Goal: Information Seeking & Learning: Learn about a topic

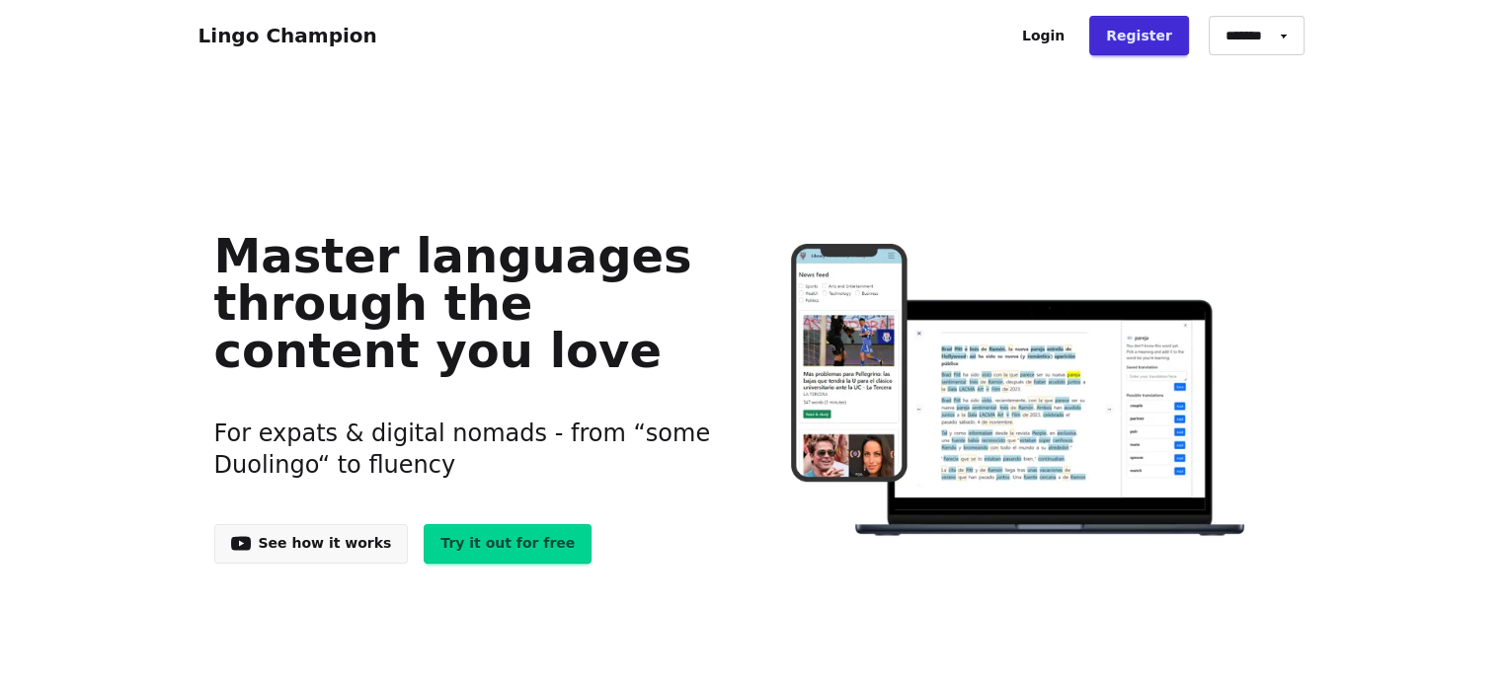
click at [1062, 41] on link "Login" at bounding box center [1043, 35] width 76 height 39
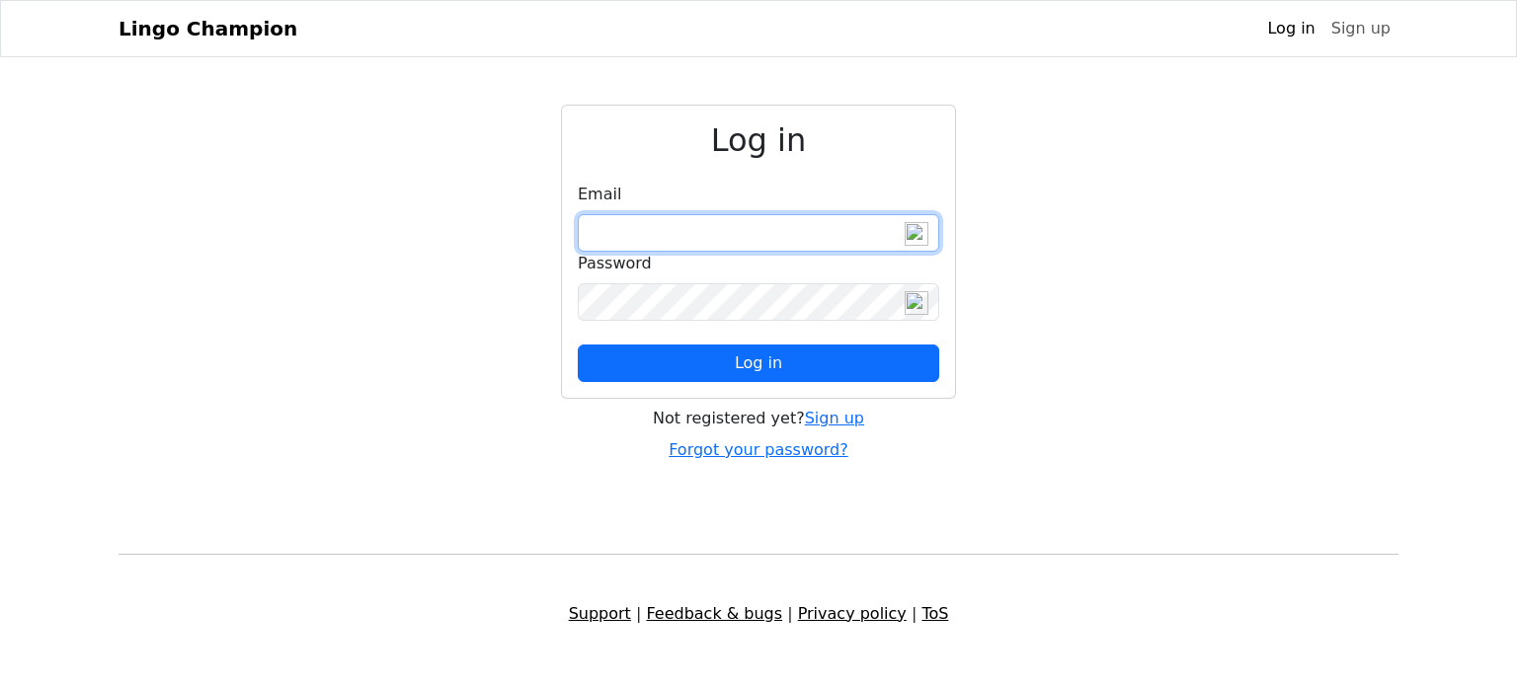
click at [611, 221] on input "email" at bounding box center [758, 233] width 361 height 38
type input "**********"
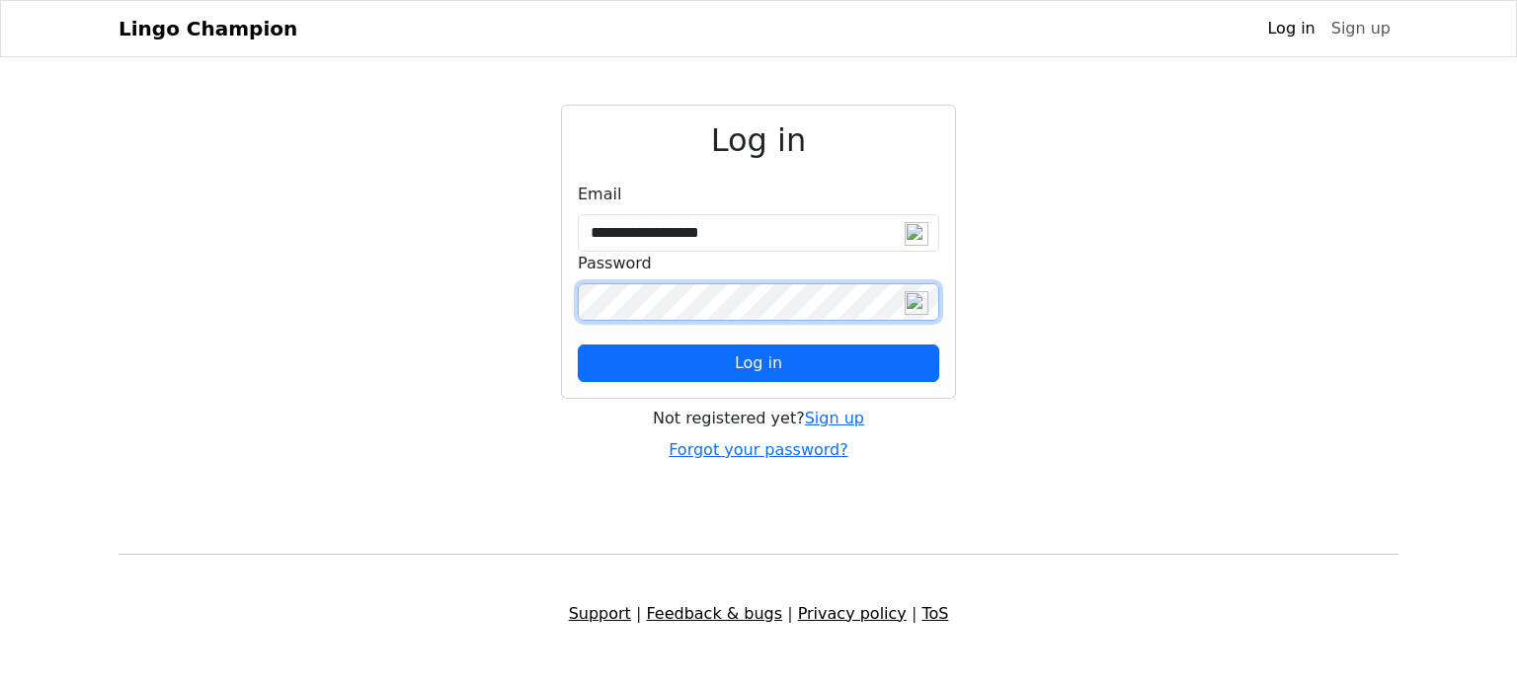
click at [578, 345] on button "Log in" at bounding box center [758, 364] width 361 height 38
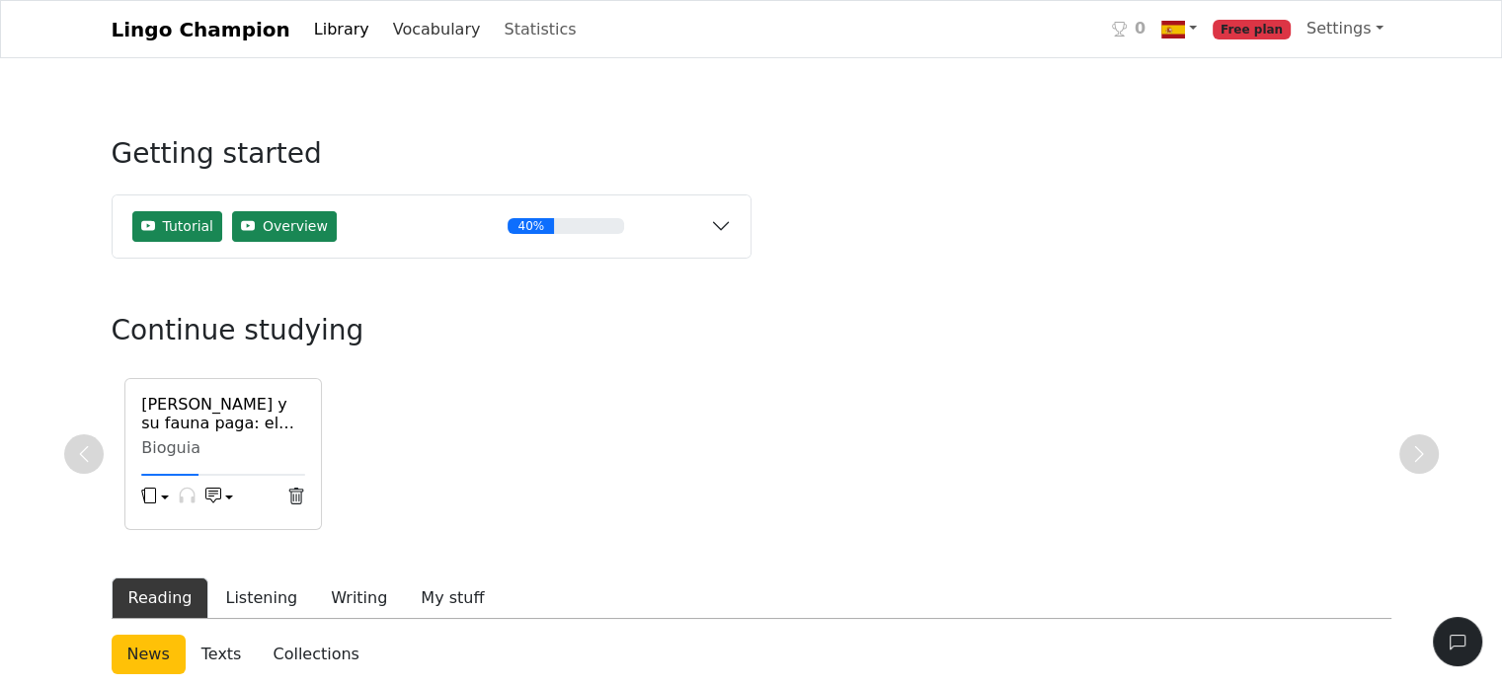
click at [407, 39] on link "Vocabulary" at bounding box center [437, 29] width 104 height 39
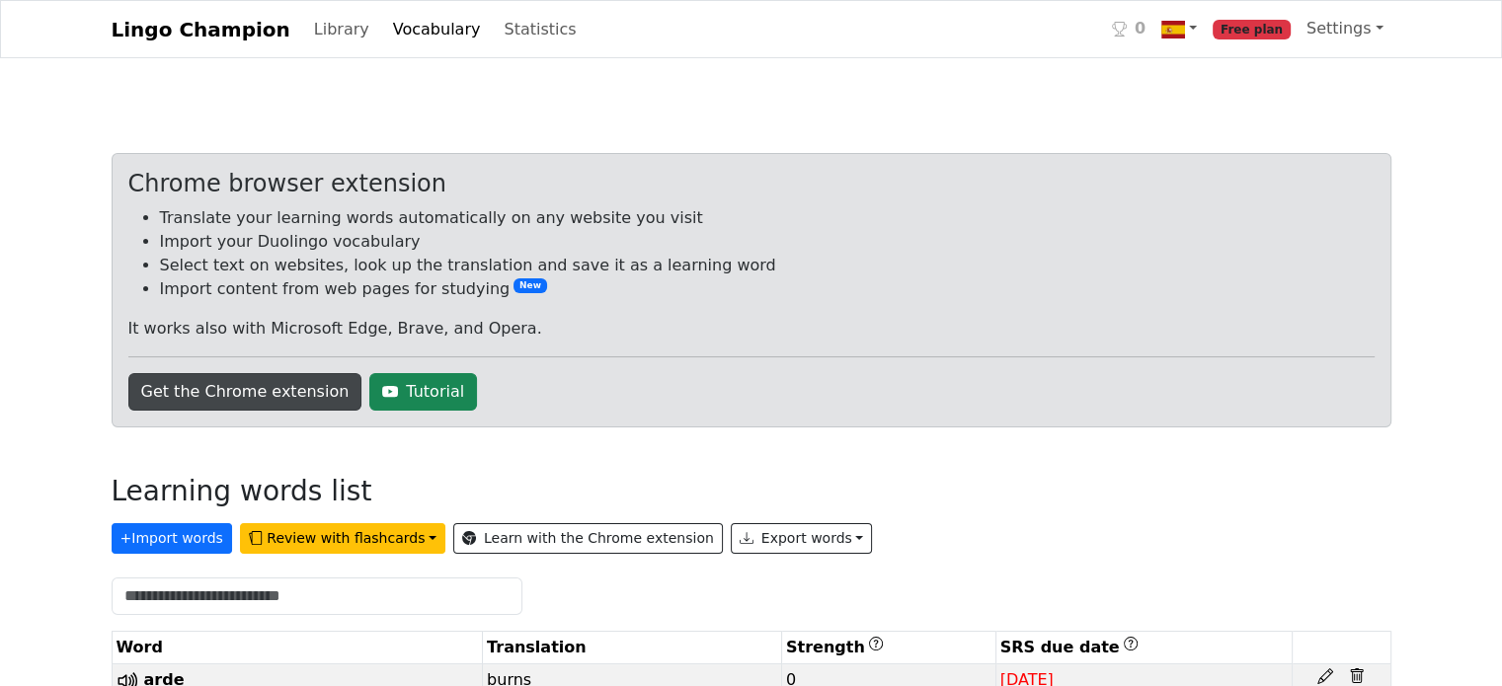
click at [254, 394] on link "Get the Chrome extension" at bounding box center [245, 392] width 234 height 38
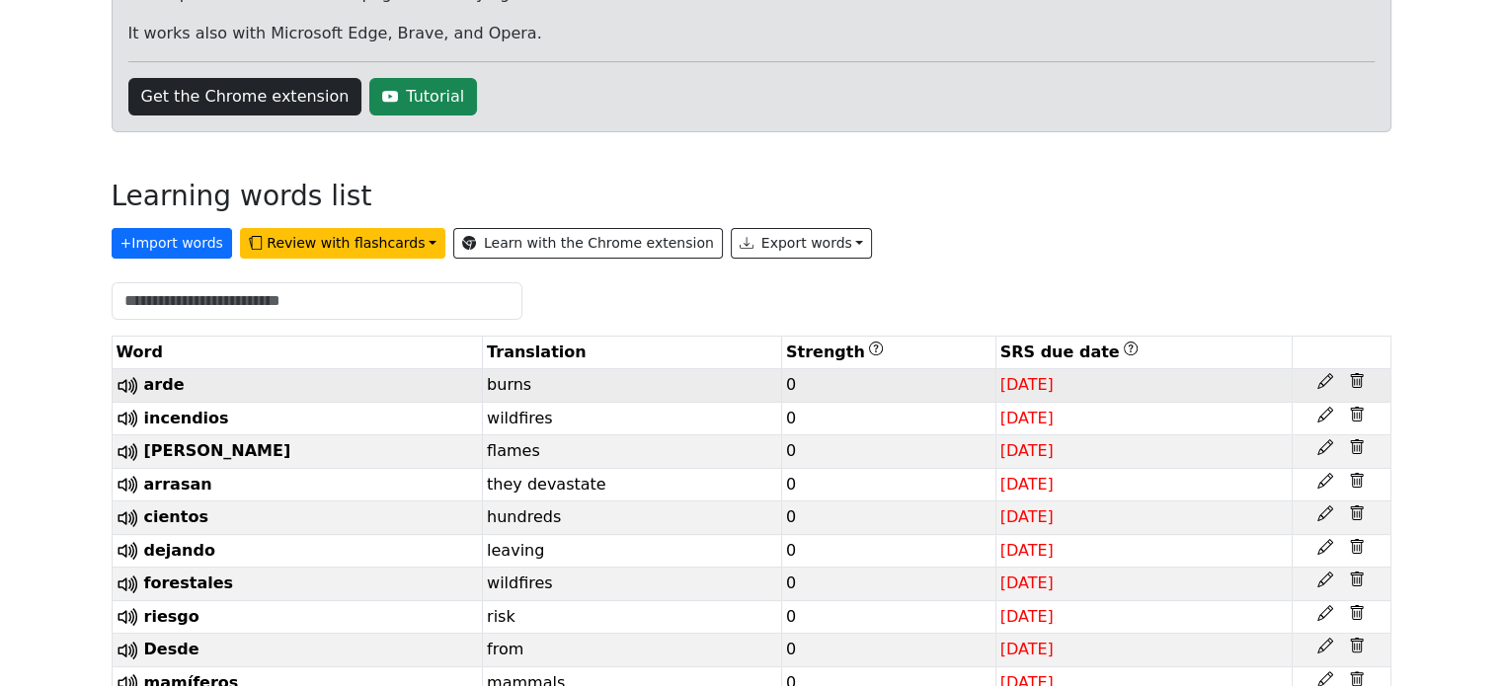
scroll to position [296, 0]
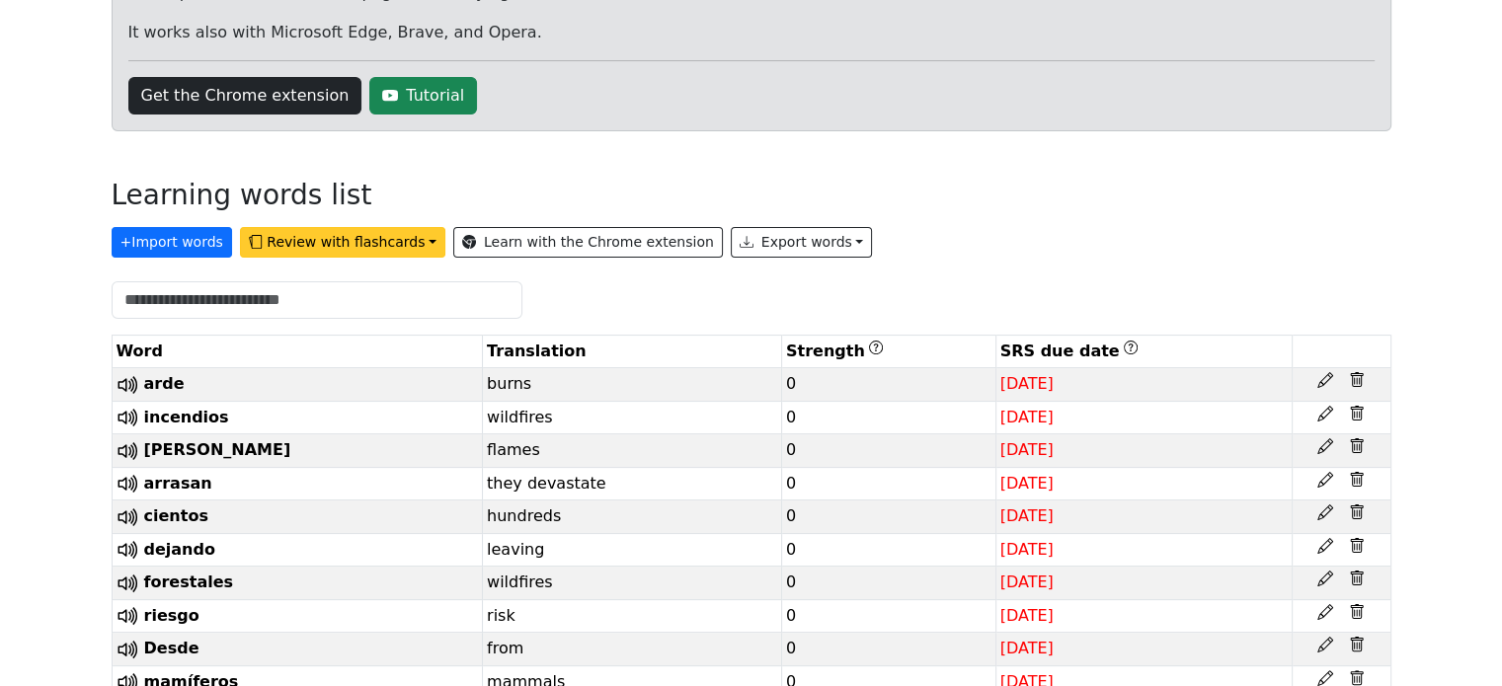
click at [332, 245] on button "Review with flashcards" at bounding box center [342, 242] width 205 height 31
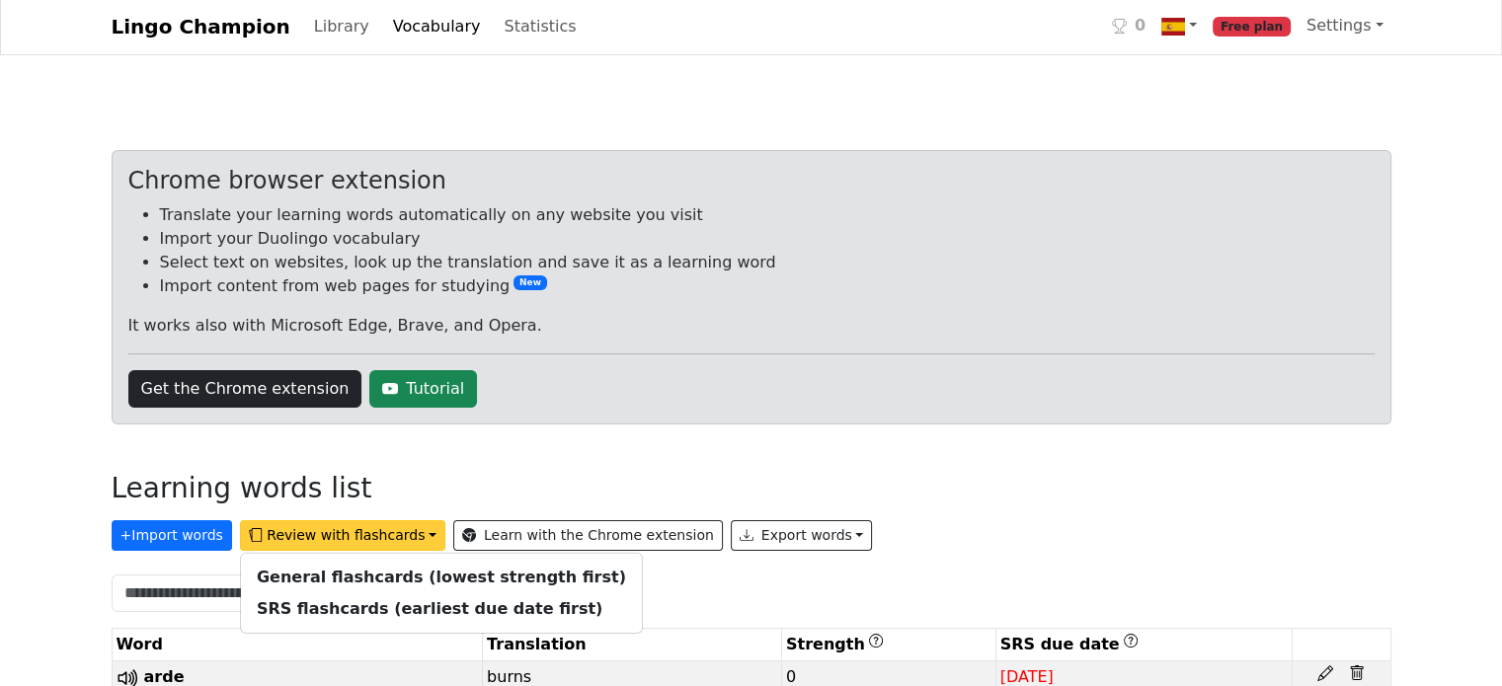
scroll to position [0, 0]
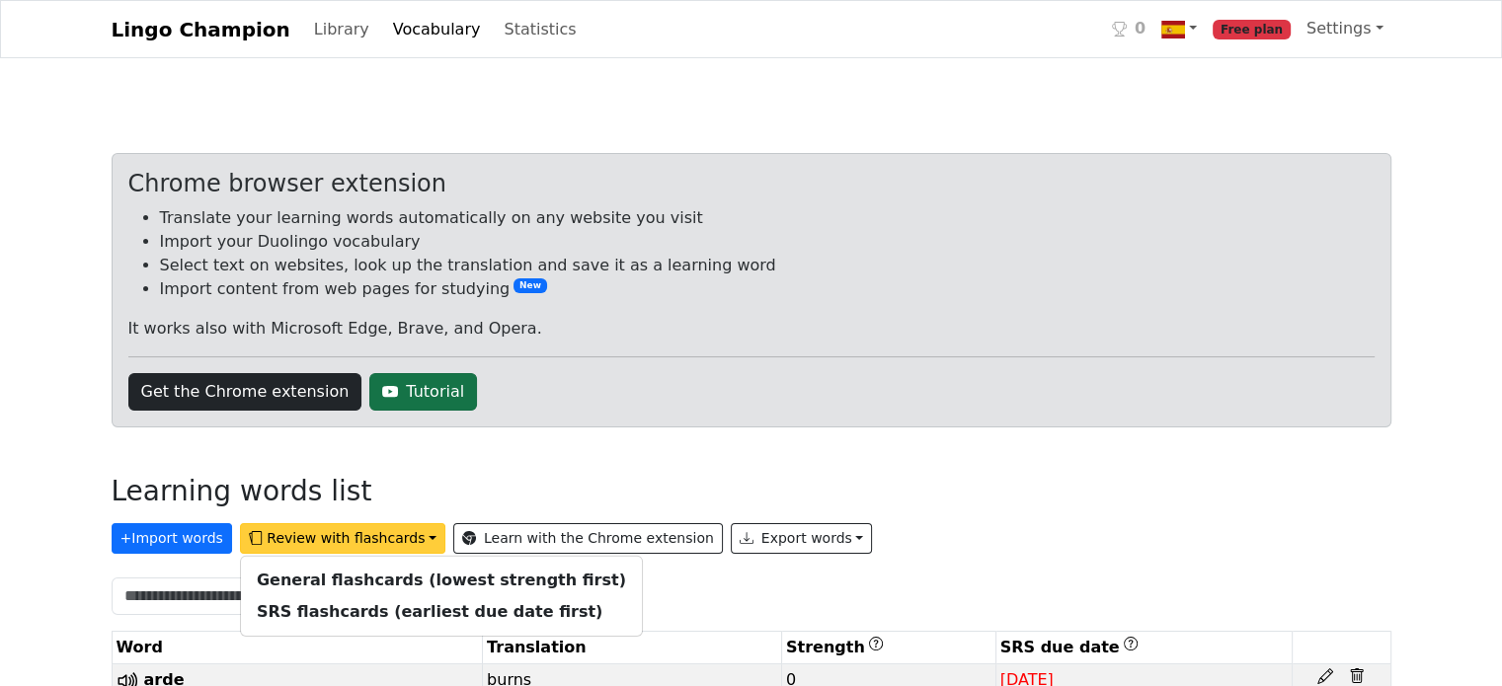
click at [419, 381] on link "Tutorial" at bounding box center [423, 392] width 108 height 38
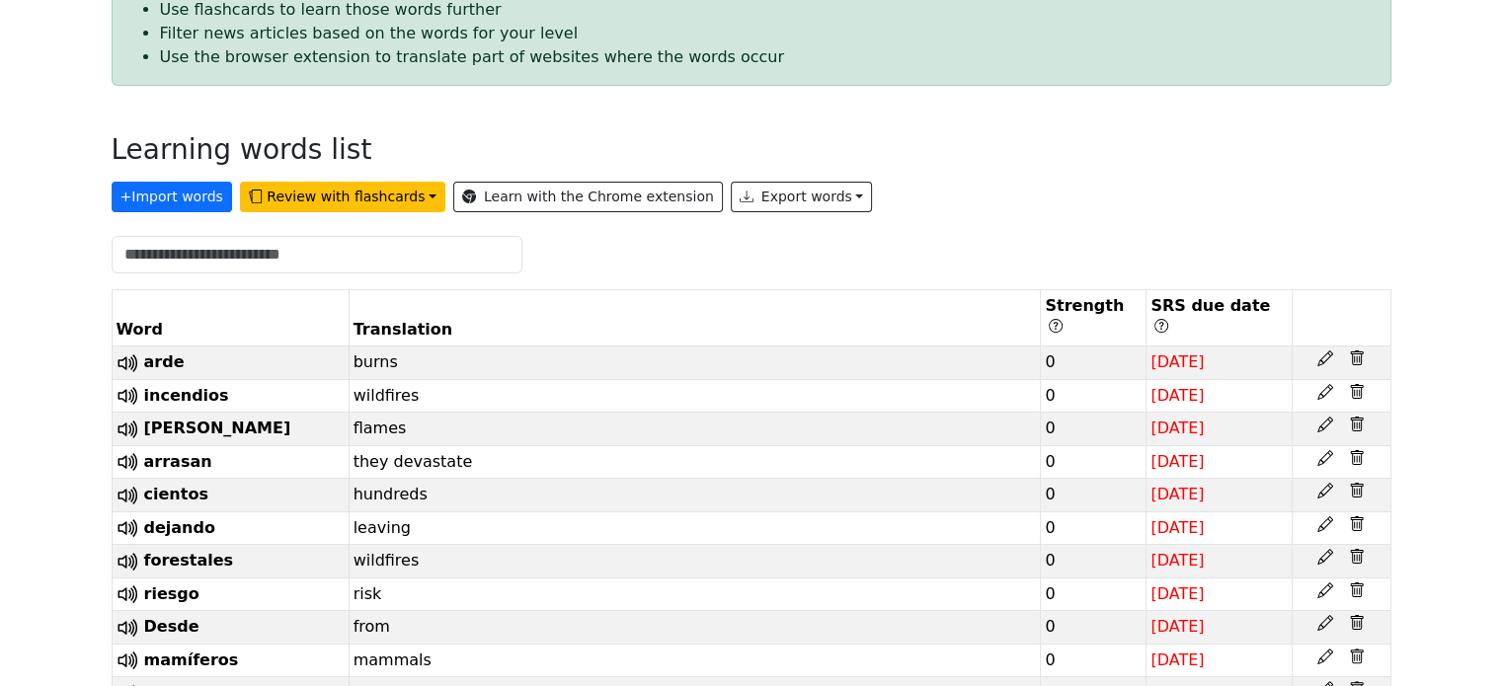
scroll to position [197, 0]
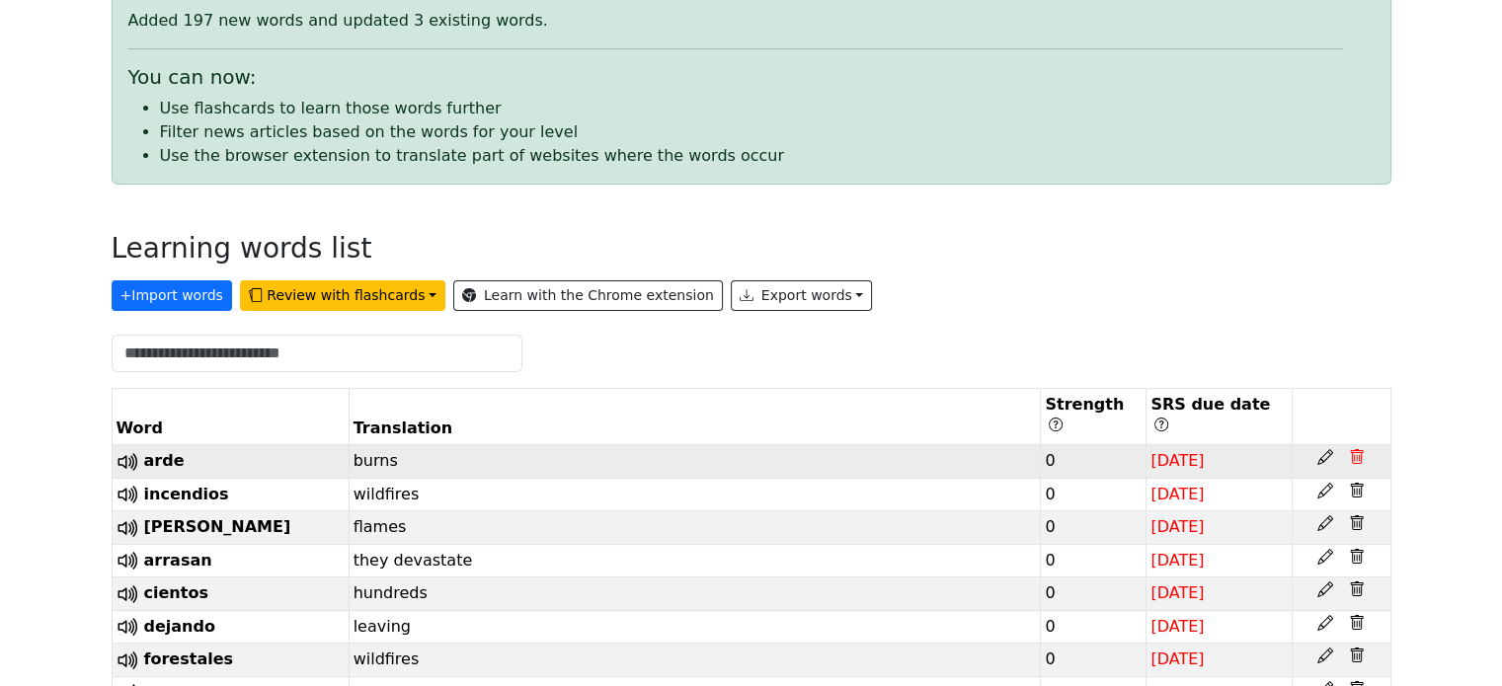
click at [1357, 455] on icon at bounding box center [1357, 458] width 6 height 7
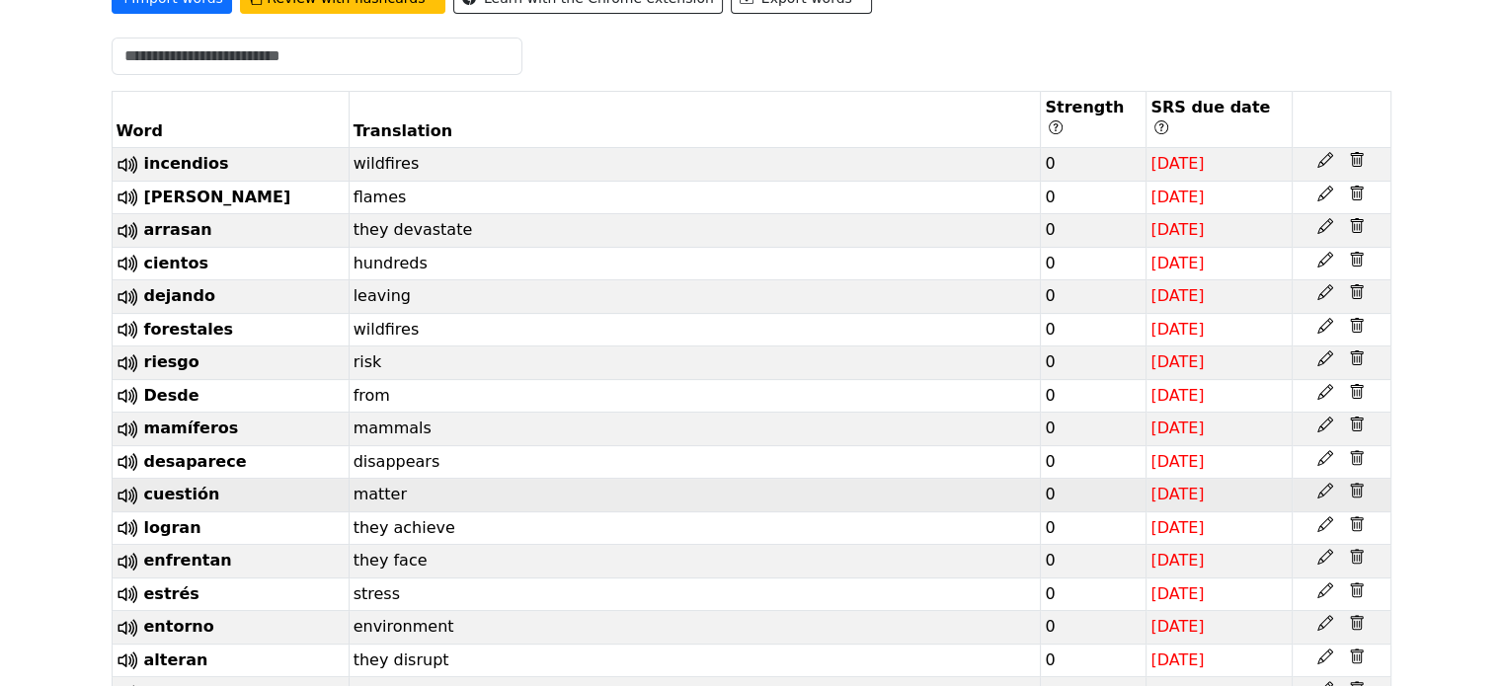
scroll to position [494, 0]
click at [1359, 159] on icon at bounding box center [1357, 162] width 6 height 7
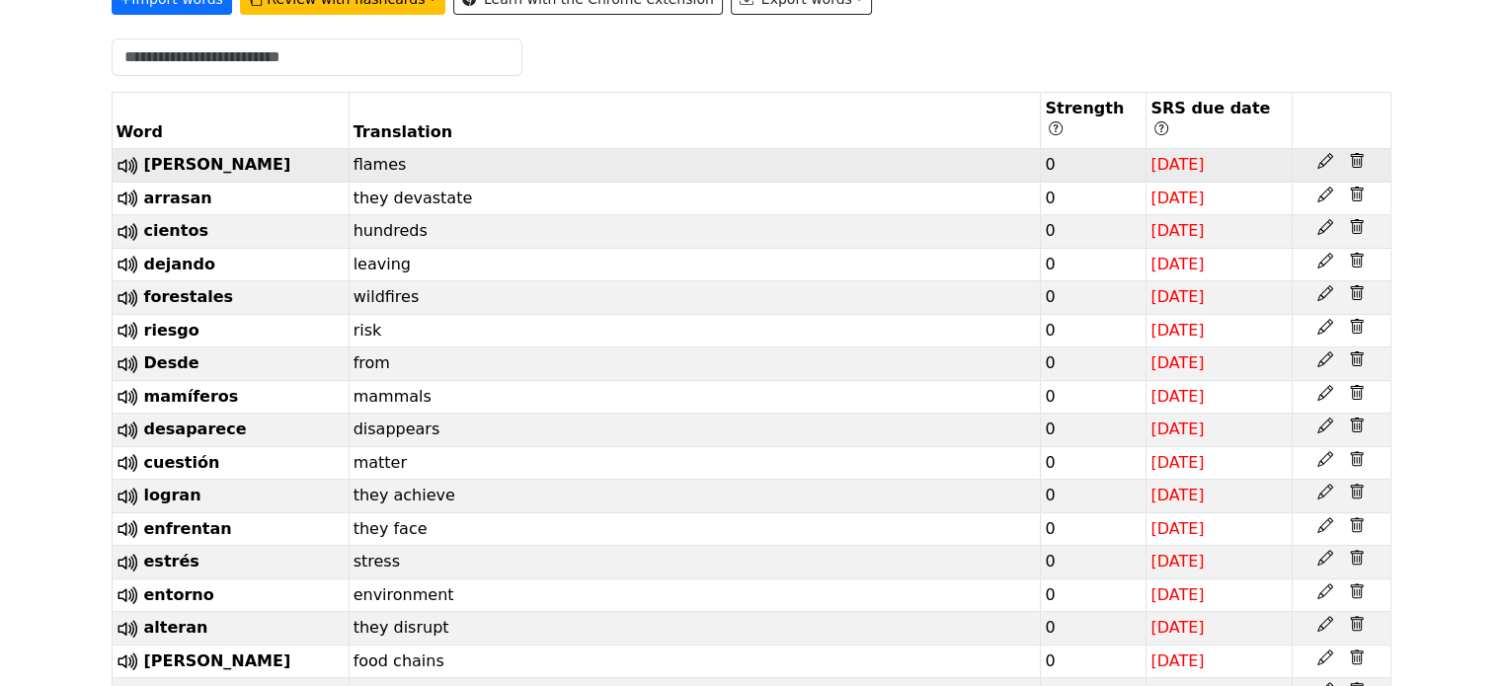
click at [1355, 149] on td at bounding box center [1341, 166] width 99 height 34
click at [1352, 153] on icon at bounding box center [1357, 160] width 13 height 15
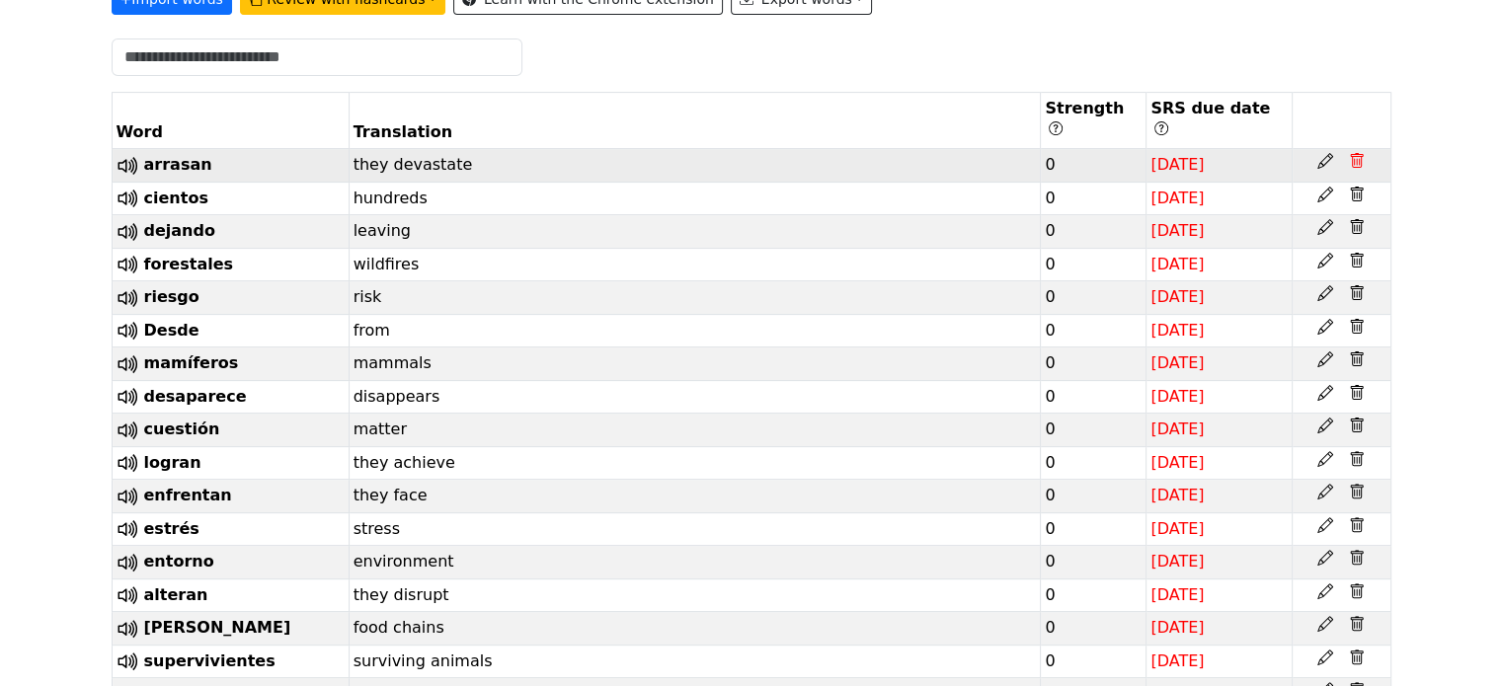
click at [1358, 153] on icon at bounding box center [1357, 161] width 16 height 16
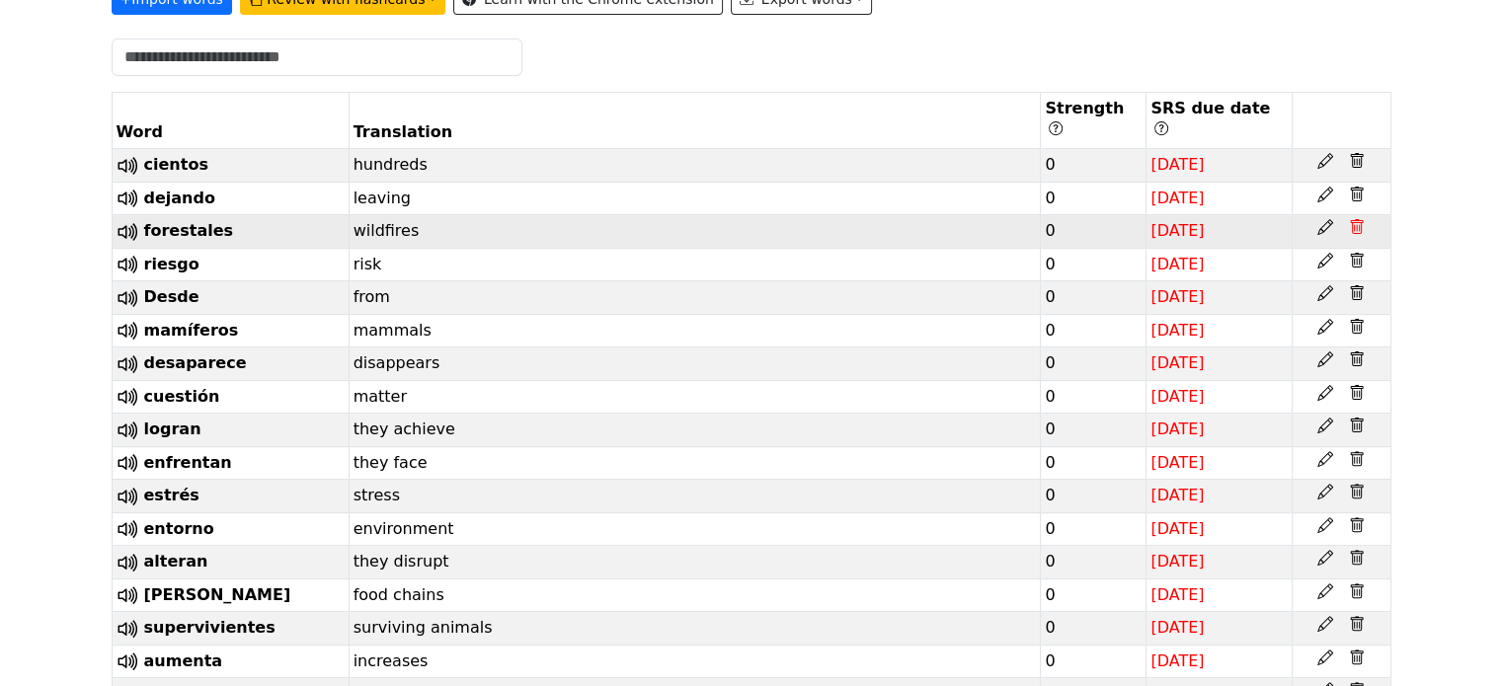
click at [1360, 219] on icon at bounding box center [1357, 226] width 13 height 15
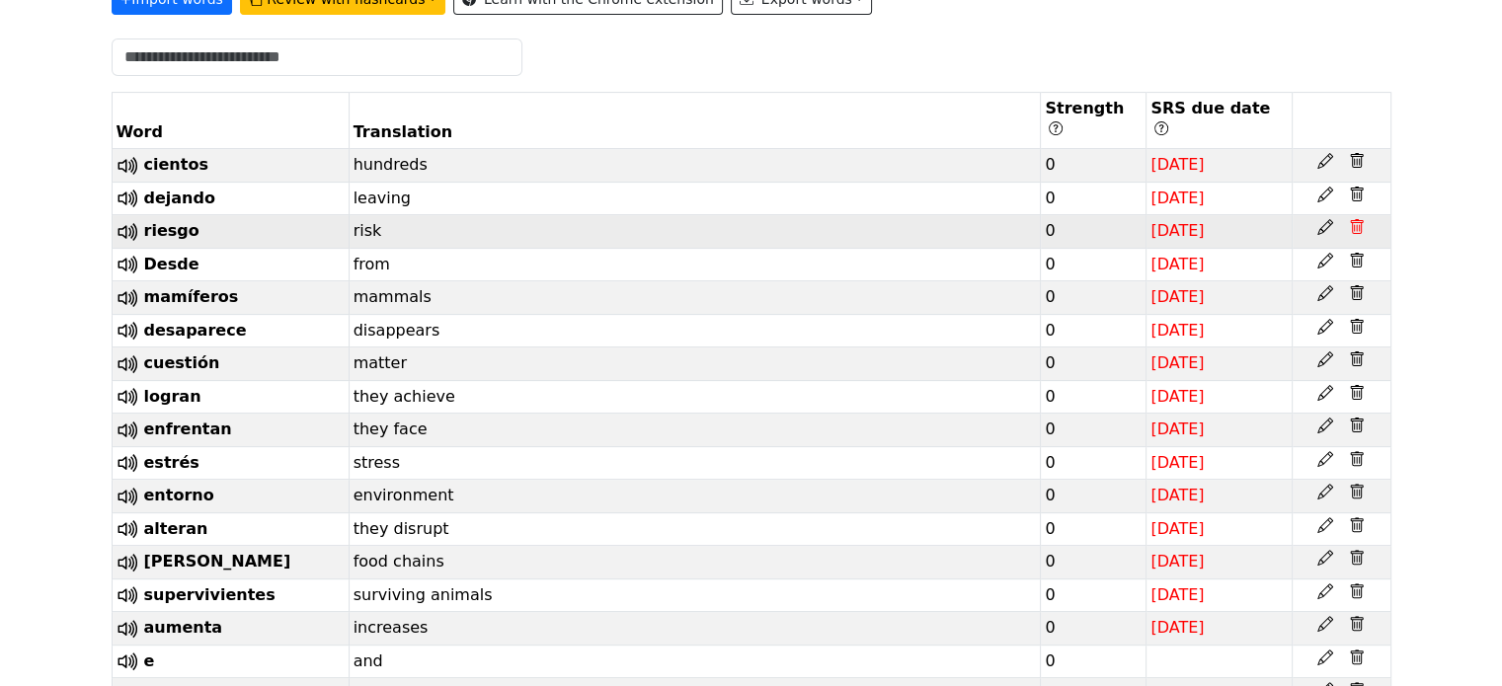
click at [1356, 225] on icon at bounding box center [1357, 228] width 6 height 7
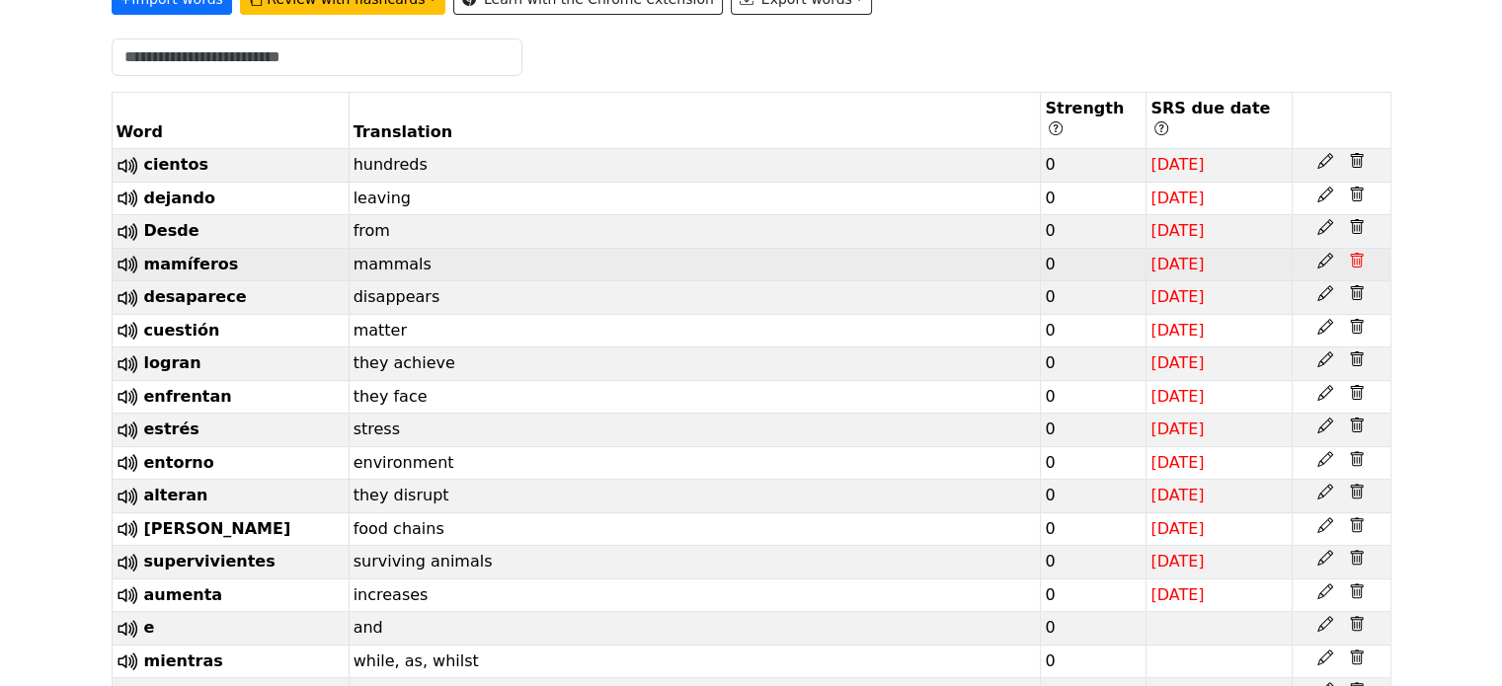
click at [1361, 253] on icon at bounding box center [1357, 260] width 13 height 15
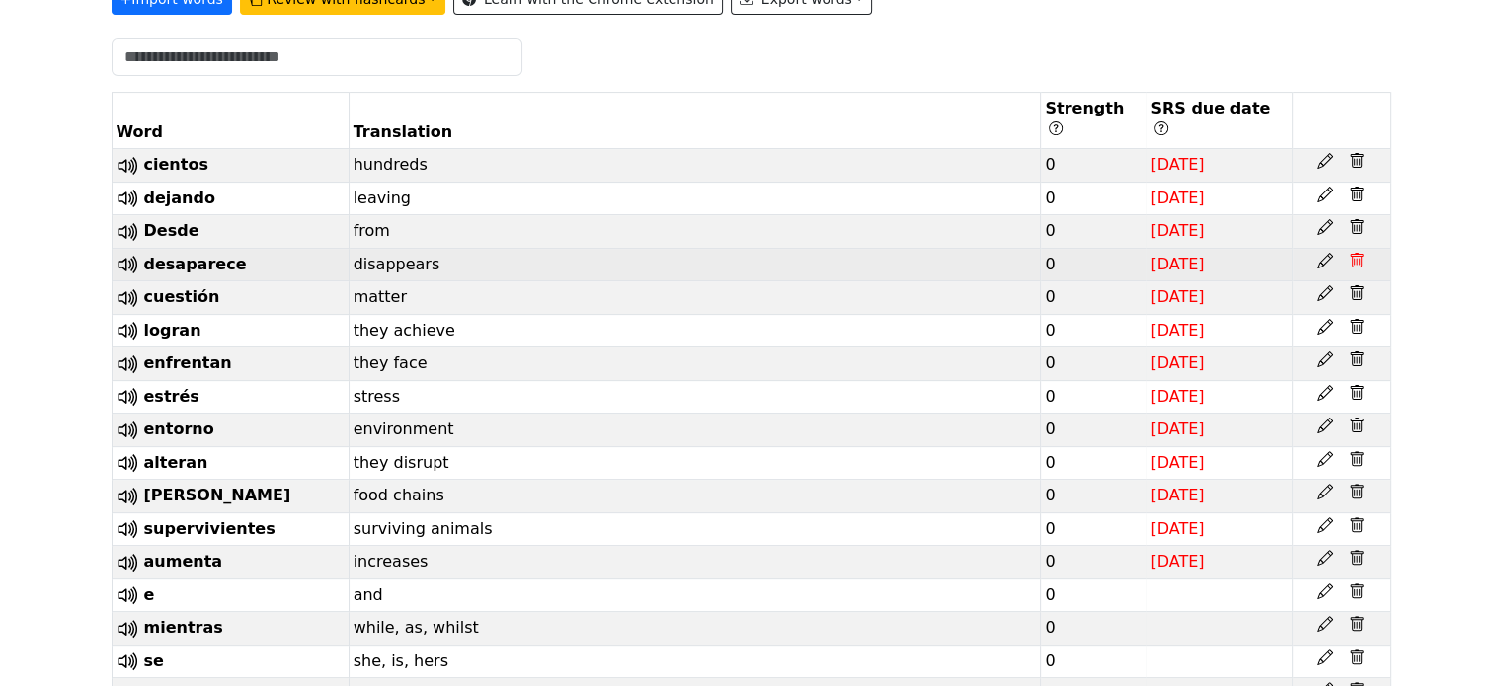
click at [1359, 258] on icon at bounding box center [1357, 261] width 6 height 7
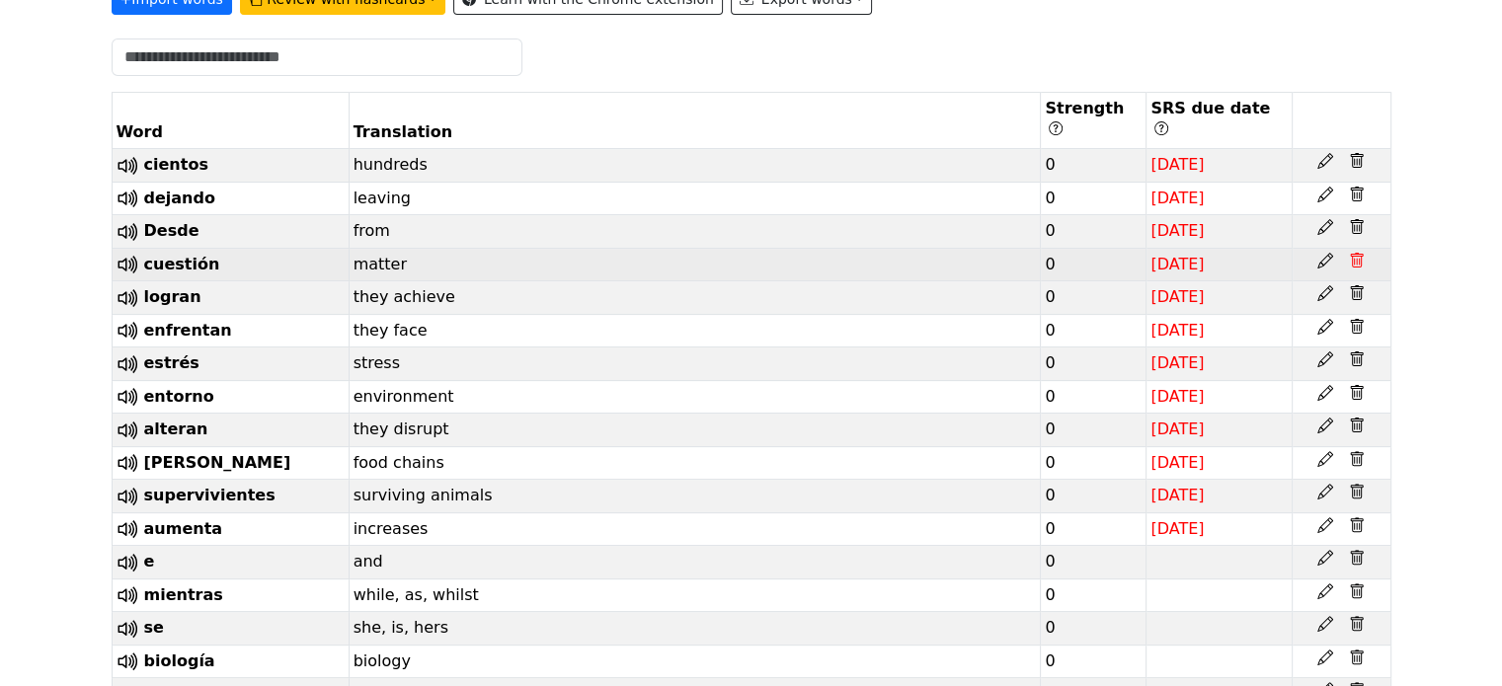
click at [1359, 258] on icon at bounding box center [1357, 261] width 6 height 7
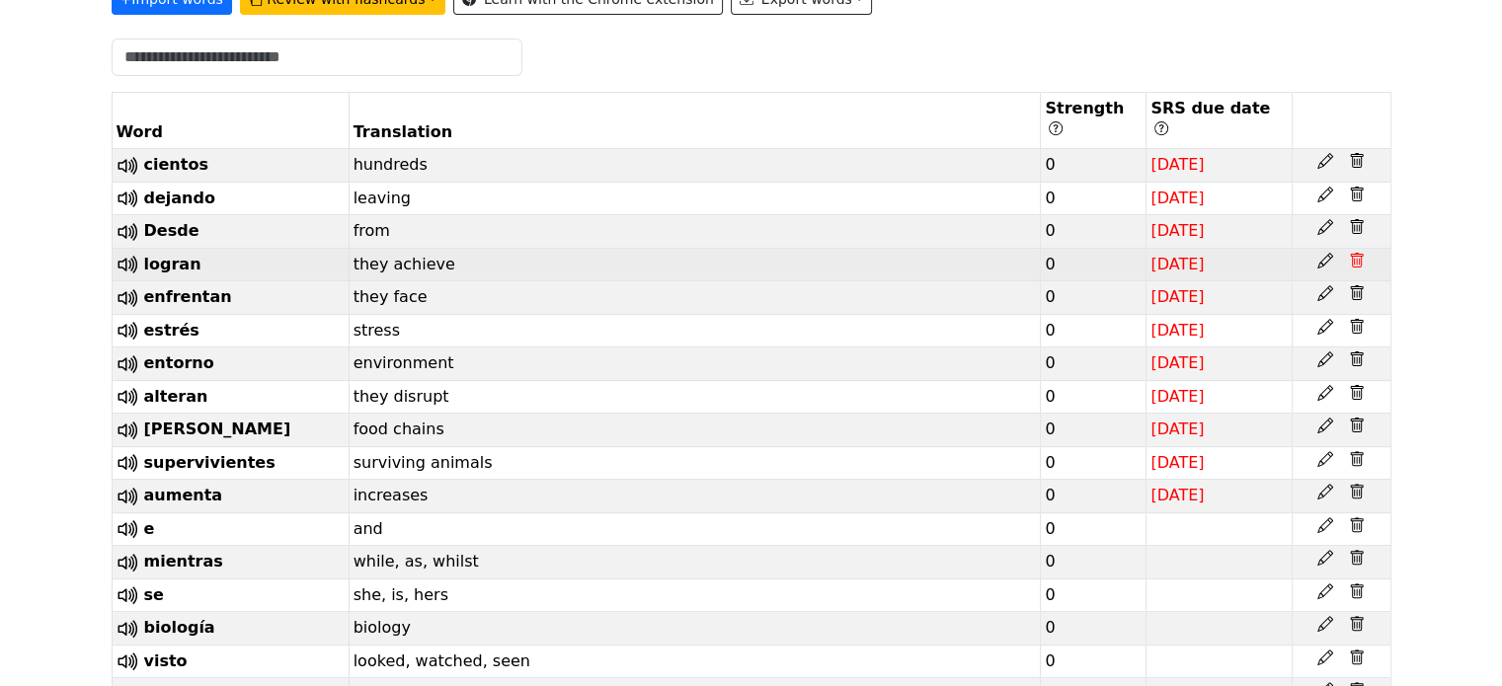
click at [1359, 258] on icon at bounding box center [1357, 261] width 6 height 7
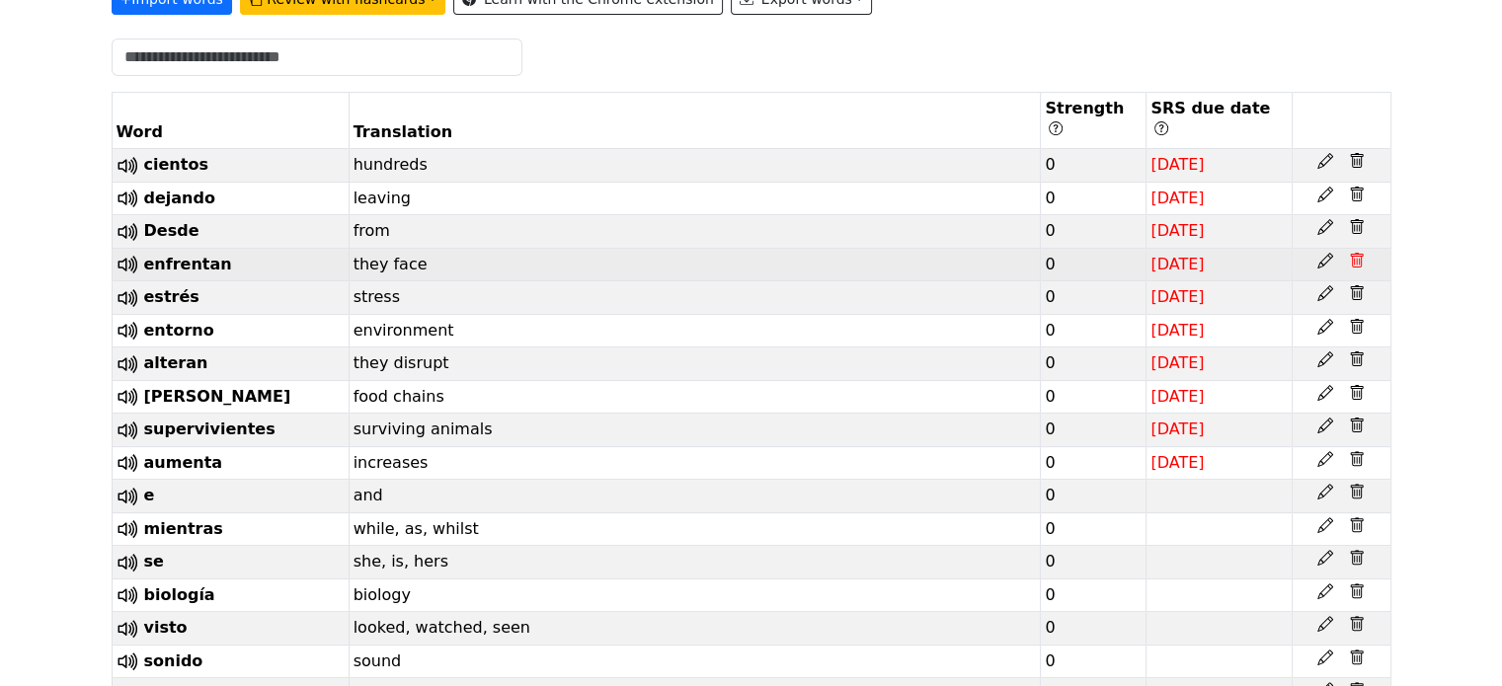
click at [1359, 258] on icon at bounding box center [1357, 261] width 6 height 7
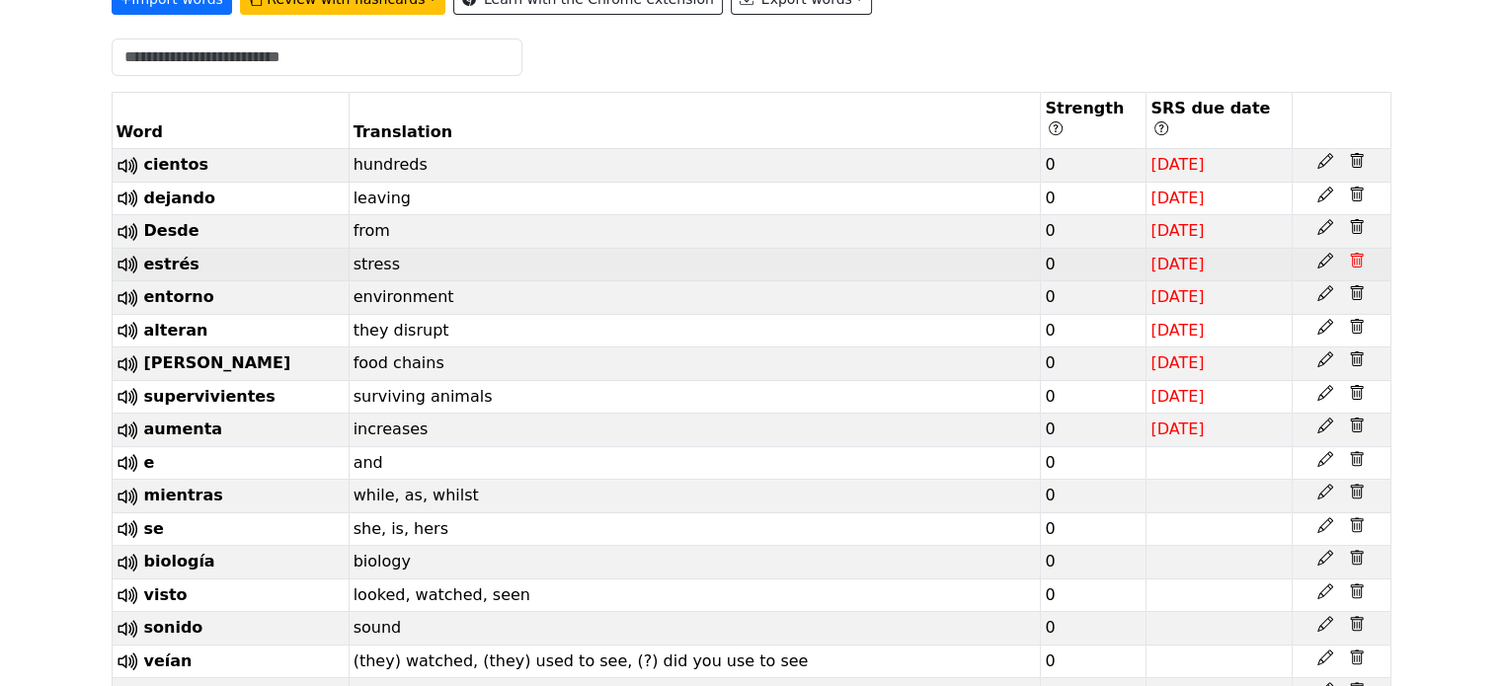
click at [1359, 258] on icon at bounding box center [1357, 261] width 6 height 7
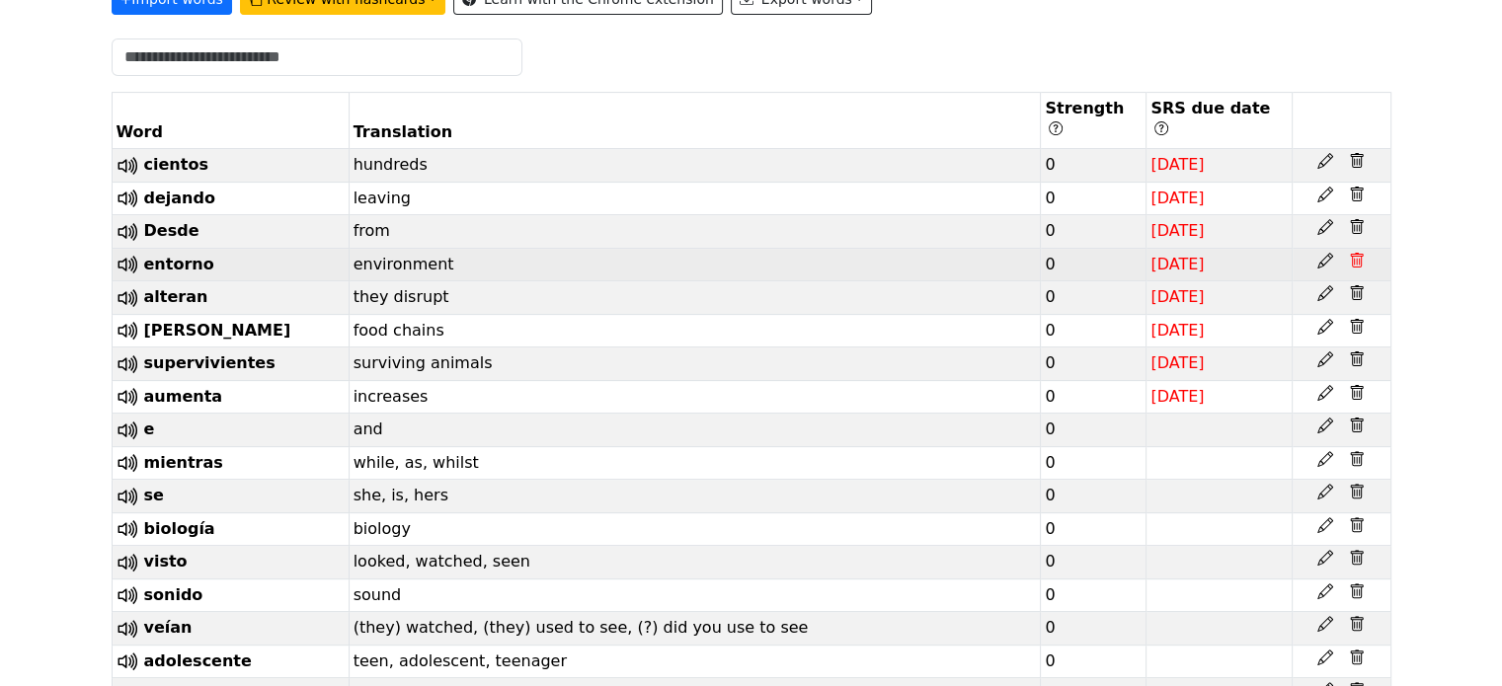
click at [1359, 258] on icon at bounding box center [1357, 261] width 6 height 7
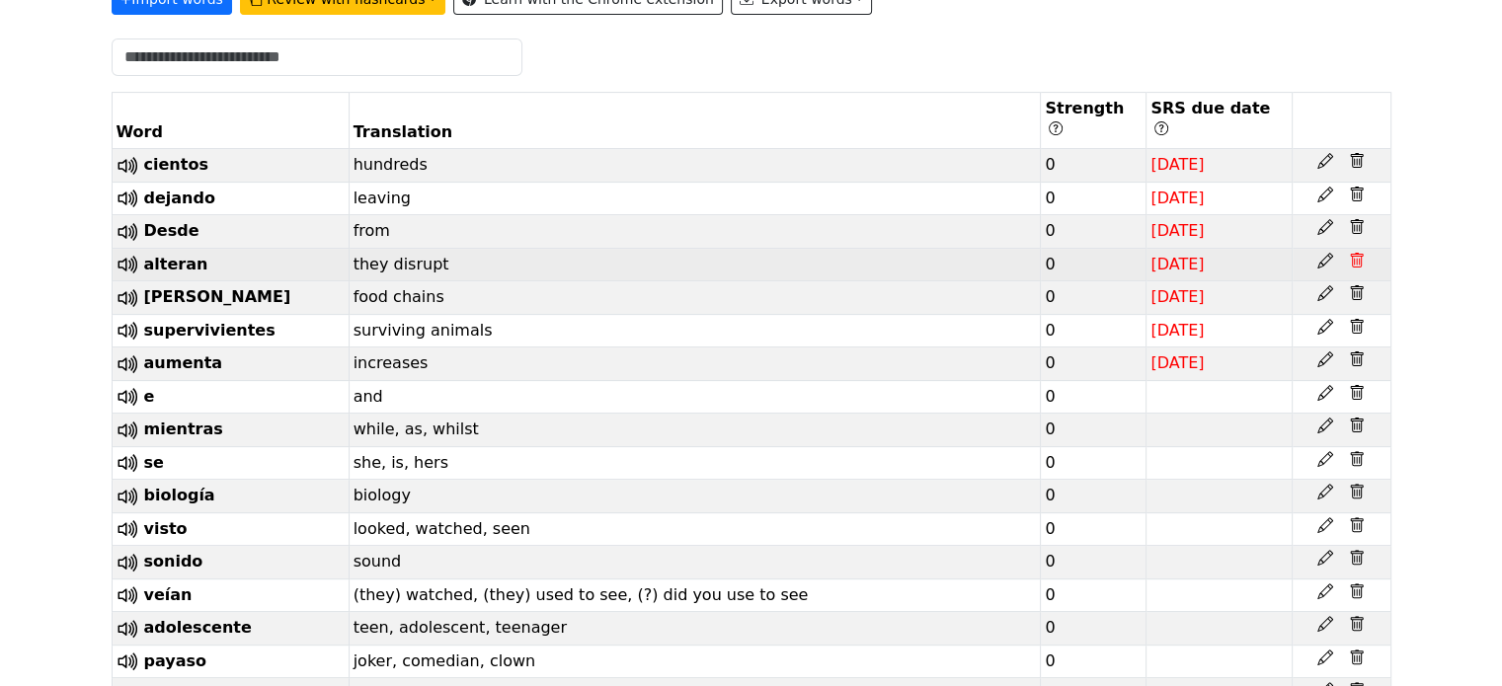
click at [1359, 258] on icon at bounding box center [1357, 261] width 6 height 7
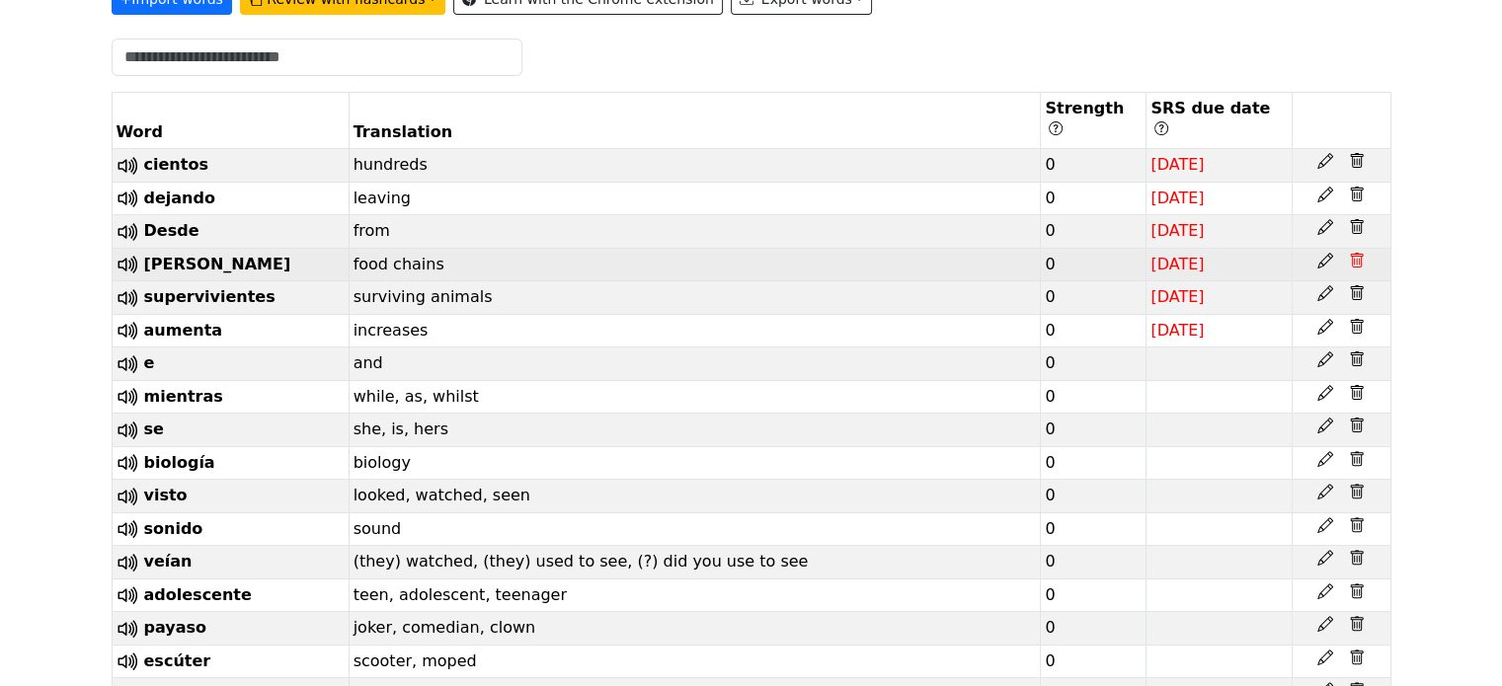
click at [1359, 258] on icon at bounding box center [1357, 261] width 6 height 7
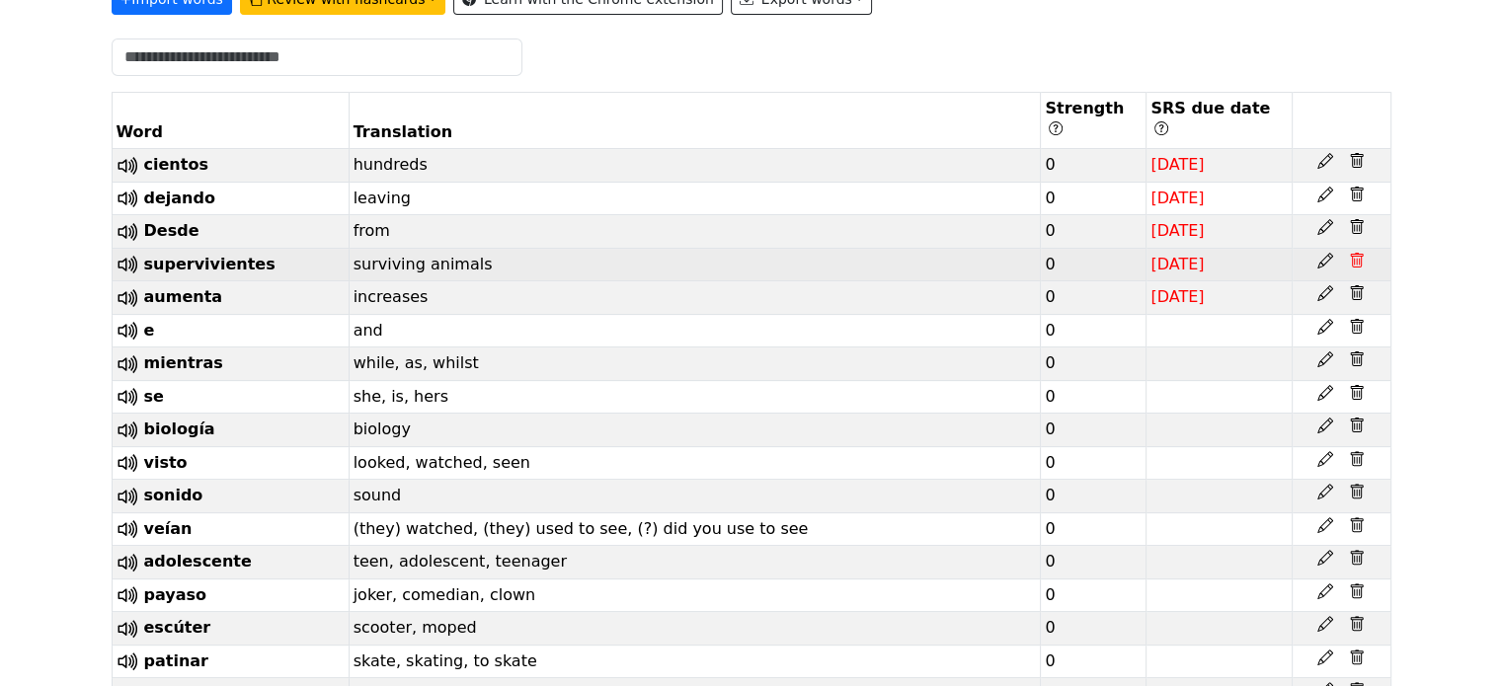
click at [1359, 258] on icon at bounding box center [1357, 261] width 6 height 7
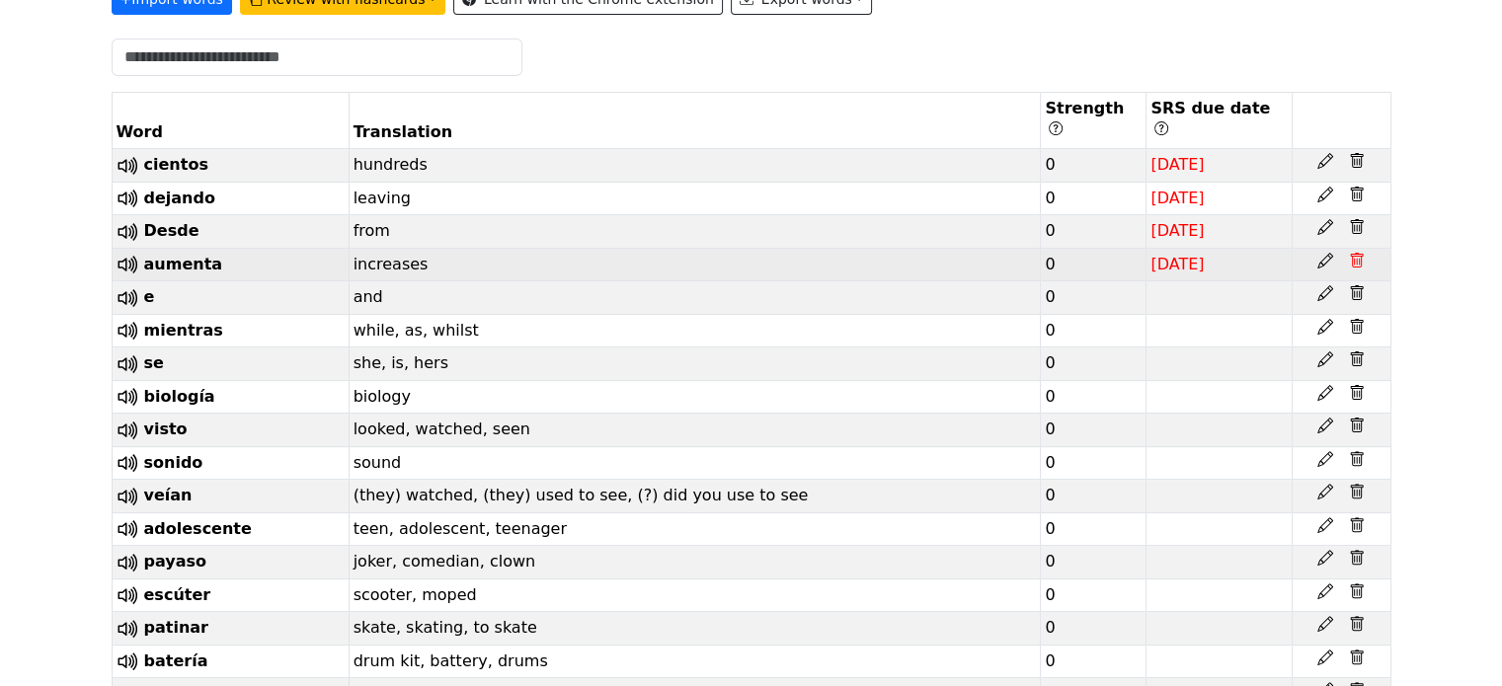
click at [1359, 258] on icon at bounding box center [1357, 261] width 6 height 7
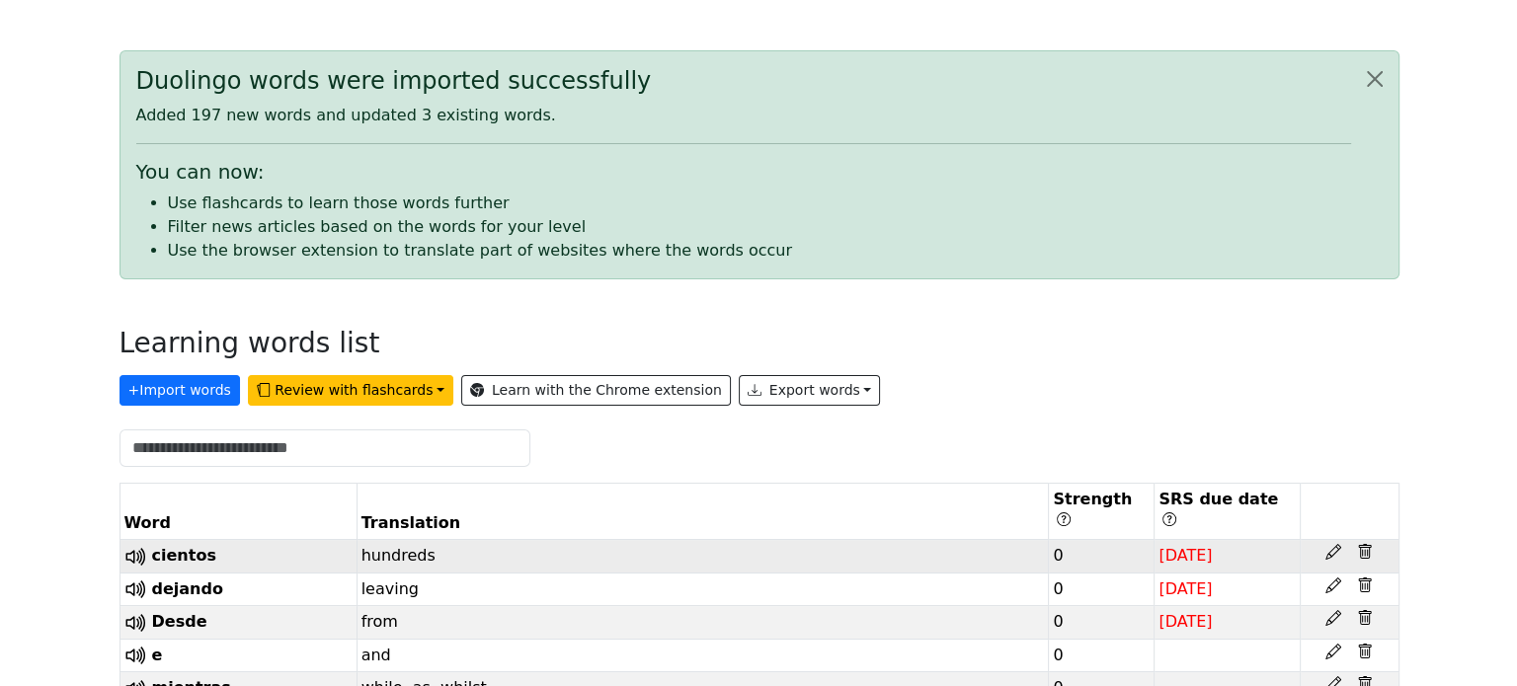
scroll to position [0, 0]
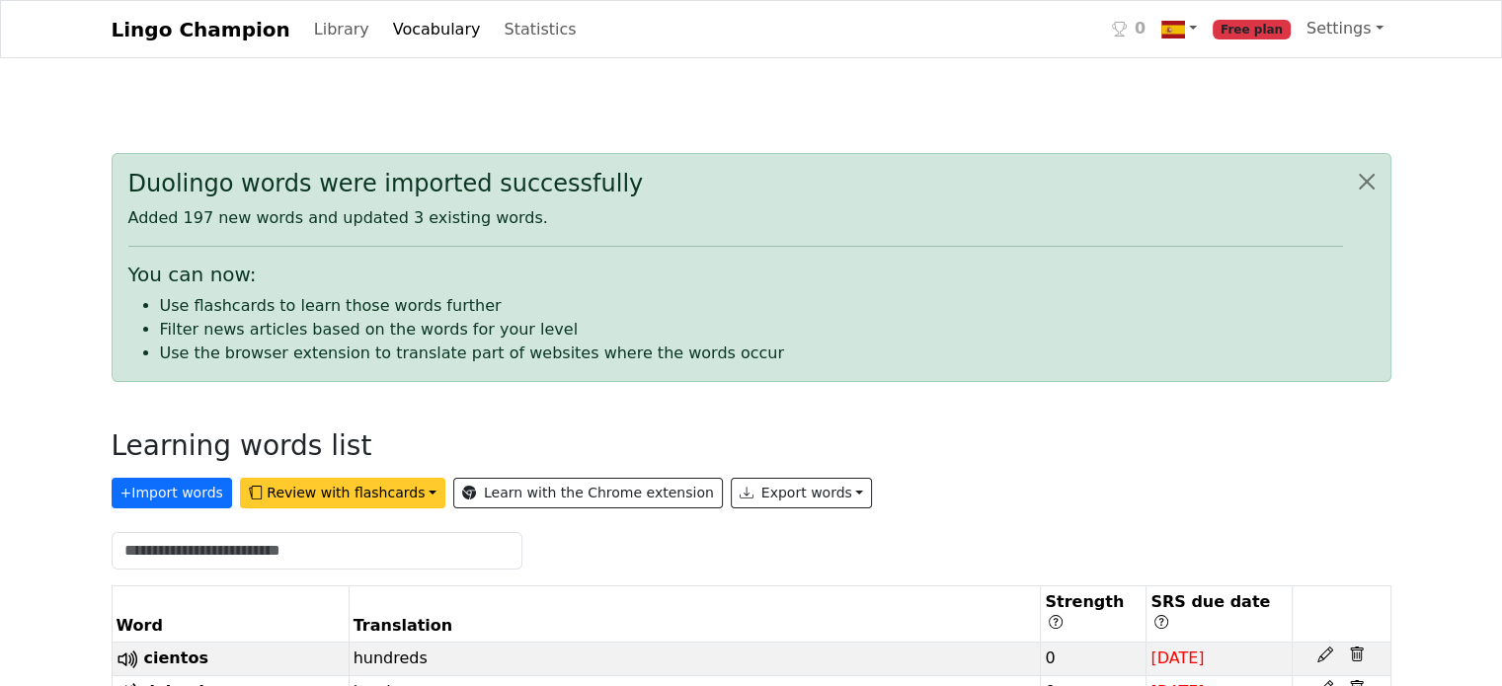
click at [328, 497] on button "Review with flashcards" at bounding box center [342, 493] width 205 height 31
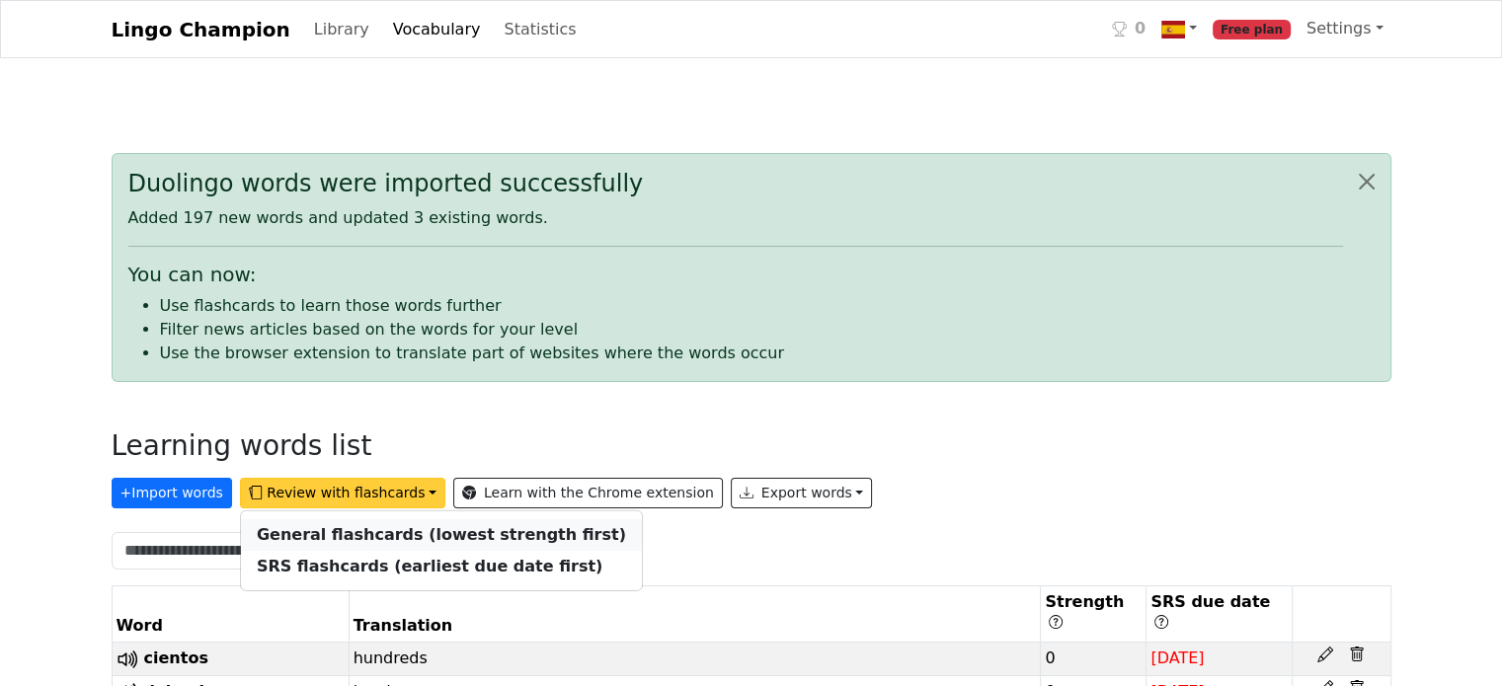
click at [371, 541] on strong "General flashcards (lowest strength first)" at bounding box center [441, 534] width 369 height 19
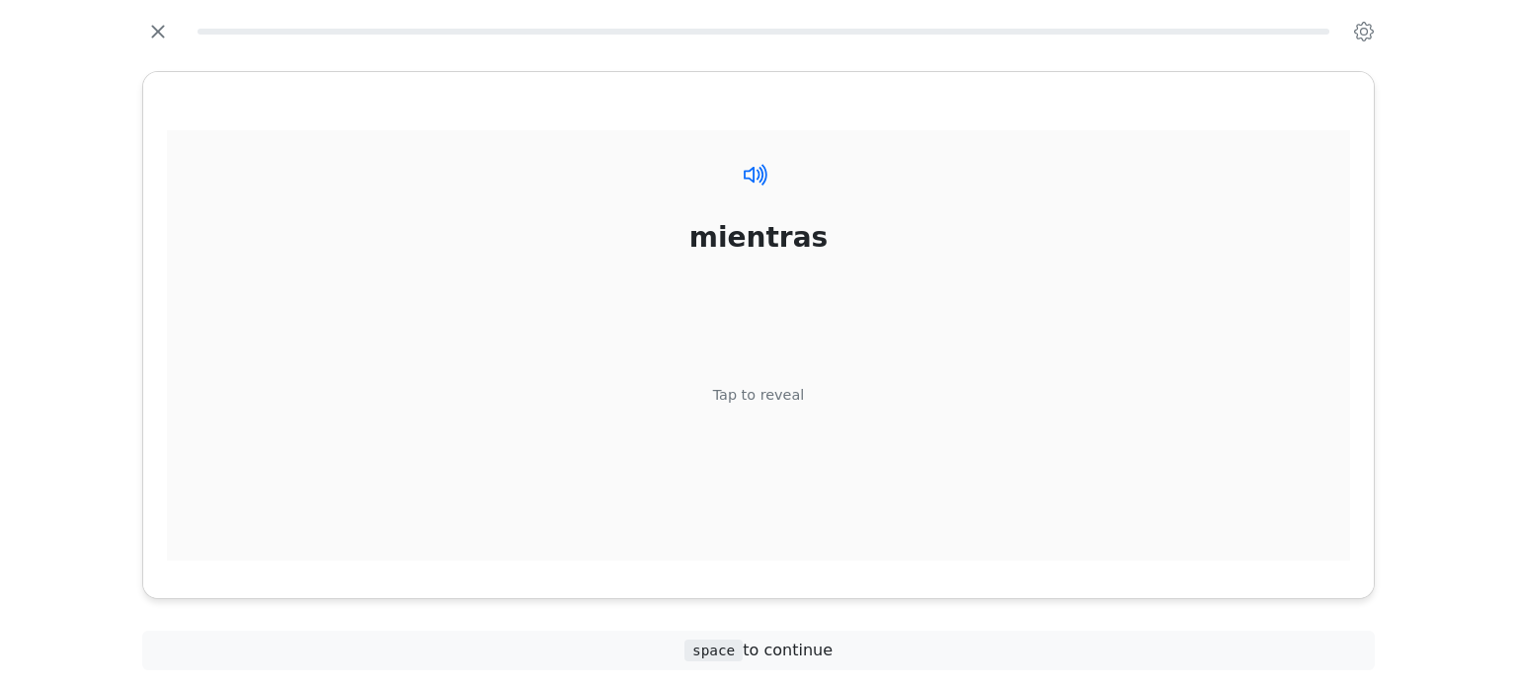
click at [760, 180] on icon at bounding box center [760, 174] width 5 height 17
click at [750, 392] on div "Tap to reveal" at bounding box center [759, 395] width 92 height 22
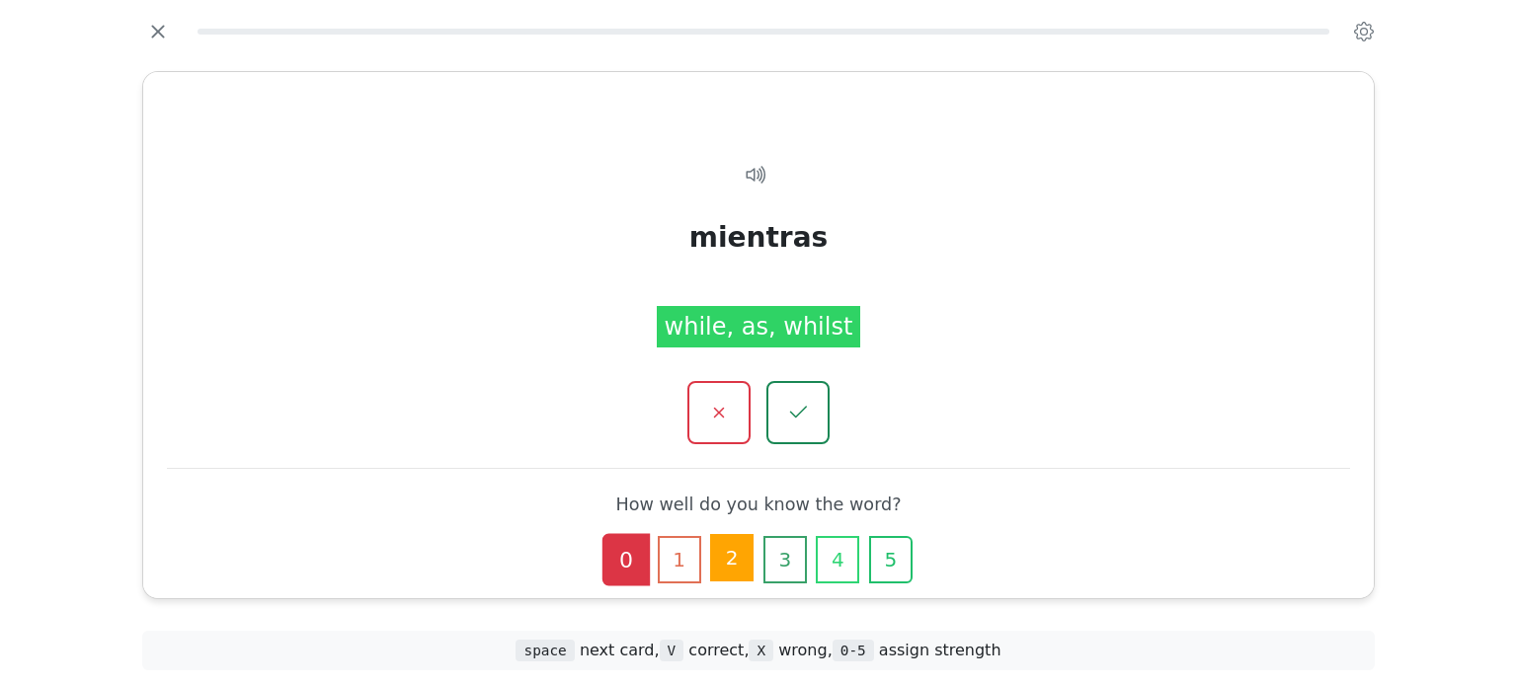
click at [731, 558] on button "2" at bounding box center [731, 557] width 43 height 47
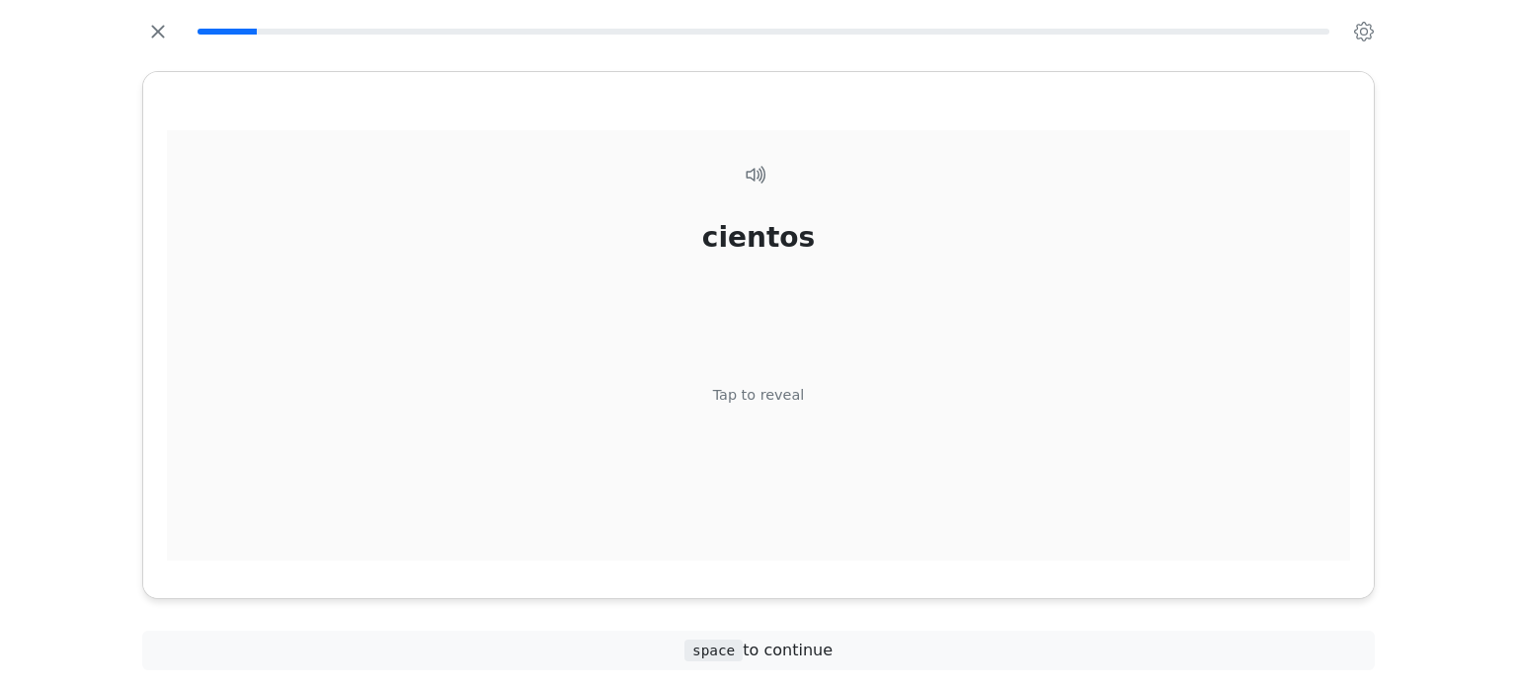
click at [758, 399] on div "Tap to reveal" at bounding box center [759, 395] width 92 height 22
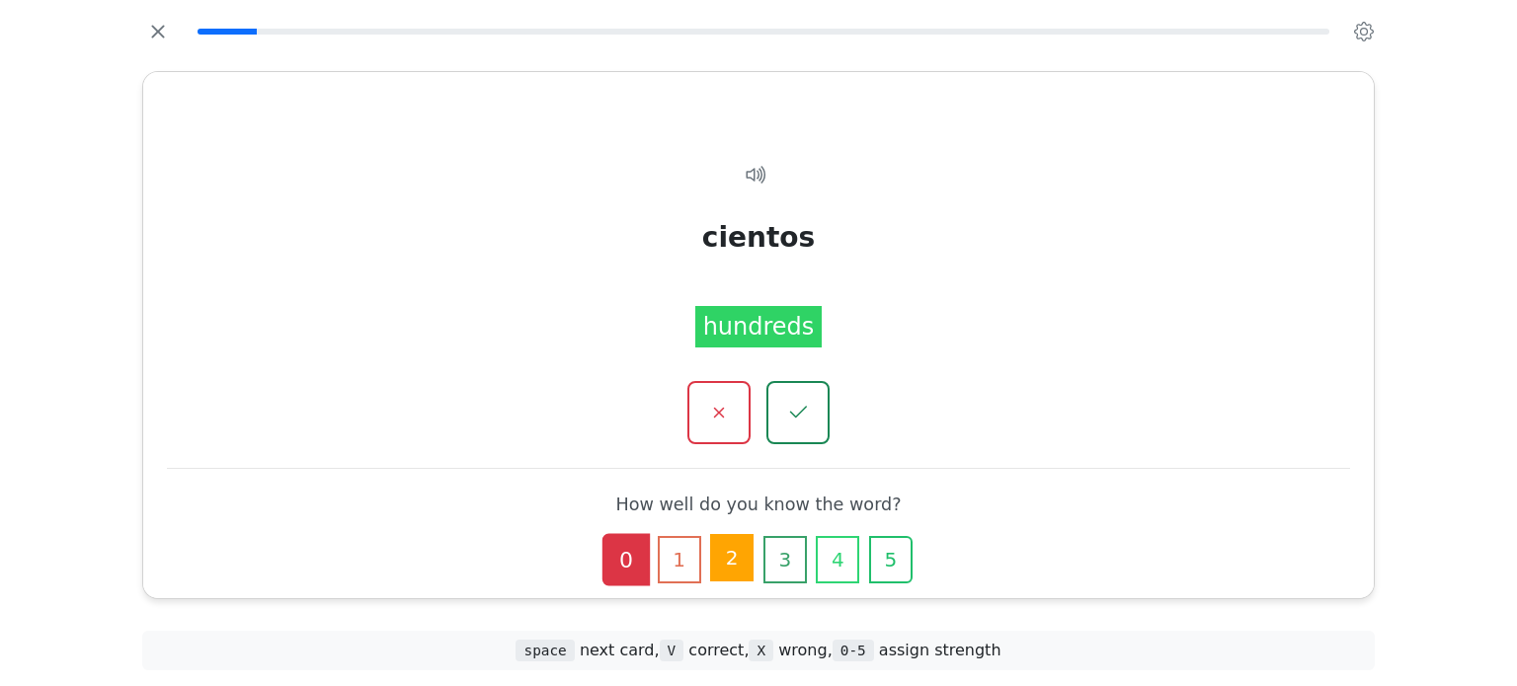
click at [737, 570] on button "2" at bounding box center [731, 557] width 43 height 47
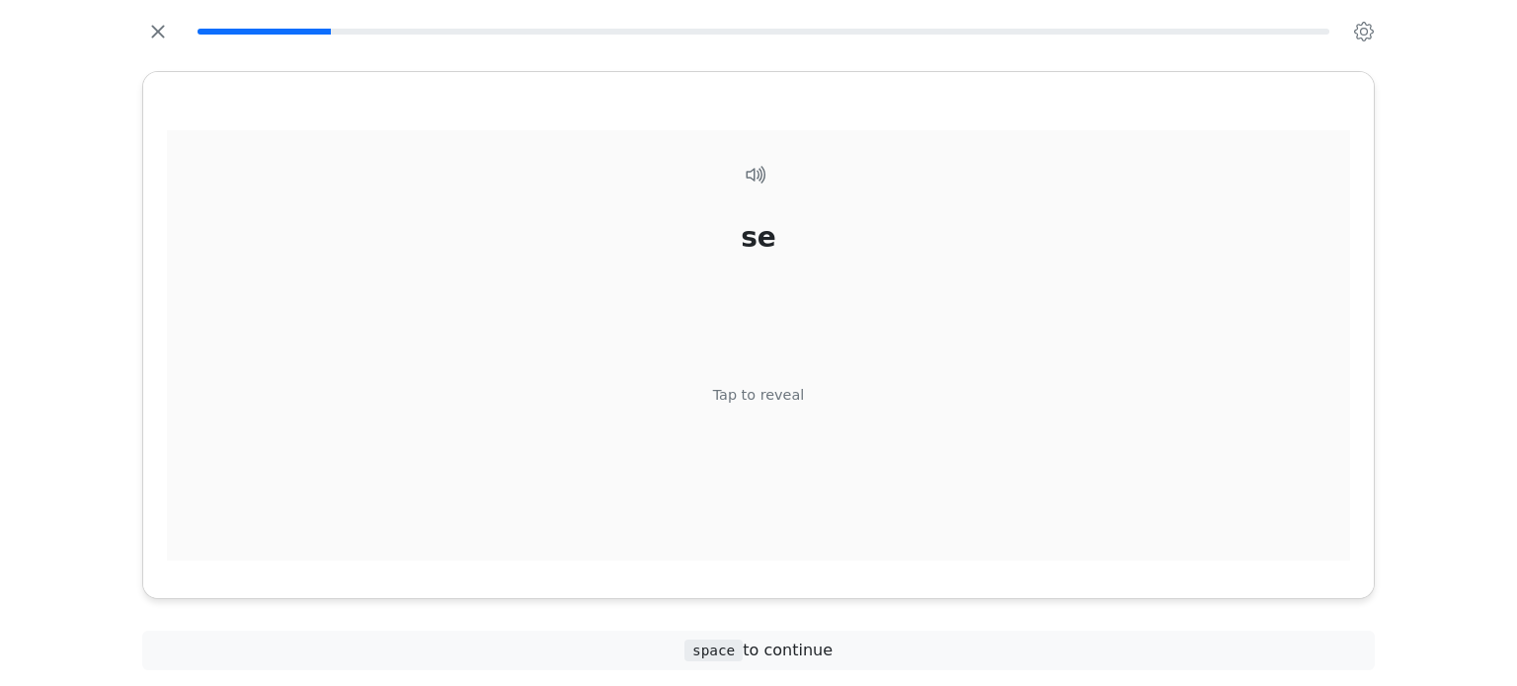
click at [789, 392] on div "Tap to reveal" at bounding box center [759, 395] width 92 height 22
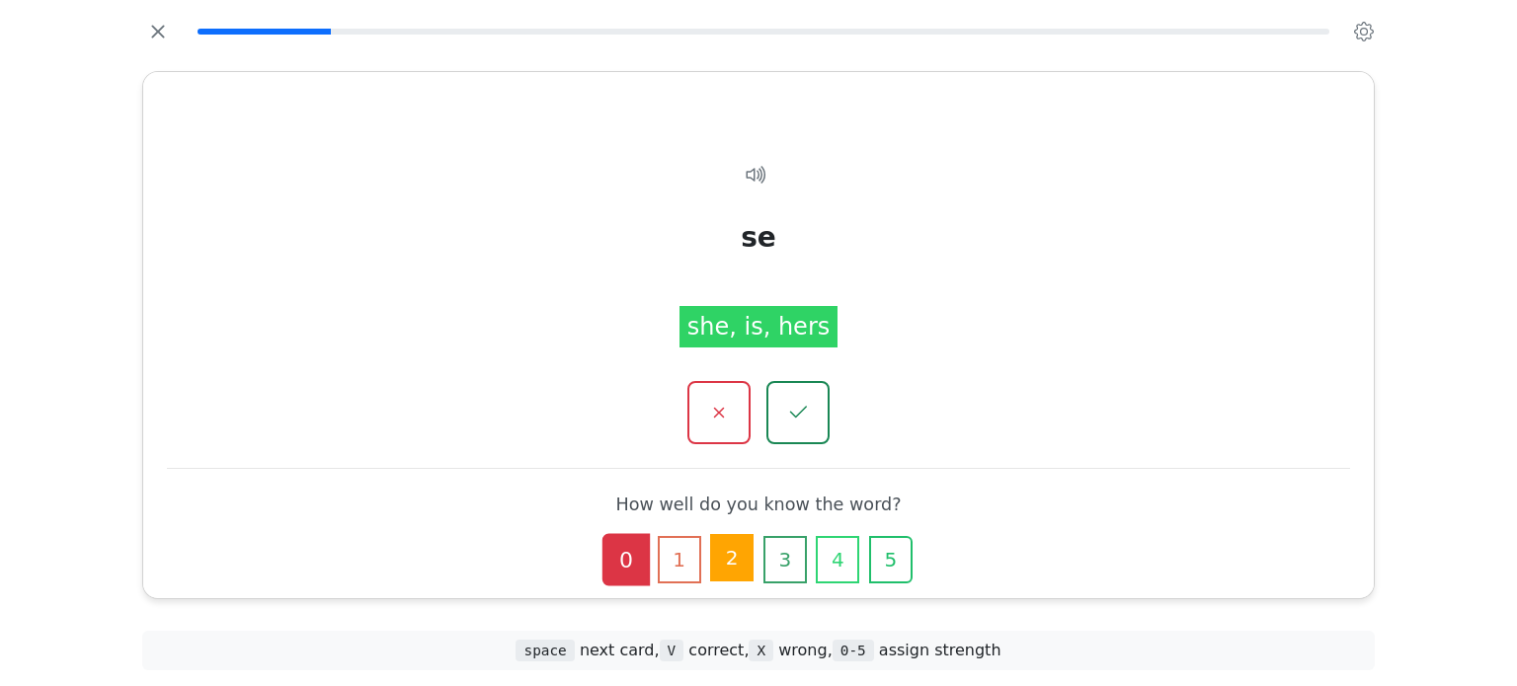
click at [731, 556] on button "2" at bounding box center [731, 557] width 43 height 47
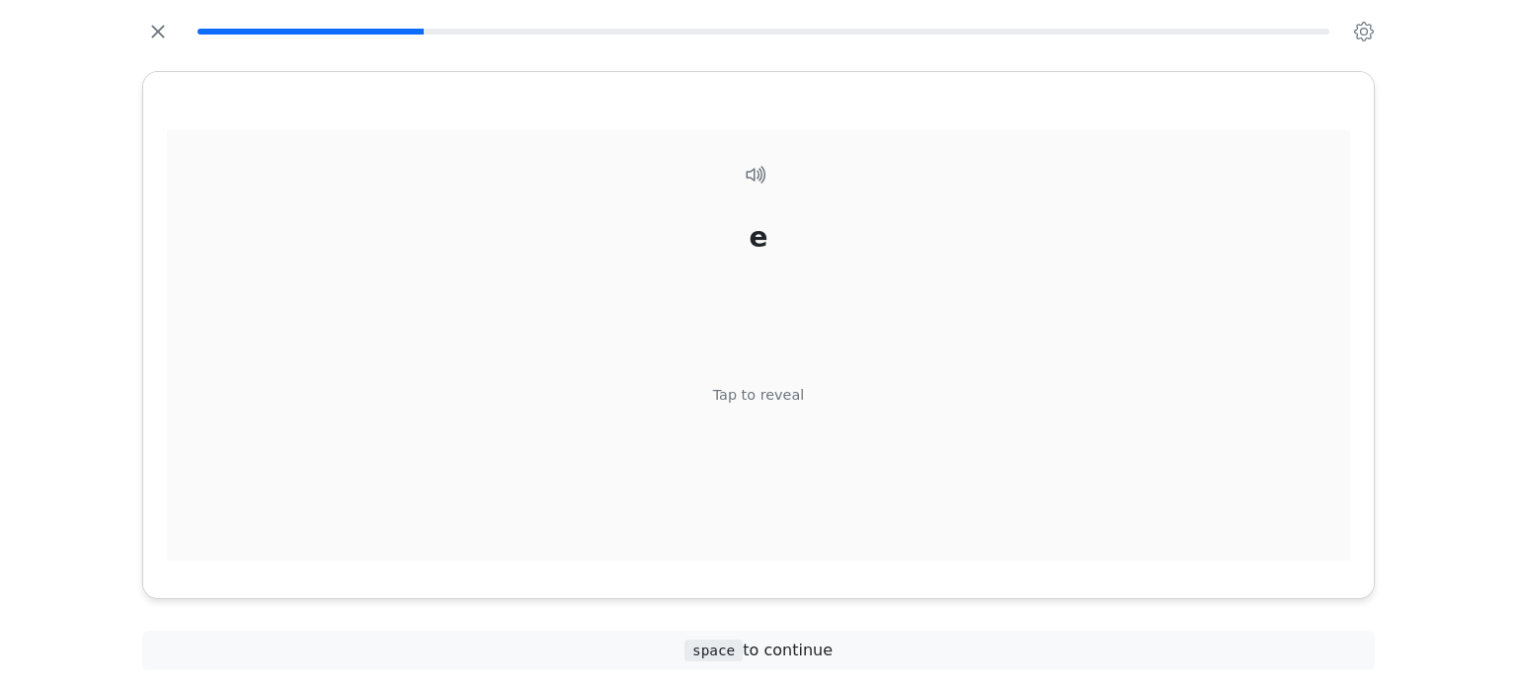
click at [765, 394] on div "Tap to reveal" at bounding box center [759, 395] width 92 height 22
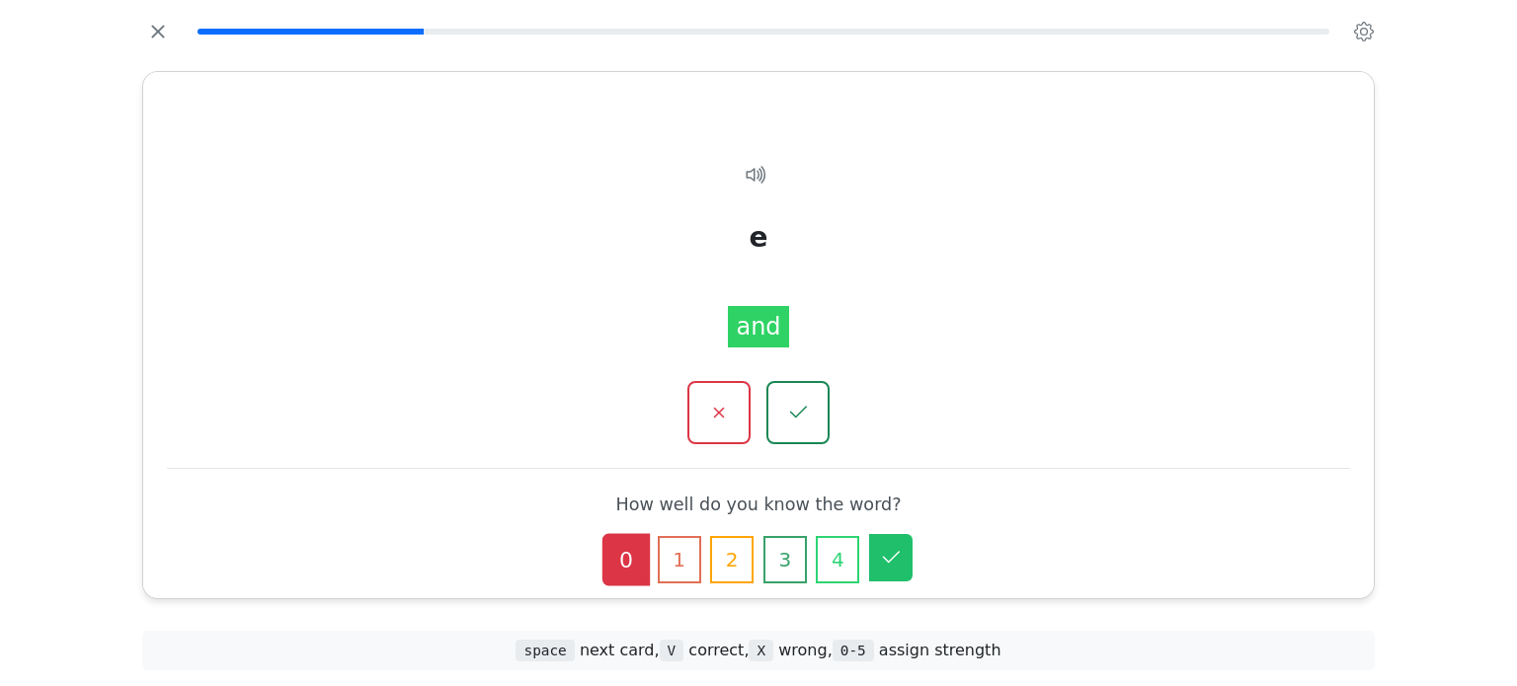
click at [879, 556] on icon "button" at bounding box center [891, 558] width 24 height 24
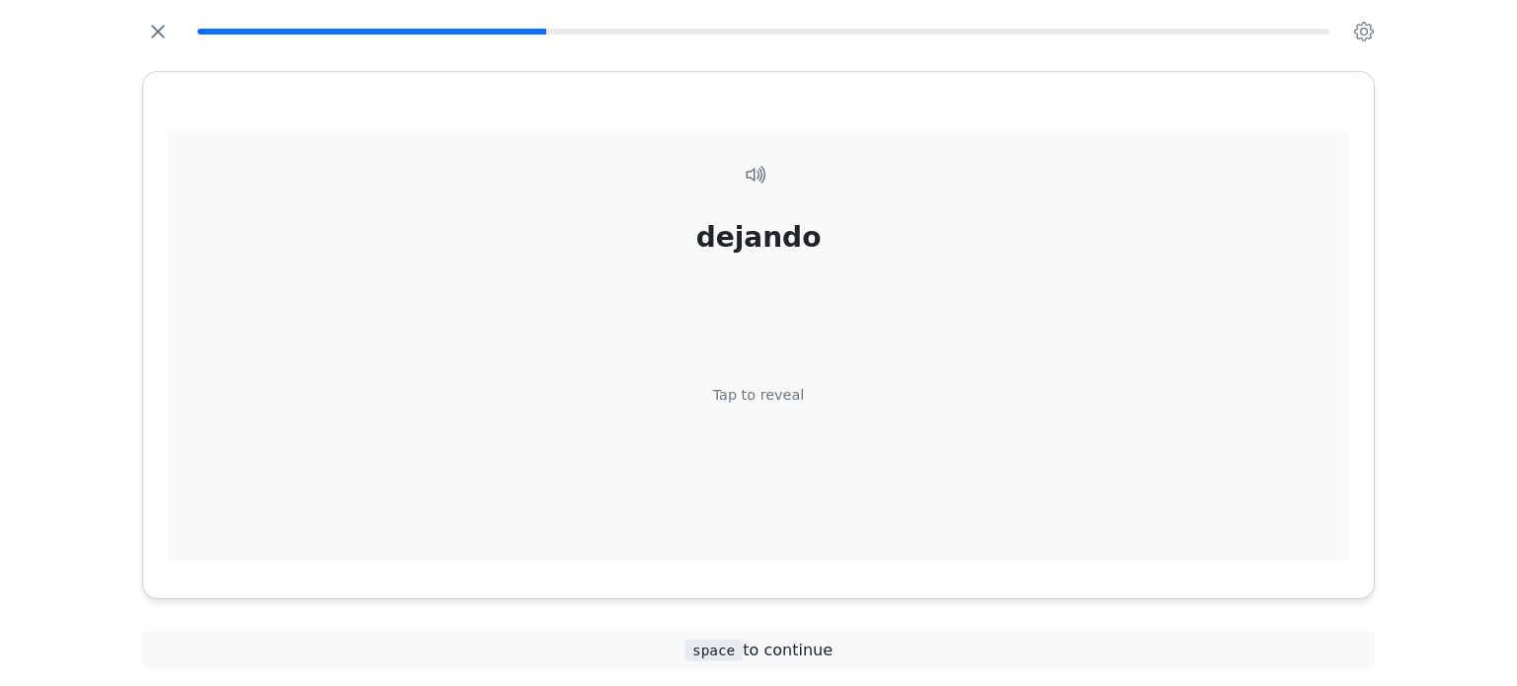
click at [754, 394] on div "Tap to reveal" at bounding box center [759, 395] width 92 height 22
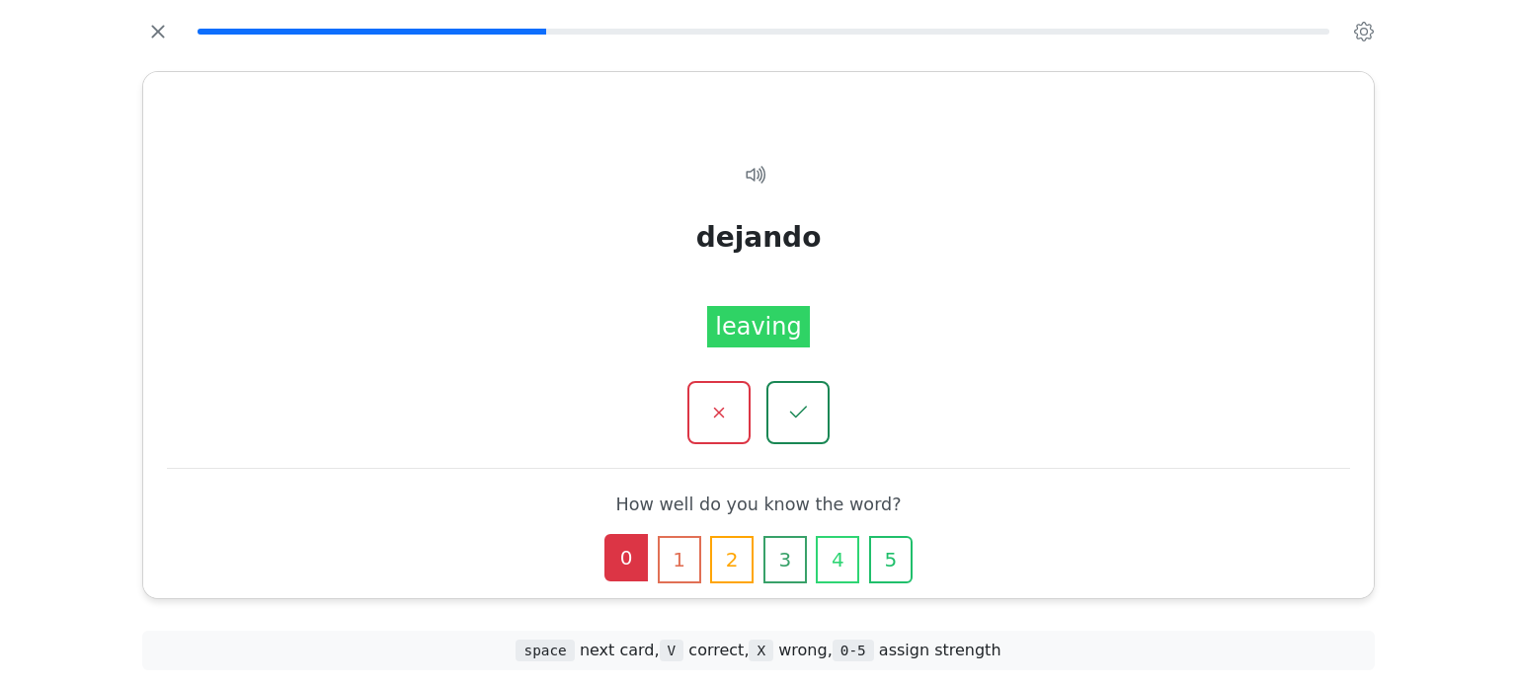
click at [631, 561] on button "0" at bounding box center [625, 557] width 43 height 47
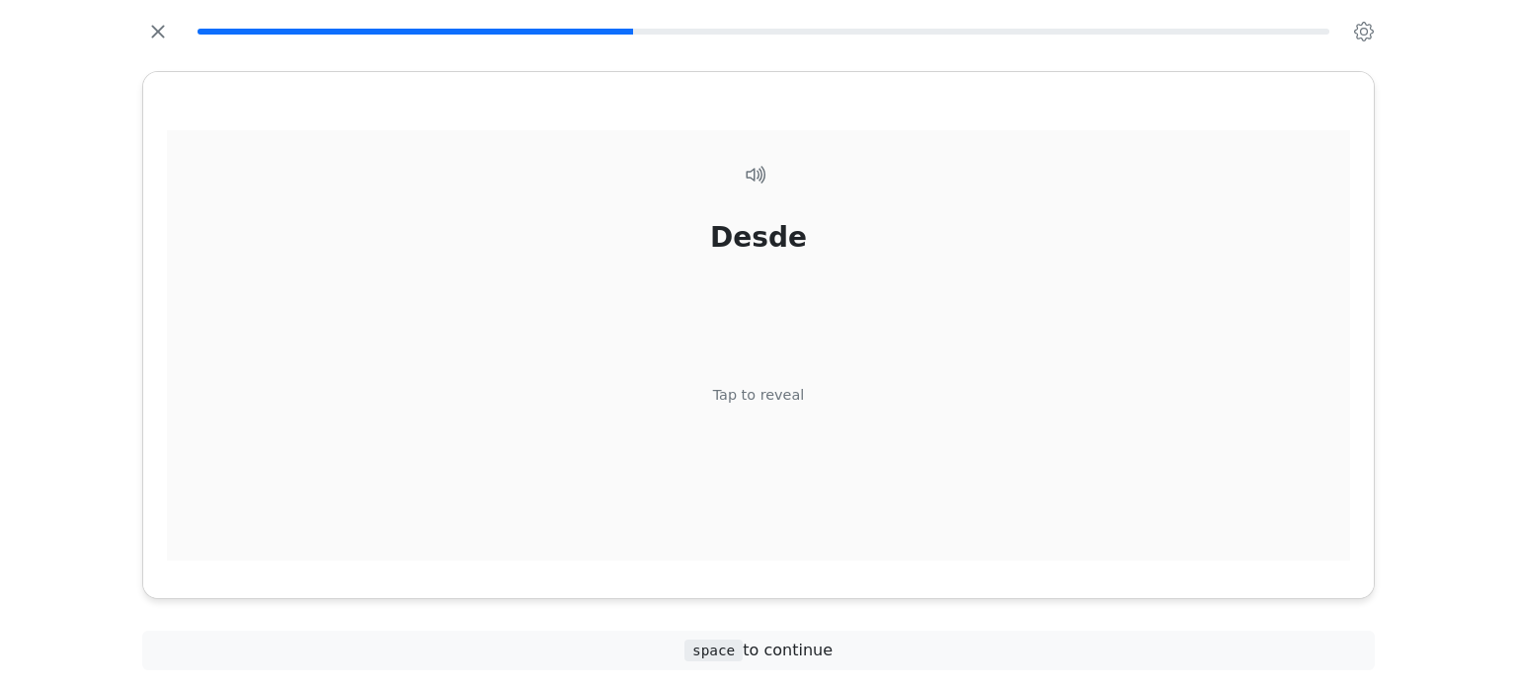
click at [754, 388] on div "Tap to reveal" at bounding box center [759, 395] width 92 height 22
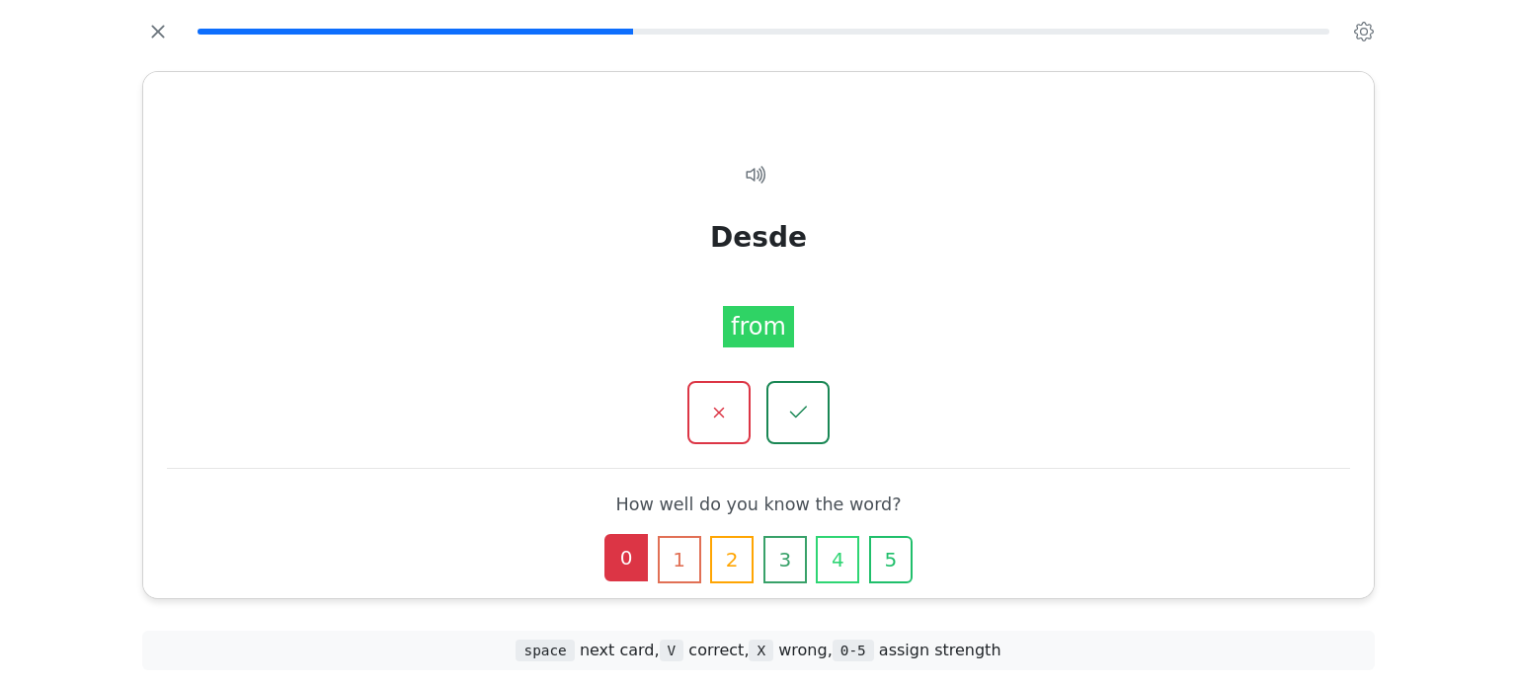
click at [625, 551] on button "0" at bounding box center [625, 557] width 43 height 47
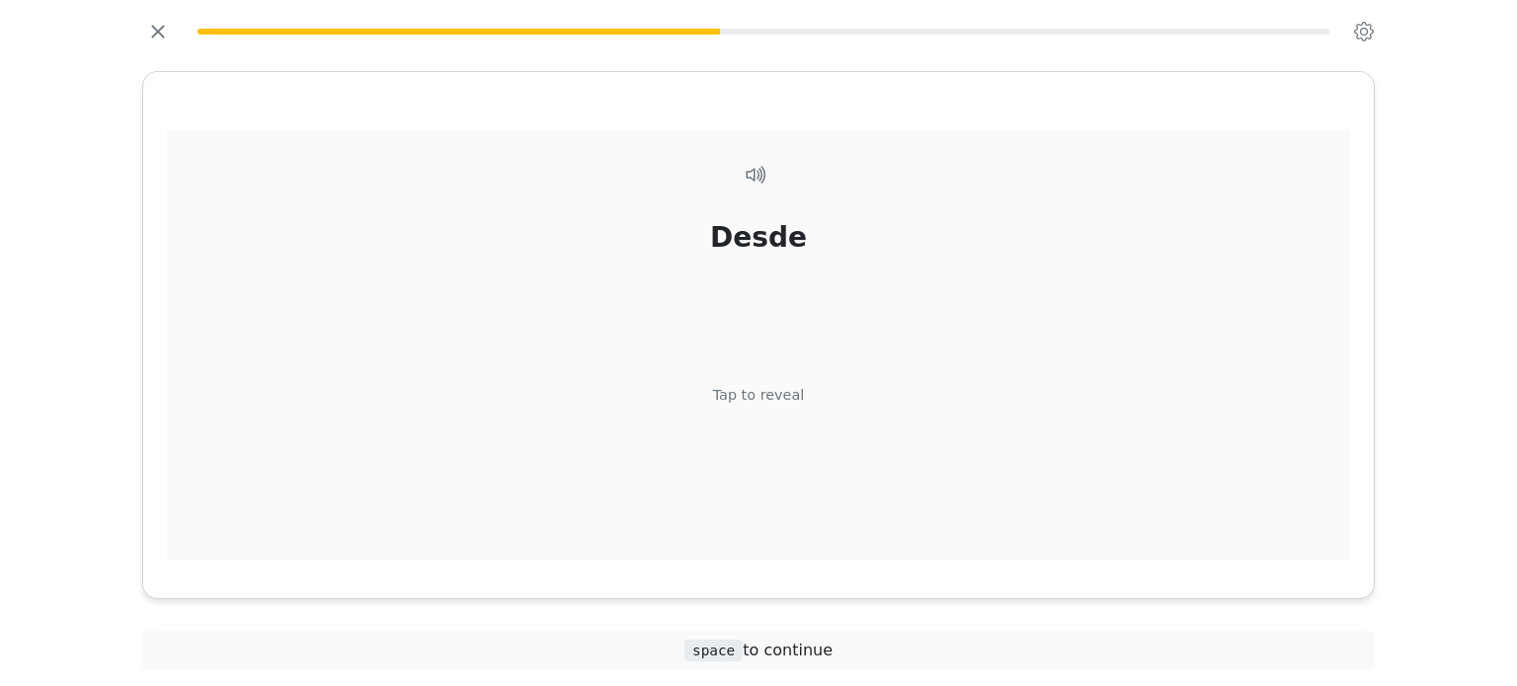
click at [770, 386] on div "Tap to reveal" at bounding box center [759, 395] width 92 height 22
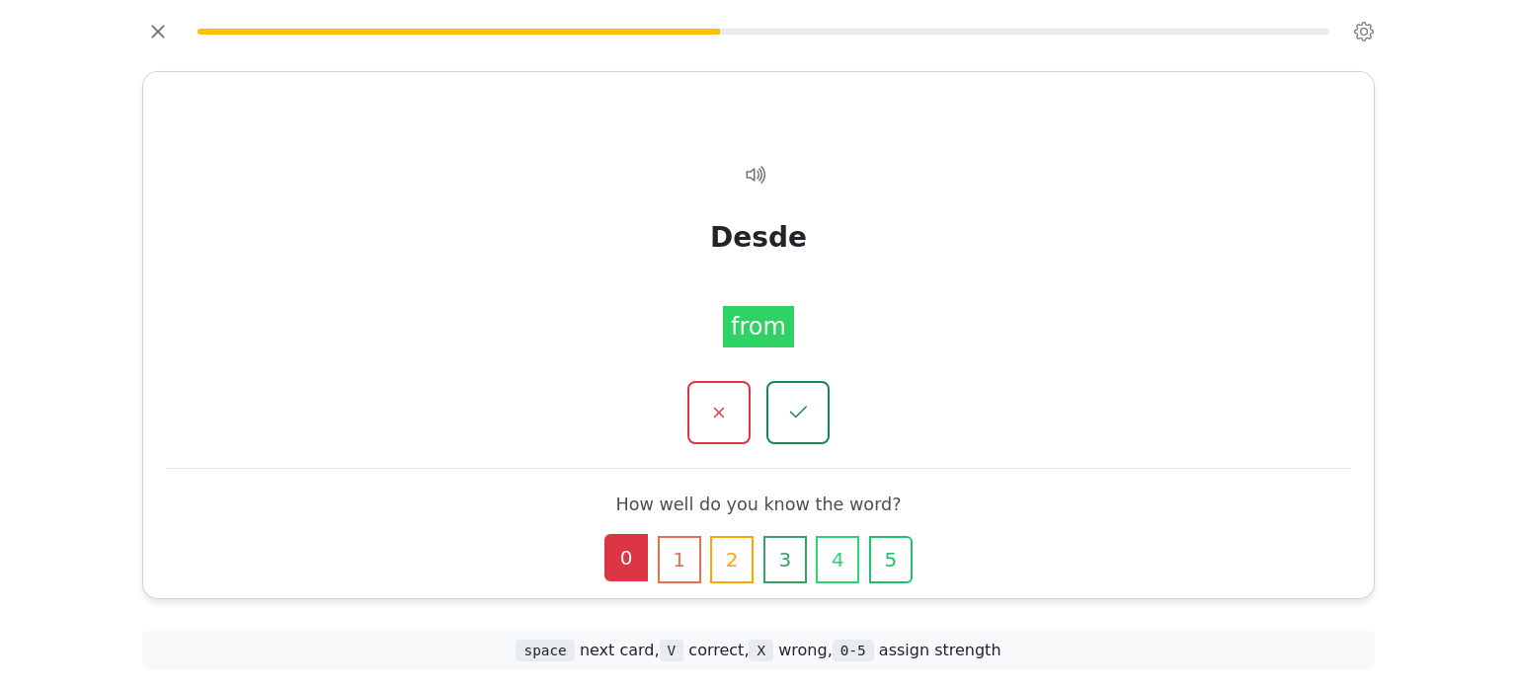
click at [634, 543] on button "0" at bounding box center [625, 557] width 43 height 47
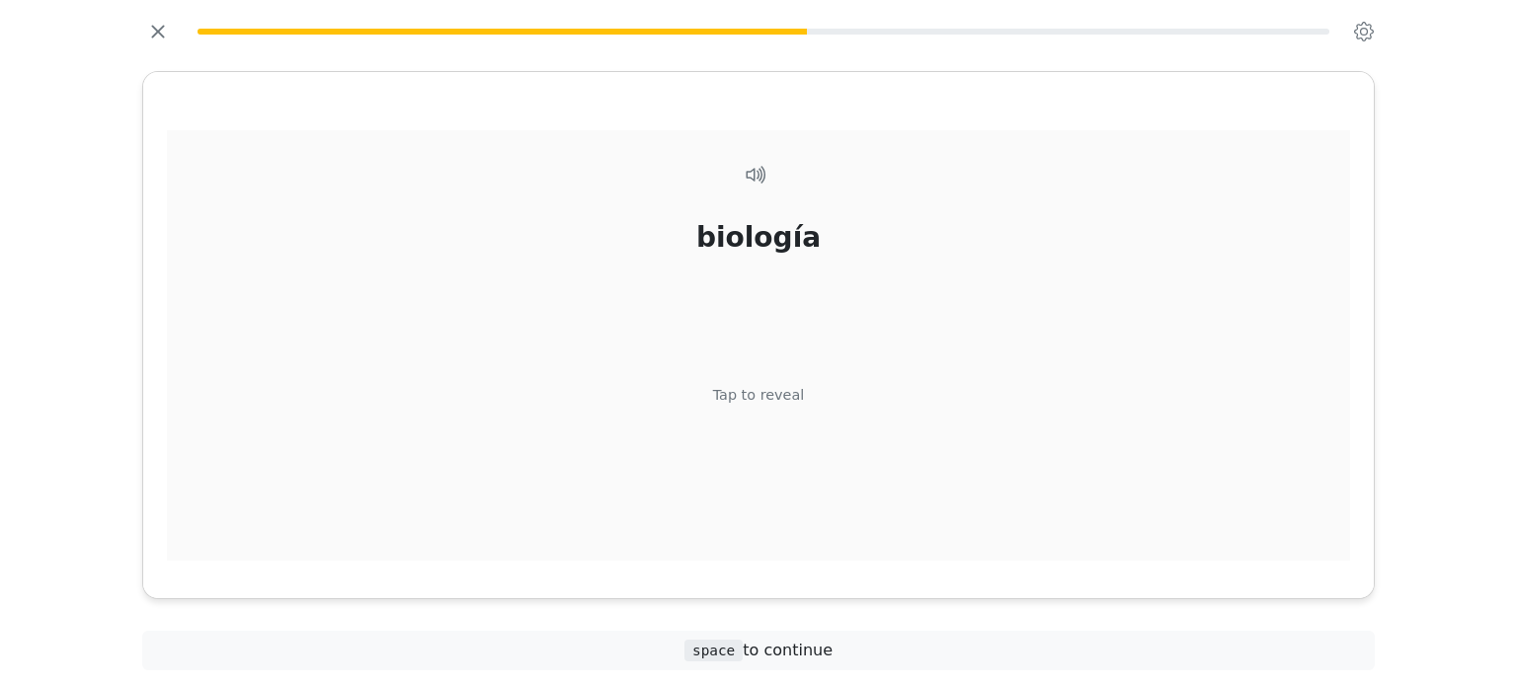
click at [768, 390] on div "Tap to reveal" at bounding box center [759, 395] width 92 height 22
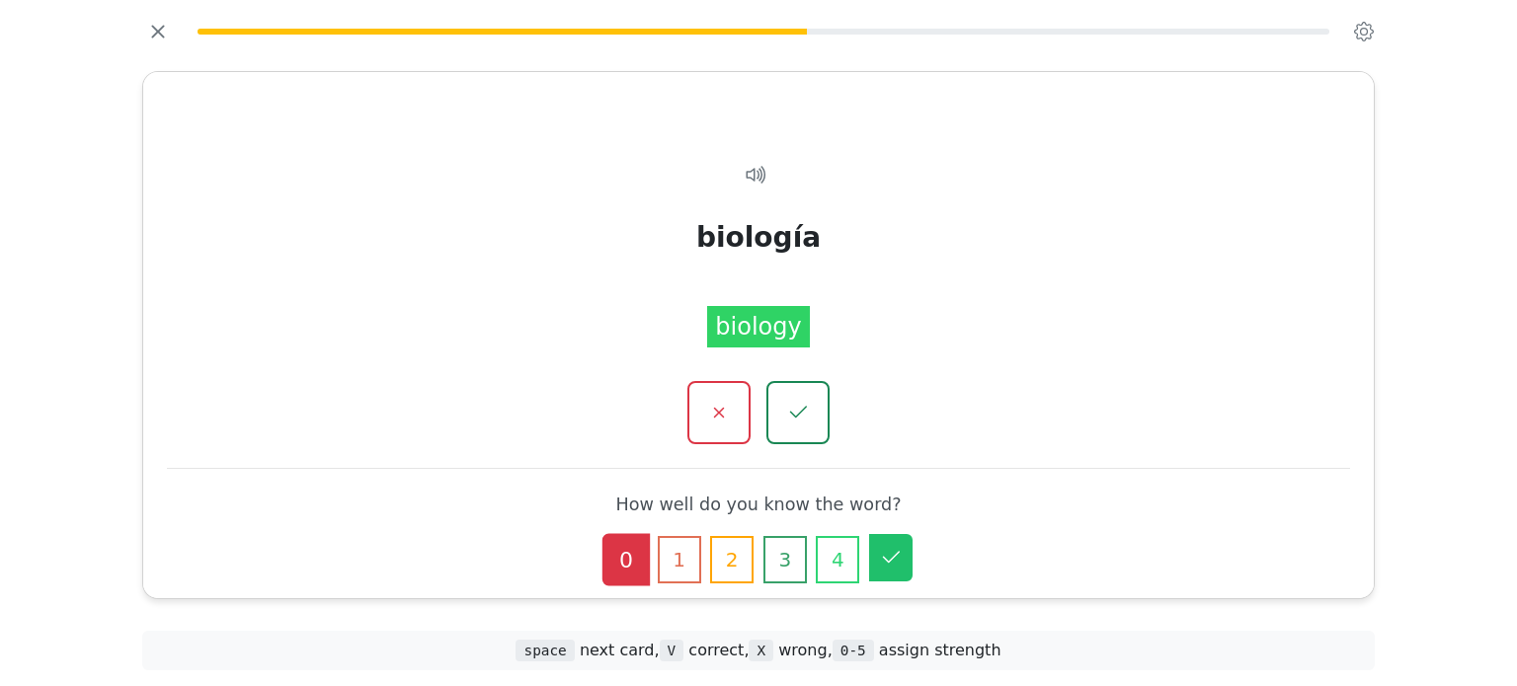
click at [893, 556] on icon "button" at bounding box center [891, 558] width 17 height 12
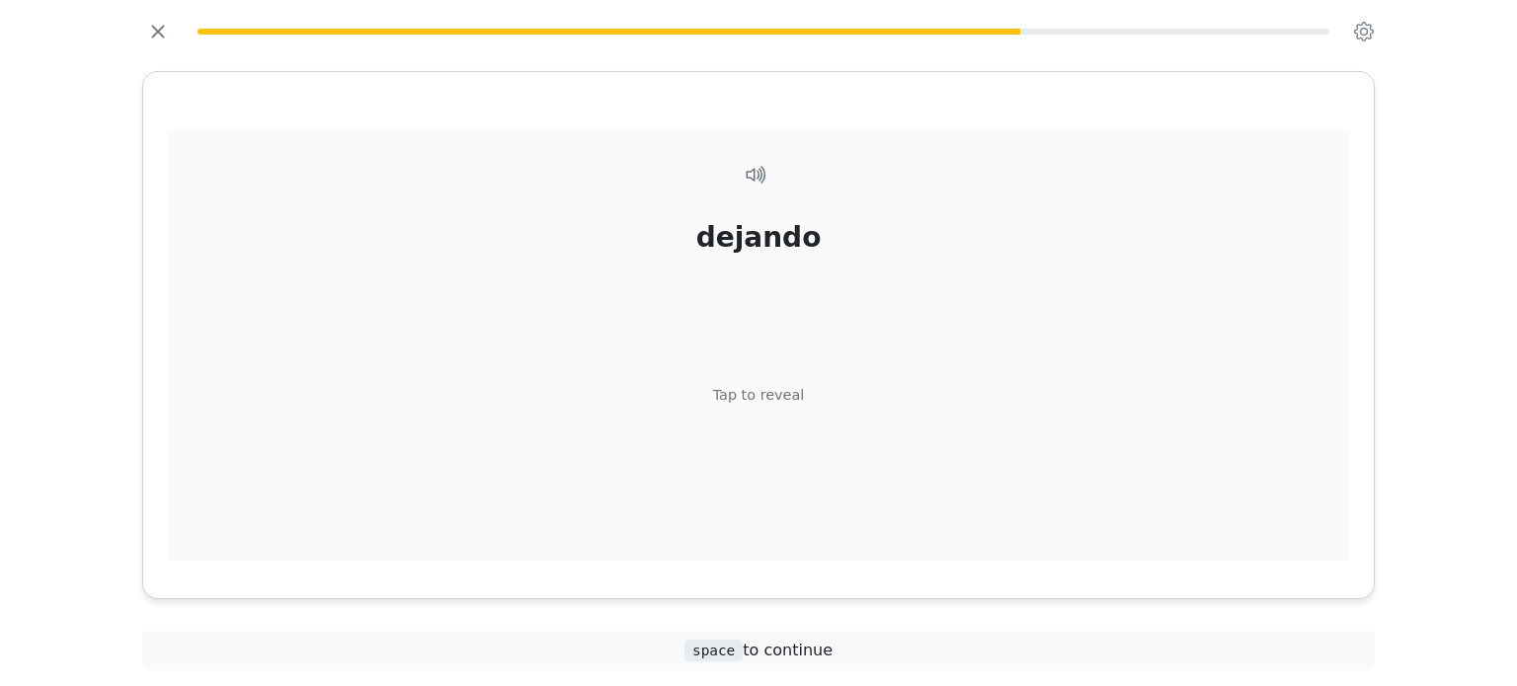
click at [770, 395] on div "Tap to reveal" at bounding box center [759, 395] width 92 height 22
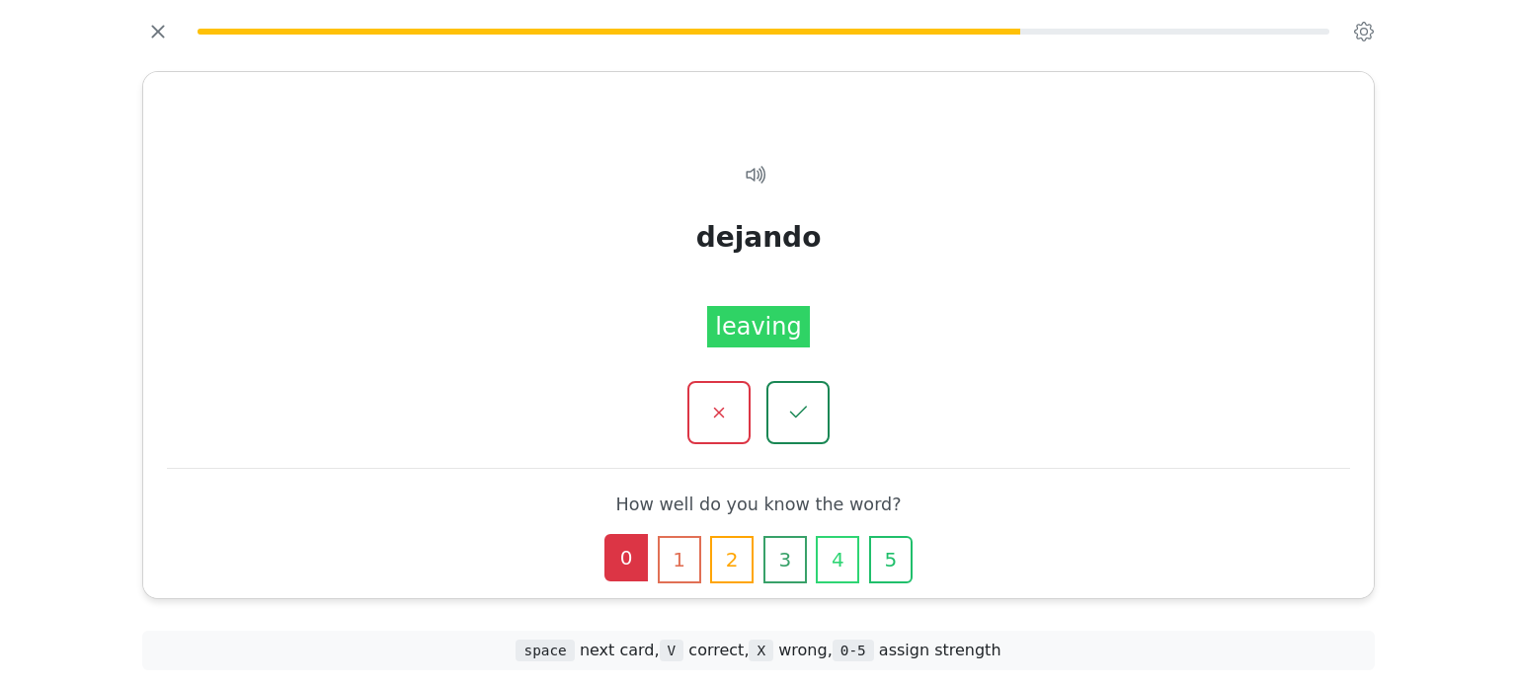
click at [626, 553] on button "0" at bounding box center [625, 557] width 43 height 47
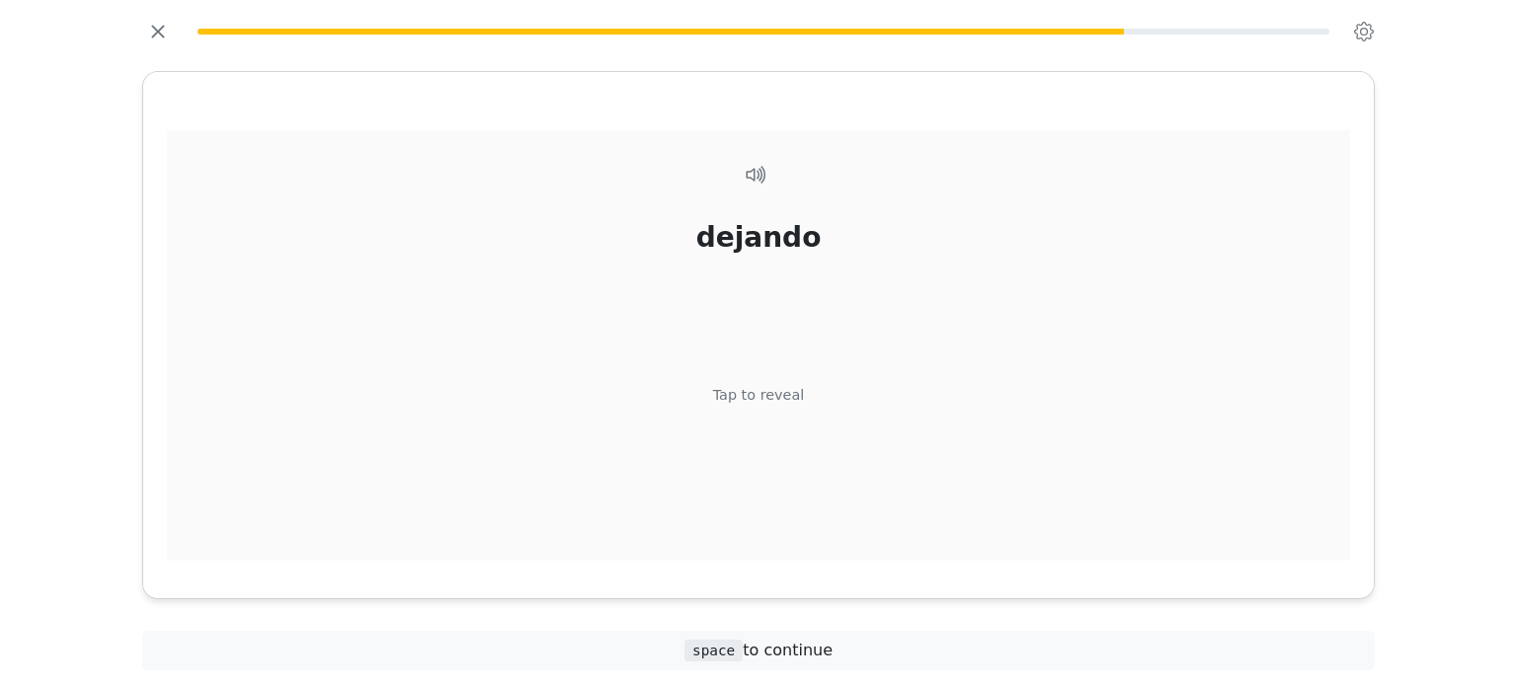
click at [766, 400] on div "Tap to reveal" at bounding box center [759, 395] width 92 height 22
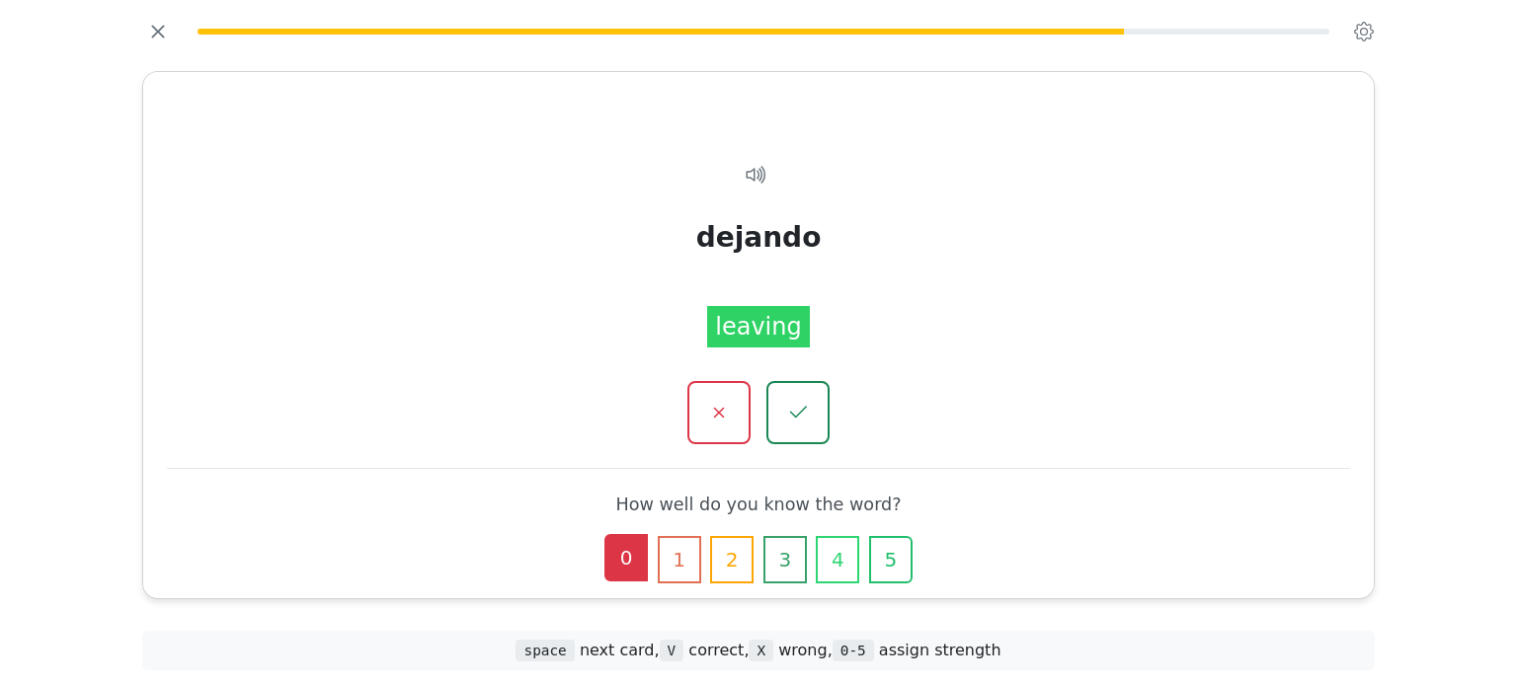
click at [635, 550] on button "0" at bounding box center [625, 557] width 43 height 47
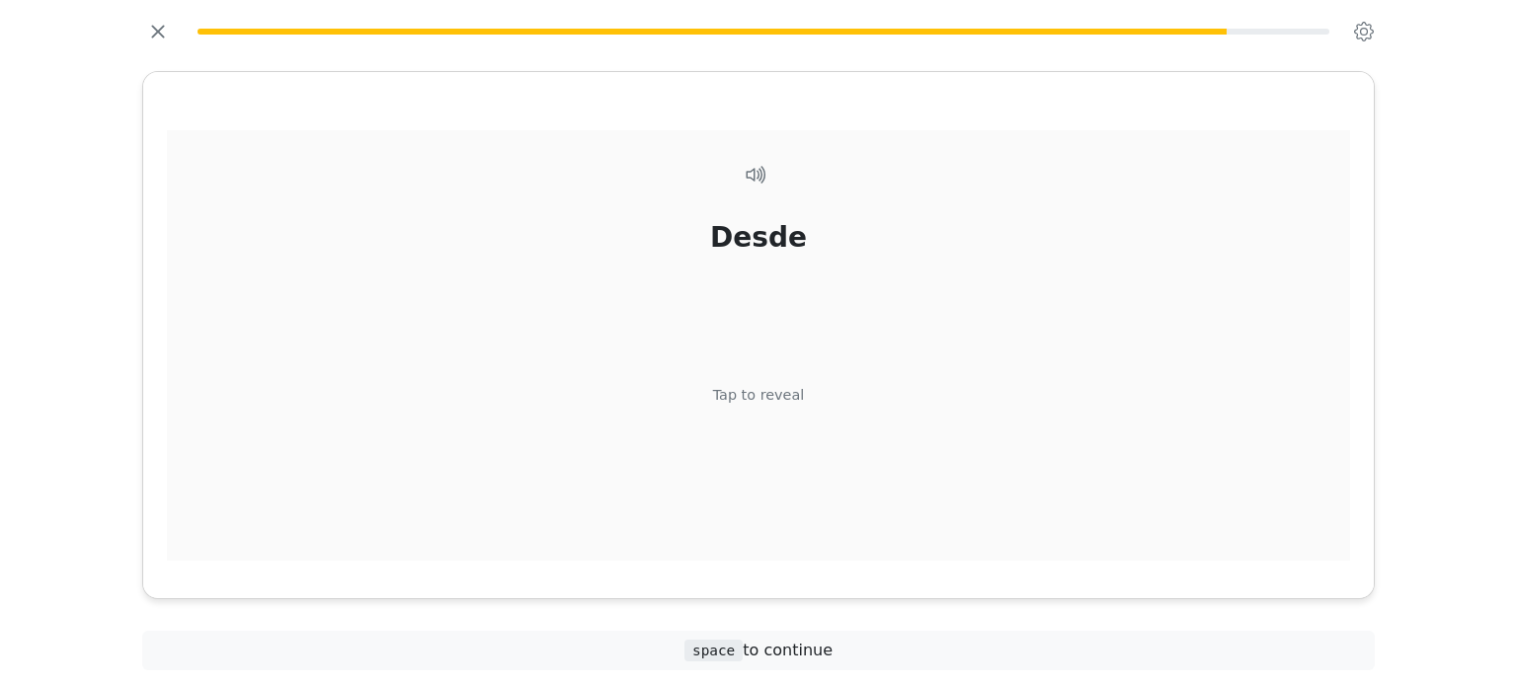
click at [758, 392] on div "Tap to reveal" at bounding box center [759, 395] width 92 height 22
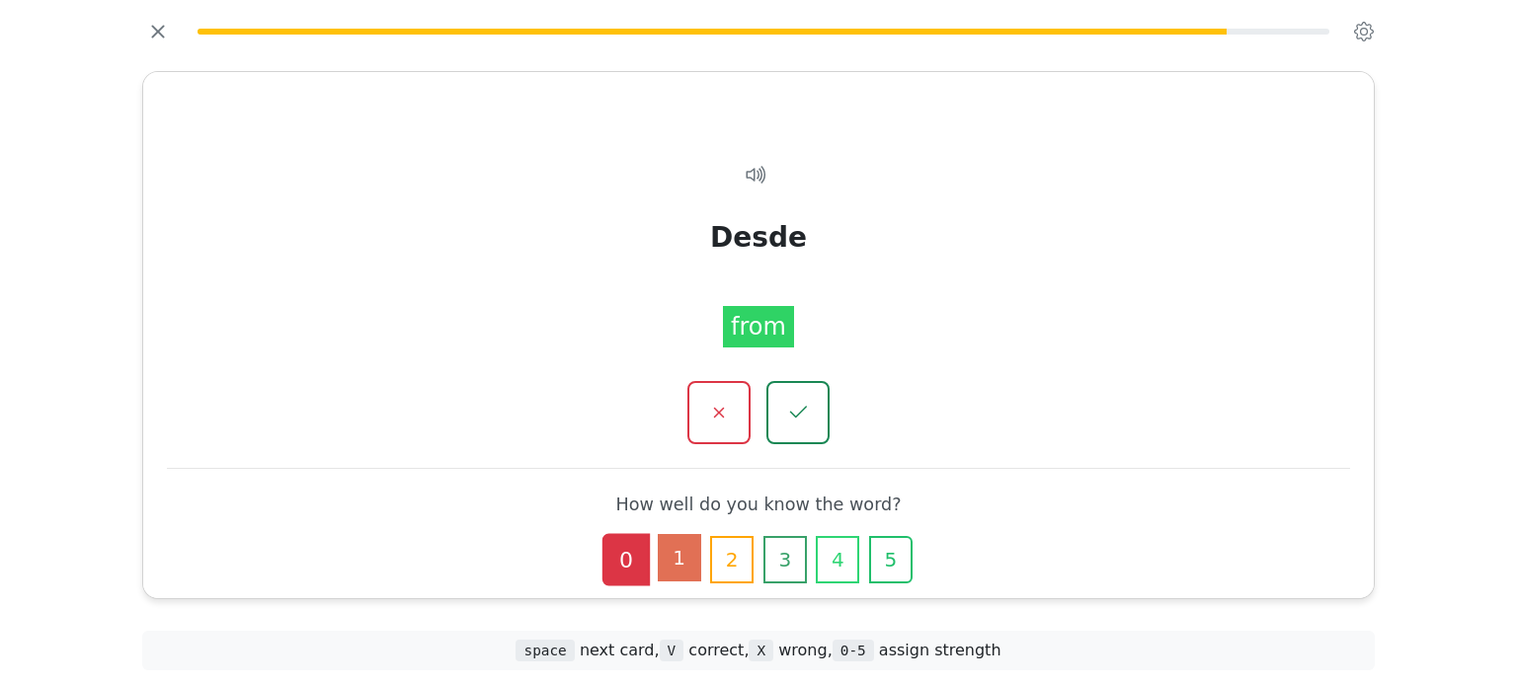
click at [676, 565] on button "1" at bounding box center [679, 557] width 43 height 47
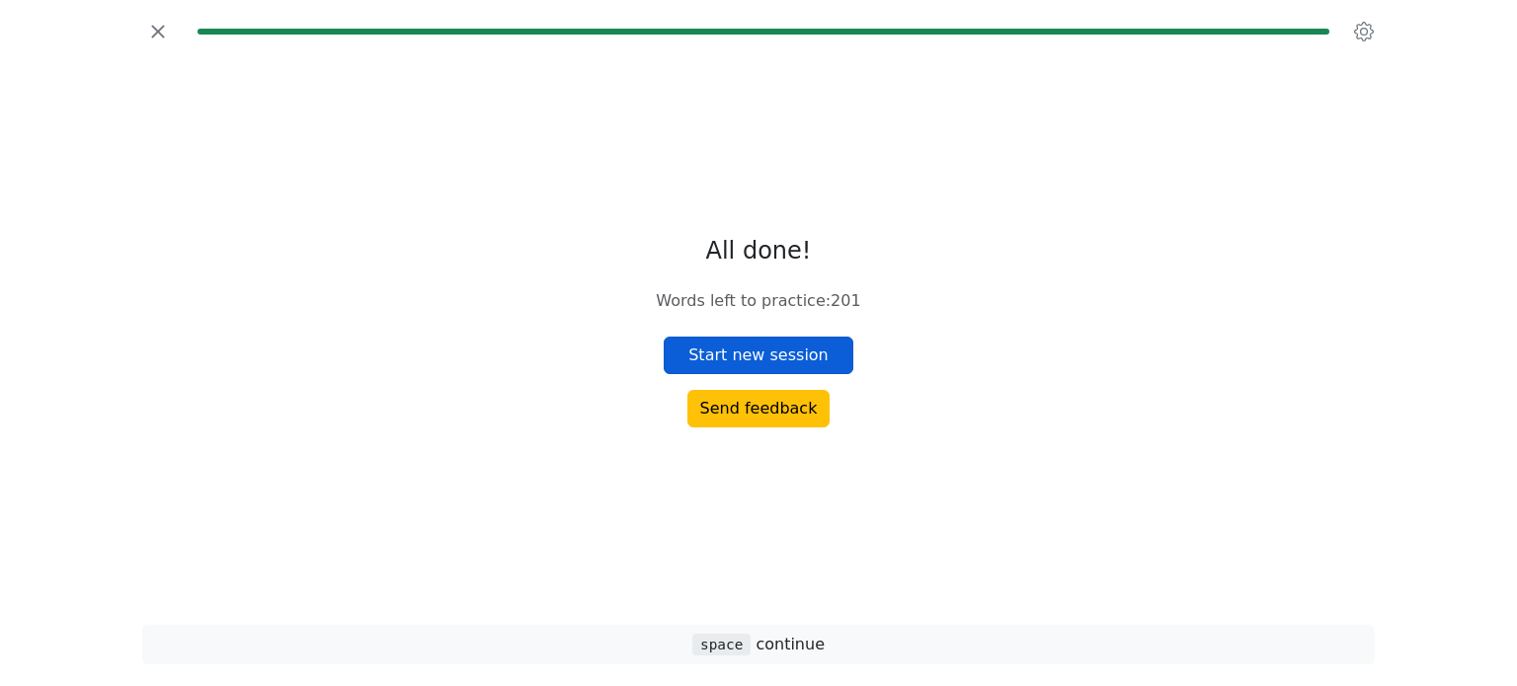
click at [769, 360] on button "Start new session" at bounding box center [759, 356] width 190 height 38
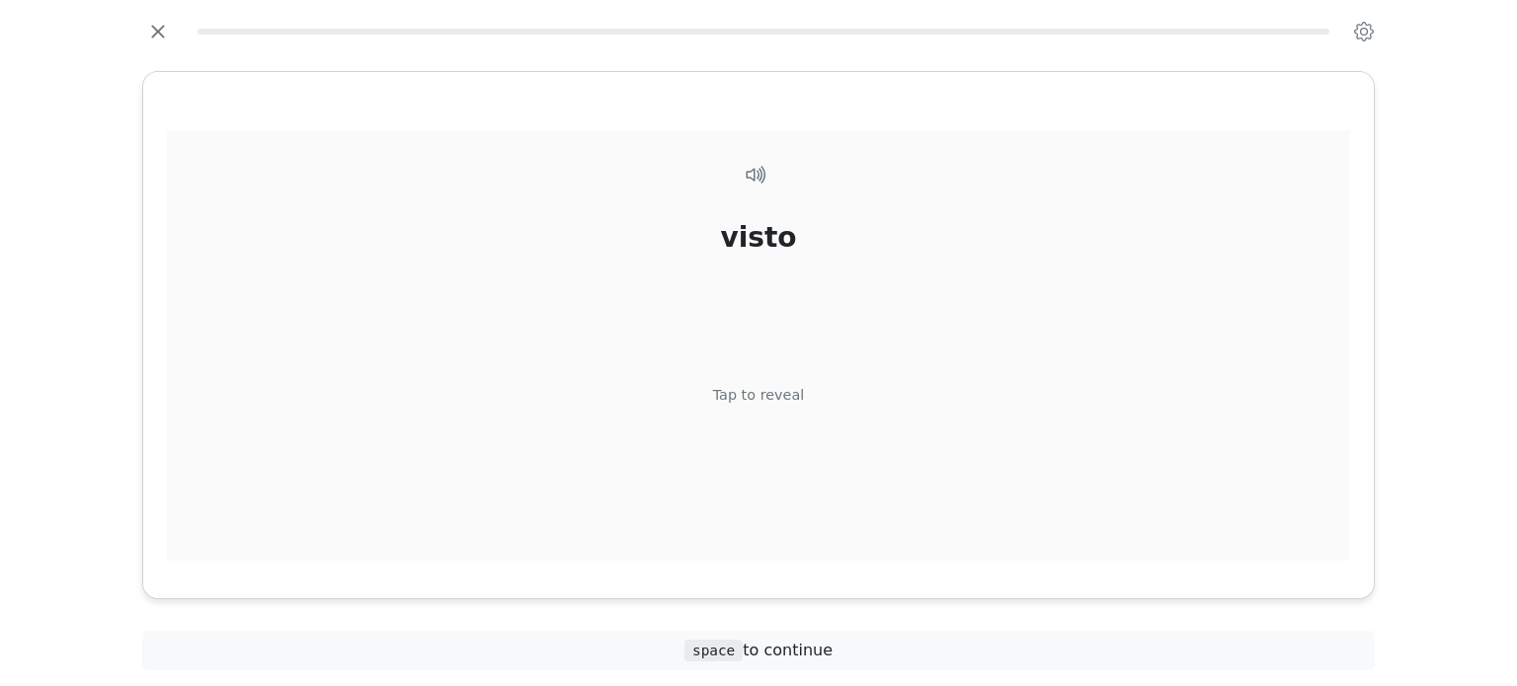
click at [749, 394] on div "Tap to reveal" at bounding box center [759, 395] width 92 height 22
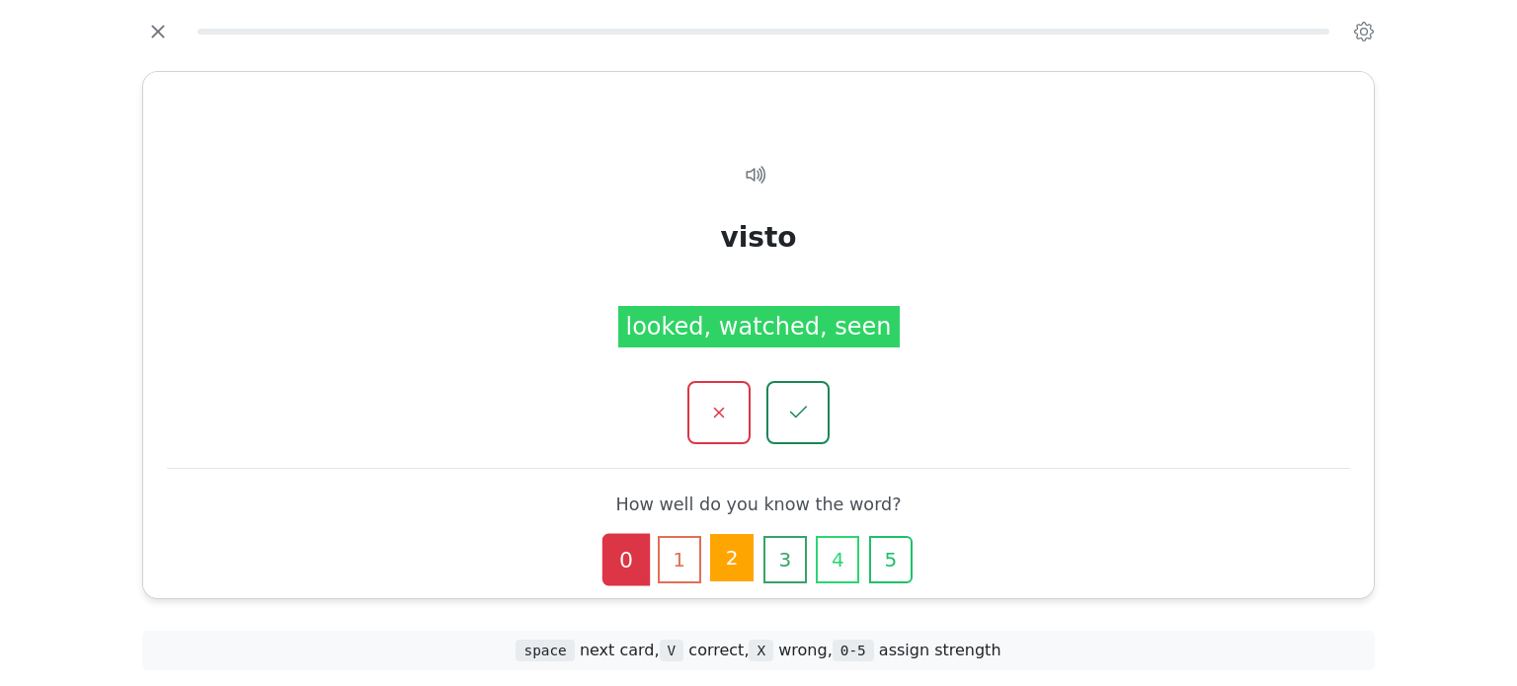
click at [718, 557] on button "2" at bounding box center [731, 557] width 43 height 47
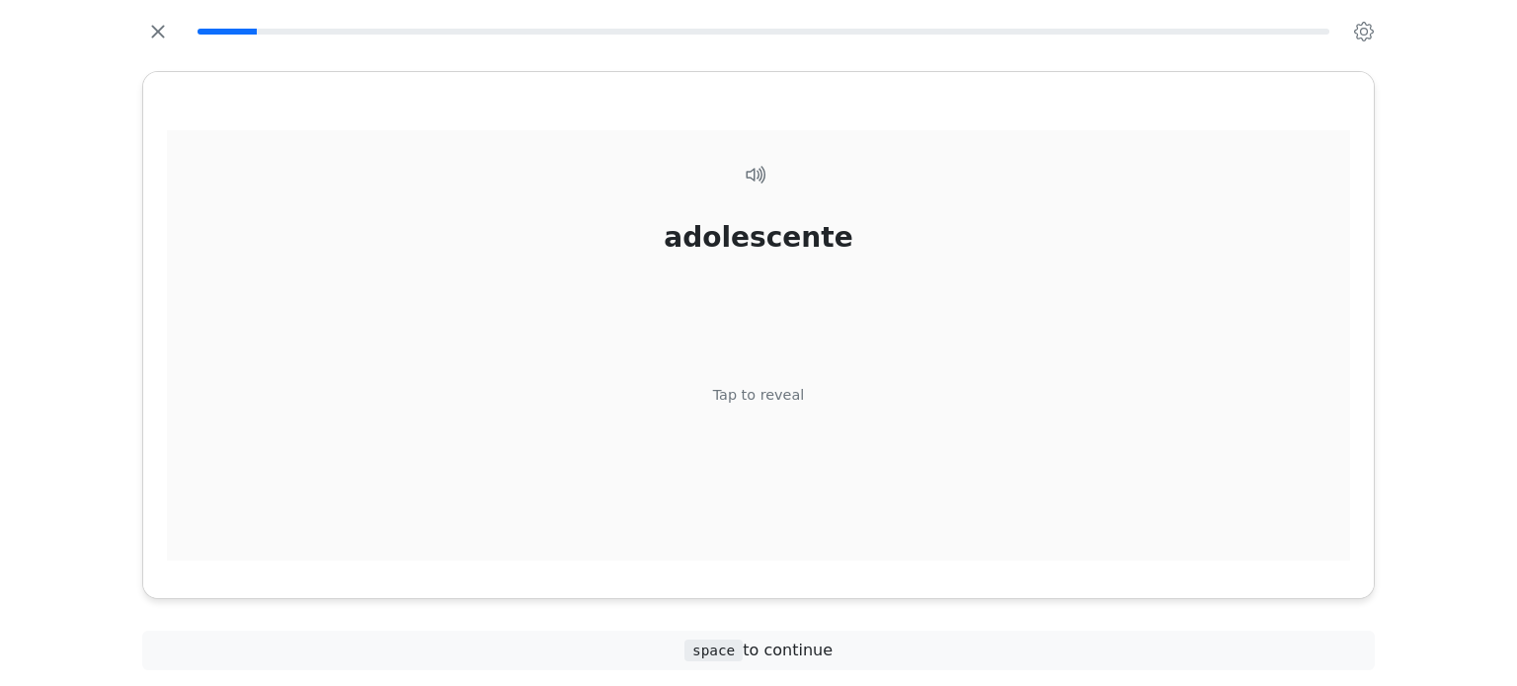
click at [763, 397] on div "Tap to reveal" at bounding box center [759, 395] width 92 height 22
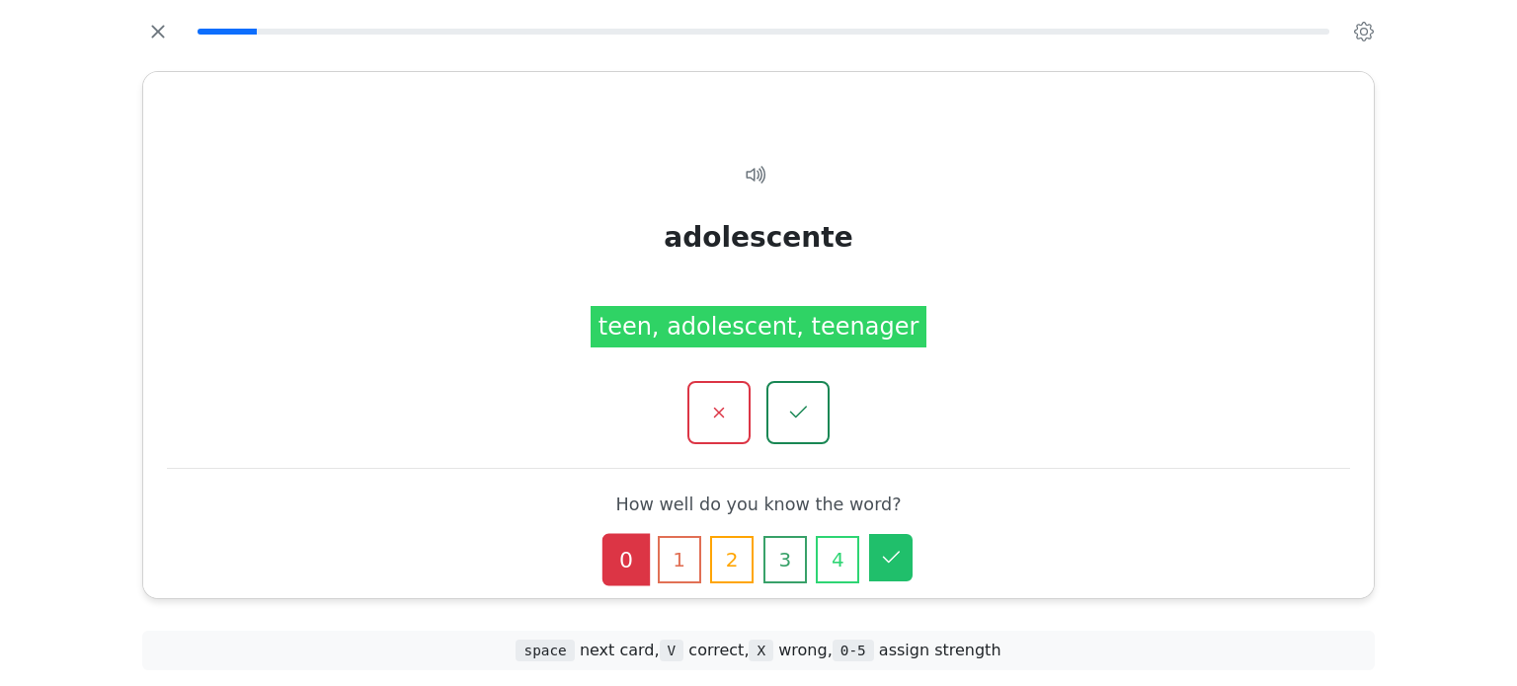
click at [889, 565] on icon "button" at bounding box center [891, 558] width 24 height 24
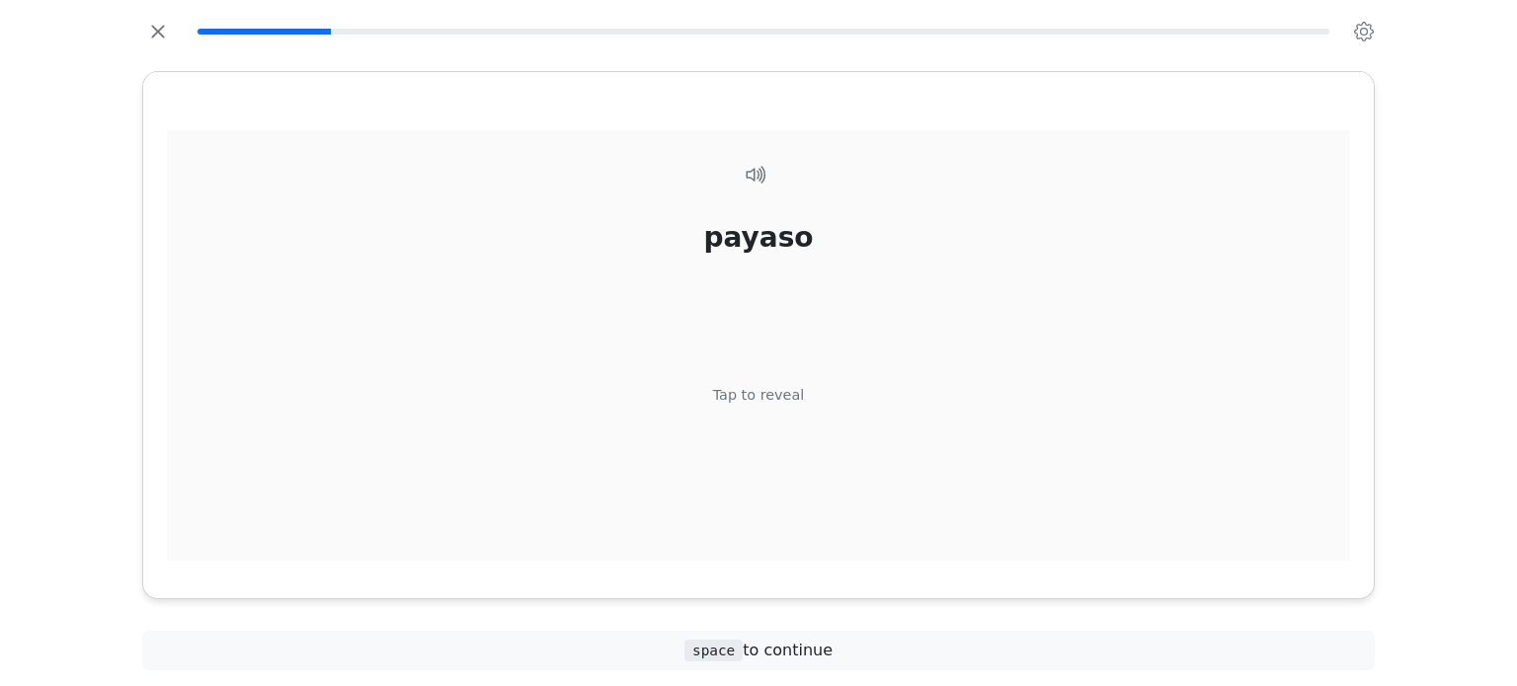
click at [766, 394] on div "Tap to reveal" at bounding box center [759, 395] width 92 height 22
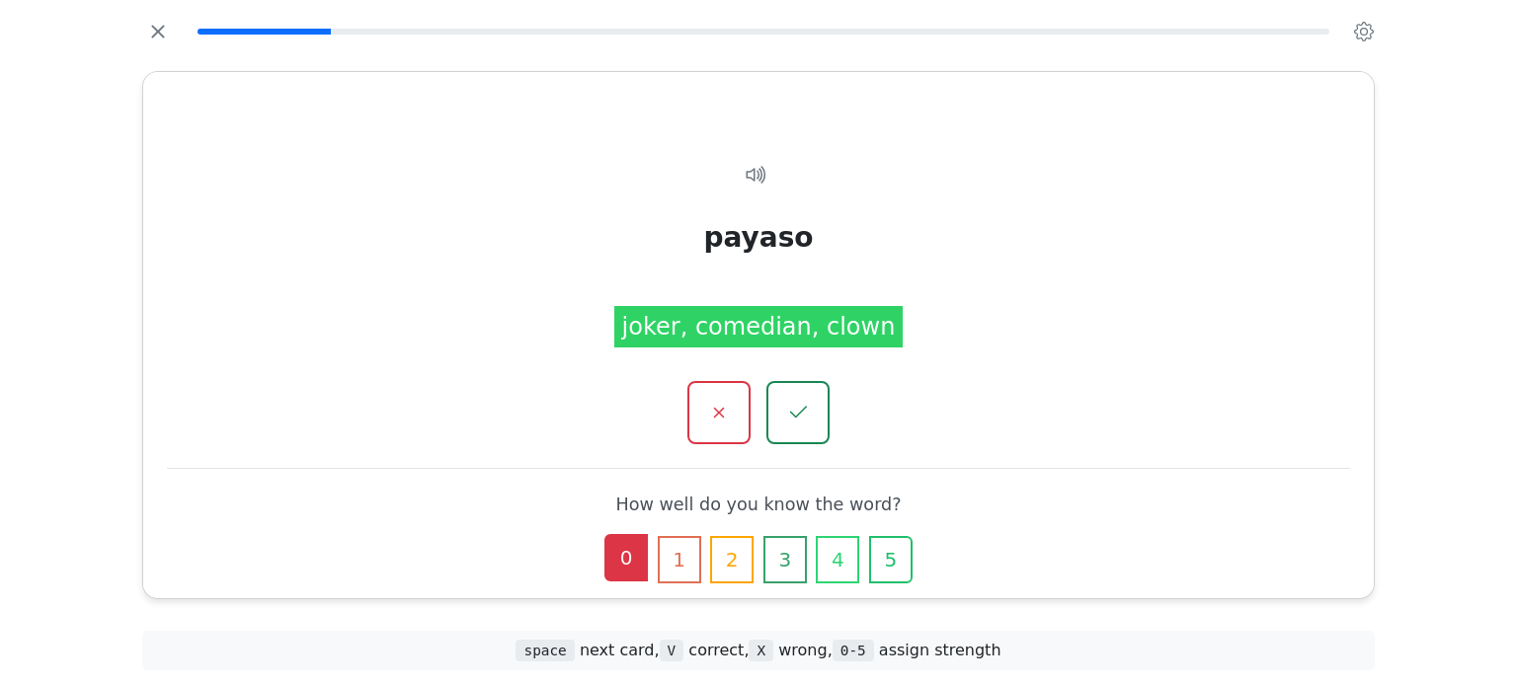
click at [619, 556] on button "0" at bounding box center [625, 557] width 43 height 47
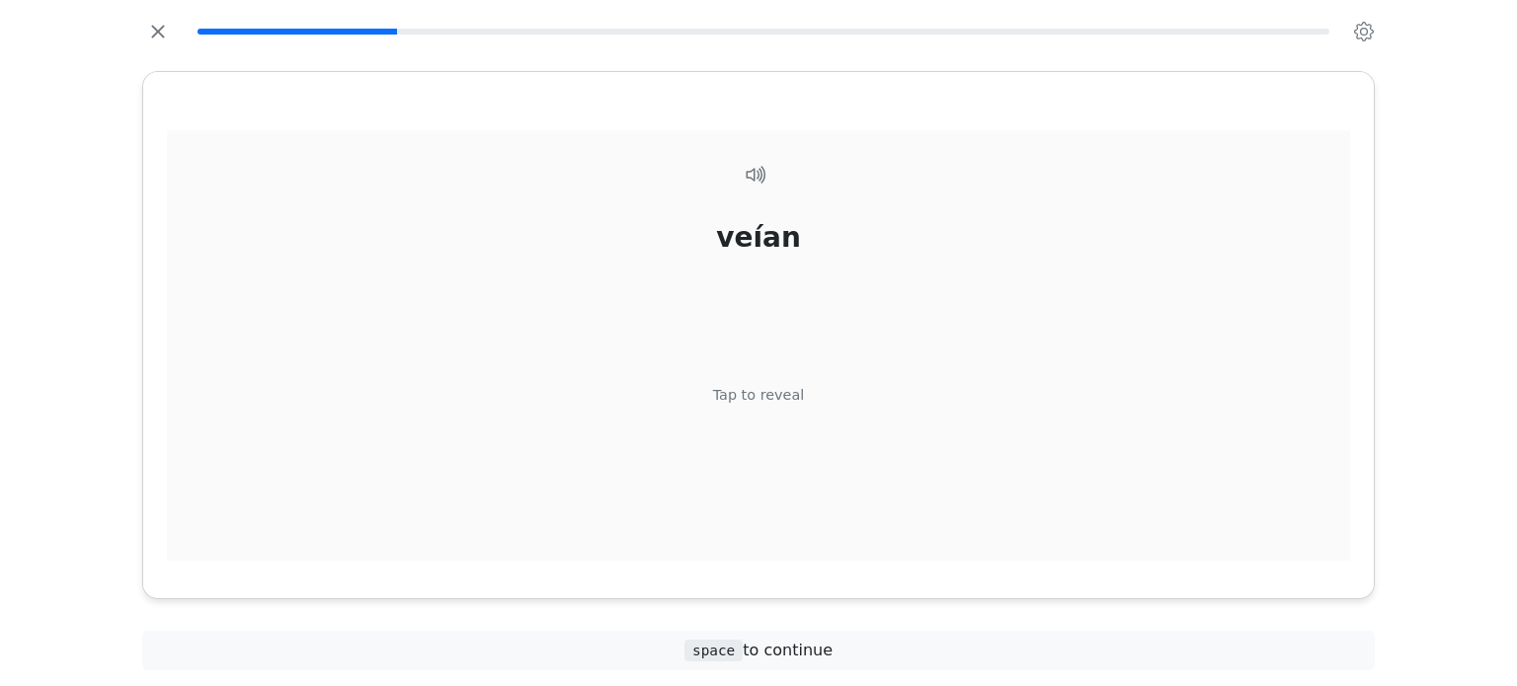
click at [761, 394] on div "Tap to reveal" at bounding box center [759, 395] width 92 height 22
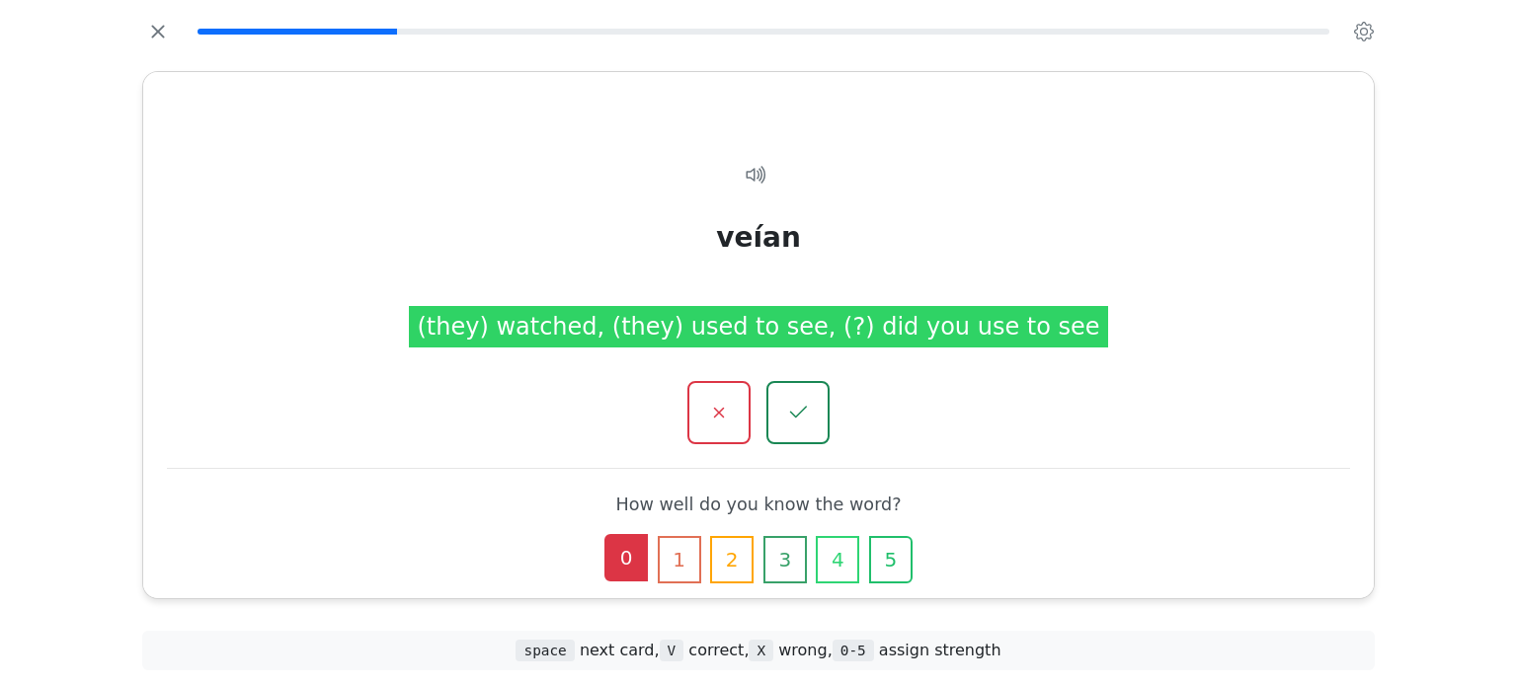
click at [628, 572] on button "0" at bounding box center [625, 557] width 43 height 47
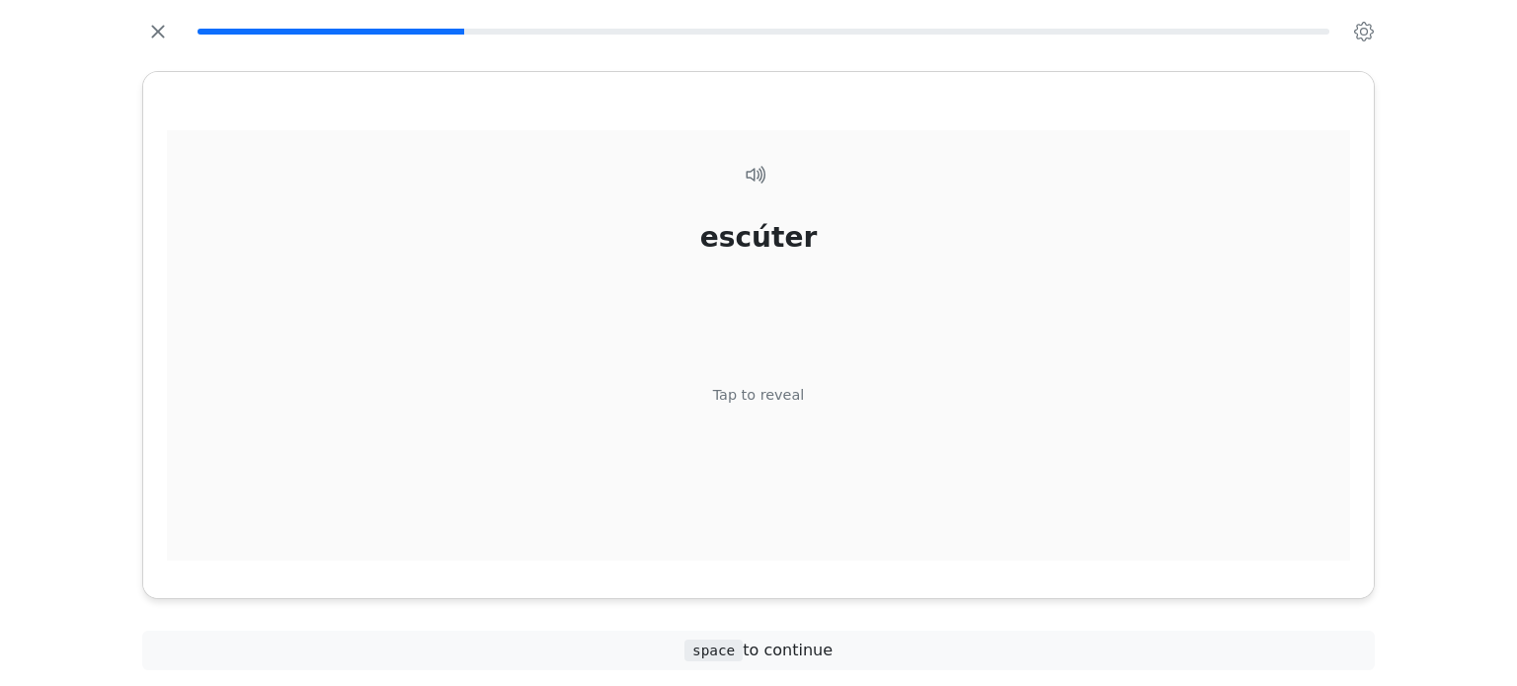
click at [755, 394] on div "Tap to reveal" at bounding box center [759, 395] width 92 height 22
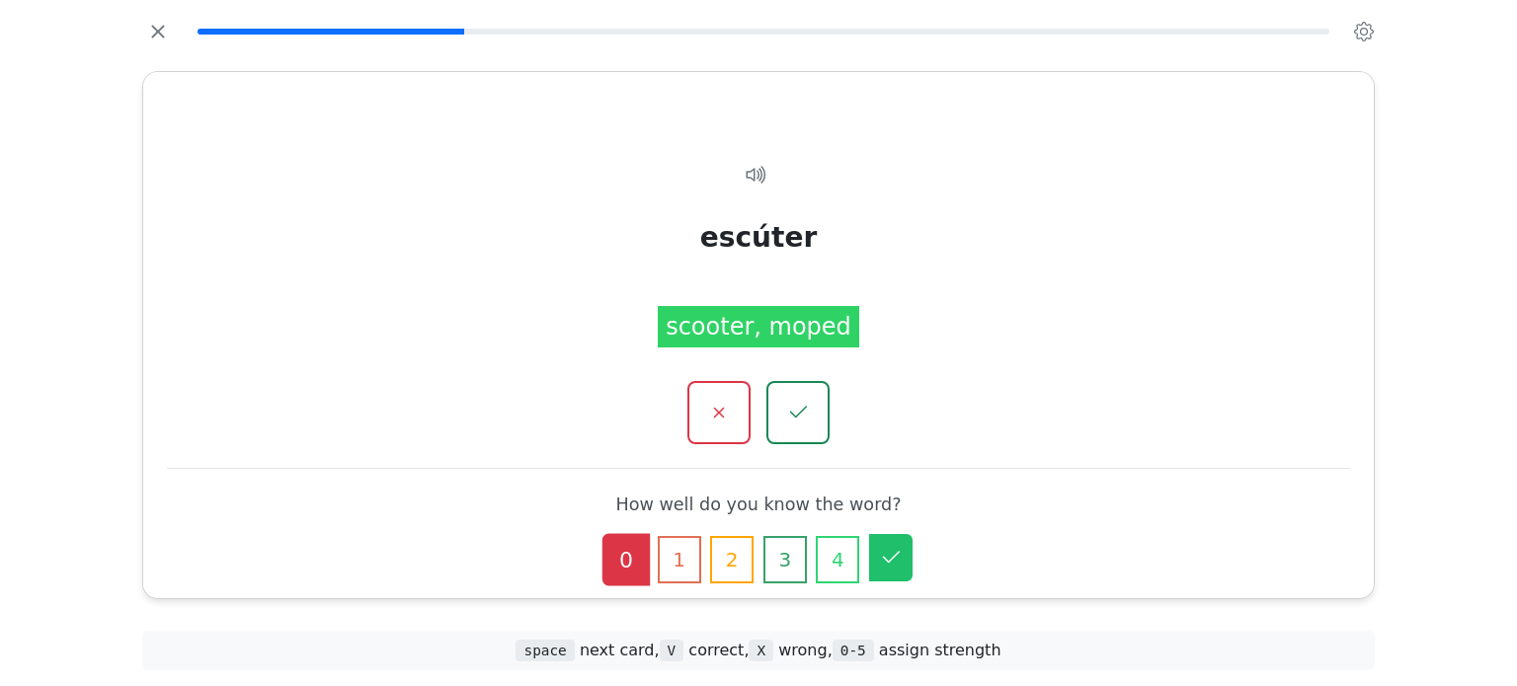
click at [889, 560] on icon "button" at bounding box center [891, 558] width 17 height 12
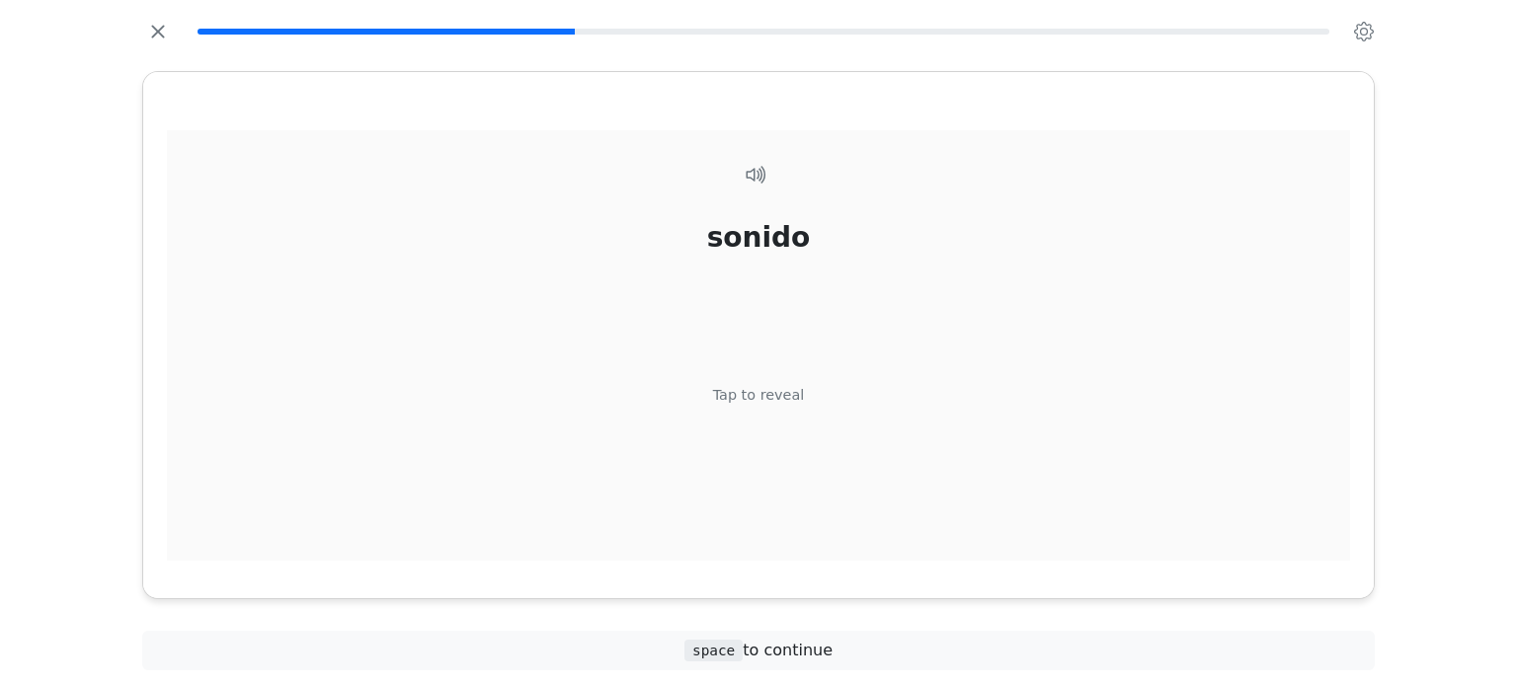
click at [786, 392] on div "Tap to reveal" at bounding box center [759, 395] width 92 height 22
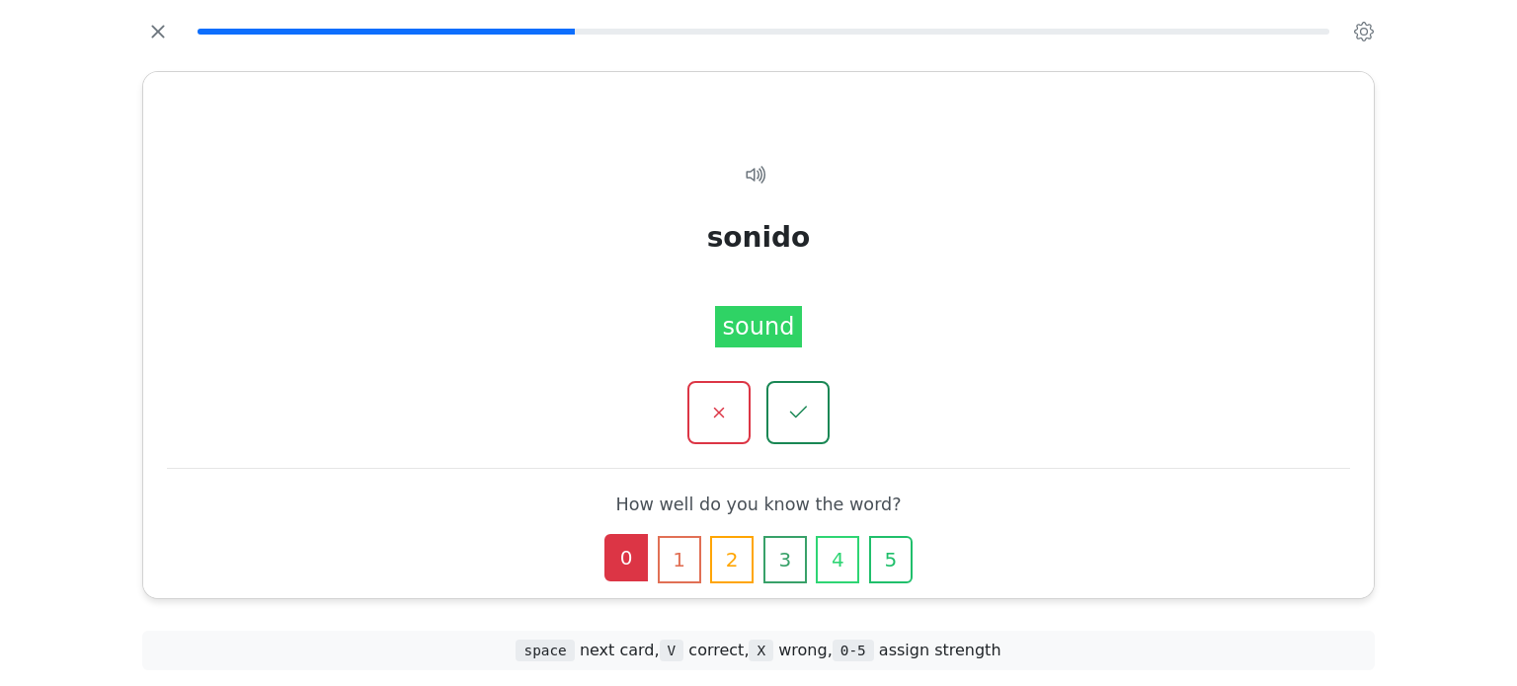
click at [624, 557] on button "0" at bounding box center [625, 557] width 43 height 47
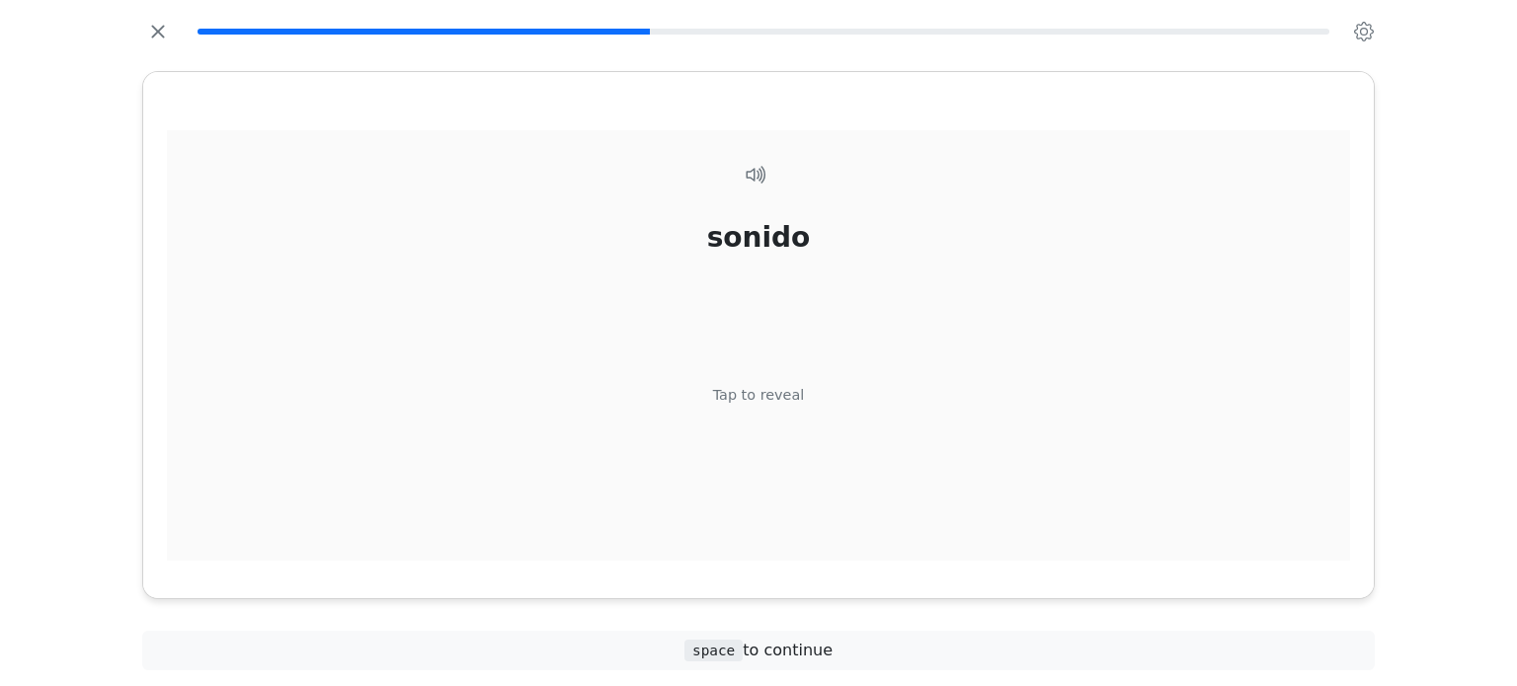
click at [741, 392] on div "Tap to reveal" at bounding box center [759, 395] width 92 height 22
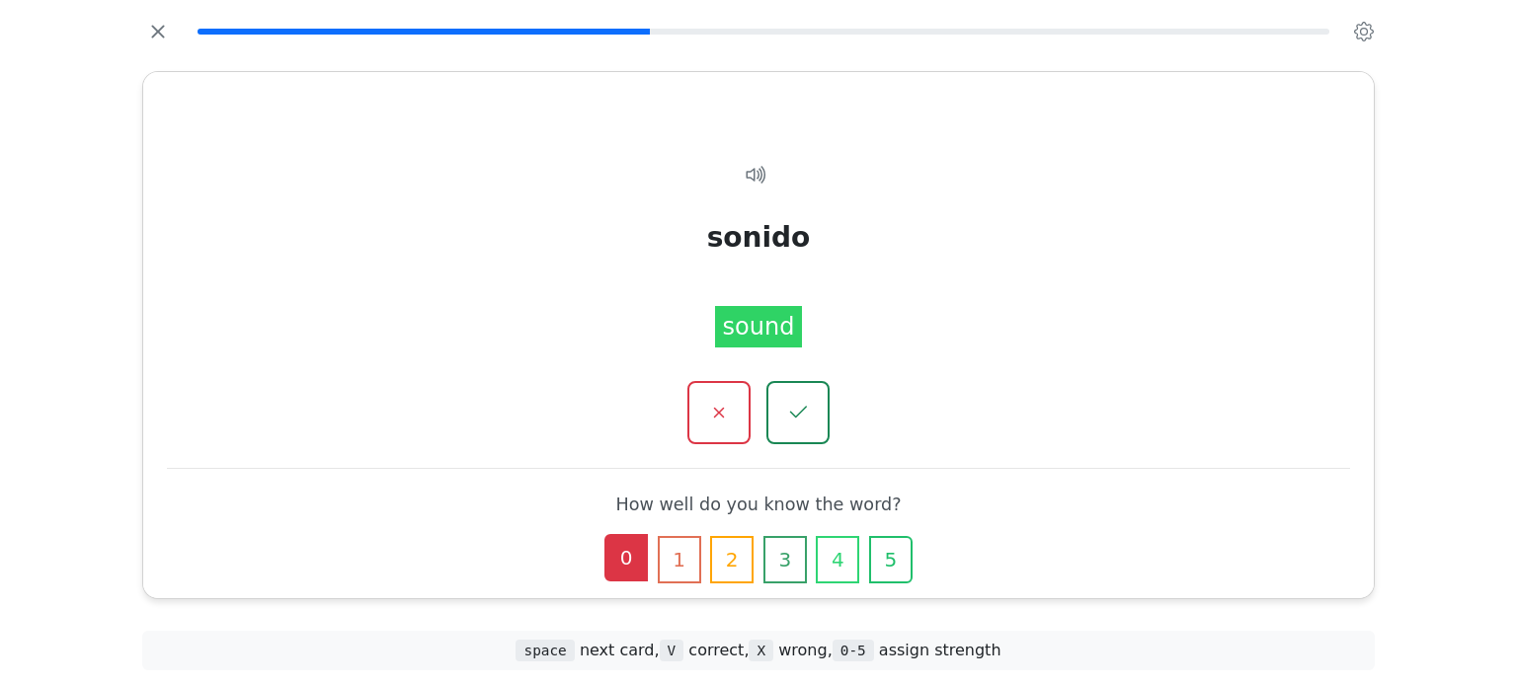
click at [633, 556] on button "0" at bounding box center [625, 557] width 43 height 47
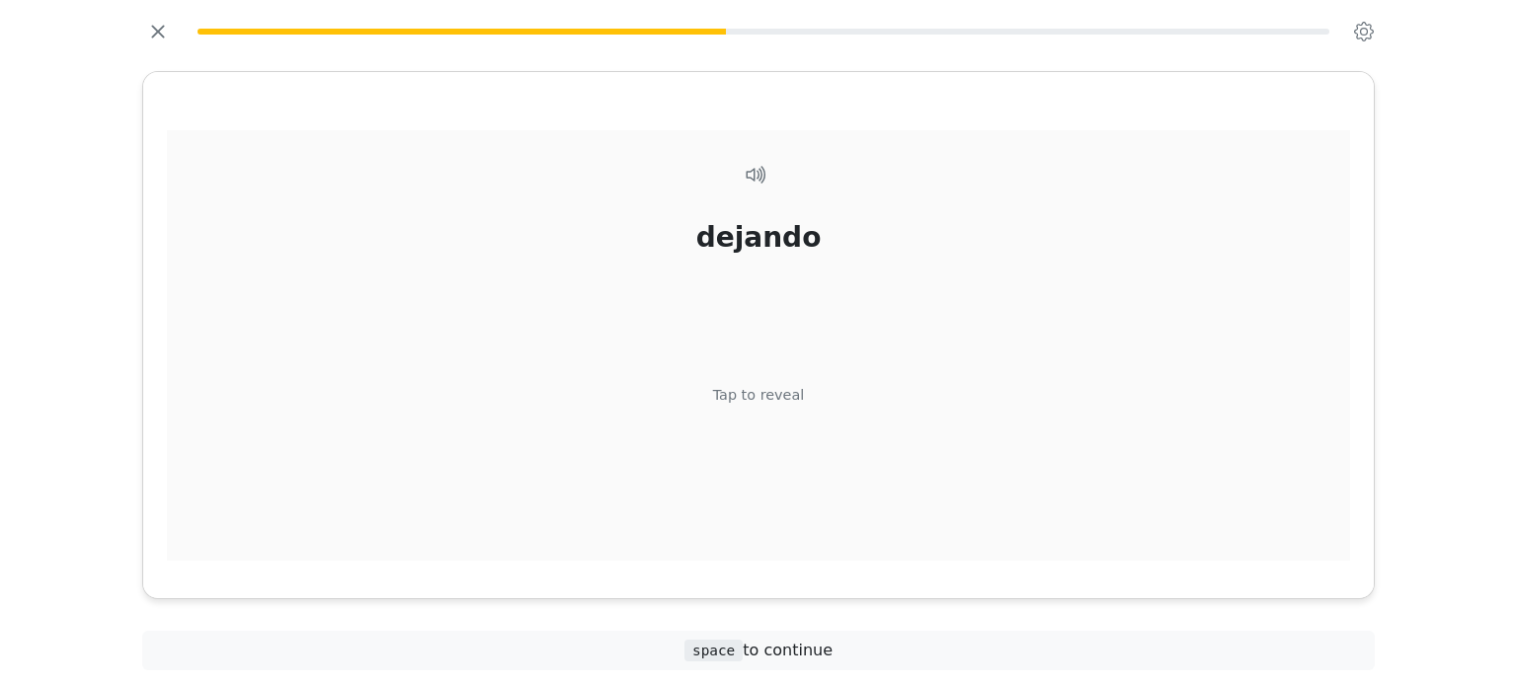
click at [750, 402] on div "Tap to reveal" at bounding box center [759, 395] width 92 height 22
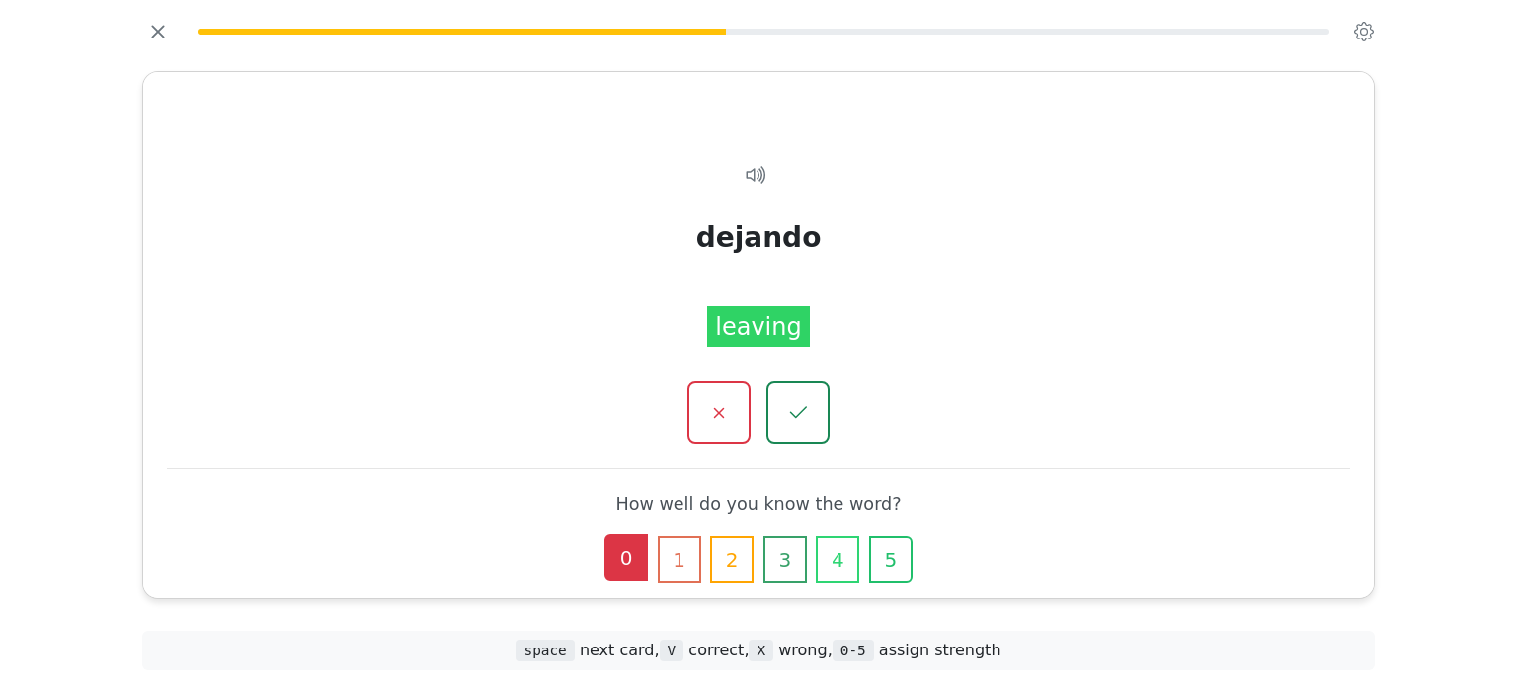
click at [632, 541] on button "0" at bounding box center [625, 557] width 43 height 47
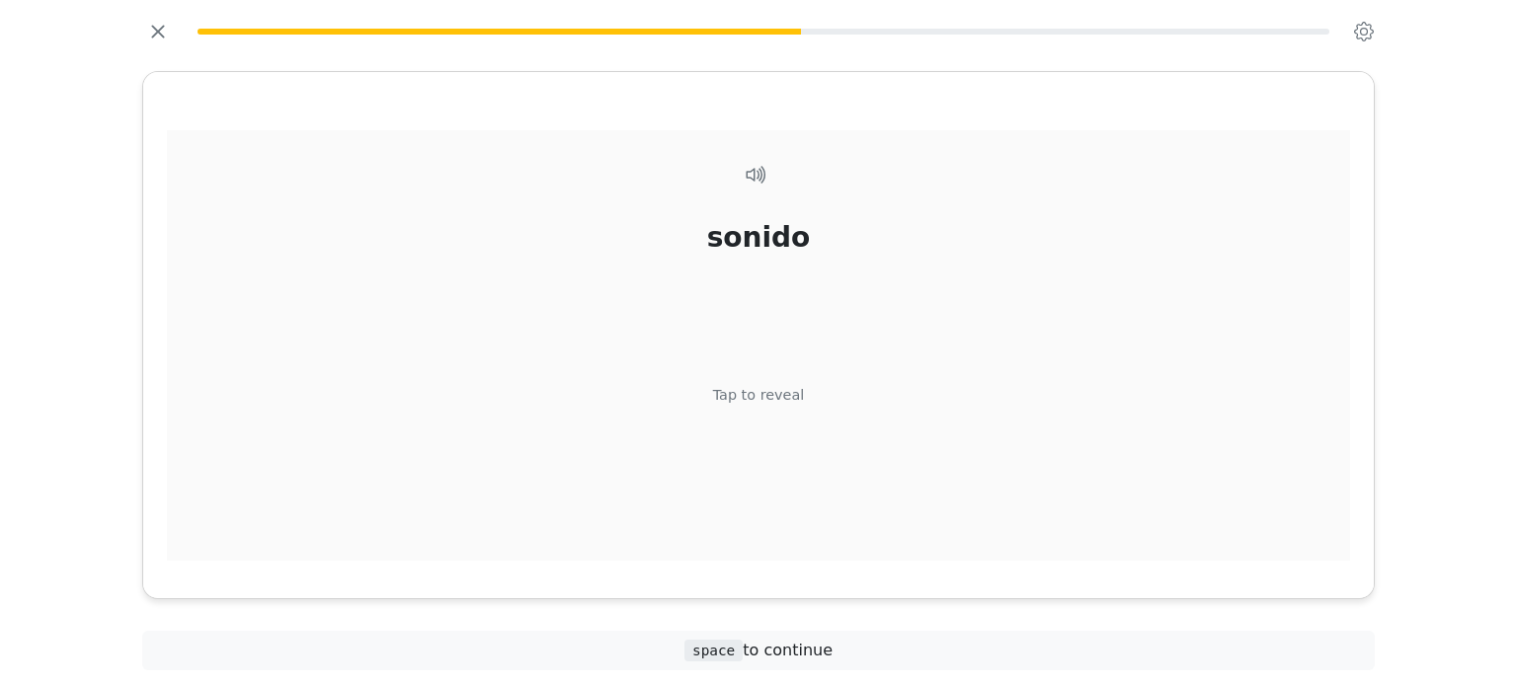
click at [774, 400] on div "Tap to reveal" at bounding box center [759, 395] width 92 height 22
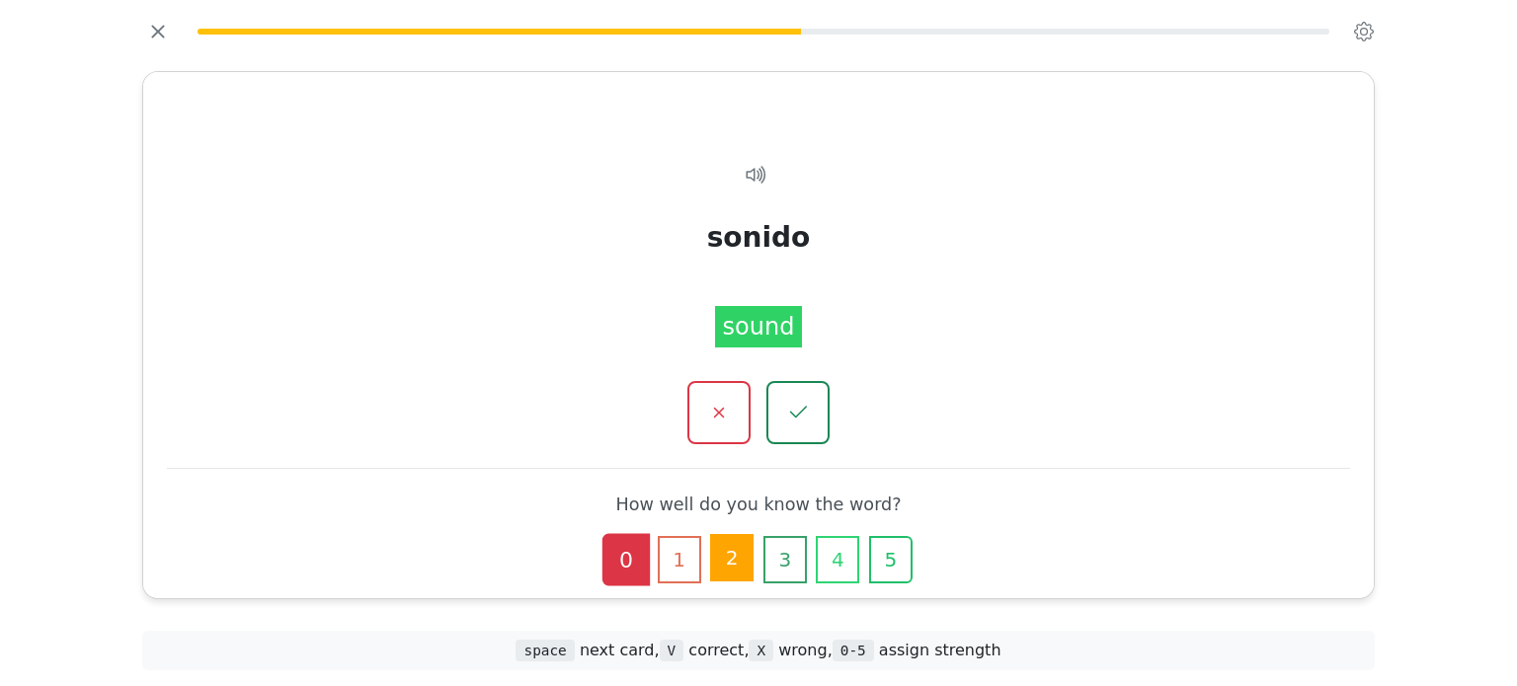
click at [724, 547] on button "2" at bounding box center [731, 557] width 43 height 47
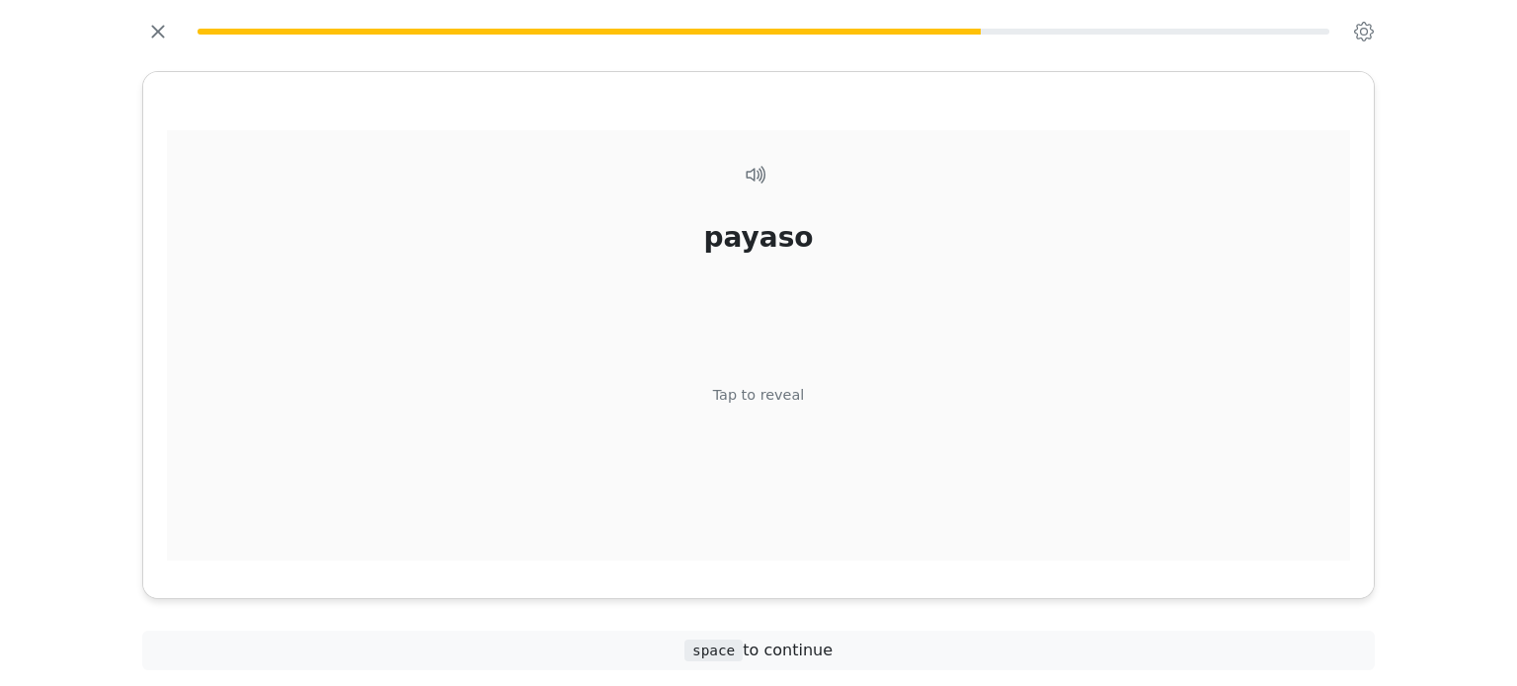
click at [743, 391] on div "Tap to reveal" at bounding box center [759, 395] width 92 height 22
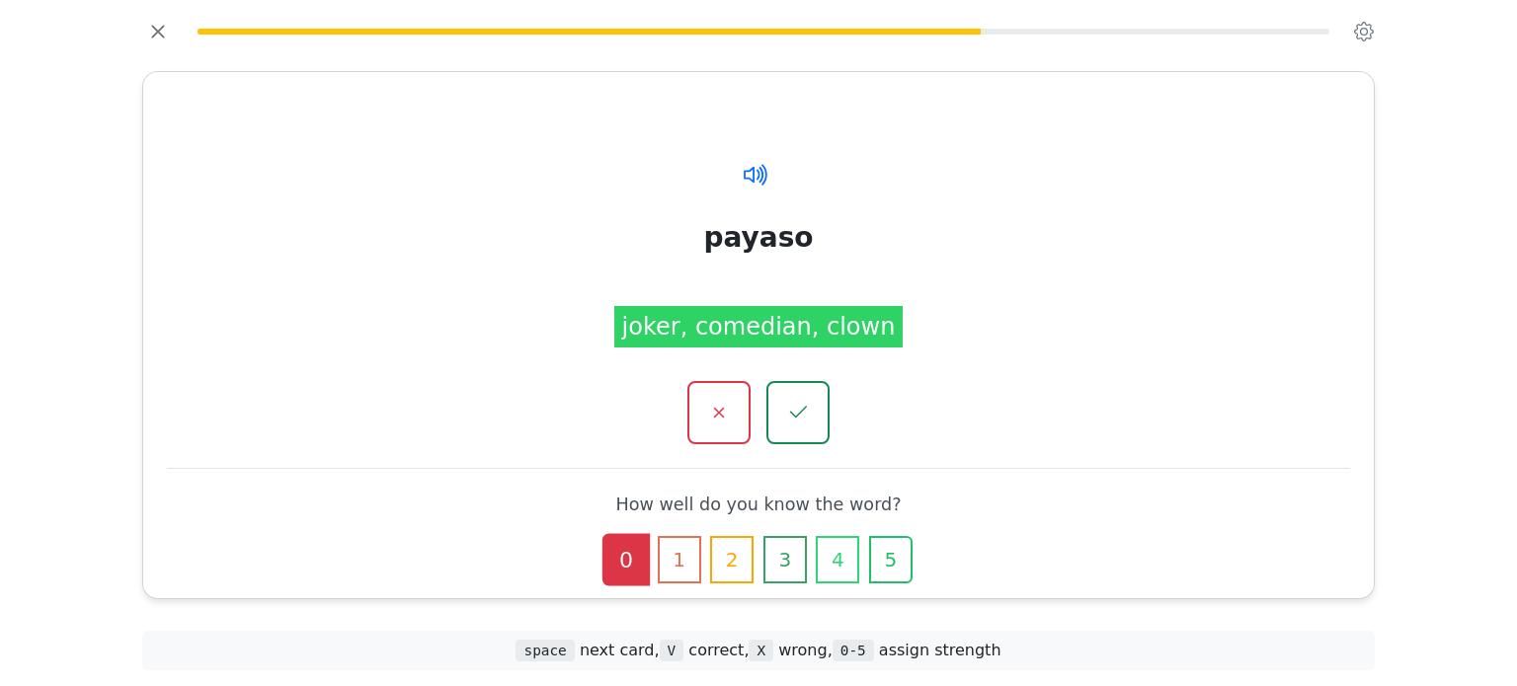
click at [746, 177] on icon at bounding box center [756, 174] width 29 height 29
click at [753, 171] on icon at bounding box center [752, 174] width 16 height 16
click at [716, 560] on button "2" at bounding box center [731, 557] width 43 height 47
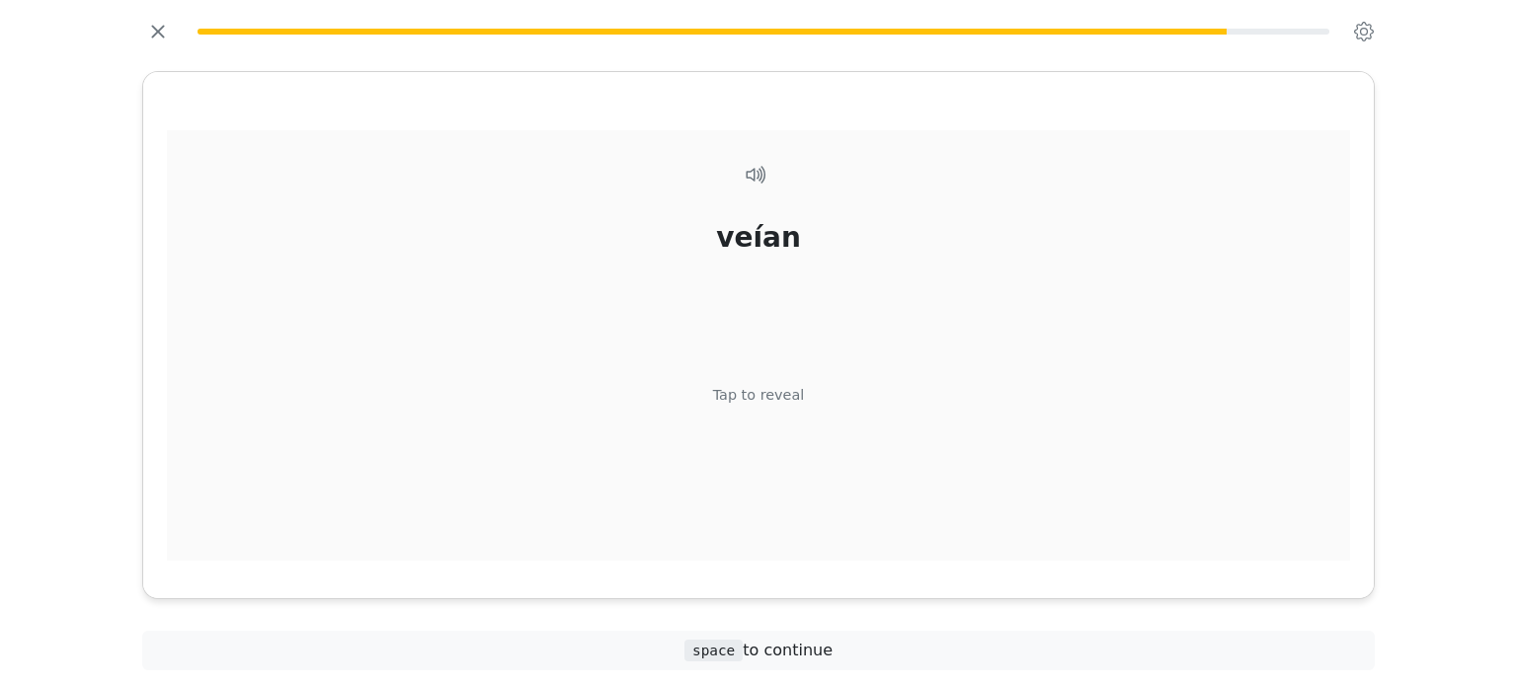
click at [746, 241] on div "veían" at bounding box center [758, 236] width 85 height 41
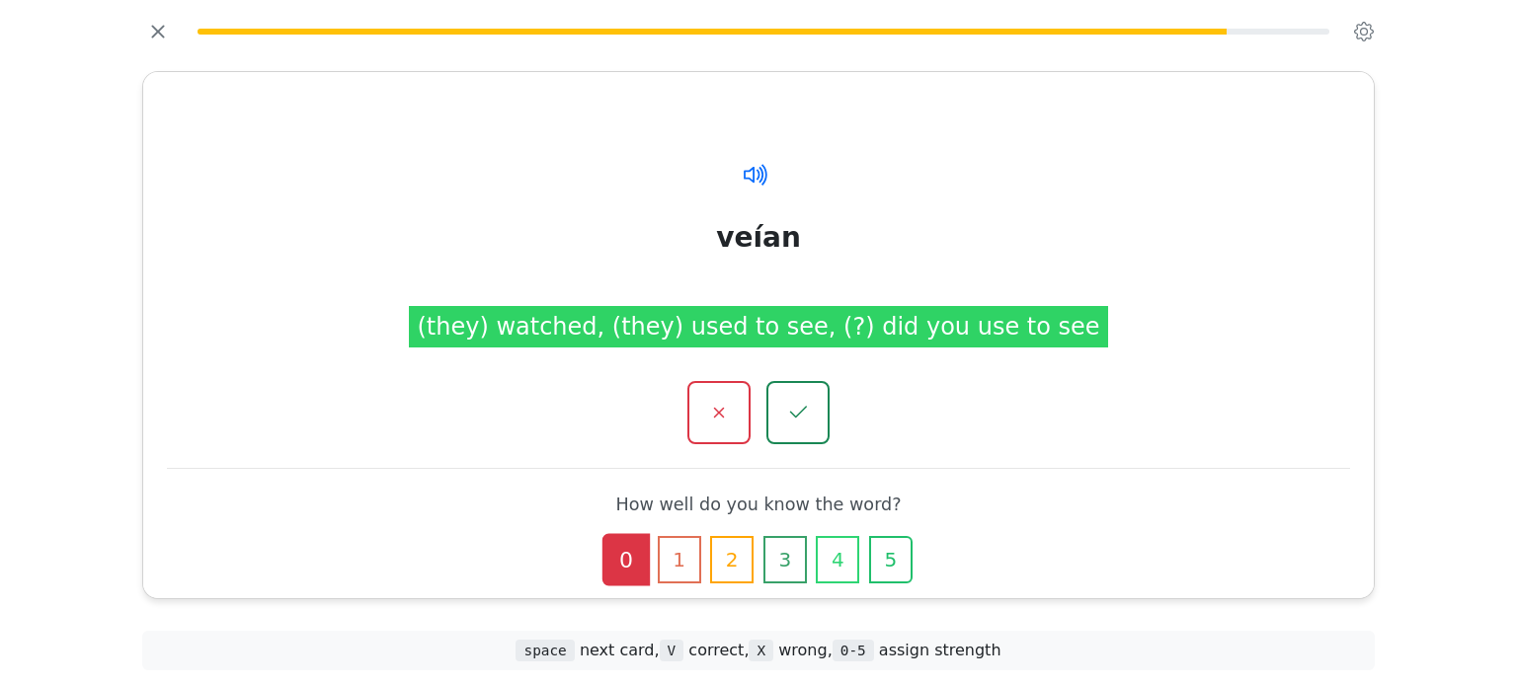
click at [745, 176] on icon at bounding box center [752, 174] width 16 height 16
click at [766, 177] on icon at bounding box center [764, 174] width 6 height 22
click at [743, 561] on button "2" at bounding box center [731, 557] width 43 height 47
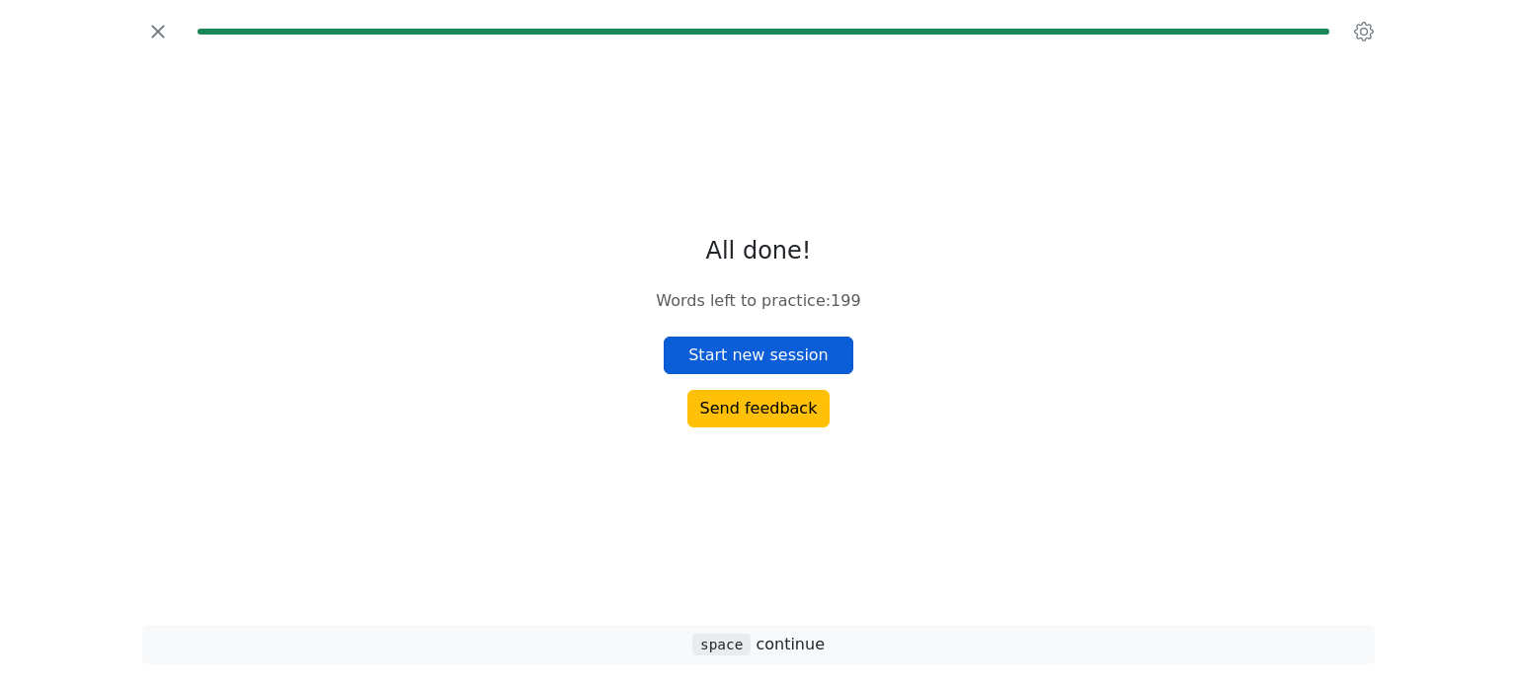
click at [776, 362] on button "Start new session" at bounding box center [759, 356] width 190 height 38
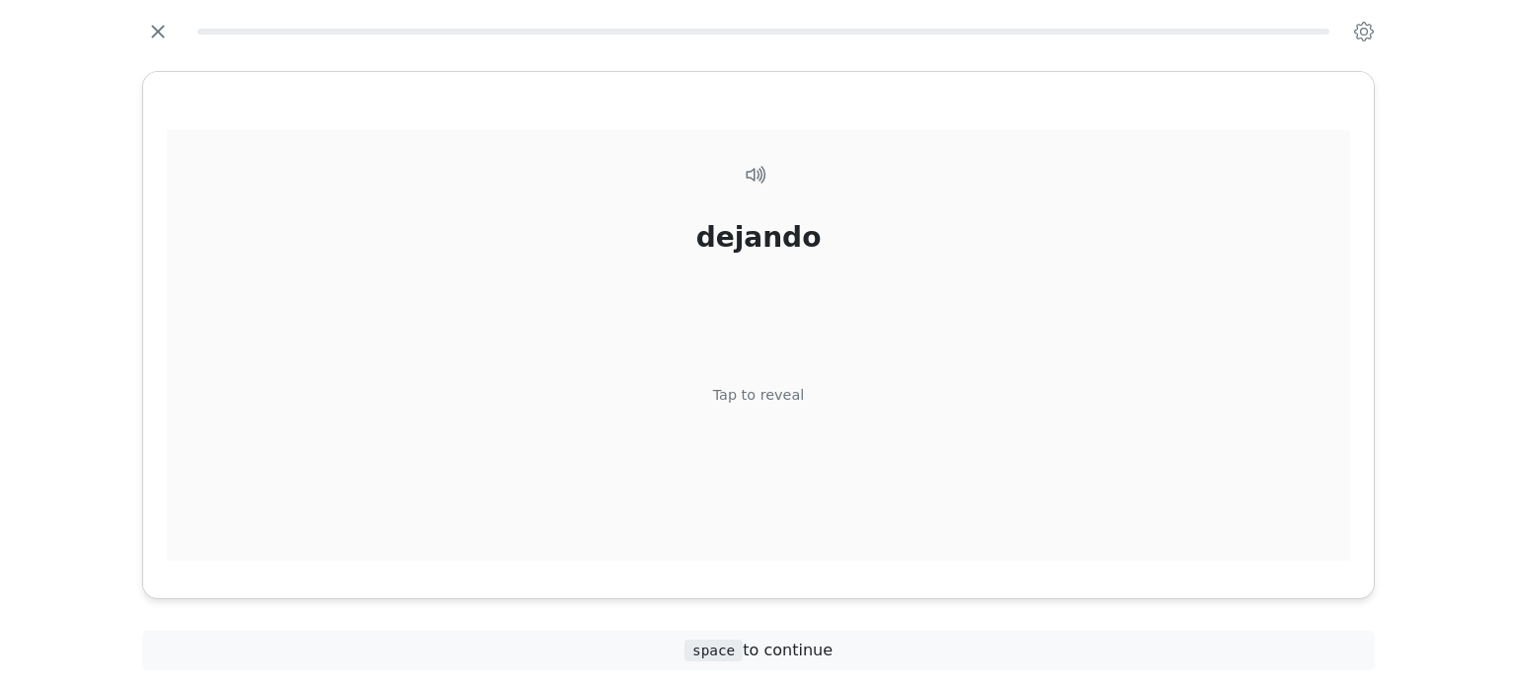
click at [759, 393] on div "Tap to reveal" at bounding box center [759, 395] width 92 height 22
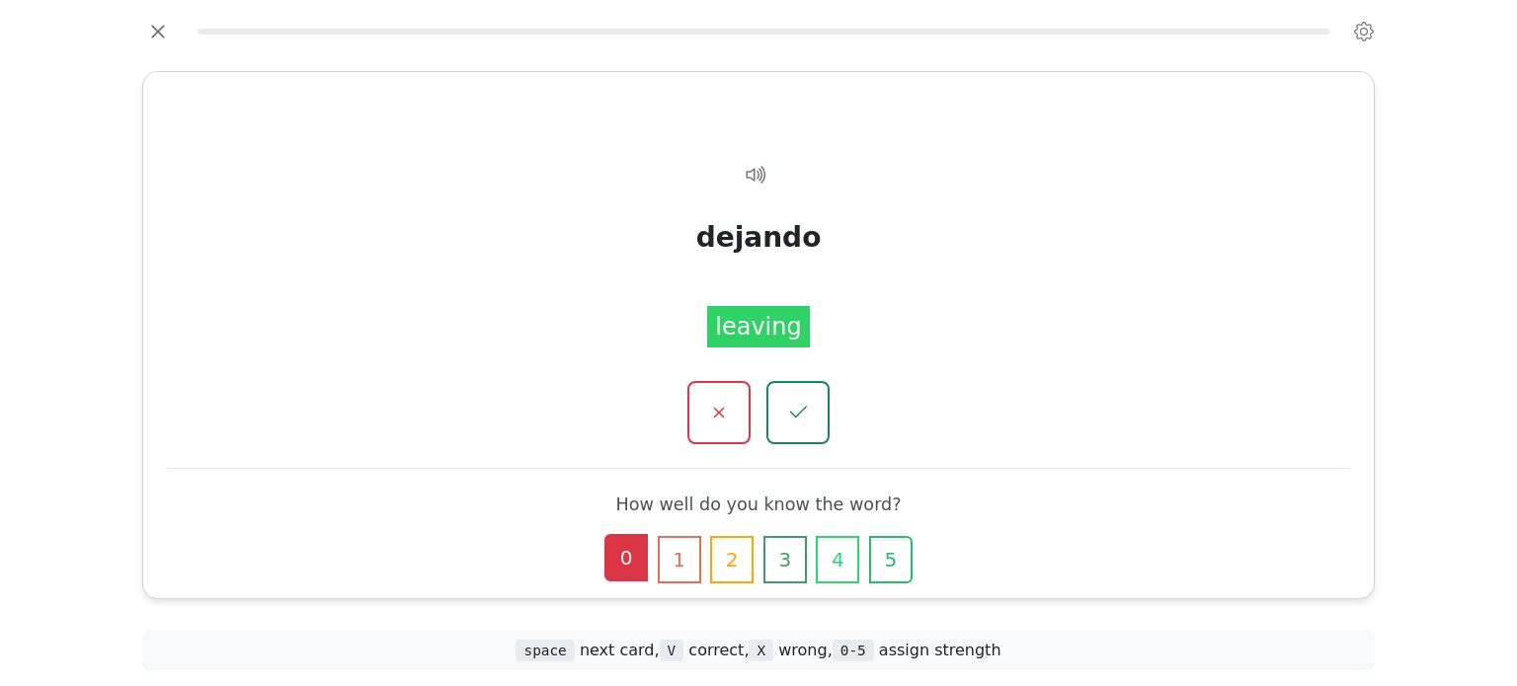
click at [633, 558] on button "0" at bounding box center [625, 557] width 43 height 47
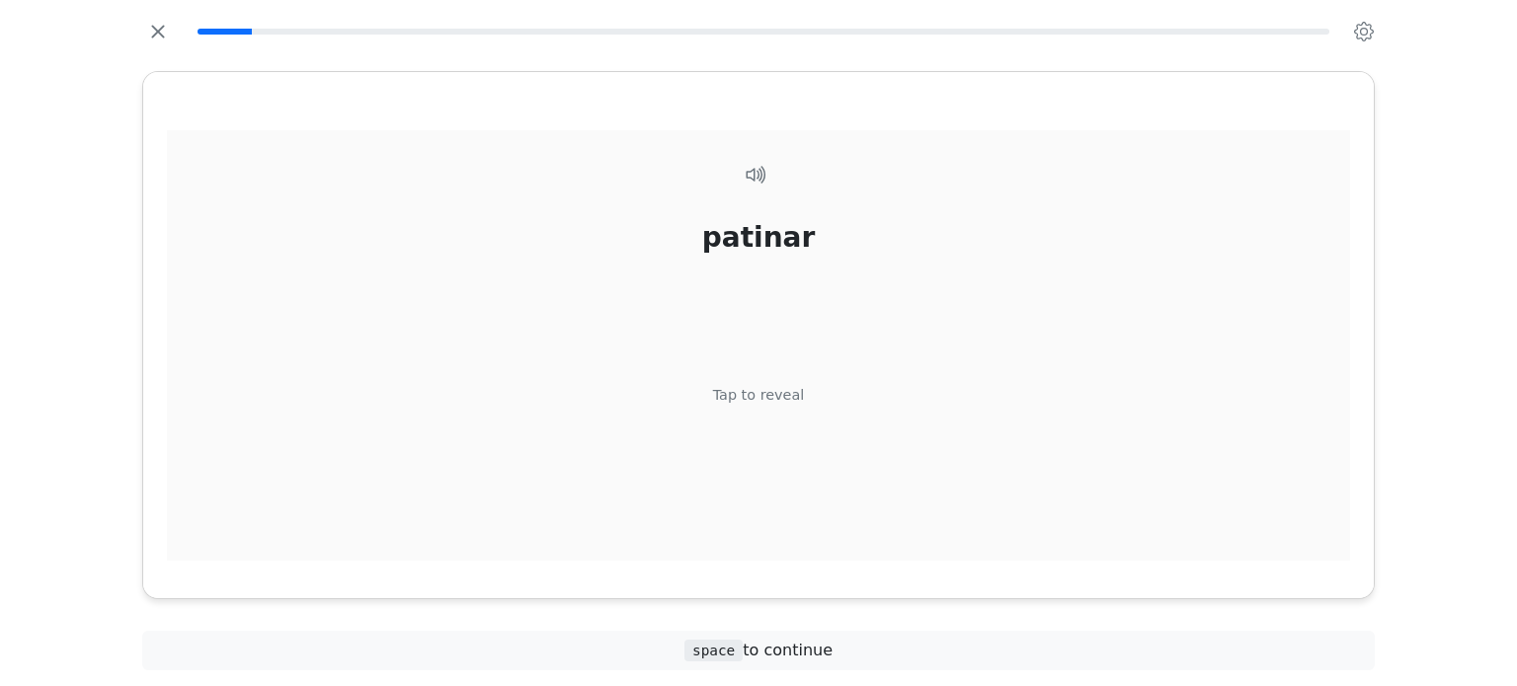
click at [759, 391] on div "Tap to reveal" at bounding box center [759, 395] width 92 height 22
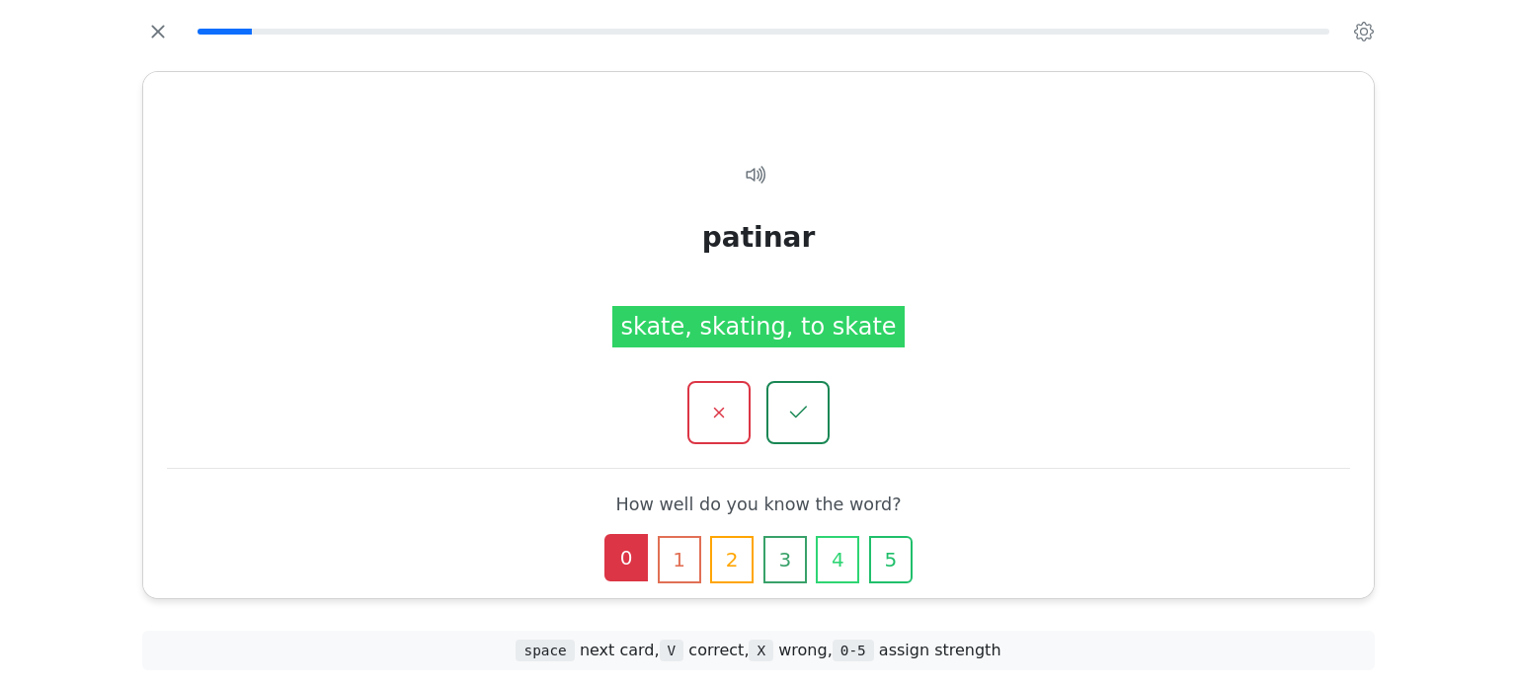
click at [616, 568] on button "0" at bounding box center [625, 557] width 43 height 47
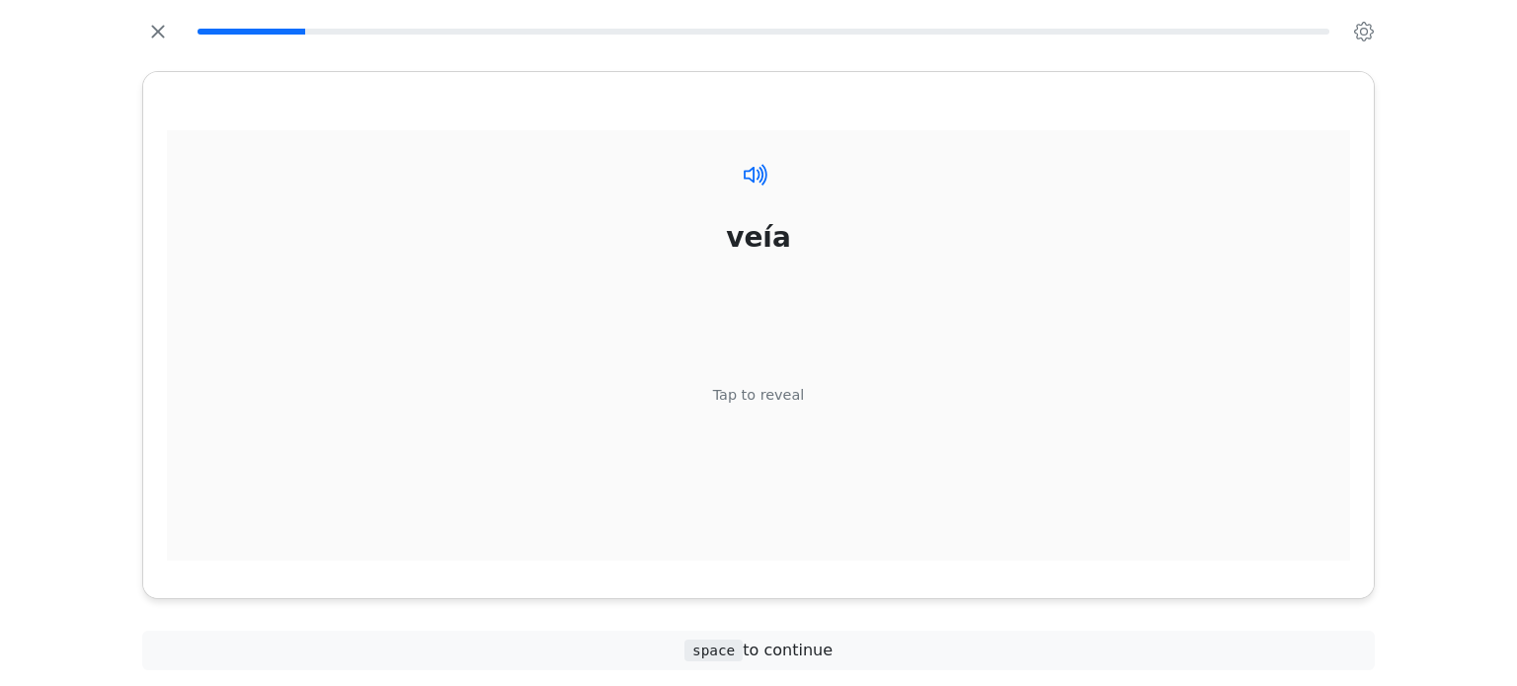
click at [765, 174] on icon at bounding box center [764, 174] width 6 height 22
click at [763, 174] on icon at bounding box center [756, 174] width 29 height 29
click at [737, 393] on div "Tap to reveal" at bounding box center [759, 395] width 92 height 22
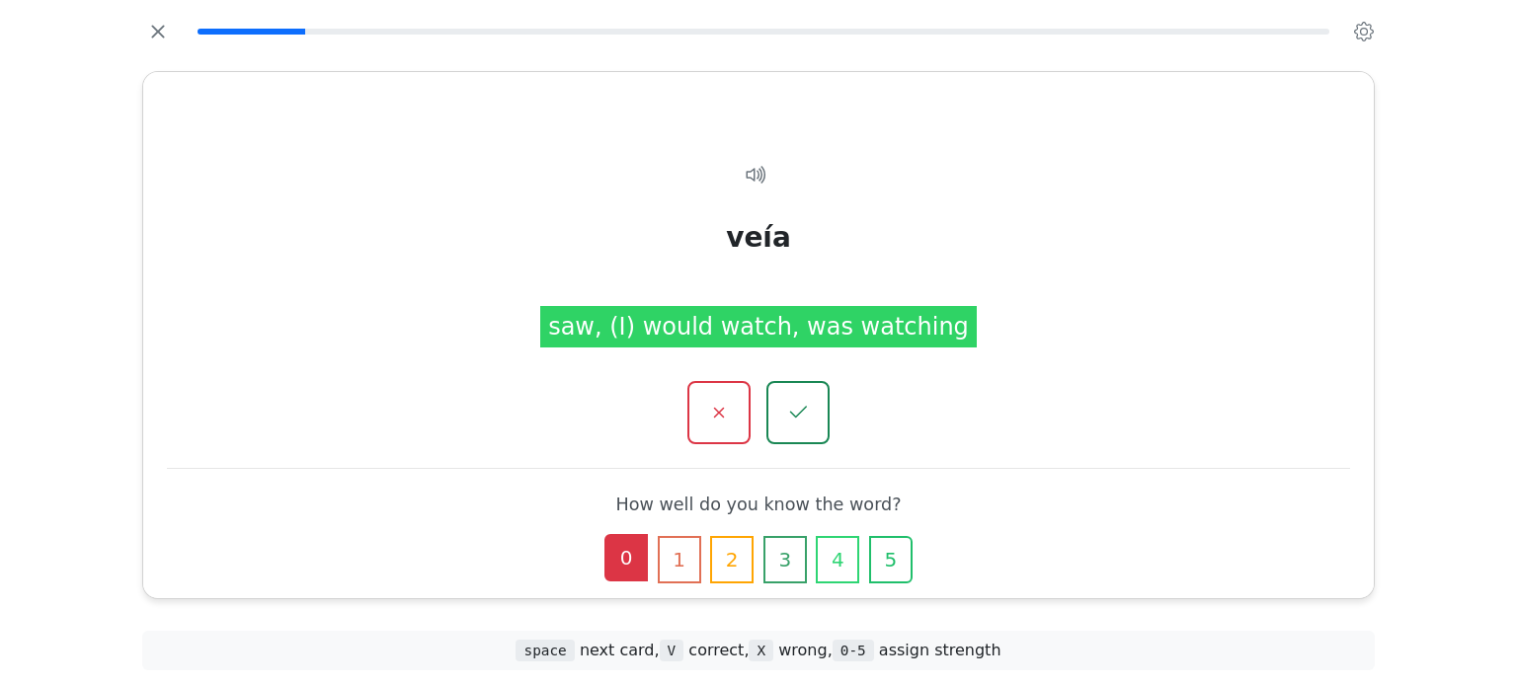
click at [621, 555] on button "0" at bounding box center [625, 557] width 43 height 47
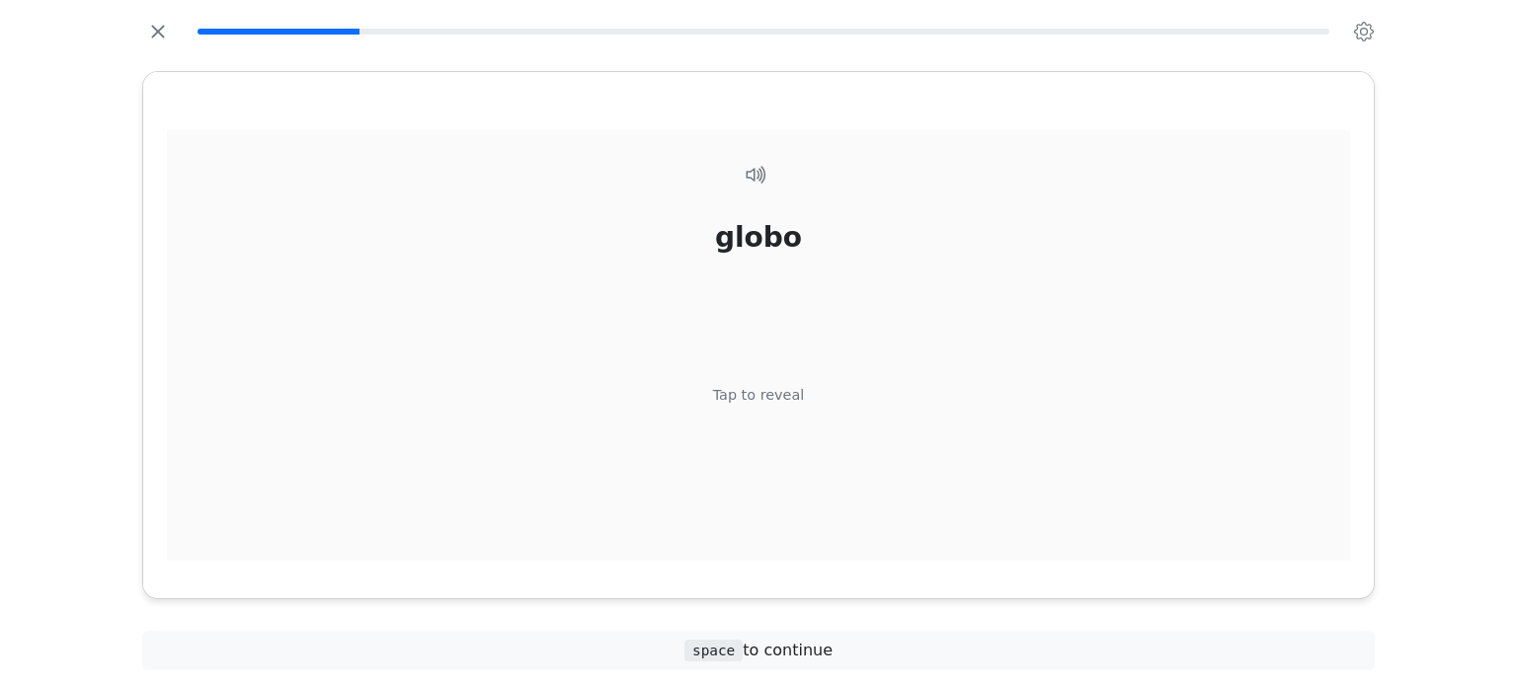
click at [759, 397] on div "Tap to reveal" at bounding box center [759, 395] width 92 height 22
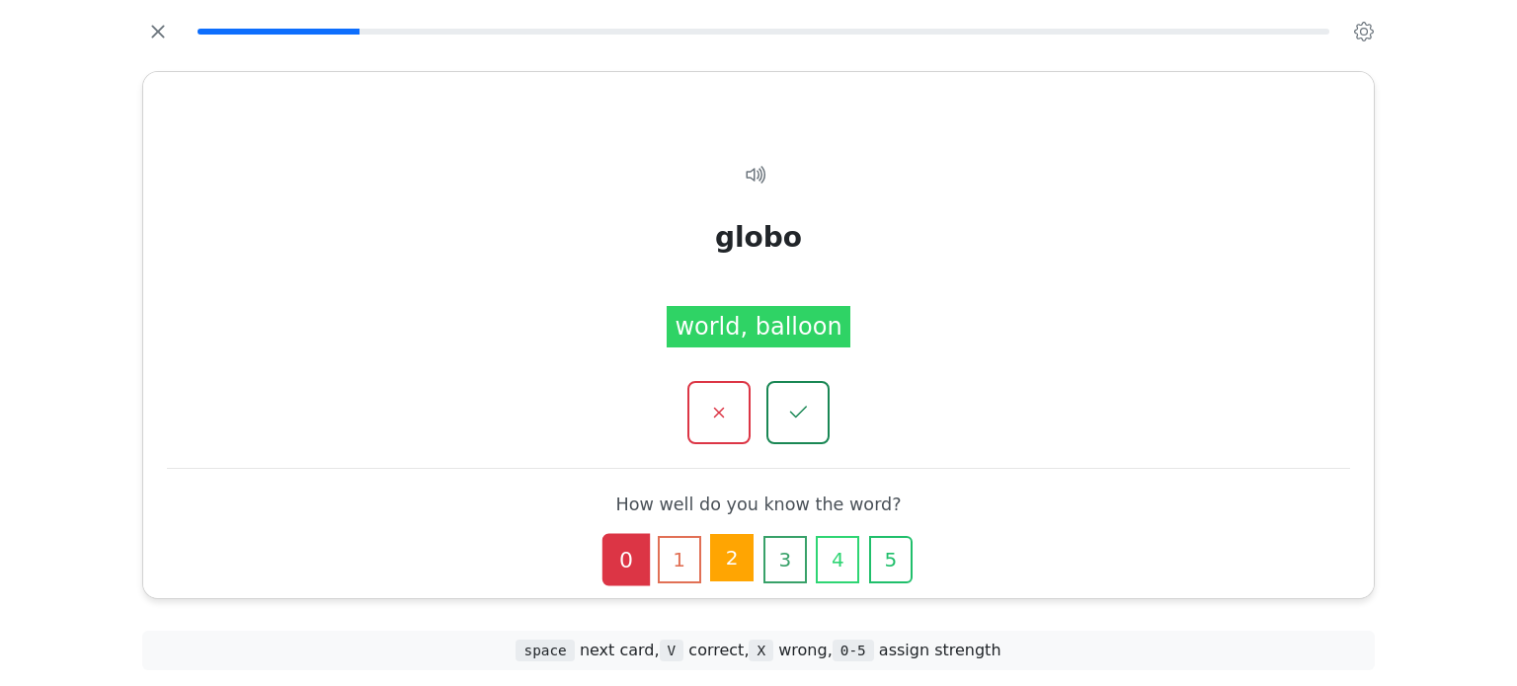
click at [734, 563] on button "2" at bounding box center [731, 557] width 43 height 47
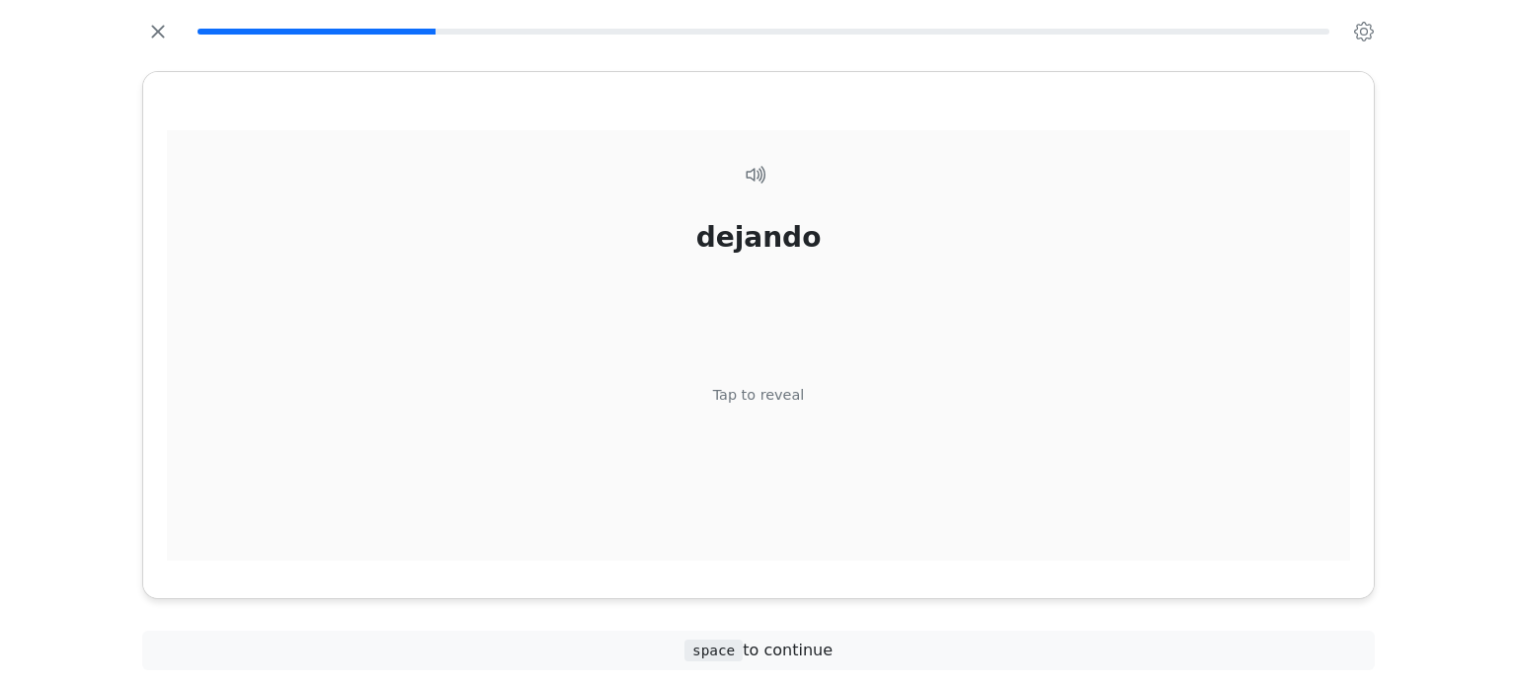
click at [773, 392] on div "Tap to reveal" at bounding box center [759, 395] width 92 height 22
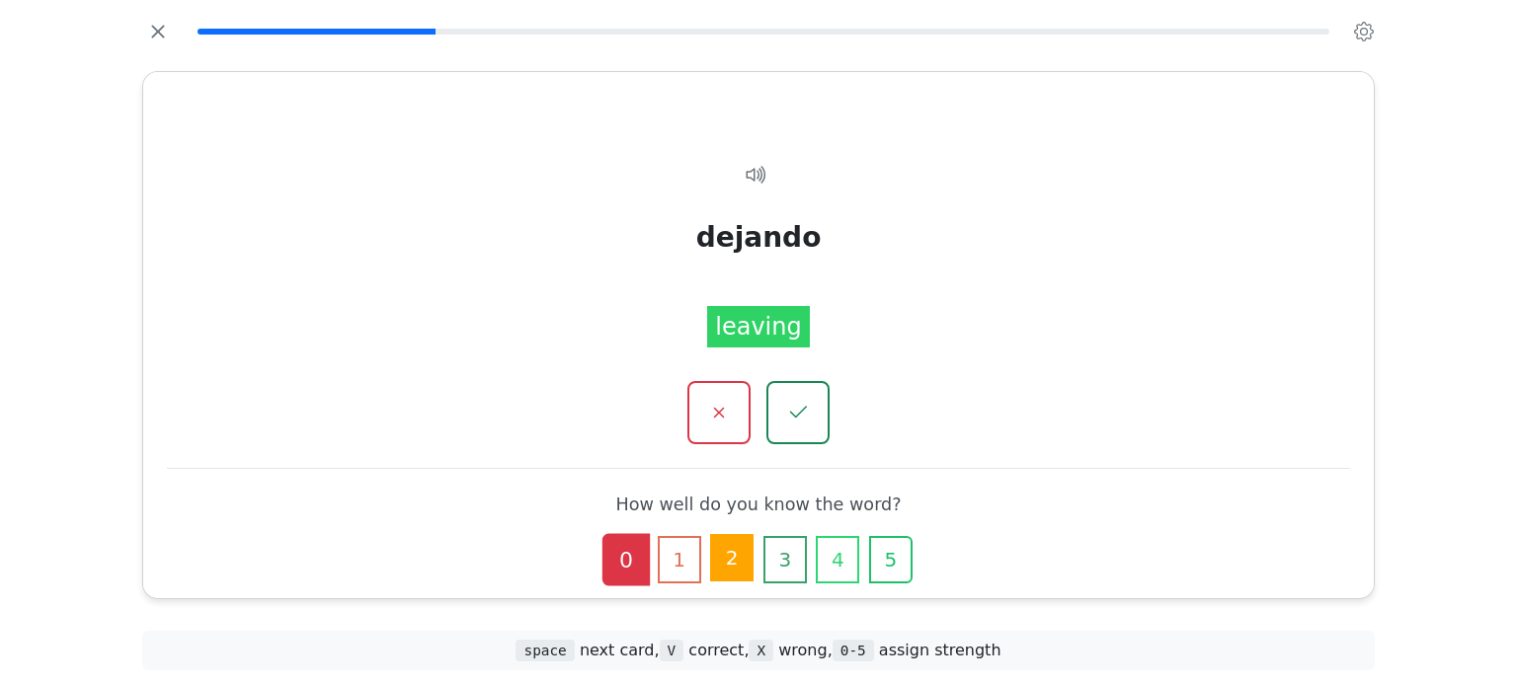
click at [729, 549] on button "2" at bounding box center [731, 557] width 43 height 47
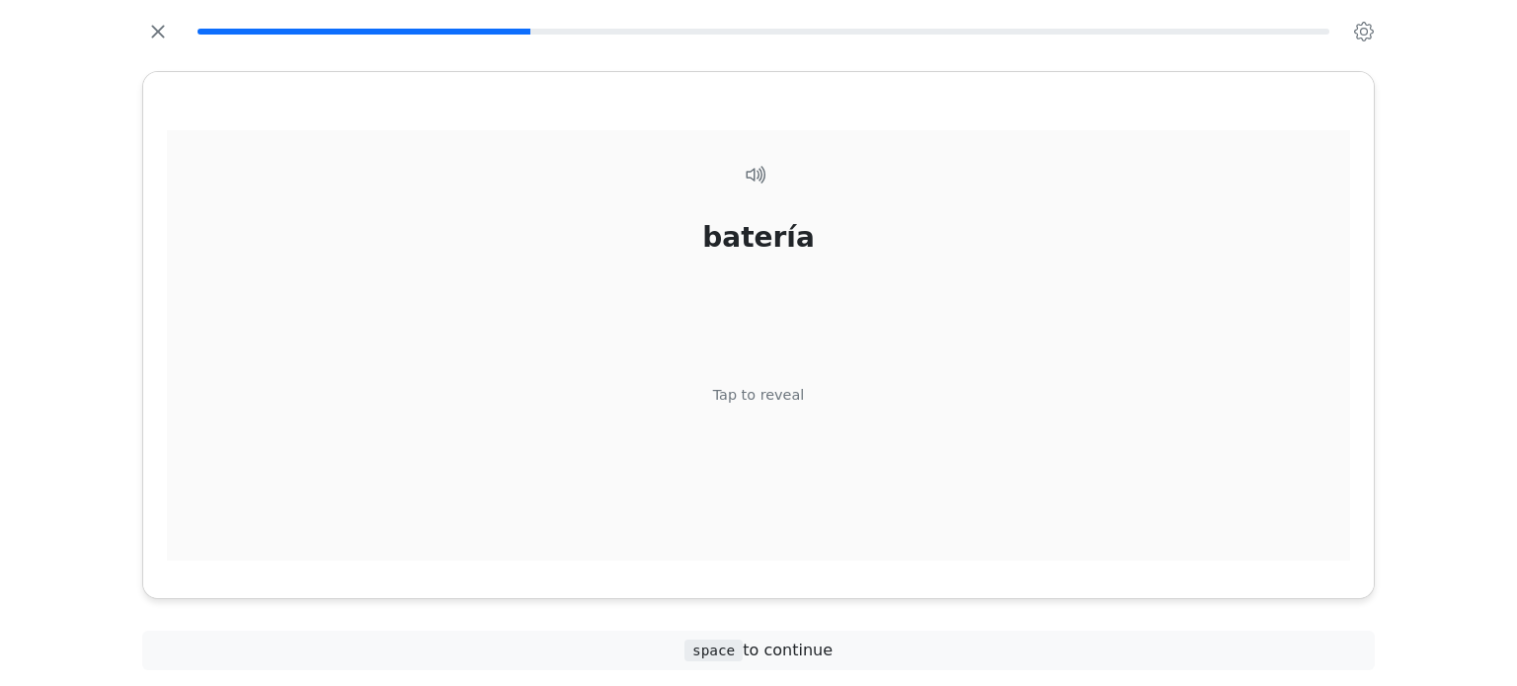
click at [765, 395] on div "Tap to reveal" at bounding box center [759, 395] width 92 height 22
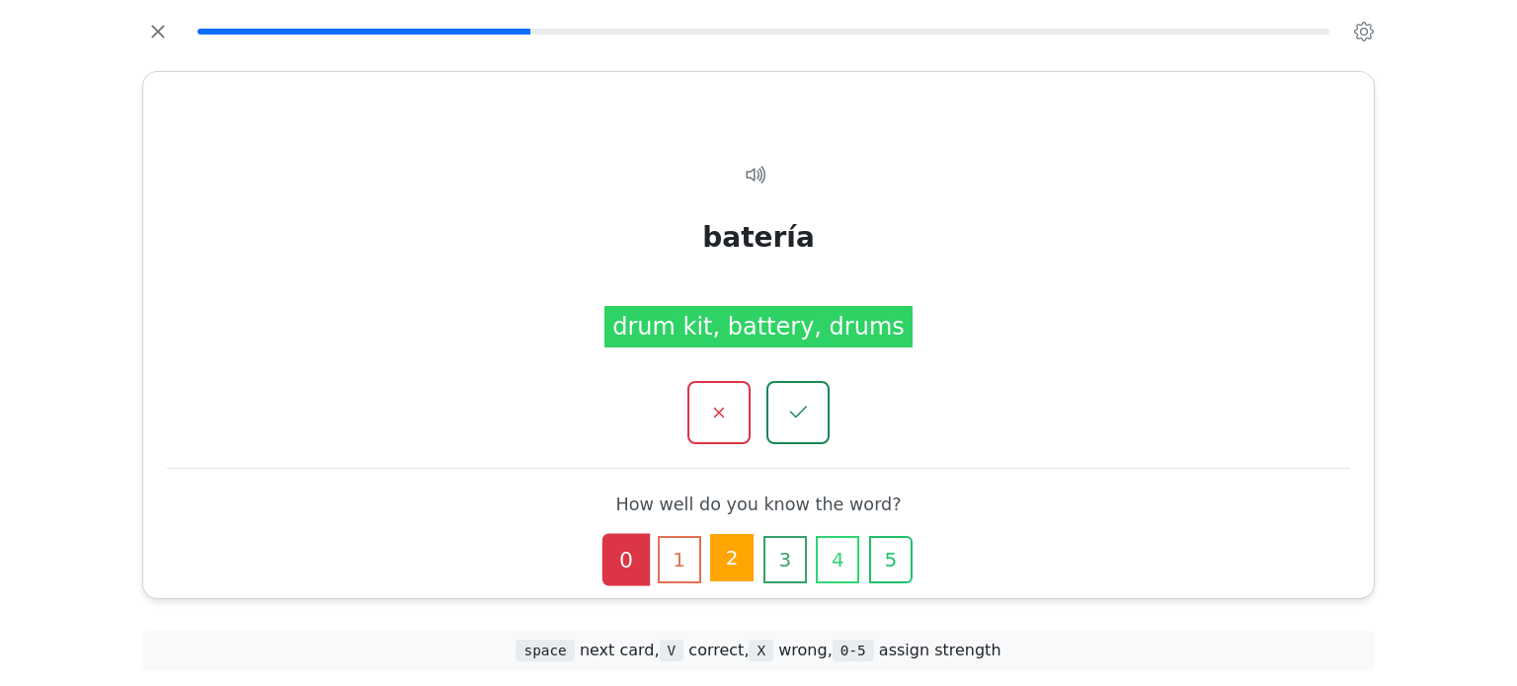
click at [726, 556] on button "2" at bounding box center [731, 557] width 43 height 47
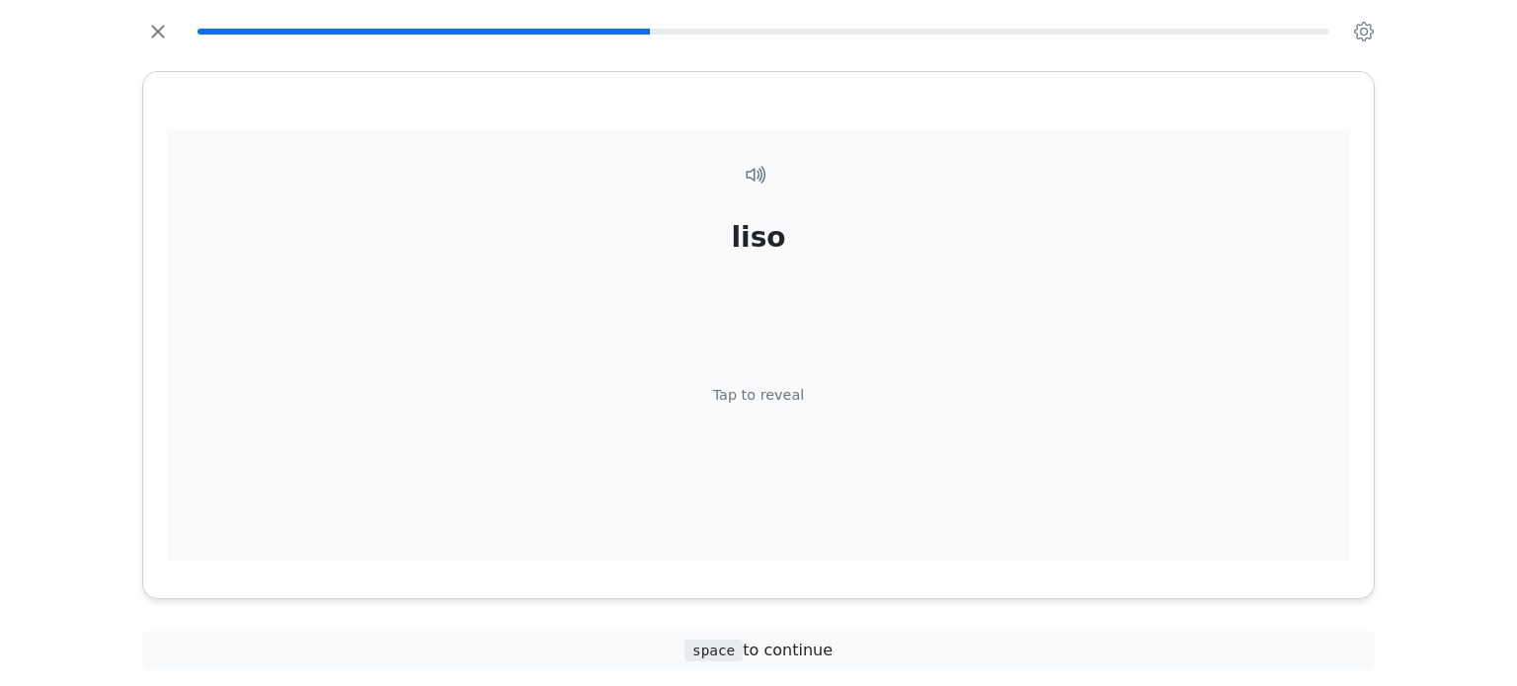
click at [758, 394] on div "Tap to reveal" at bounding box center [759, 395] width 92 height 22
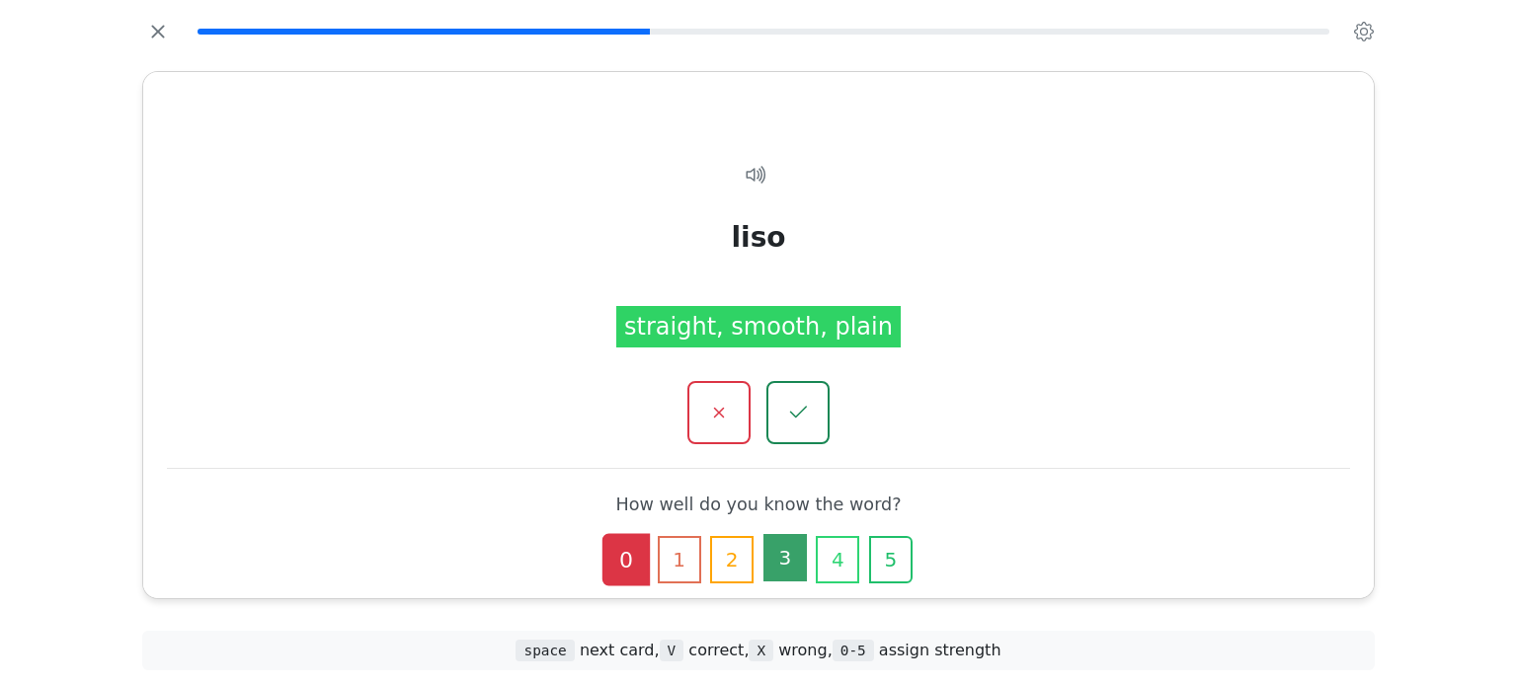
click at [777, 556] on button "3" at bounding box center [784, 557] width 43 height 47
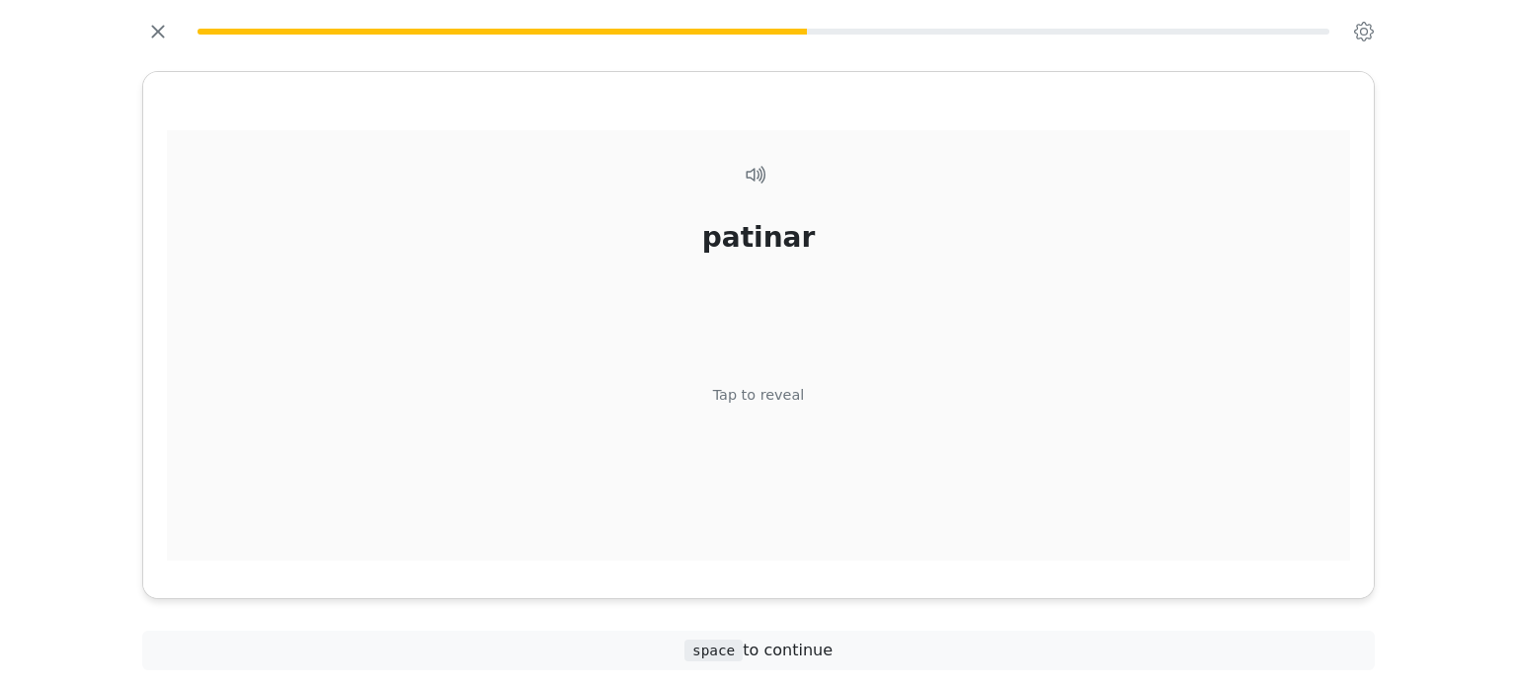
click at [754, 398] on div "Tap to reveal" at bounding box center [759, 395] width 92 height 22
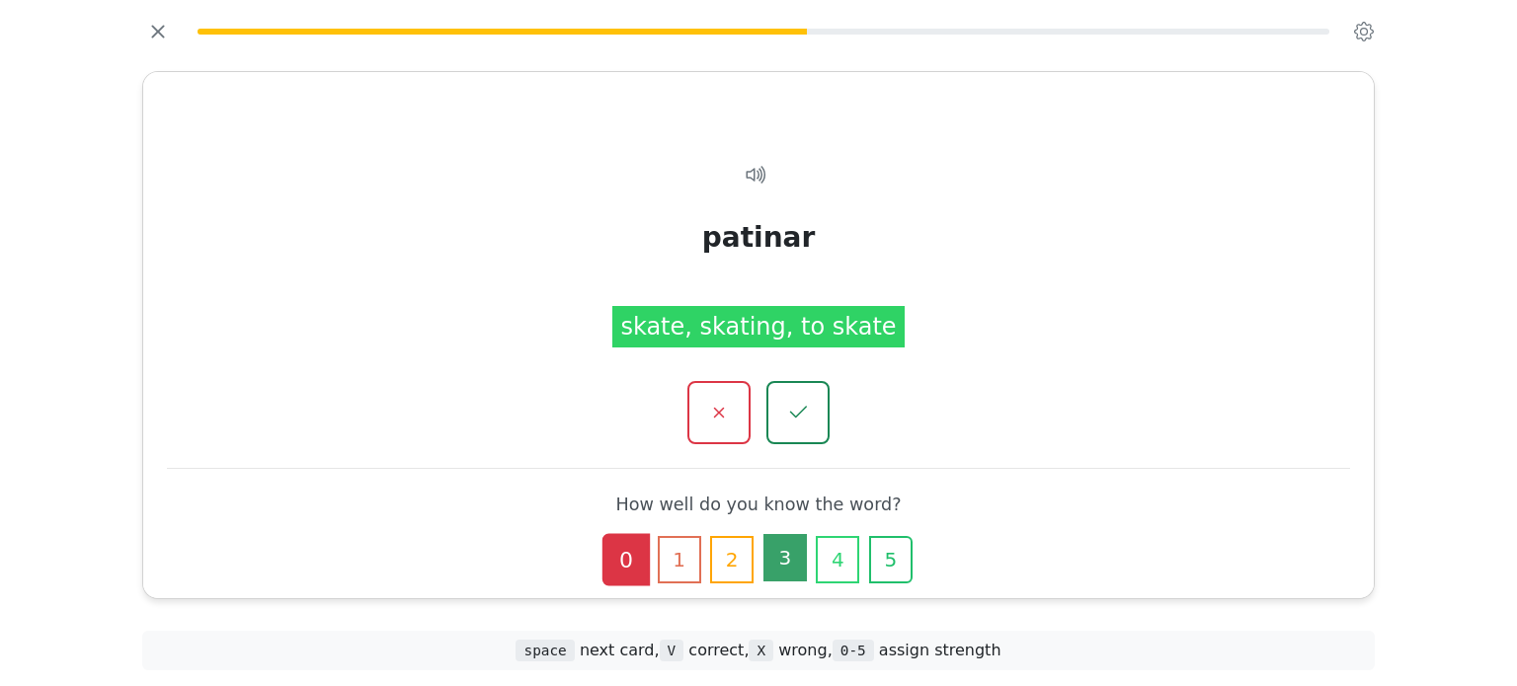
click at [772, 556] on button "3" at bounding box center [784, 557] width 43 height 47
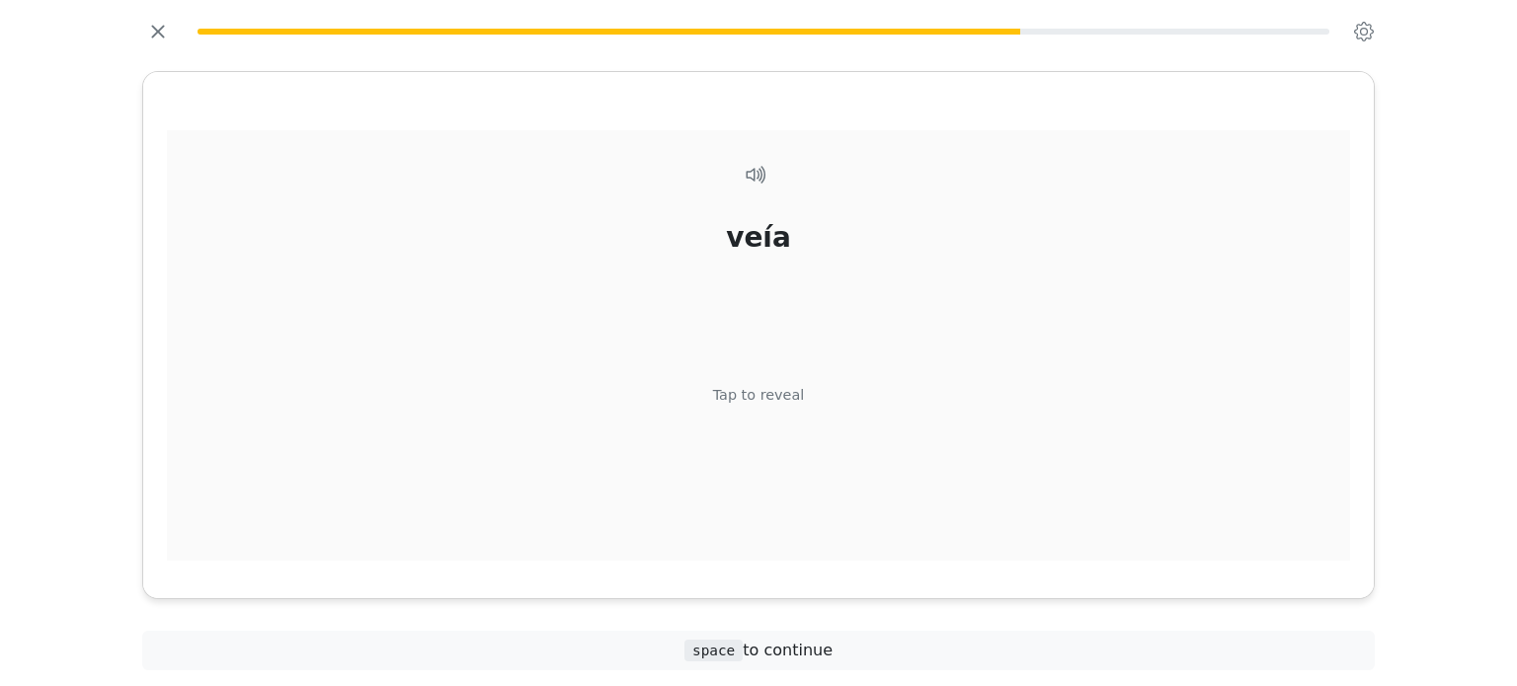
click at [767, 398] on div "Tap to reveal" at bounding box center [759, 395] width 92 height 22
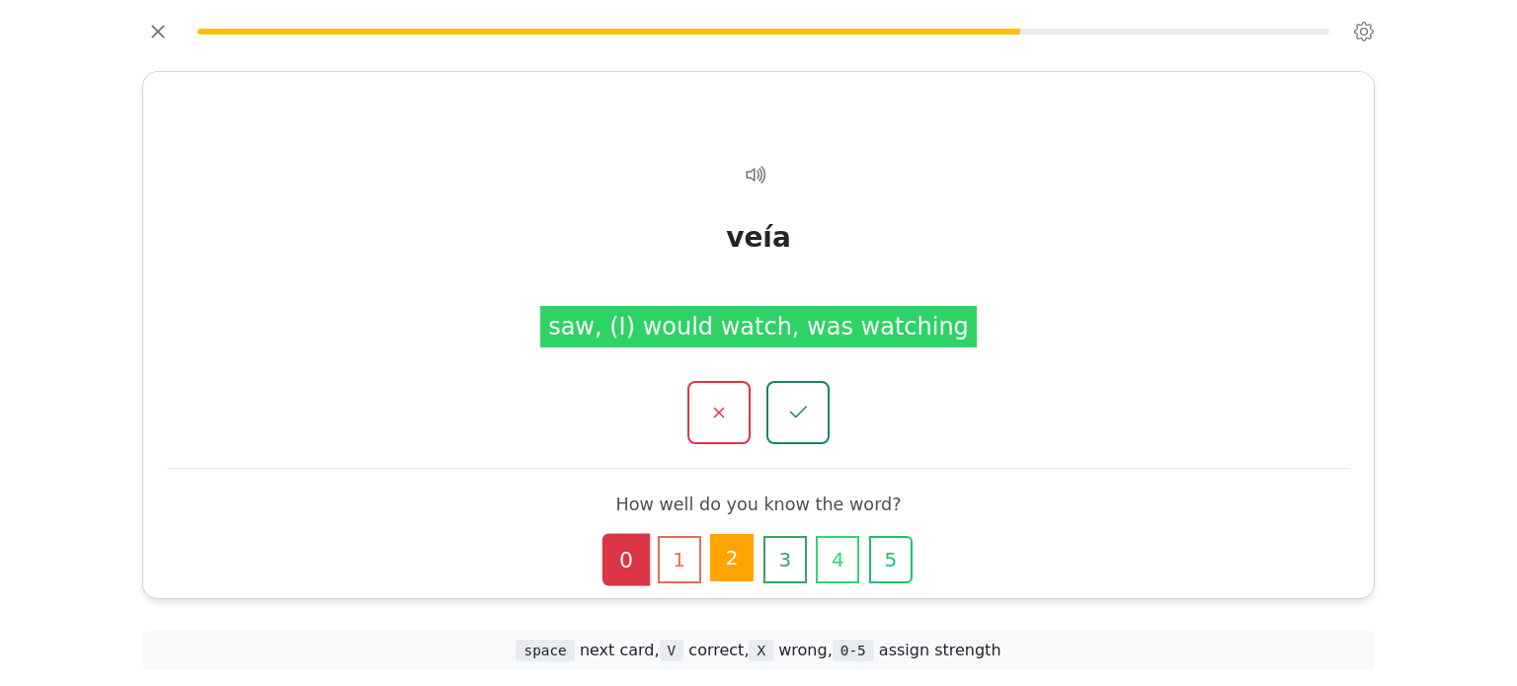
click at [735, 568] on button "2" at bounding box center [731, 557] width 43 height 47
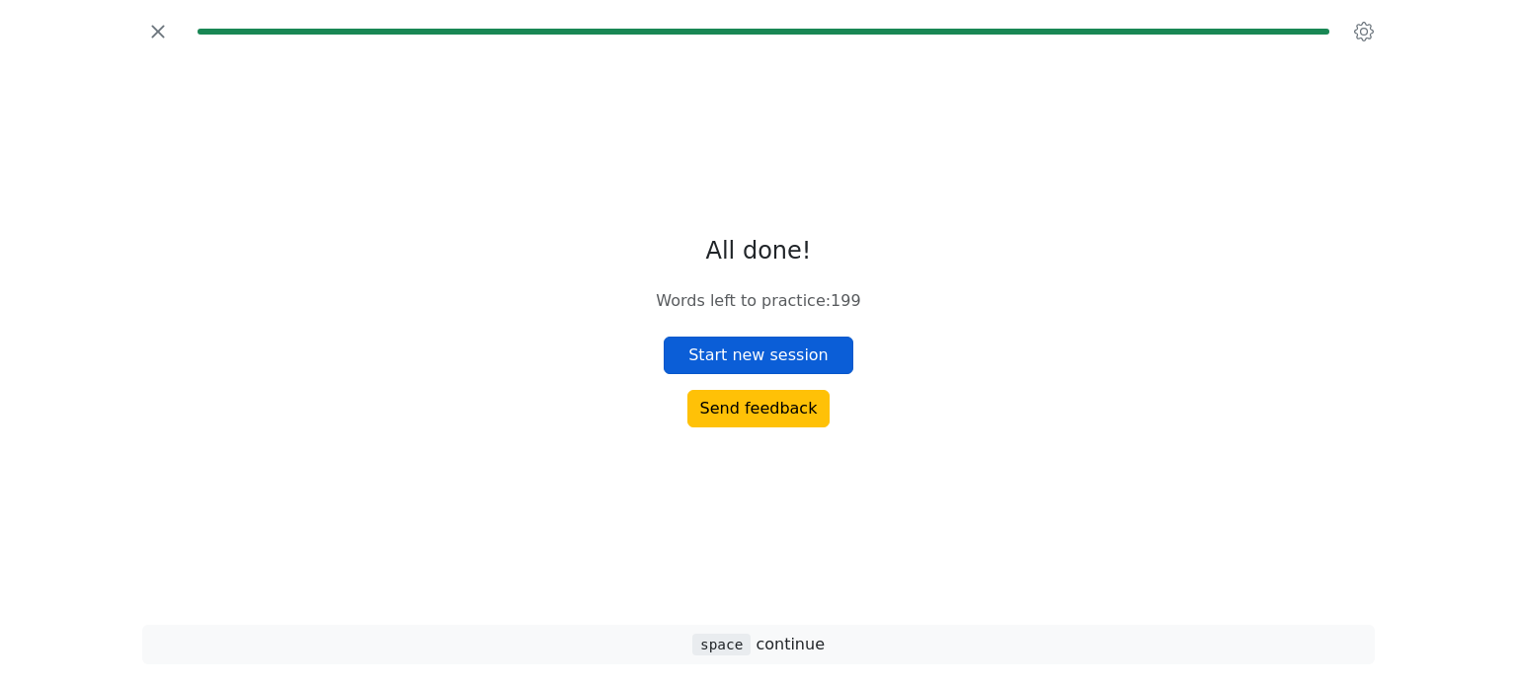
click at [780, 348] on button "Start new session" at bounding box center [759, 356] width 190 height 38
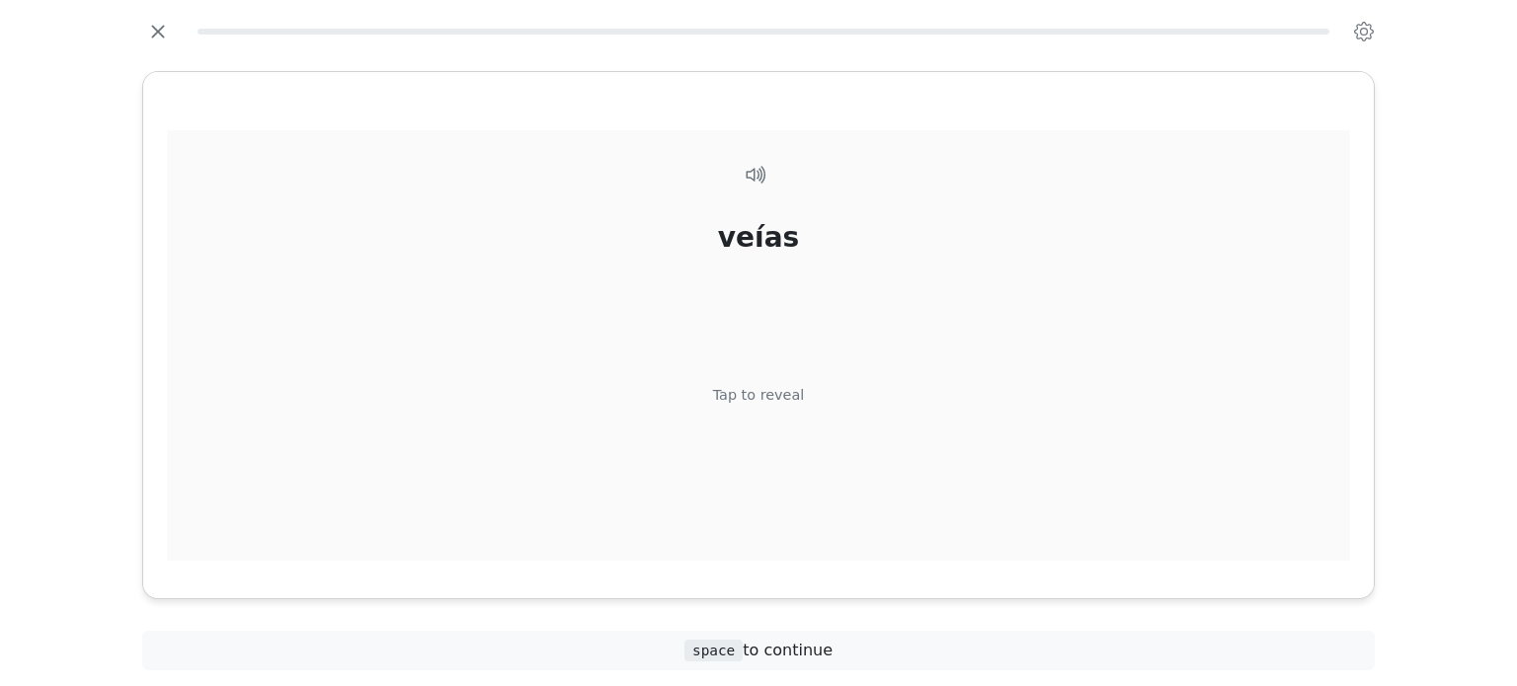
click at [758, 392] on div "Tap to reveal" at bounding box center [759, 395] width 92 height 22
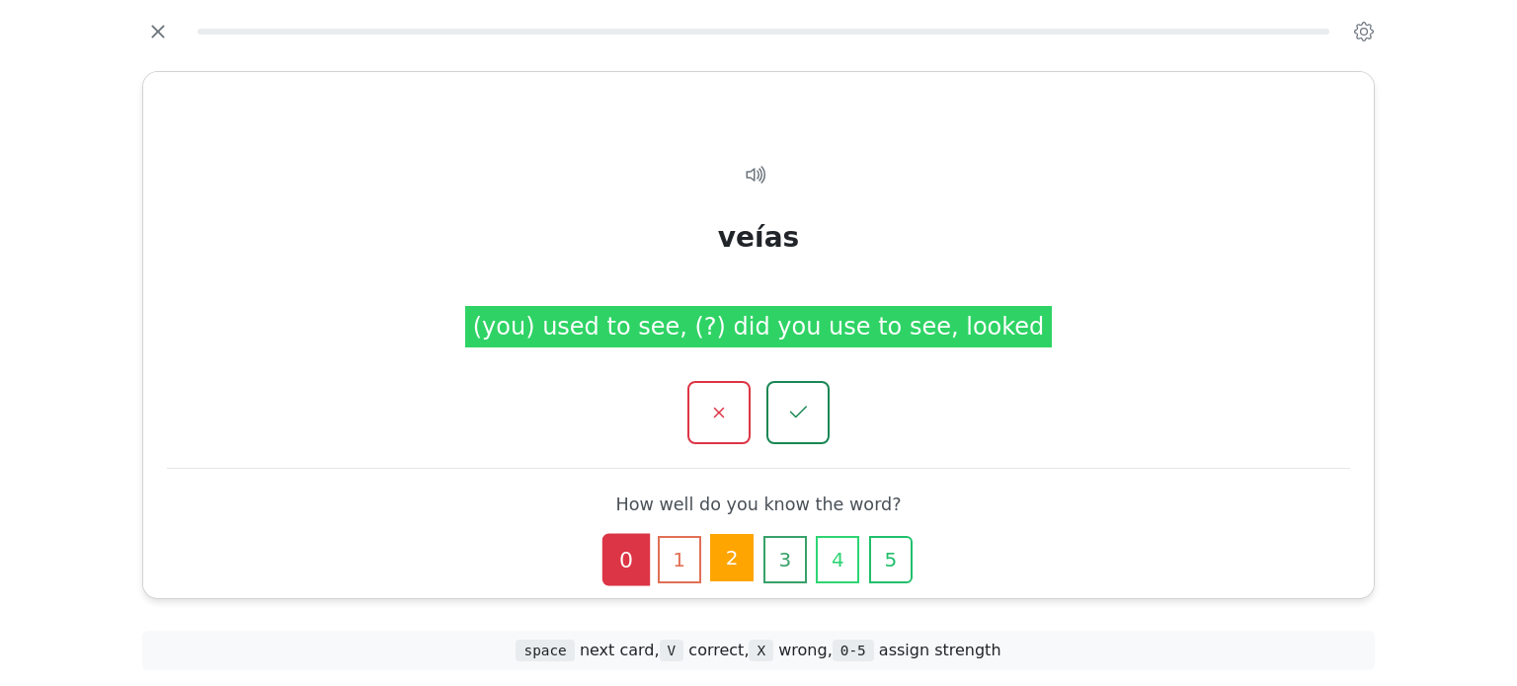
click at [733, 546] on button "2" at bounding box center [731, 557] width 43 height 47
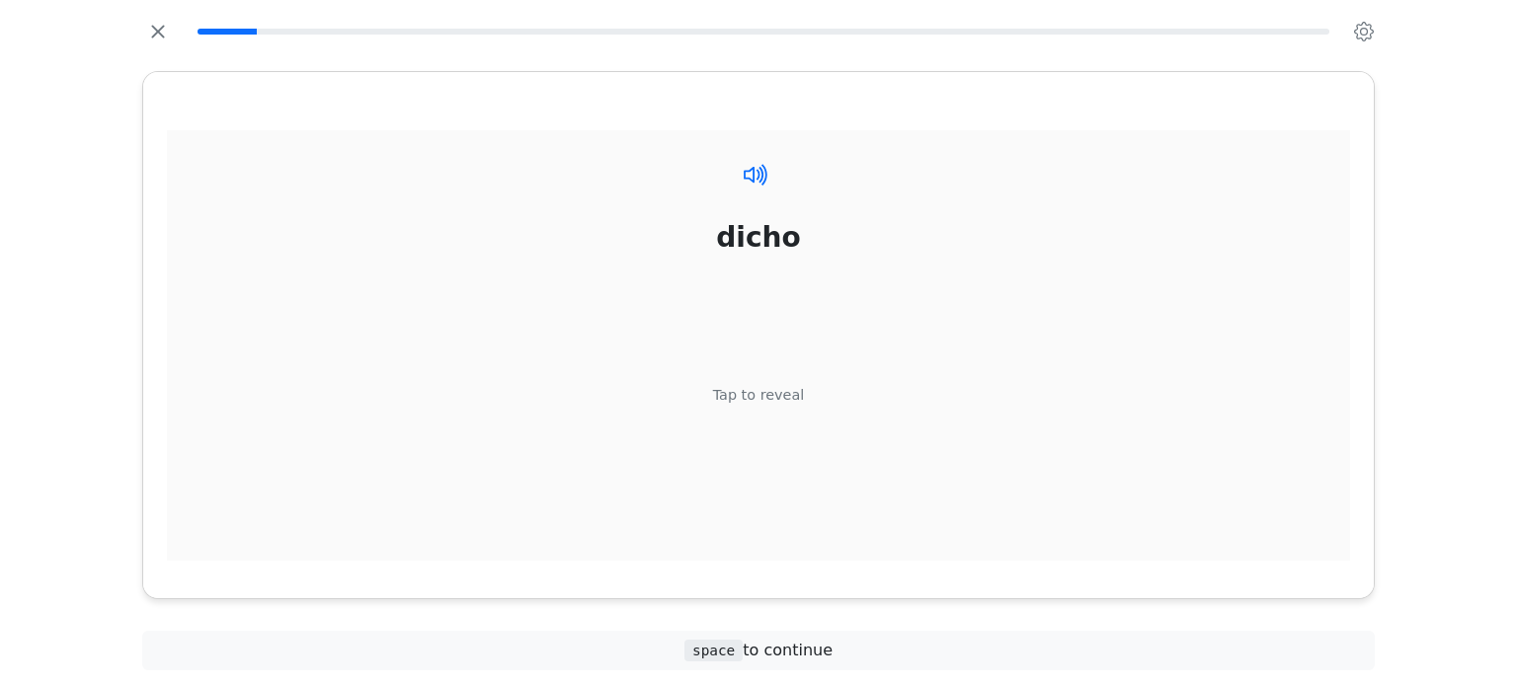
click at [753, 181] on icon at bounding box center [752, 174] width 16 height 16
click at [750, 394] on div "Tap to reveal" at bounding box center [759, 395] width 92 height 22
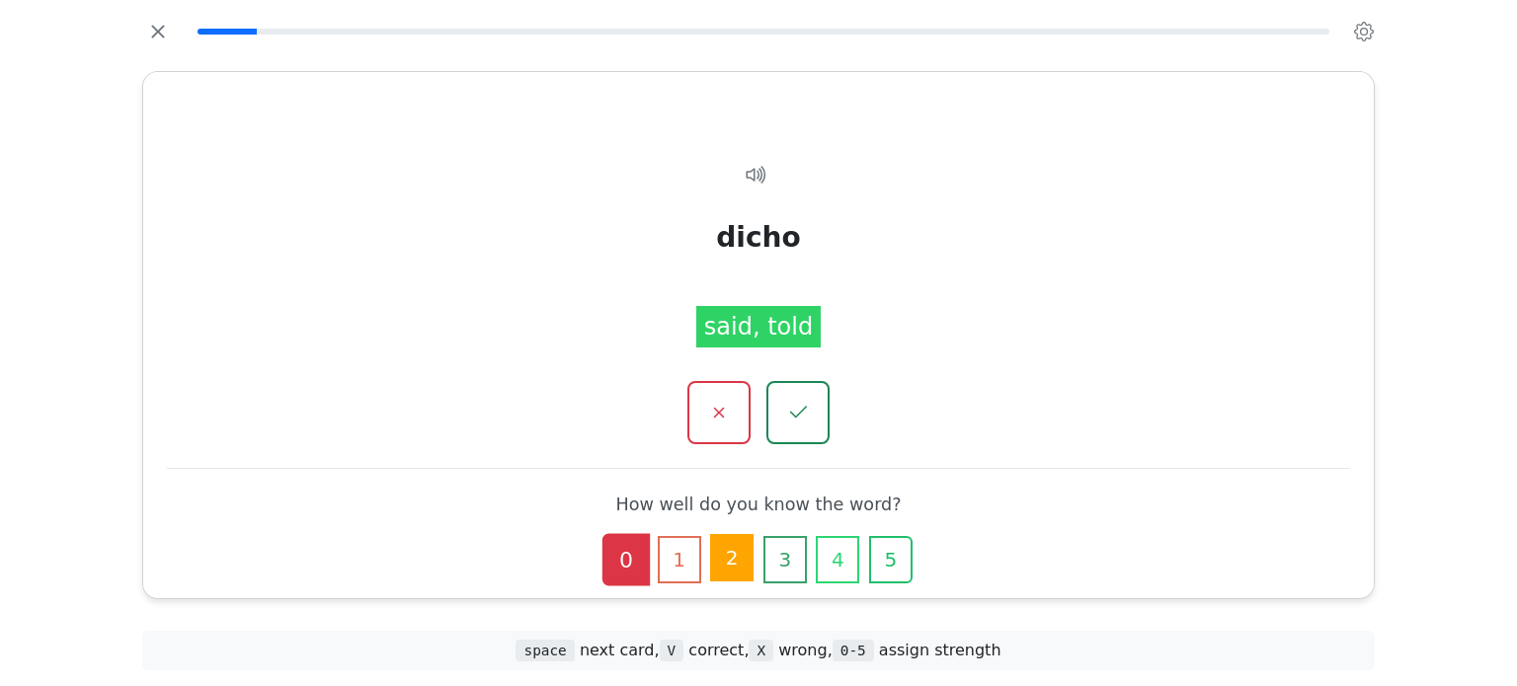
click at [723, 560] on button "2" at bounding box center [731, 557] width 43 height 47
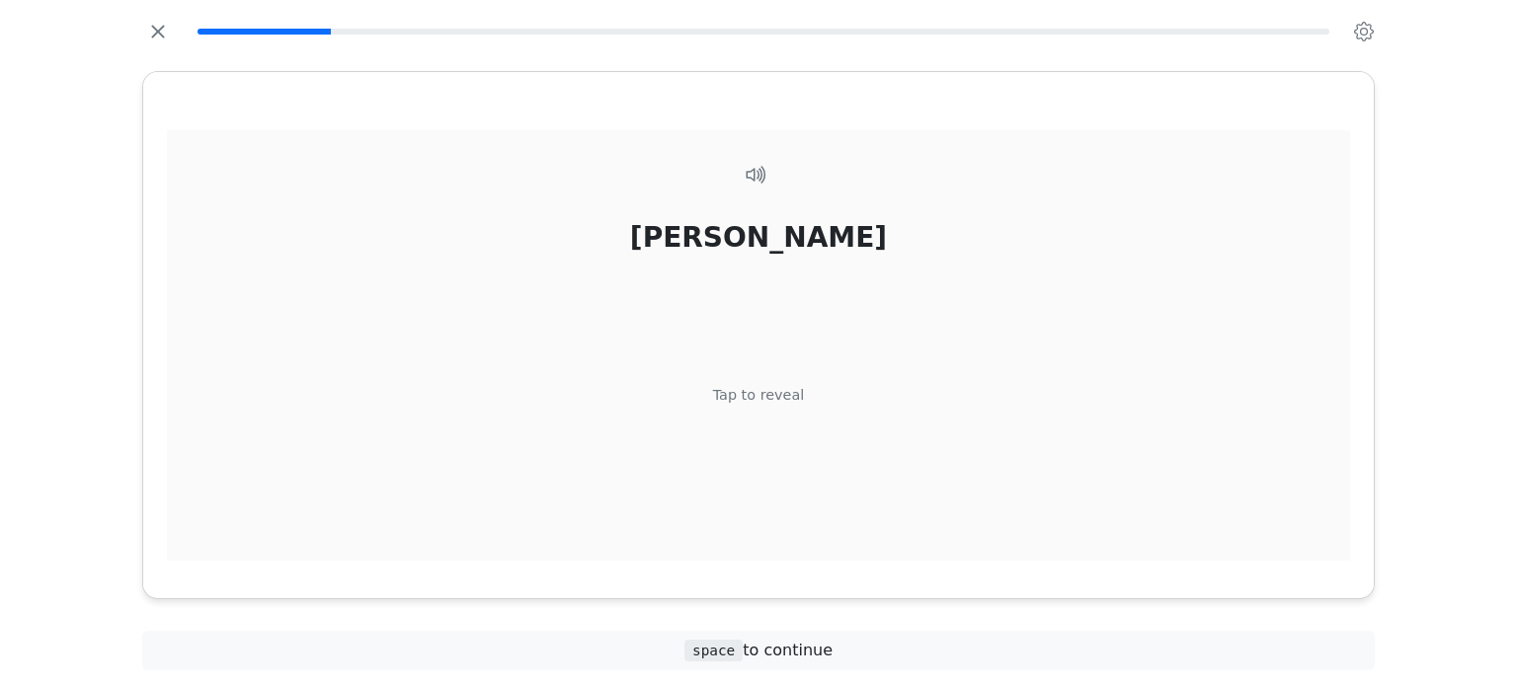
click at [769, 238] on div "castaño" at bounding box center [758, 236] width 257 height 41
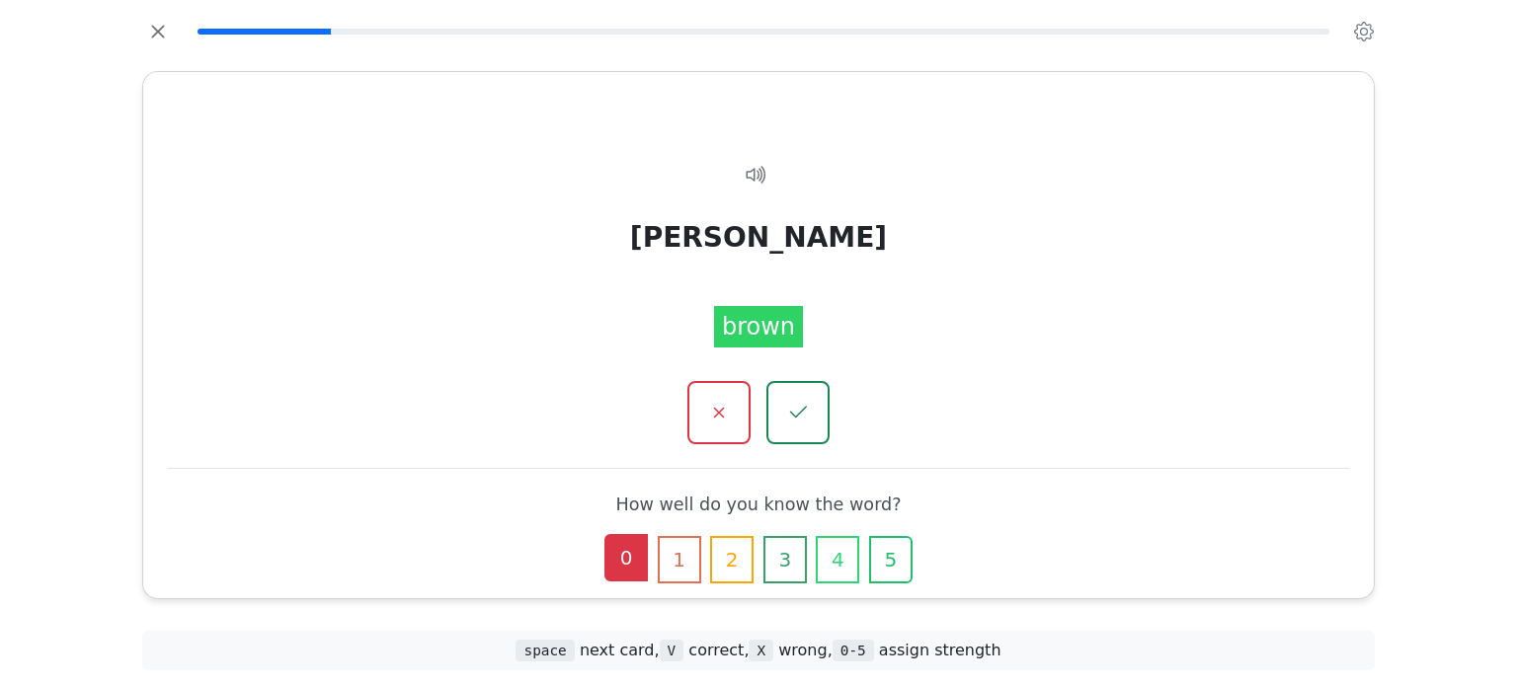
click at [639, 560] on button "0" at bounding box center [625, 557] width 43 height 47
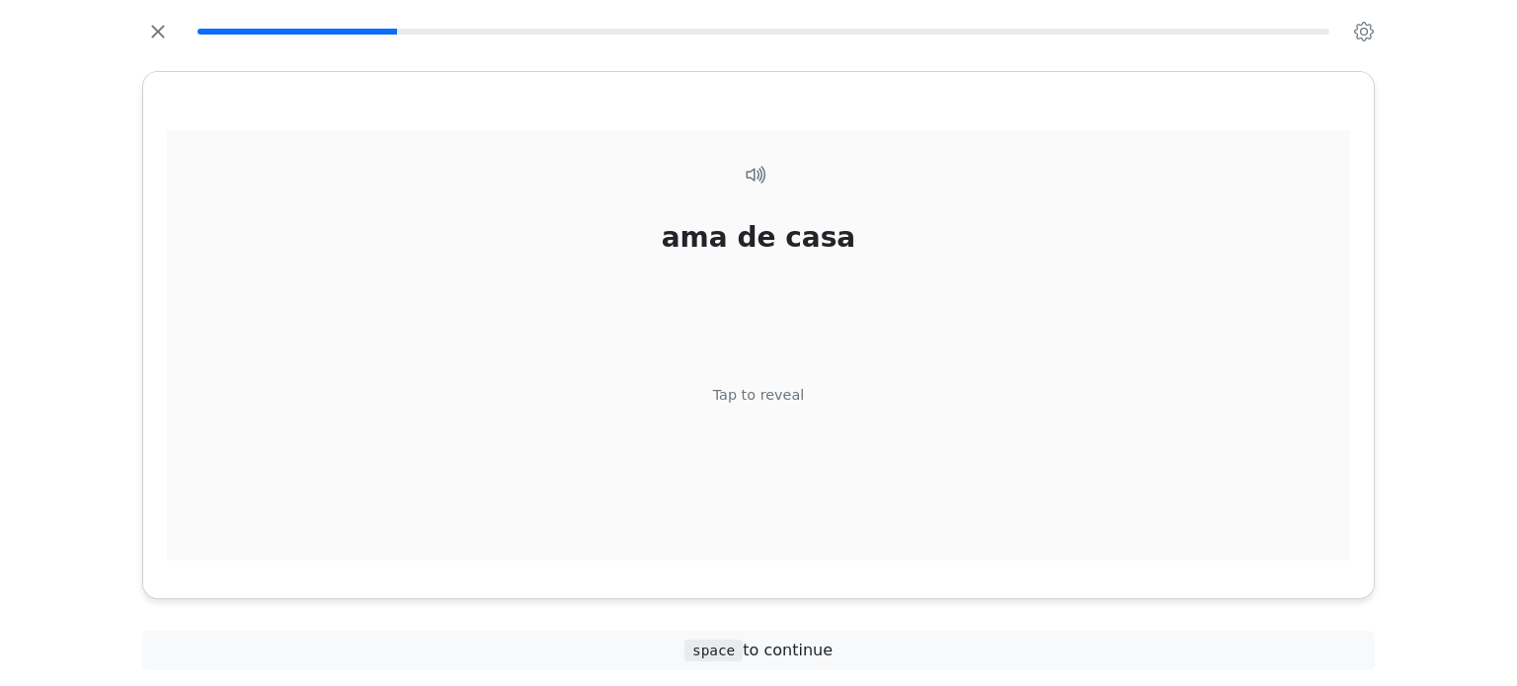
click at [765, 392] on div "Tap to reveal" at bounding box center [759, 395] width 92 height 22
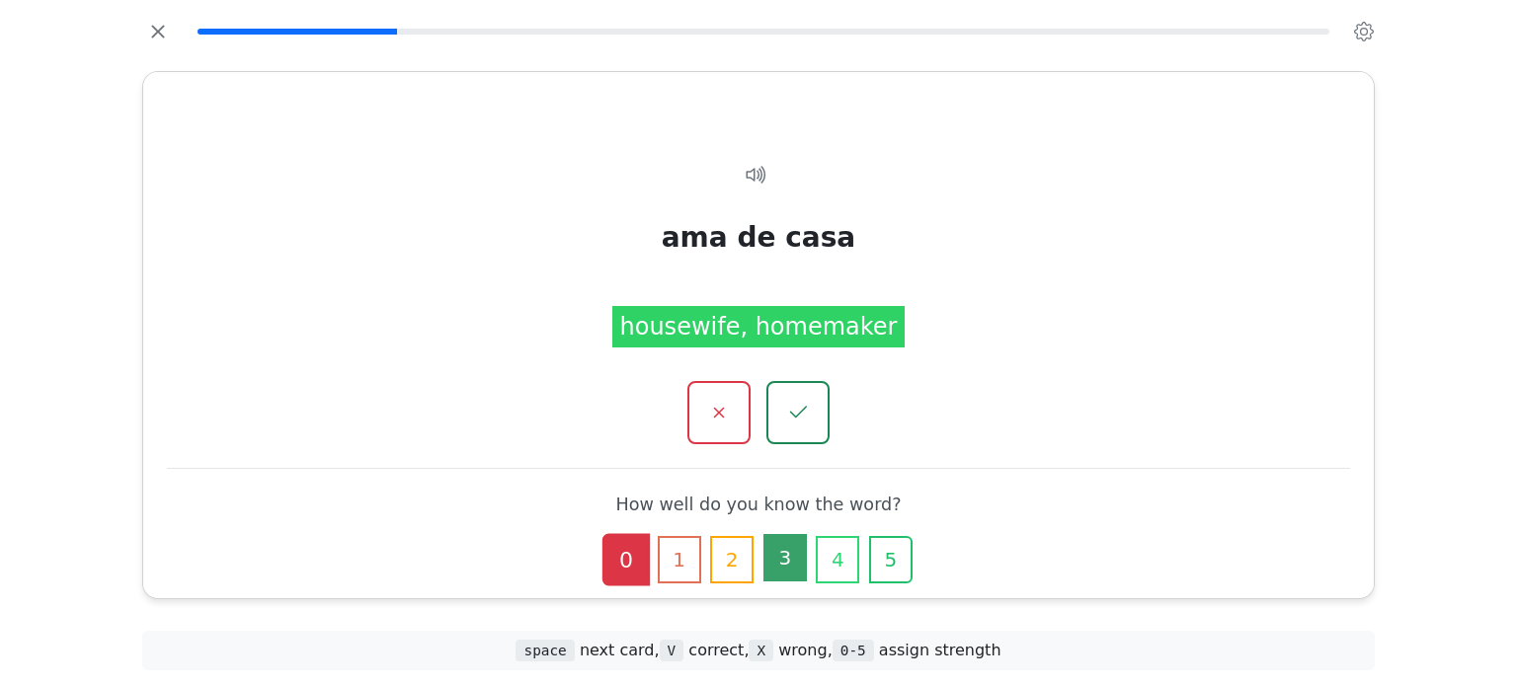
click at [785, 564] on button "3" at bounding box center [784, 557] width 43 height 47
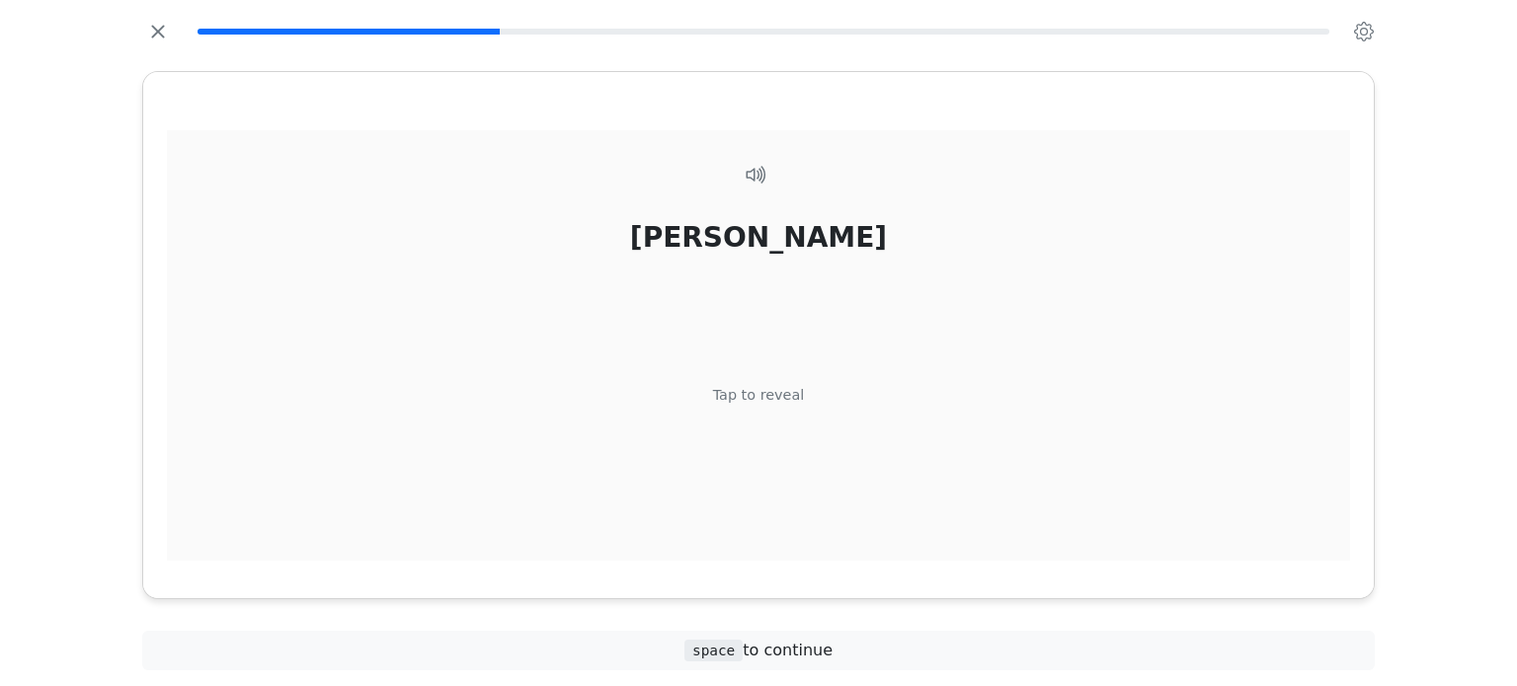
click at [753, 388] on div "Tap to reveal" at bounding box center [759, 395] width 92 height 22
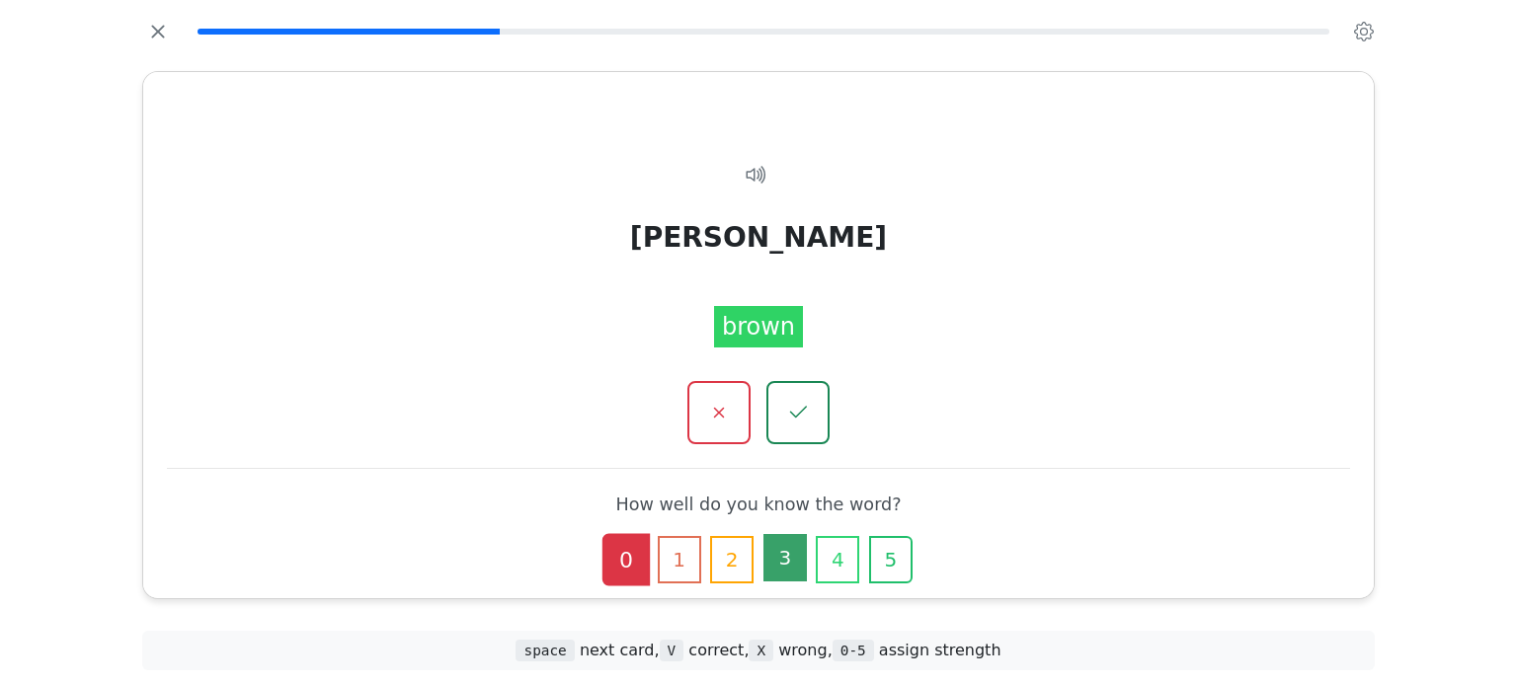
click at [777, 547] on button "3" at bounding box center [784, 557] width 43 height 47
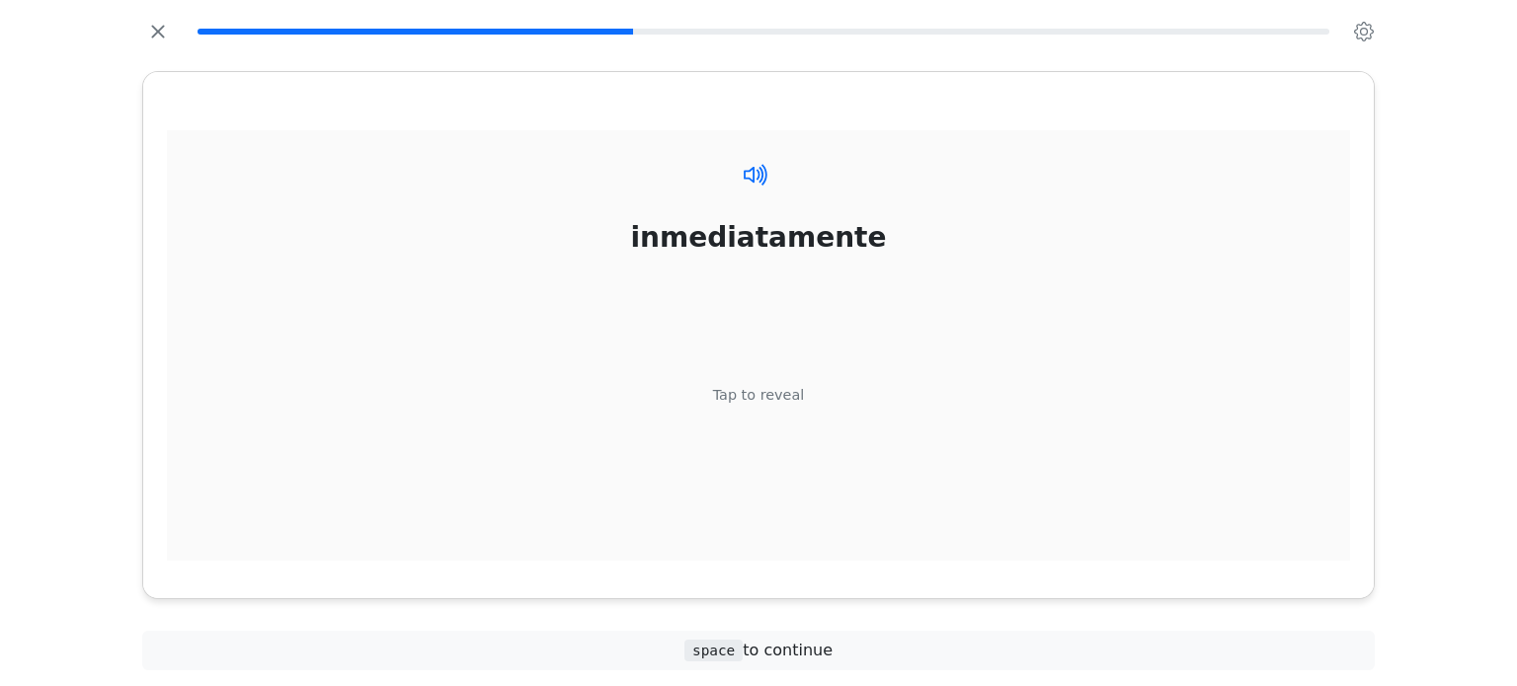
click at [754, 173] on icon at bounding box center [756, 174] width 29 height 29
click at [762, 175] on icon at bounding box center [760, 174] width 5 height 17
click at [786, 386] on div "Tap to reveal" at bounding box center [759, 395] width 92 height 22
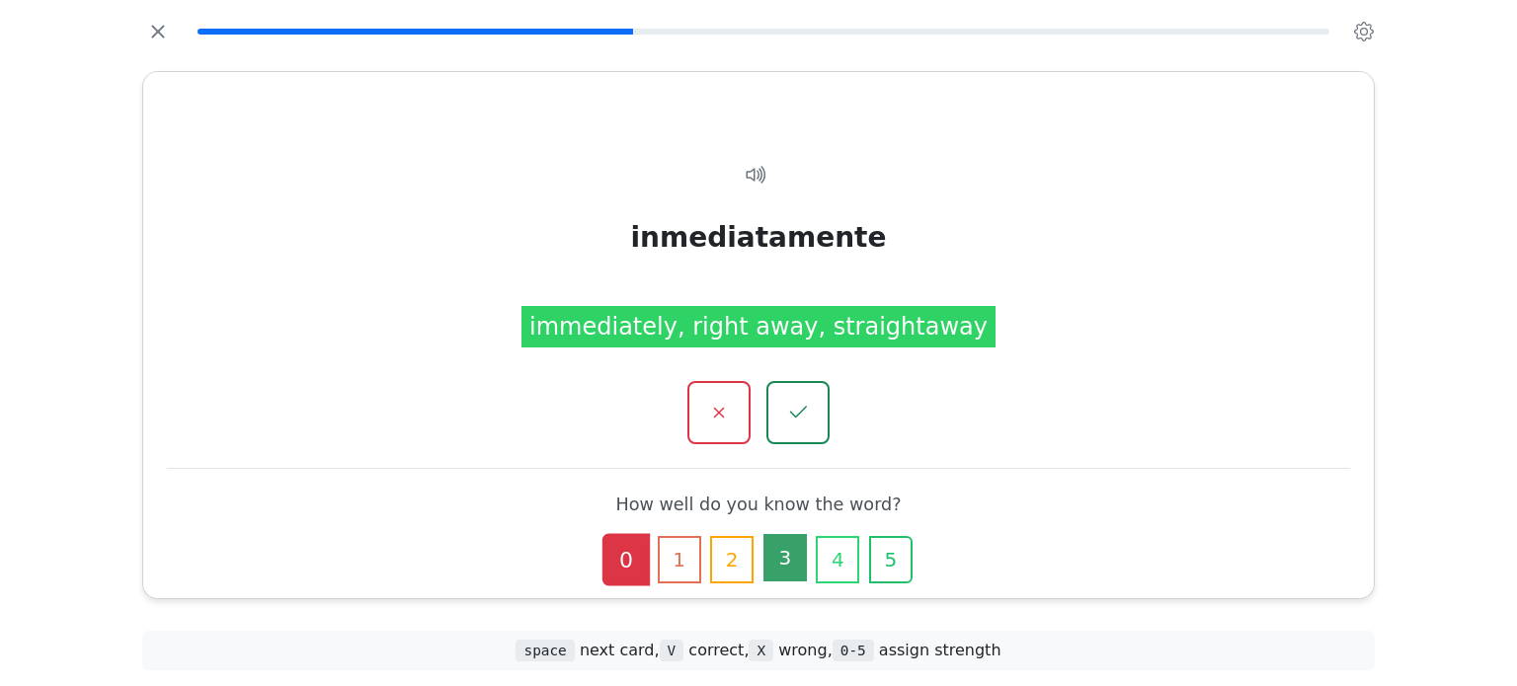
click at [797, 542] on button "3" at bounding box center [784, 557] width 43 height 47
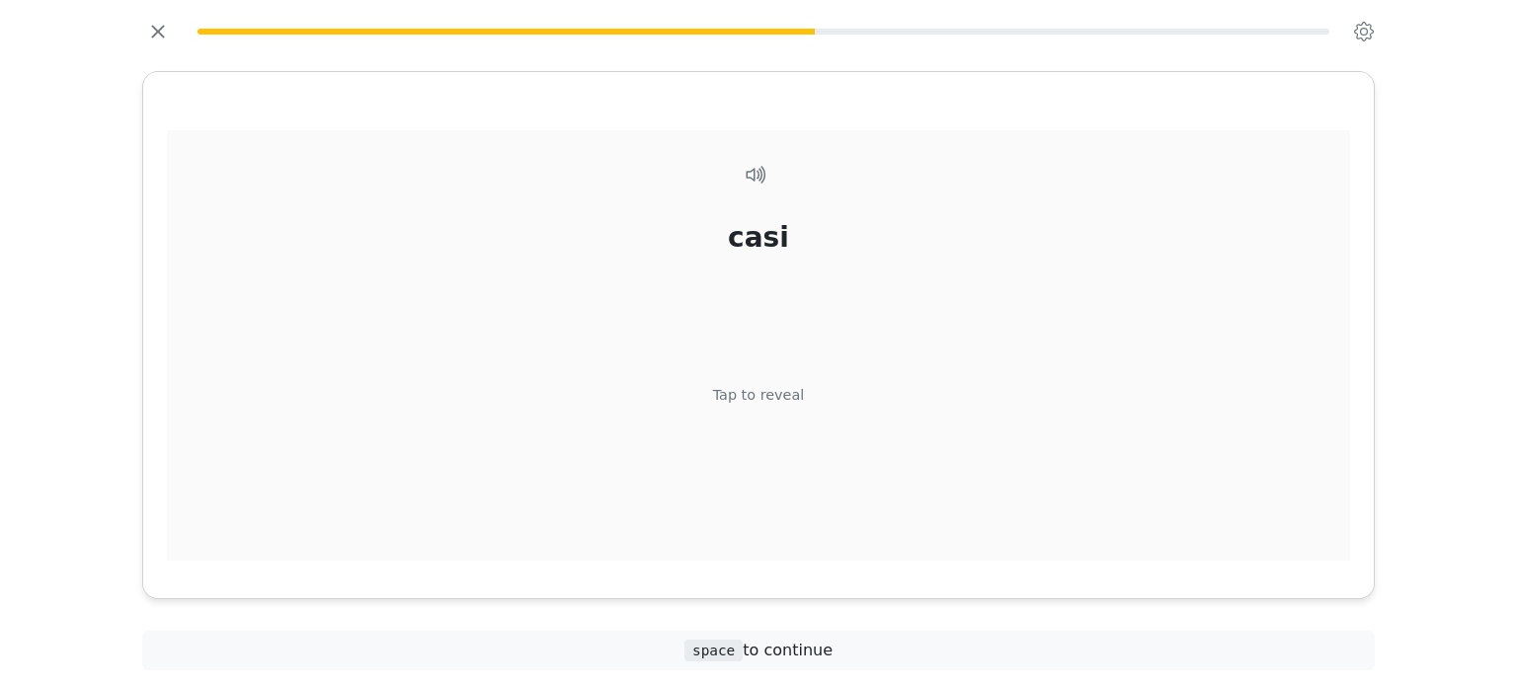
click at [752, 390] on div "Tap to reveal" at bounding box center [759, 395] width 92 height 22
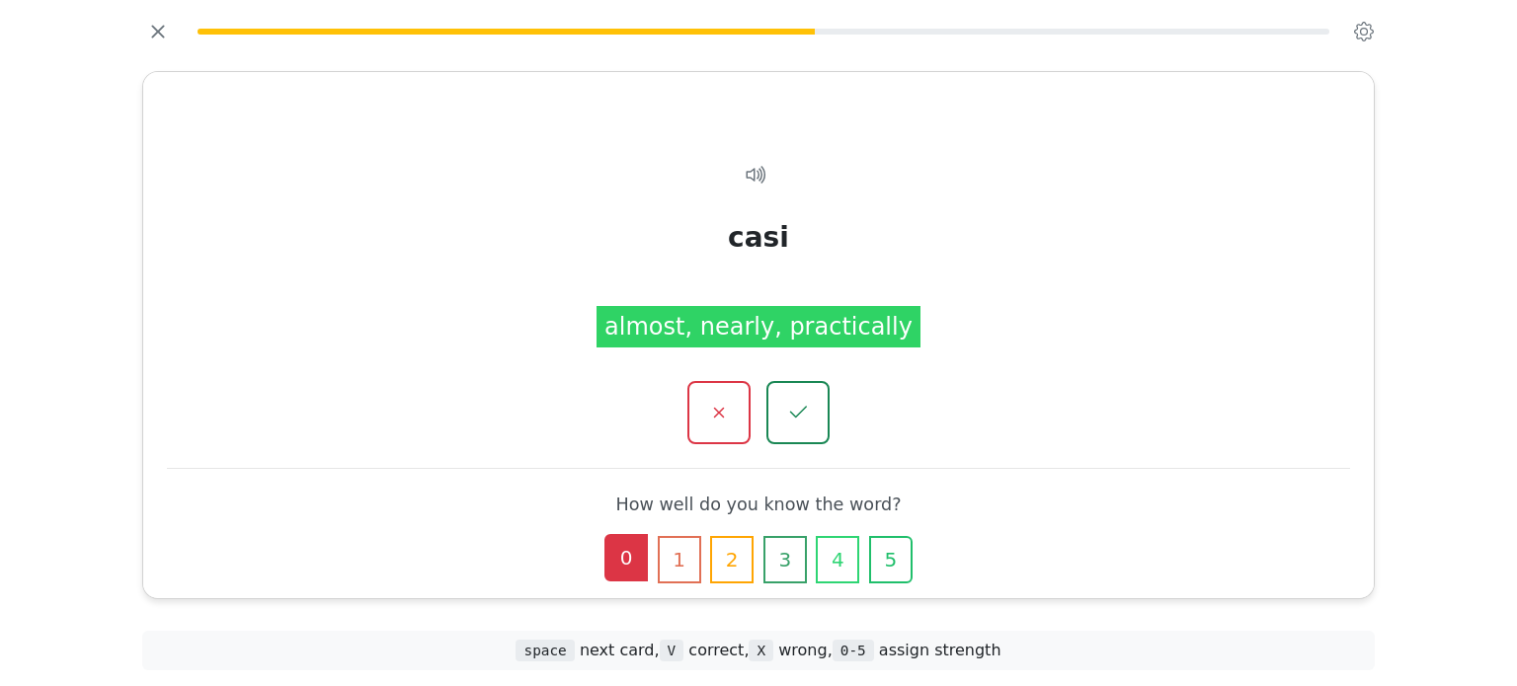
click at [635, 544] on button "0" at bounding box center [625, 557] width 43 height 47
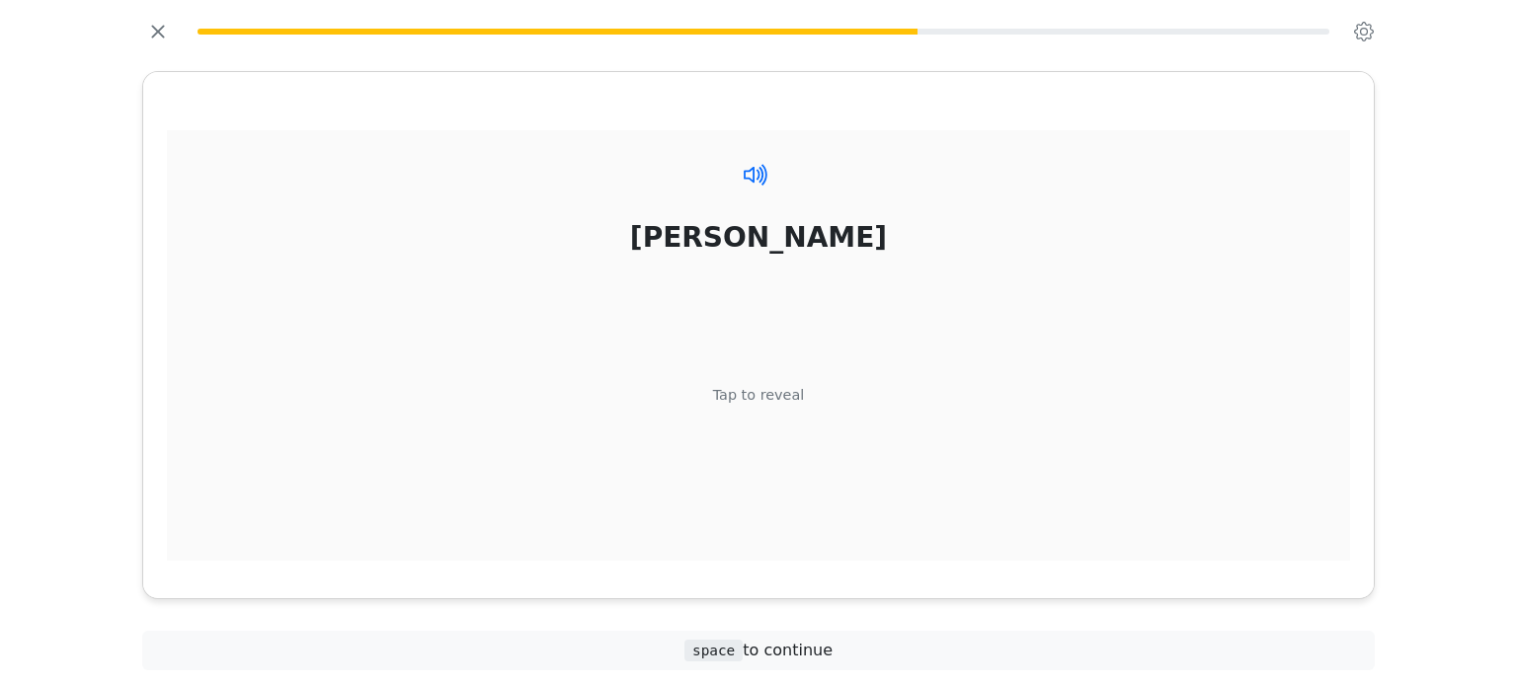
click at [755, 185] on icon at bounding box center [756, 174] width 29 height 29
click at [754, 174] on icon at bounding box center [756, 174] width 29 height 29
click at [754, 177] on icon at bounding box center [756, 174] width 29 height 29
click at [751, 395] on div "Tap to reveal" at bounding box center [759, 395] width 92 height 22
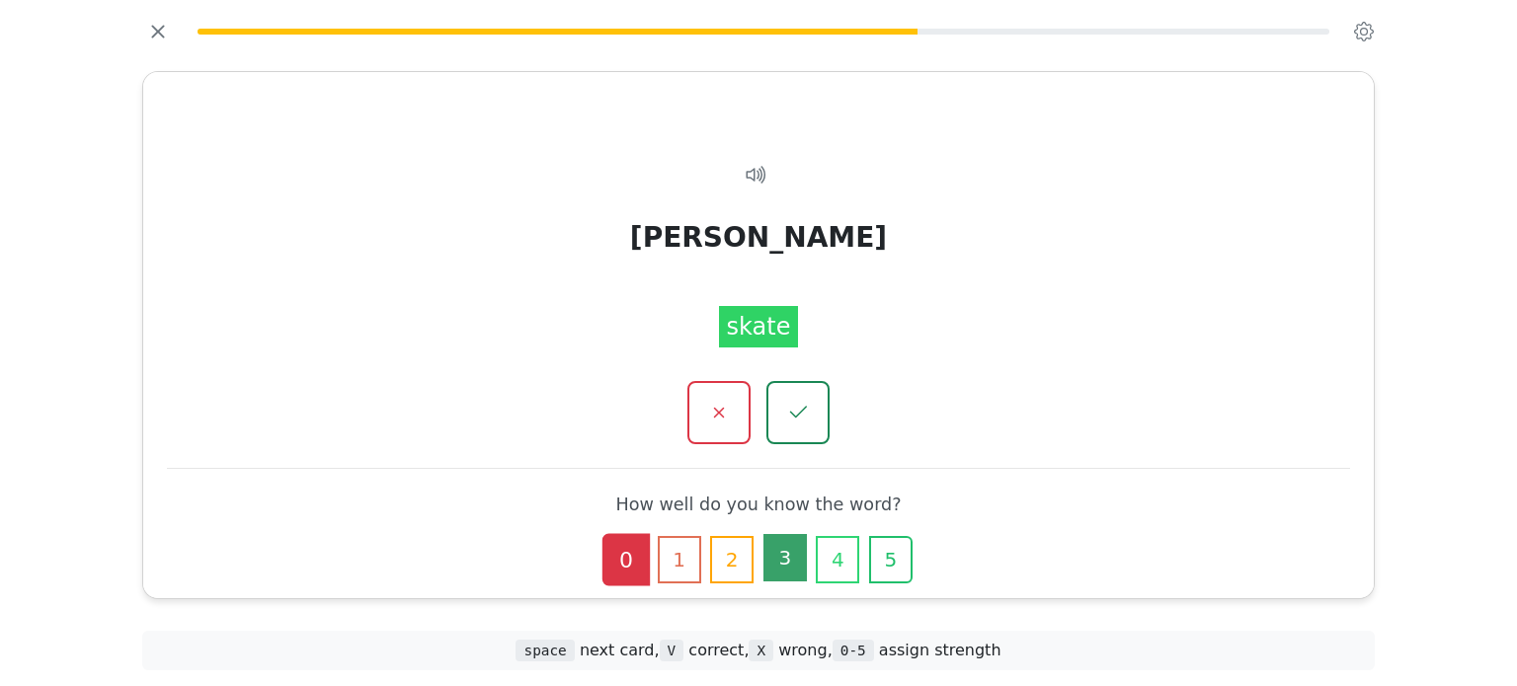
click at [774, 560] on button "3" at bounding box center [784, 557] width 43 height 47
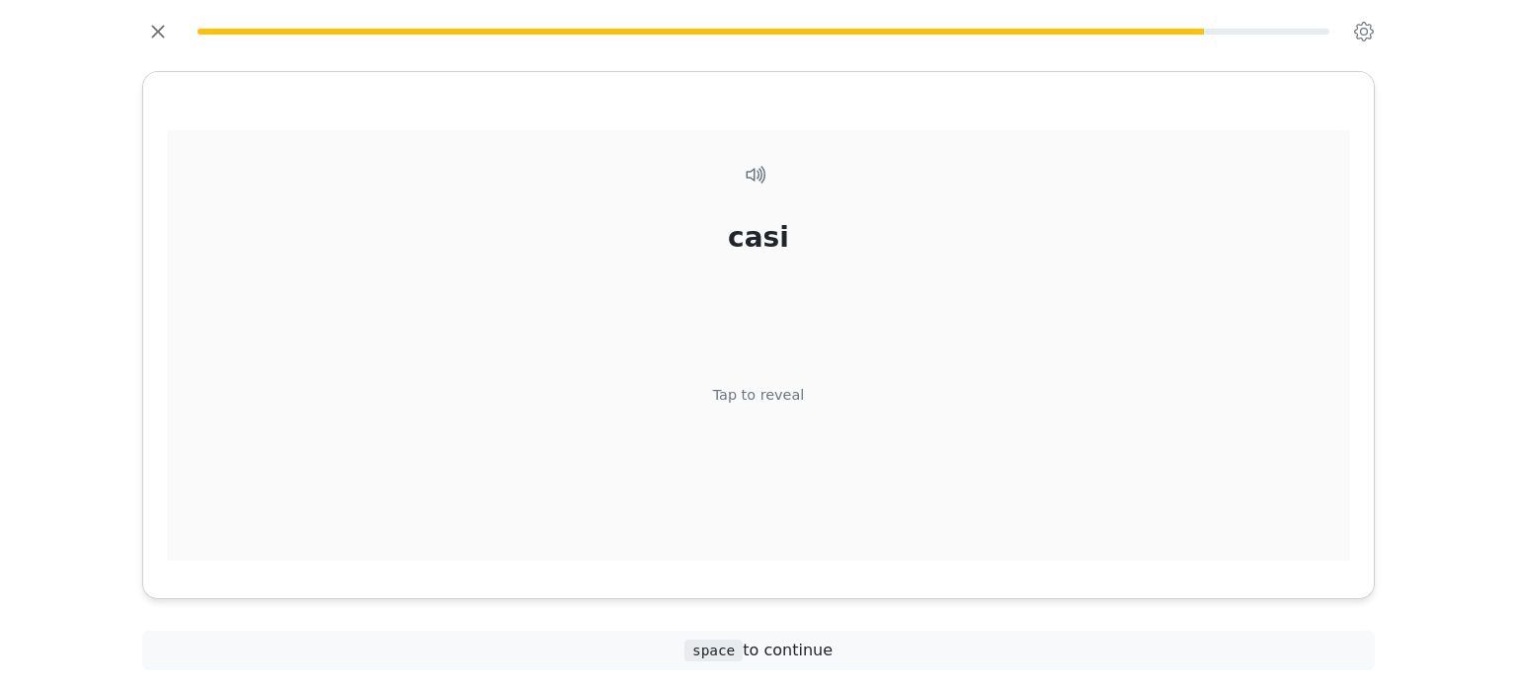
click at [736, 387] on div "Tap to reveal" at bounding box center [759, 395] width 92 height 22
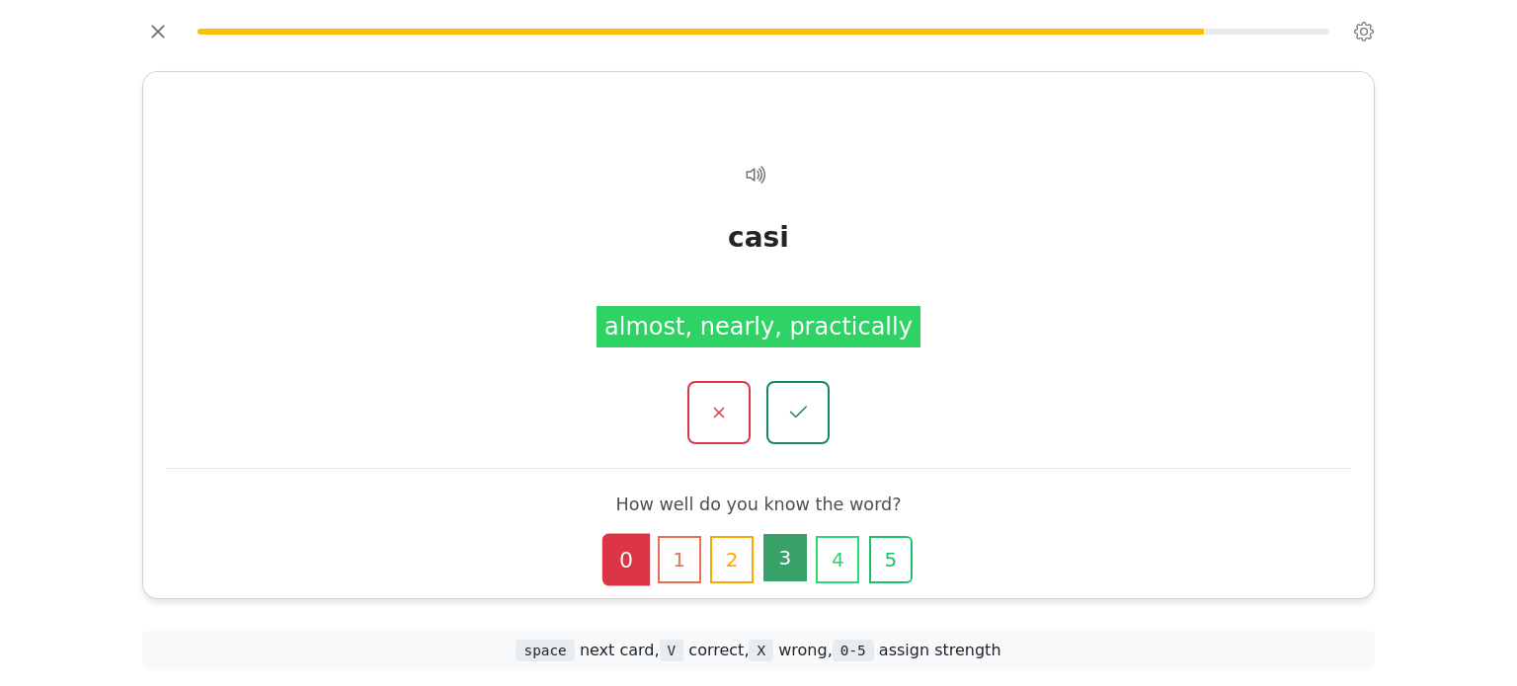
click at [774, 571] on button "3" at bounding box center [784, 557] width 43 height 47
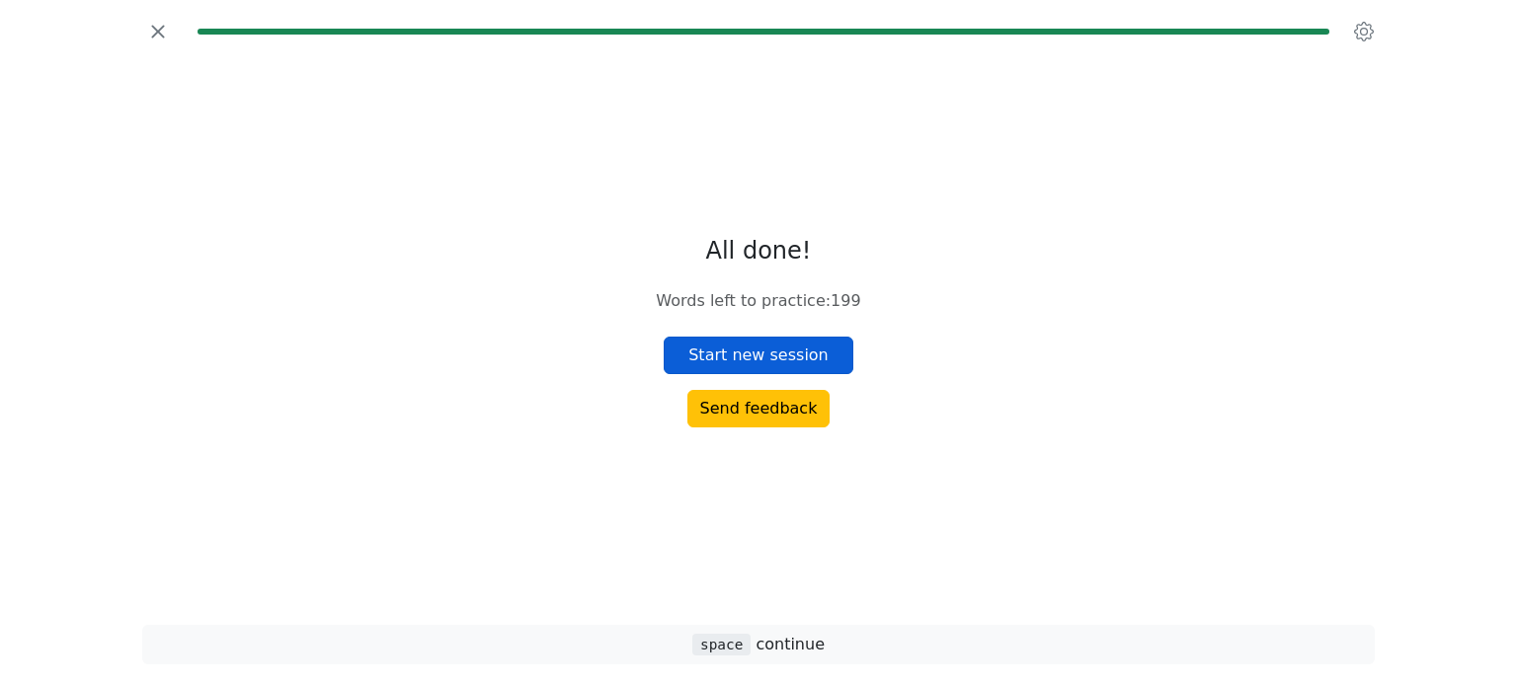
click at [749, 348] on button "Start new session" at bounding box center [759, 356] width 190 height 38
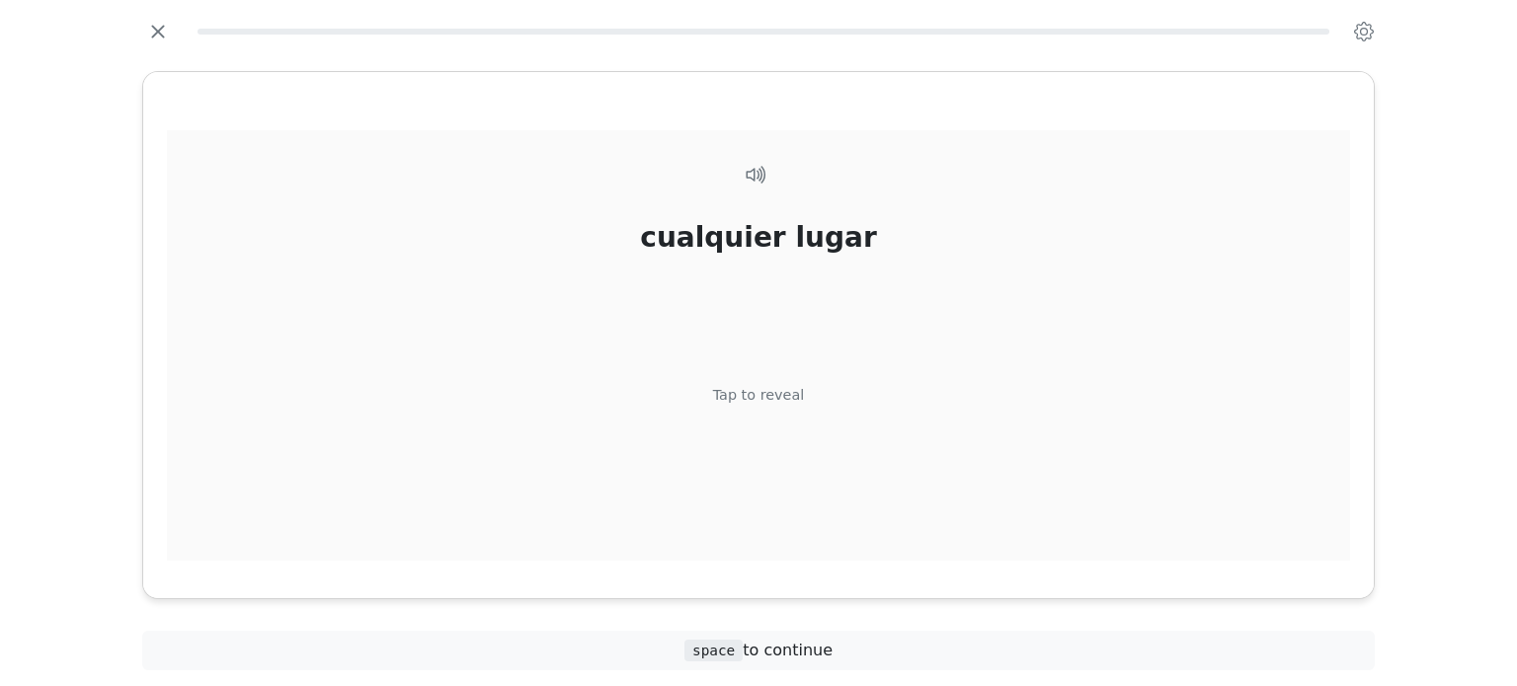
click at [746, 384] on div "Tap to reveal" at bounding box center [759, 395] width 92 height 22
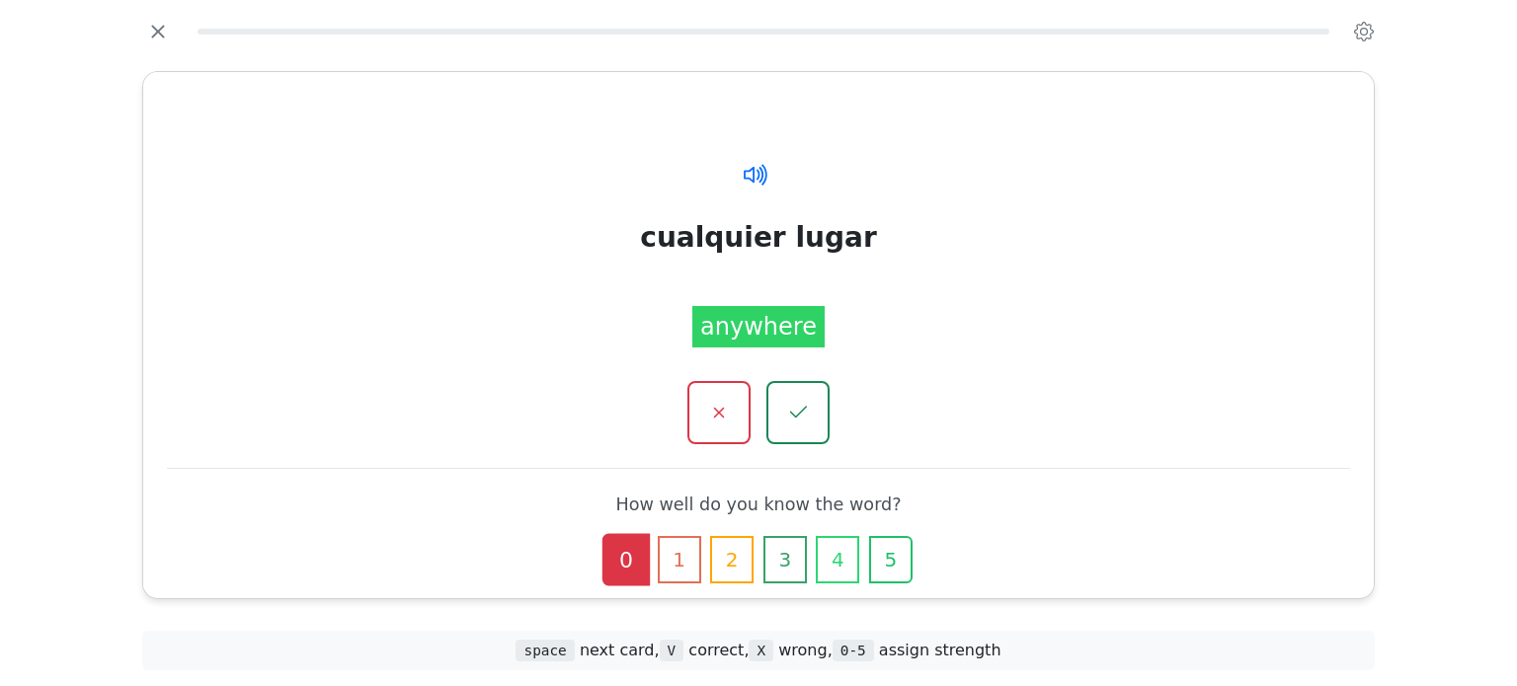
click at [762, 177] on icon at bounding box center [760, 174] width 5 height 17
click at [626, 570] on button "0" at bounding box center [625, 557] width 43 height 47
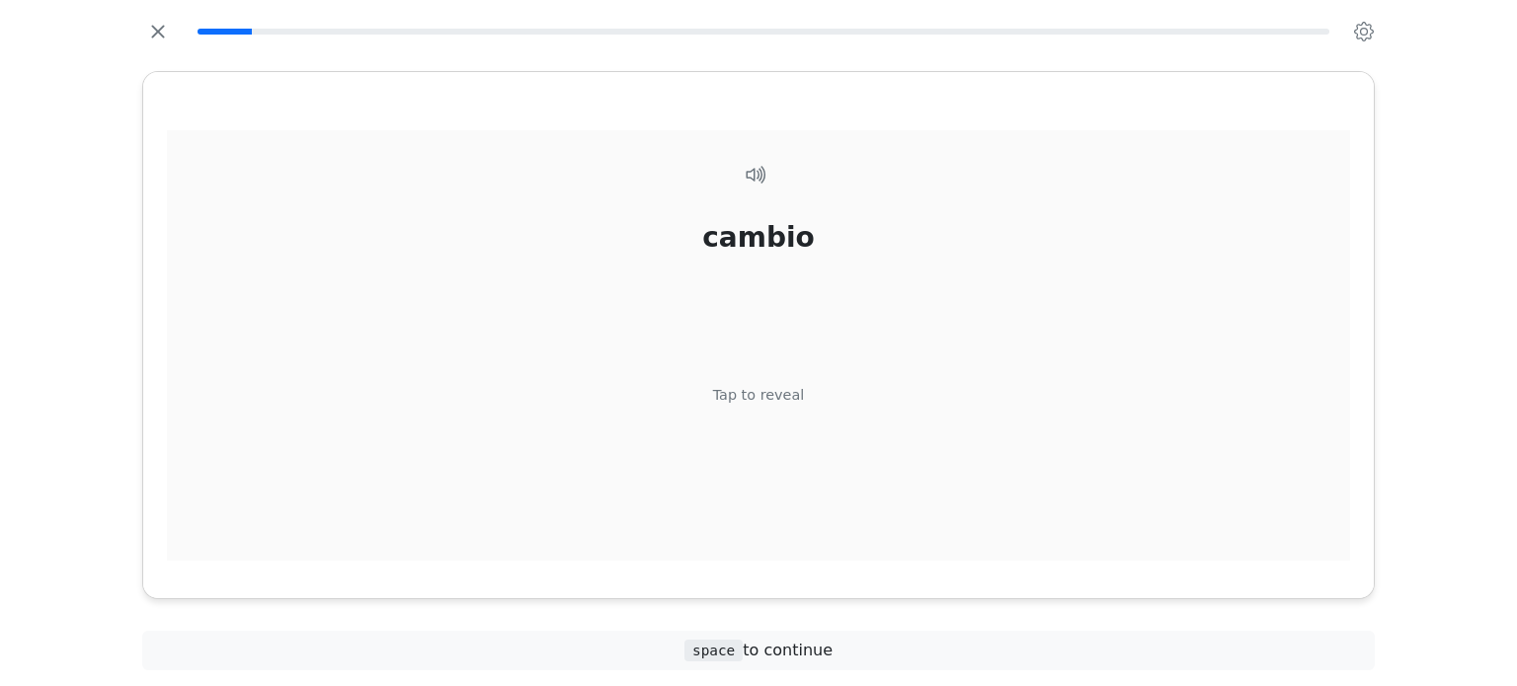
click at [751, 389] on div "Tap to reveal" at bounding box center [759, 395] width 92 height 22
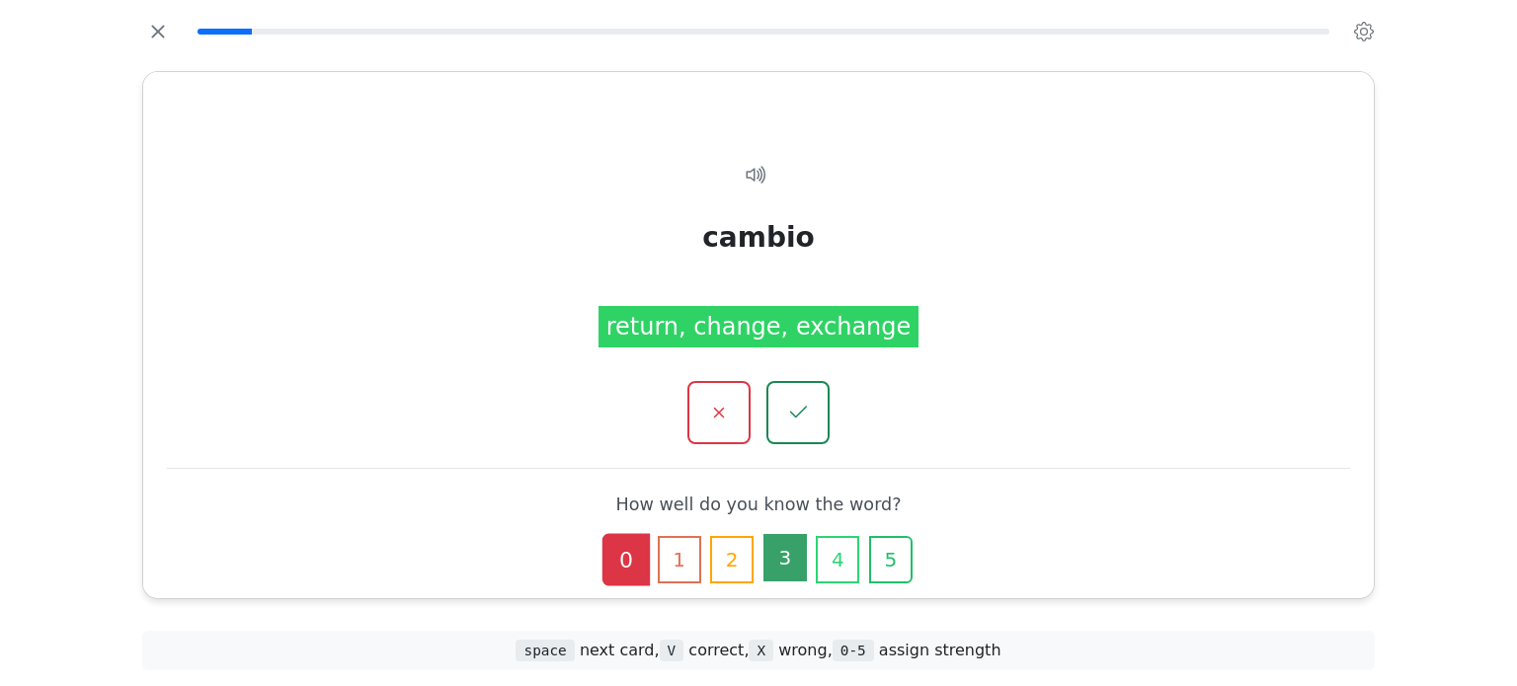
click at [786, 567] on button "3" at bounding box center [784, 557] width 43 height 47
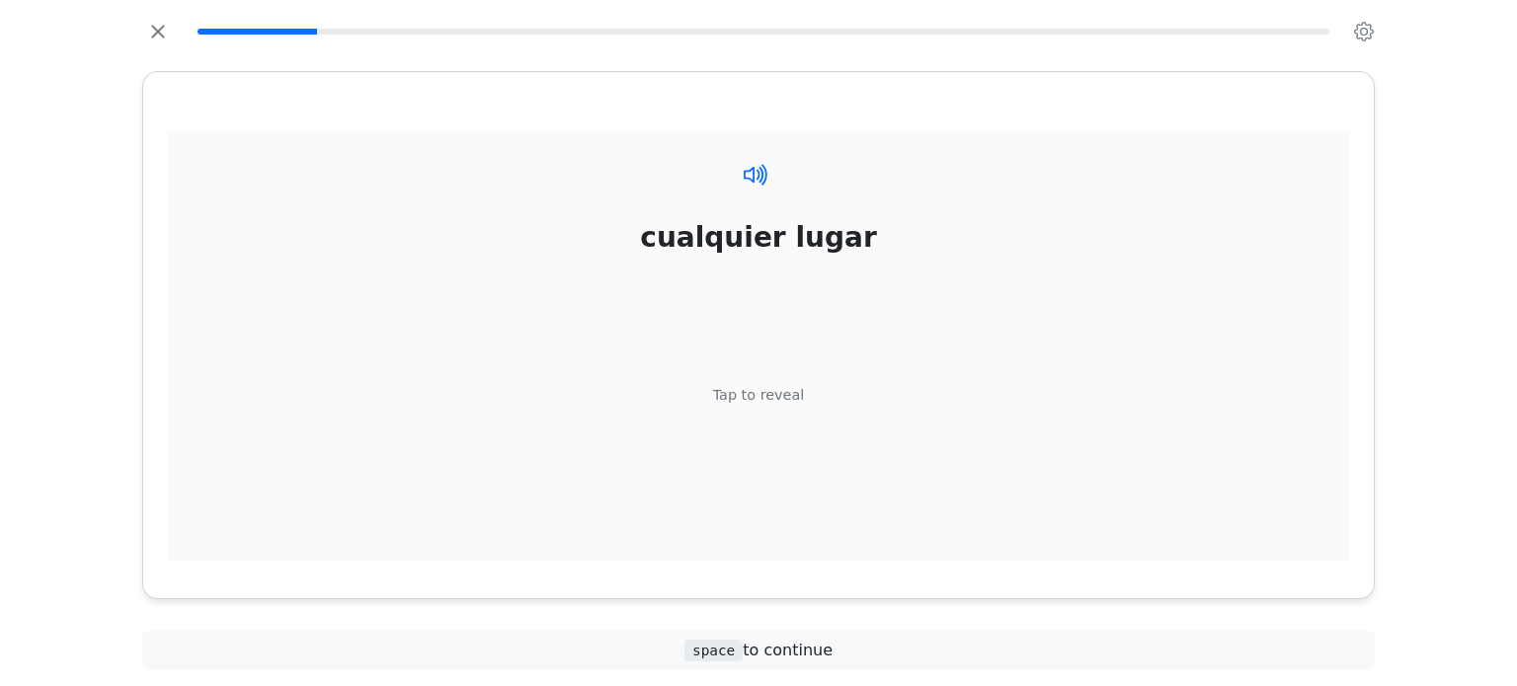
click at [749, 178] on icon at bounding box center [756, 174] width 29 height 29
click at [764, 388] on div "Tap to reveal" at bounding box center [759, 395] width 92 height 22
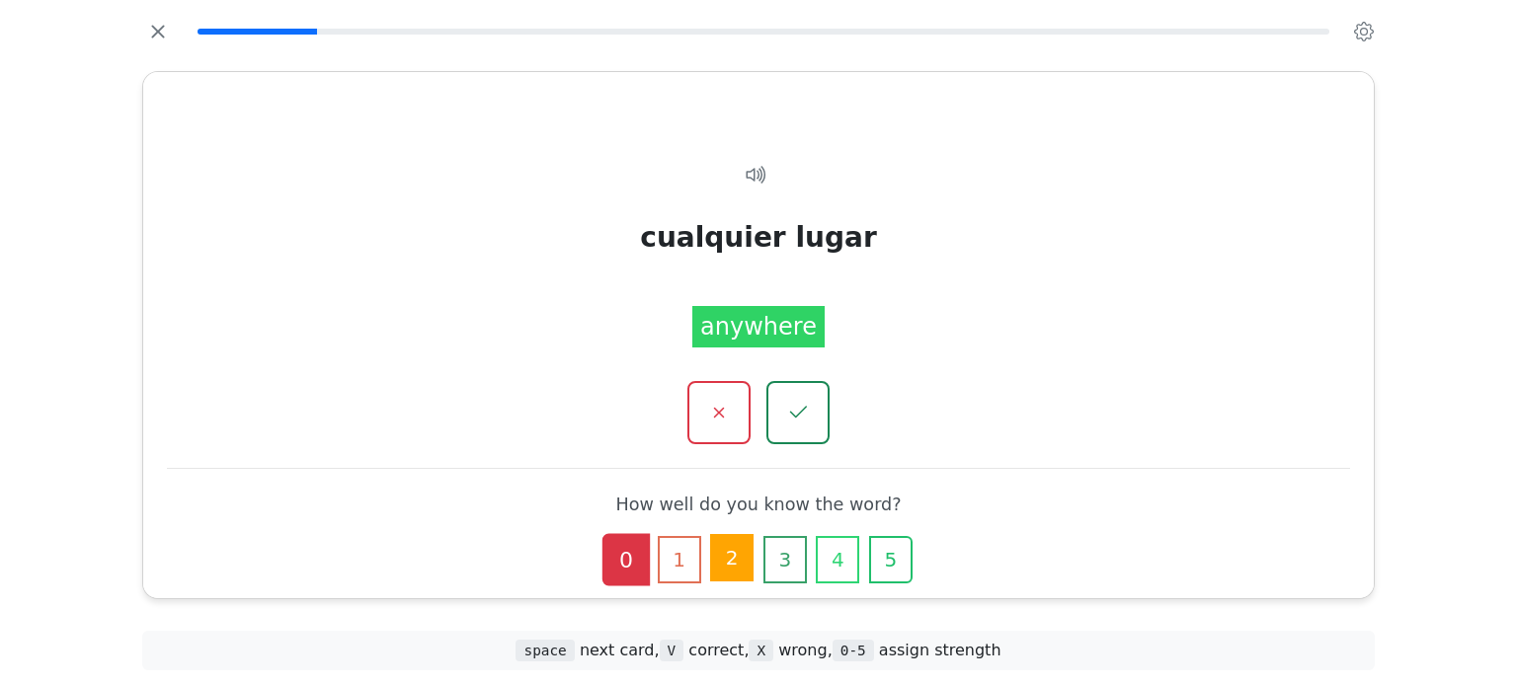
click at [737, 564] on button "2" at bounding box center [731, 557] width 43 height 47
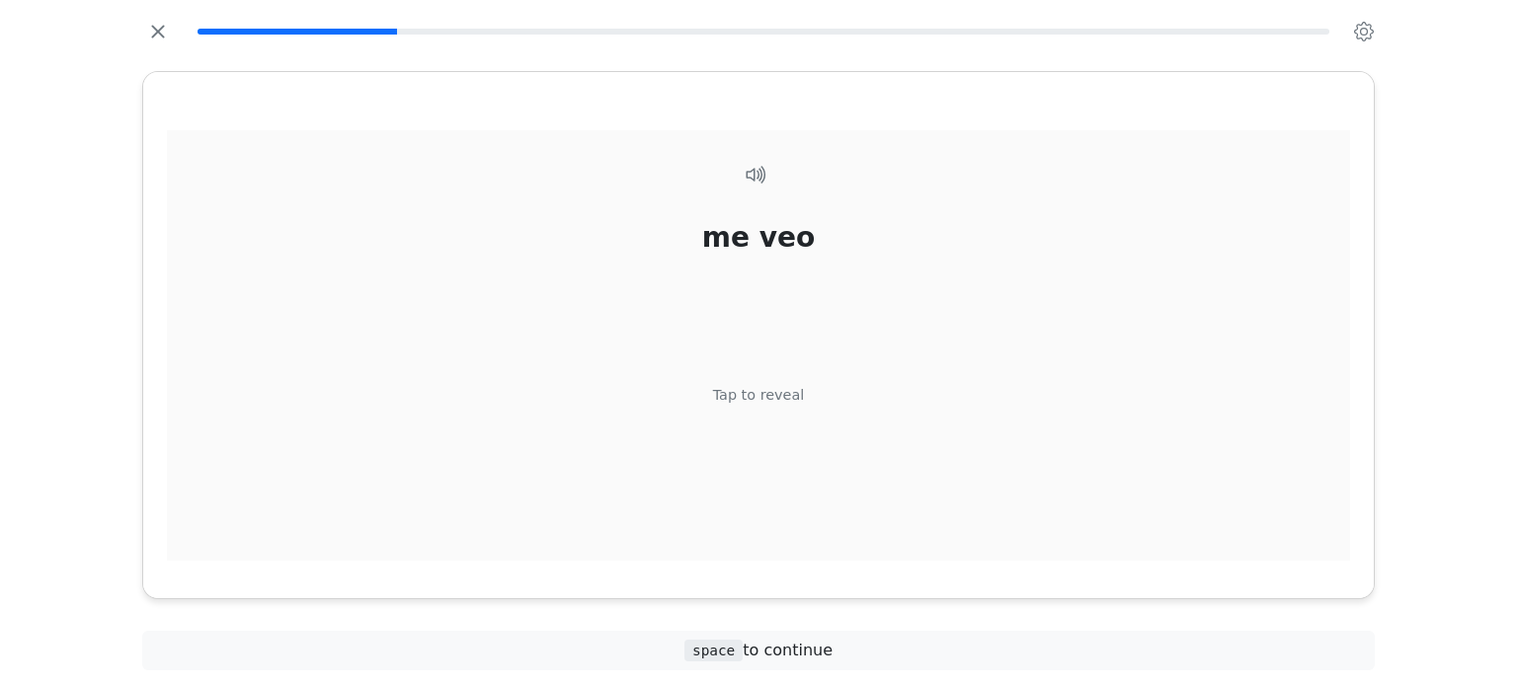
click at [770, 398] on div "Tap to reveal" at bounding box center [759, 395] width 92 height 22
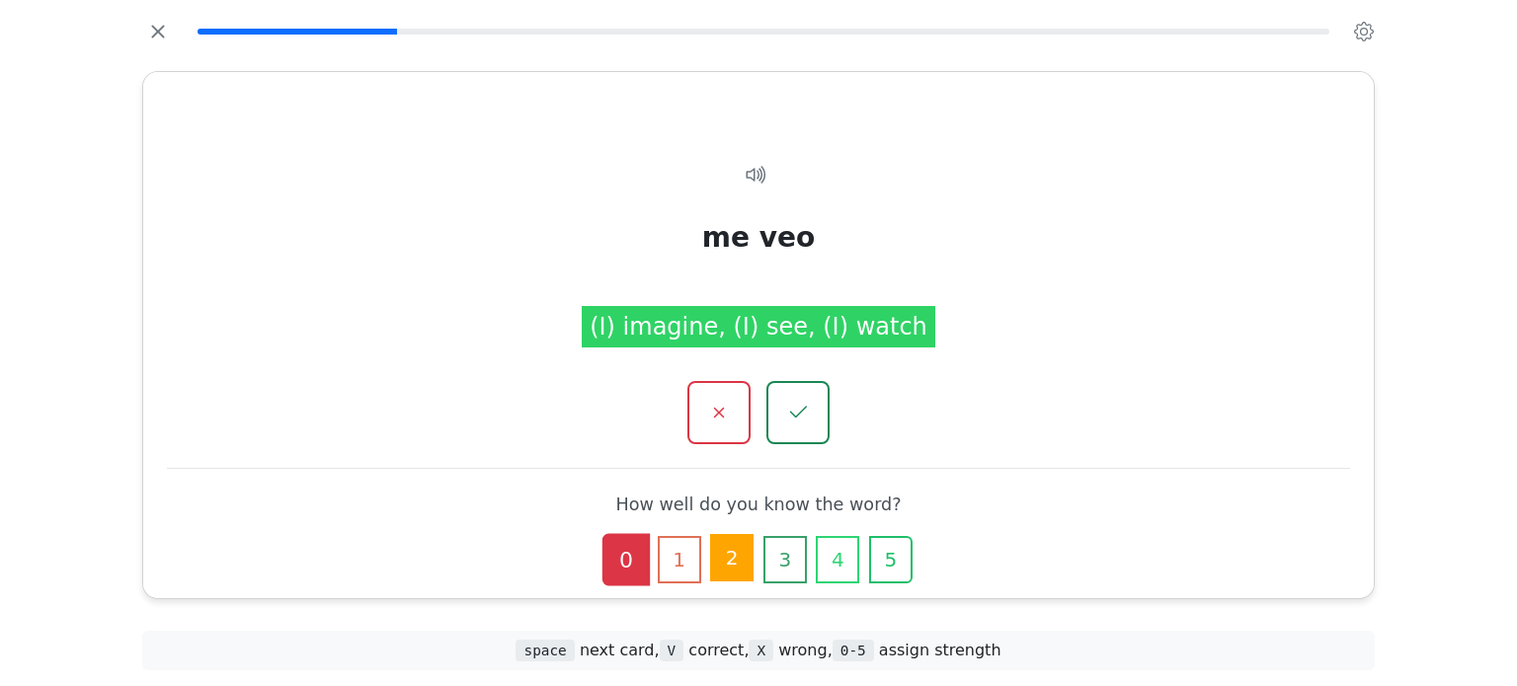
click at [721, 573] on button "2" at bounding box center [731, 557] width 43 height 47
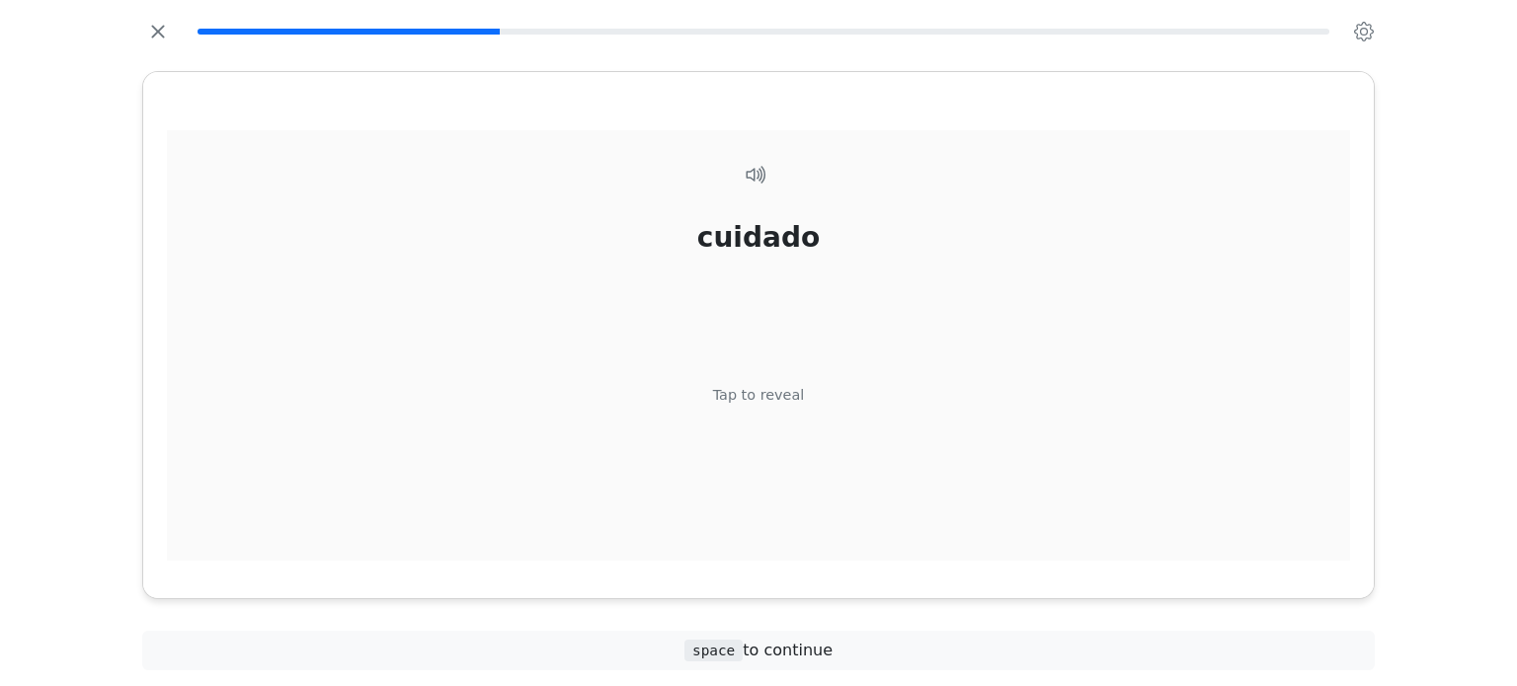
click at [746, 391] on div "Tap to reveal" at bounding box center [759, 395] width 92 height 22
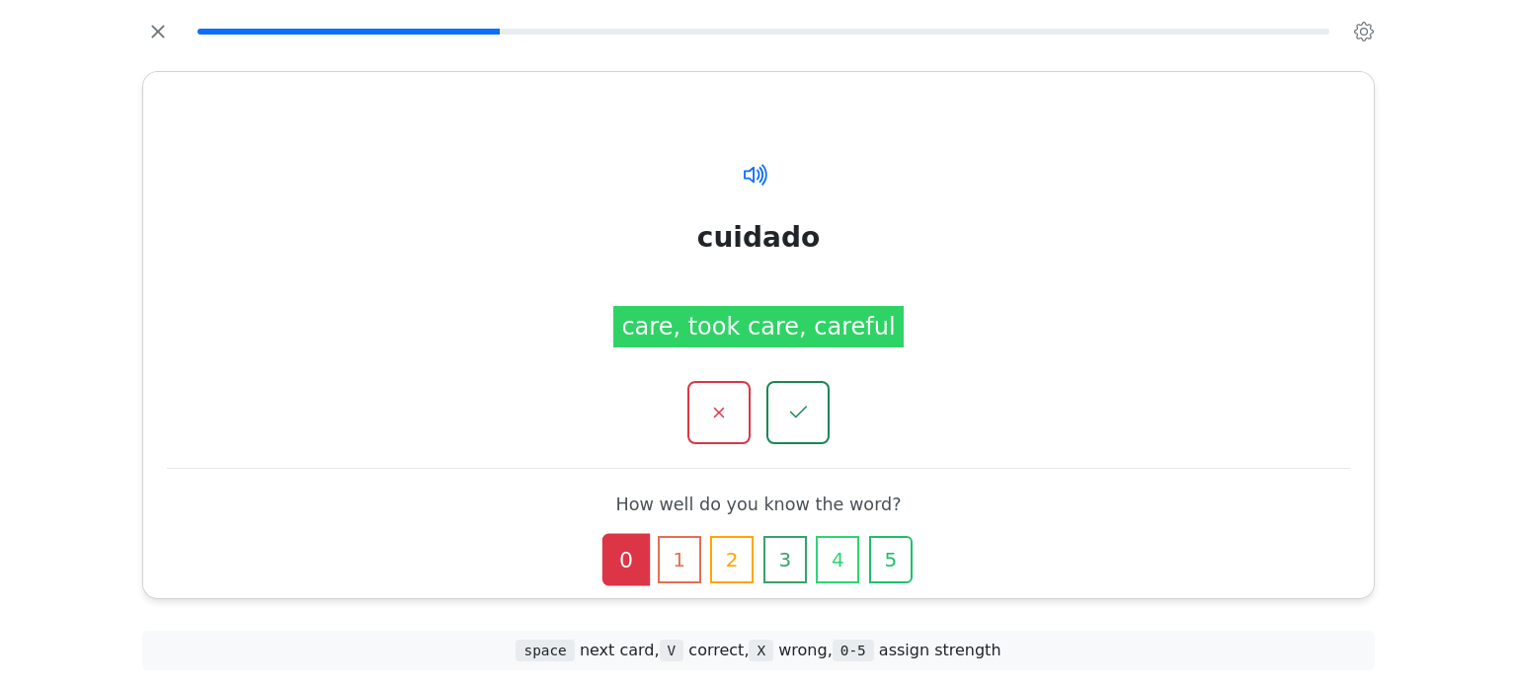
click at [752, 186] on icon at bounding box center [756, 174] width 29 height 29
click at [776, 553] on button "3" at bounding box center [784, 557] width 43 height 47
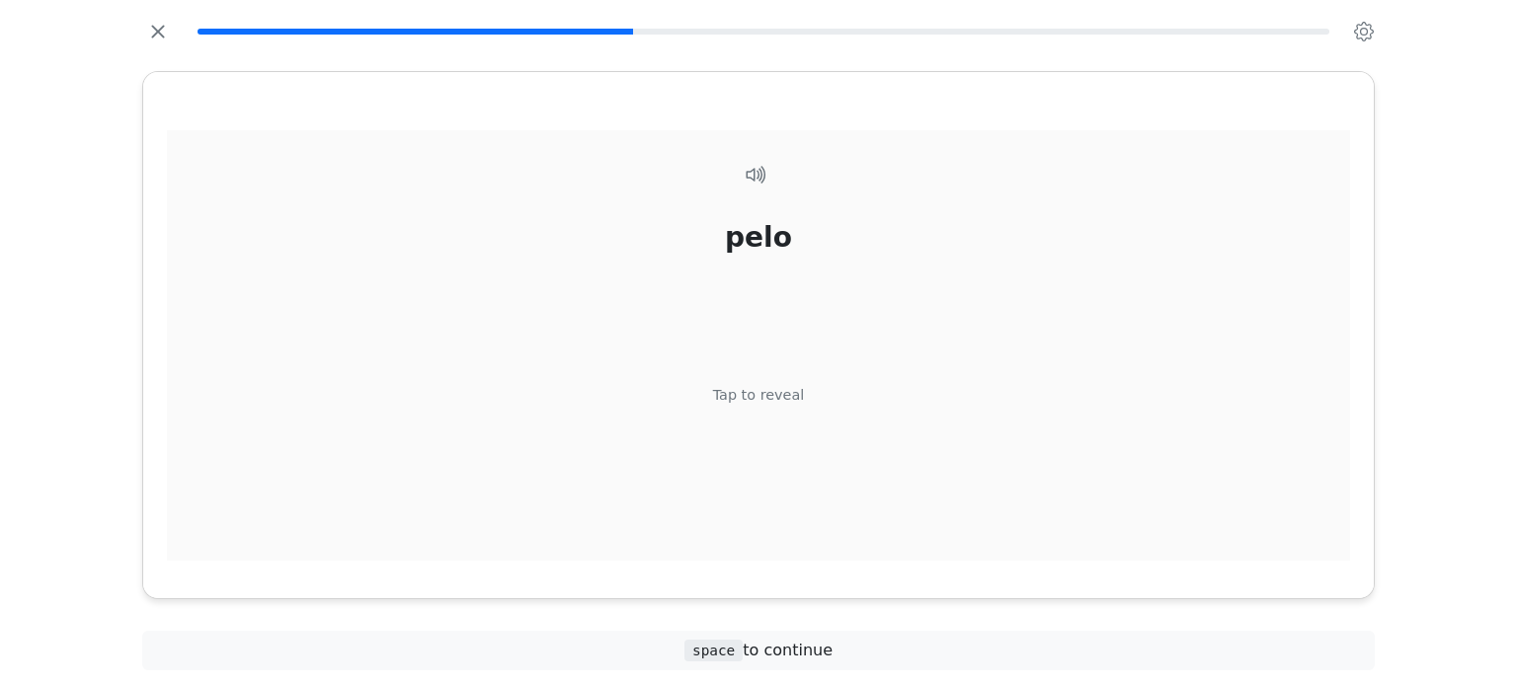
click at [773, 239] on div "pelo" at bounding box center [758, 236] width 67 height 41
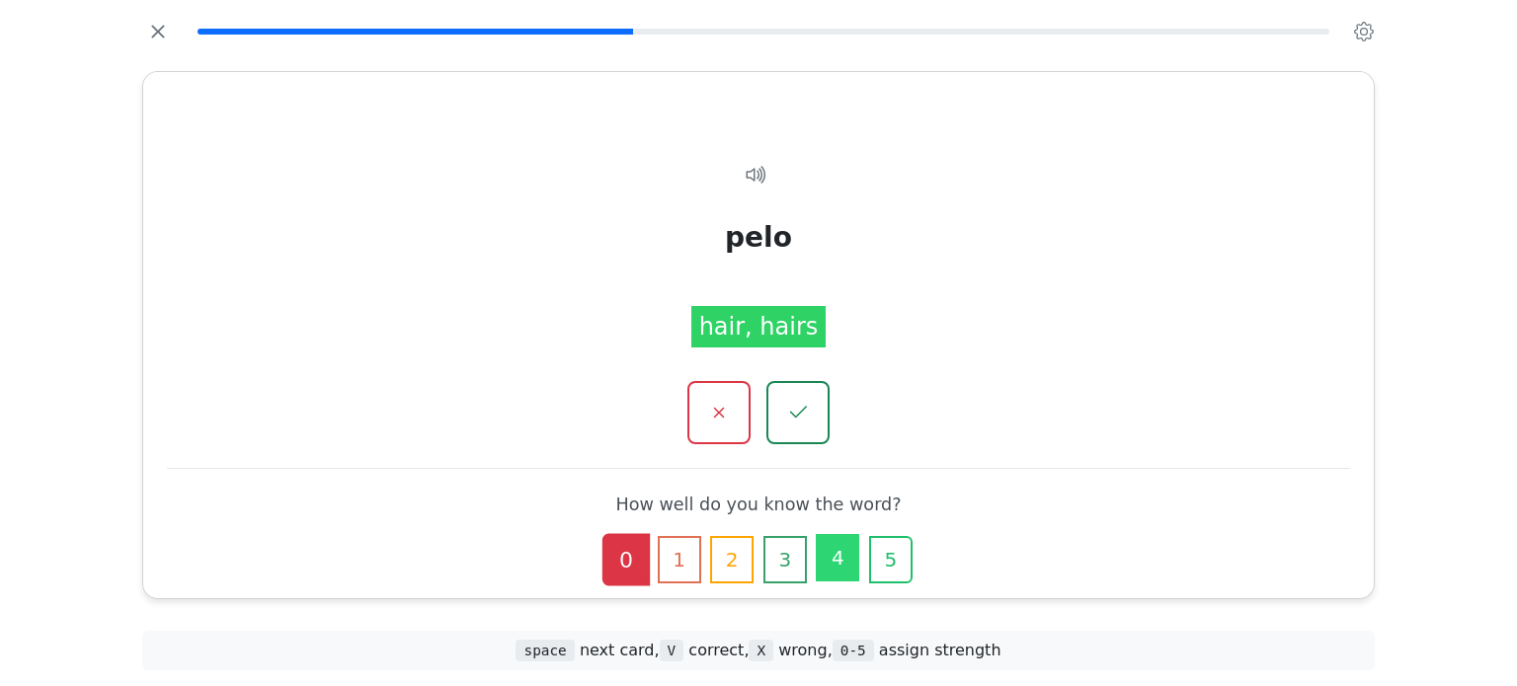
click at [819, 559] on button "4" at bounding box center [837, 557] width 43 height 47
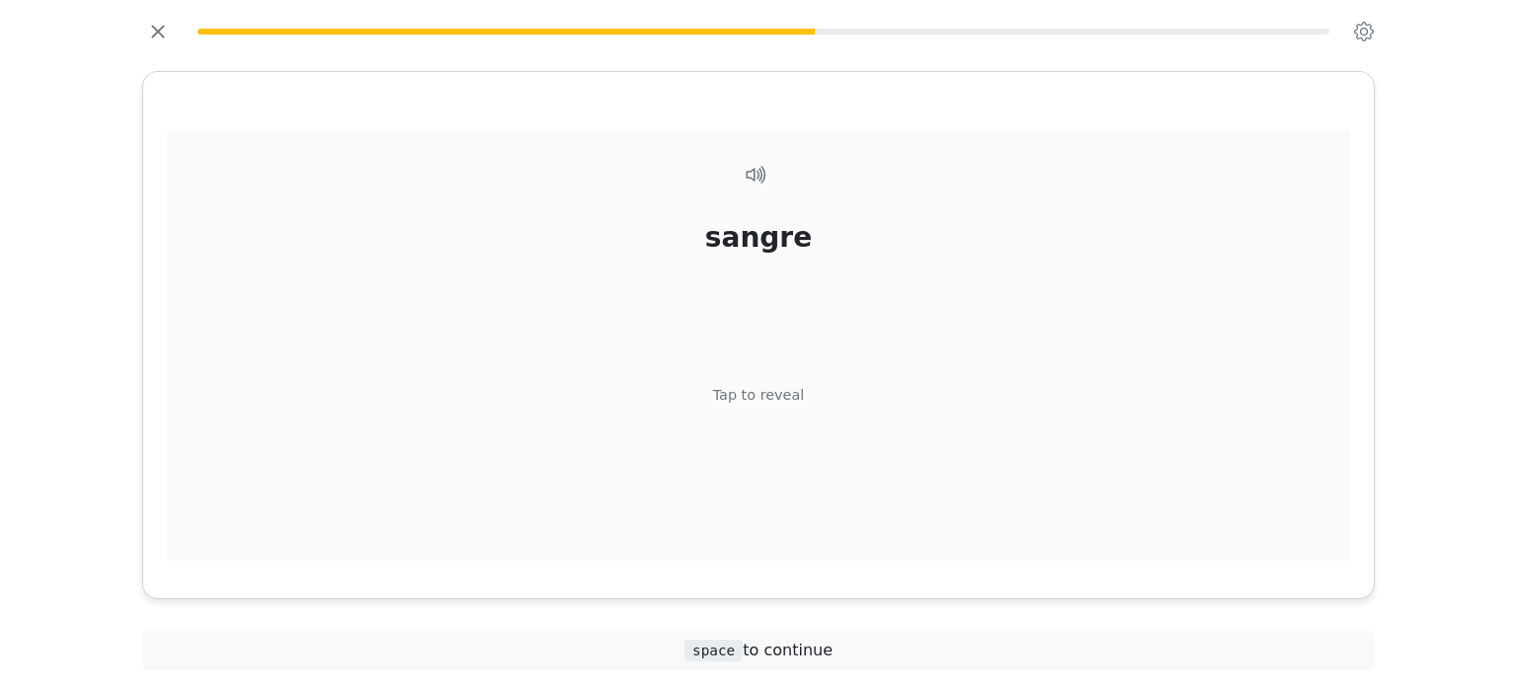
click at [761, 240] on div "sangre" at bounding box center [758, 236] width 107 height 41
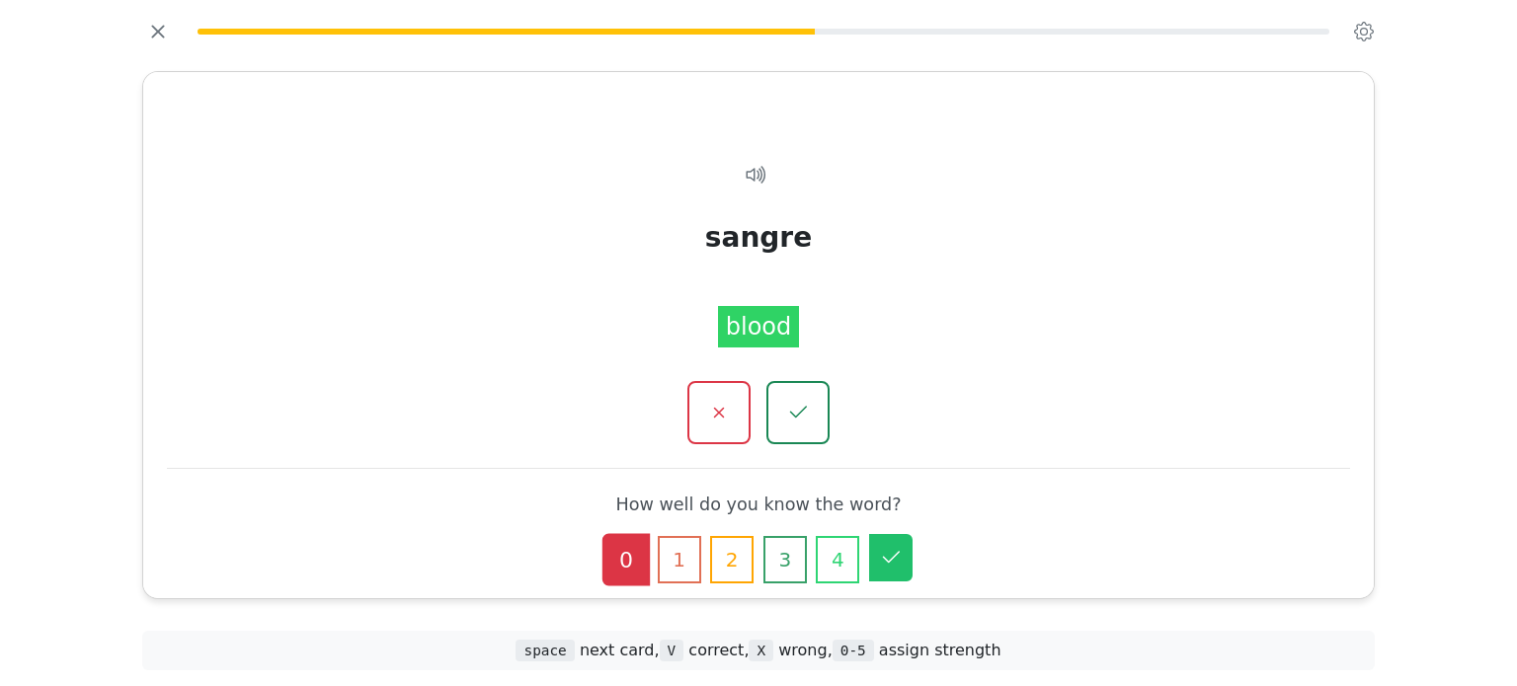
click at [889, 564] on icon "button" at bounding box center [891, 558] width 24 height 24
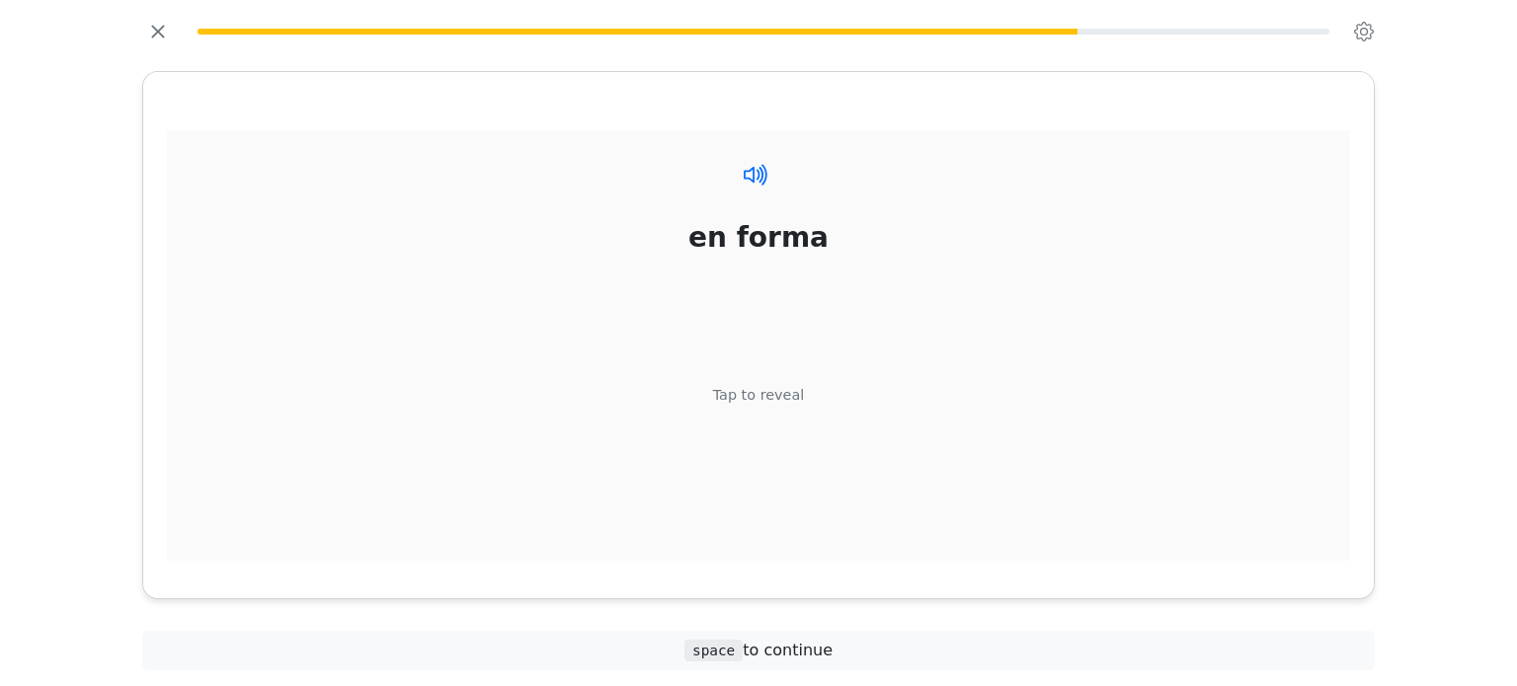
click at [755, 176] on icon at bounding box center [756, 174] width 29 height 29
click at [761, 396] on div "Tap to reveal" at bounding box center [759, 395] width 92 height 22
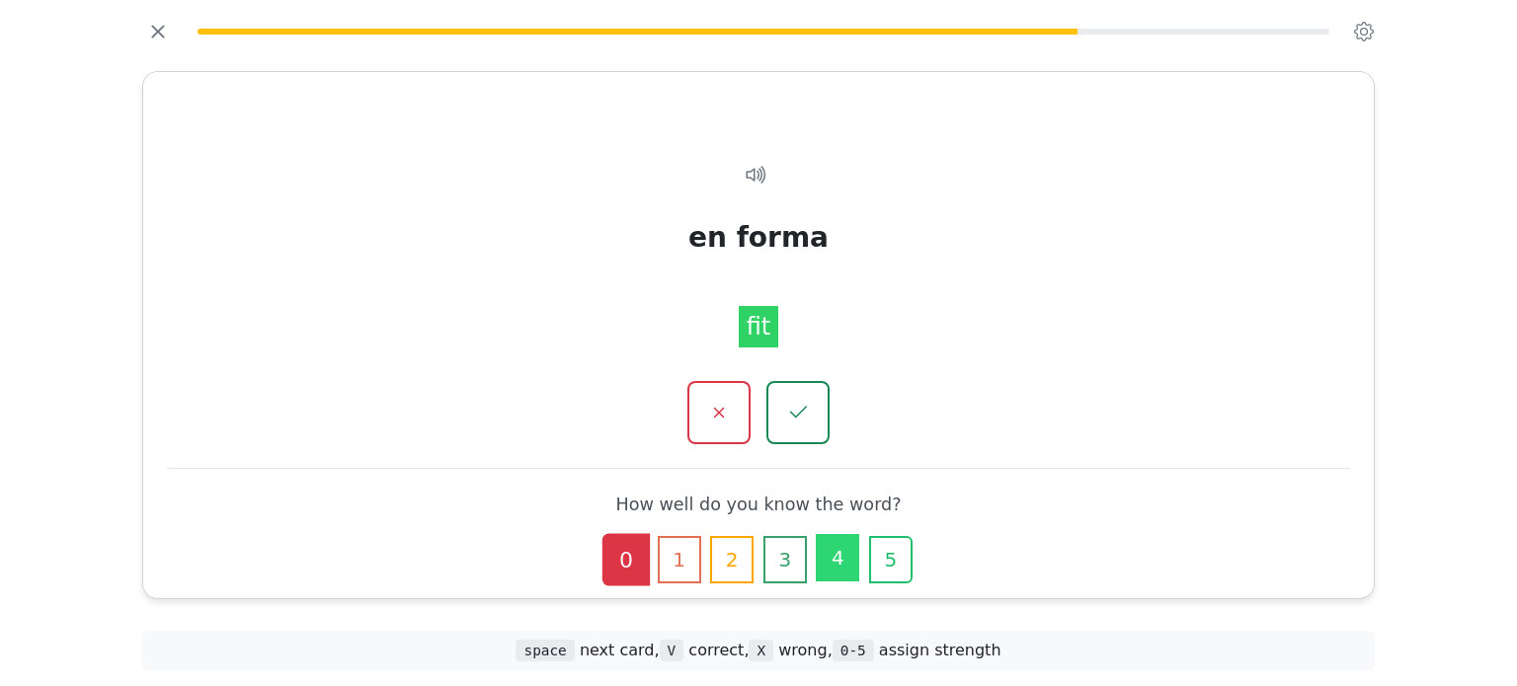
click at [828, 560] on button "4" at bounding box center [837, 557] width 43 height 47
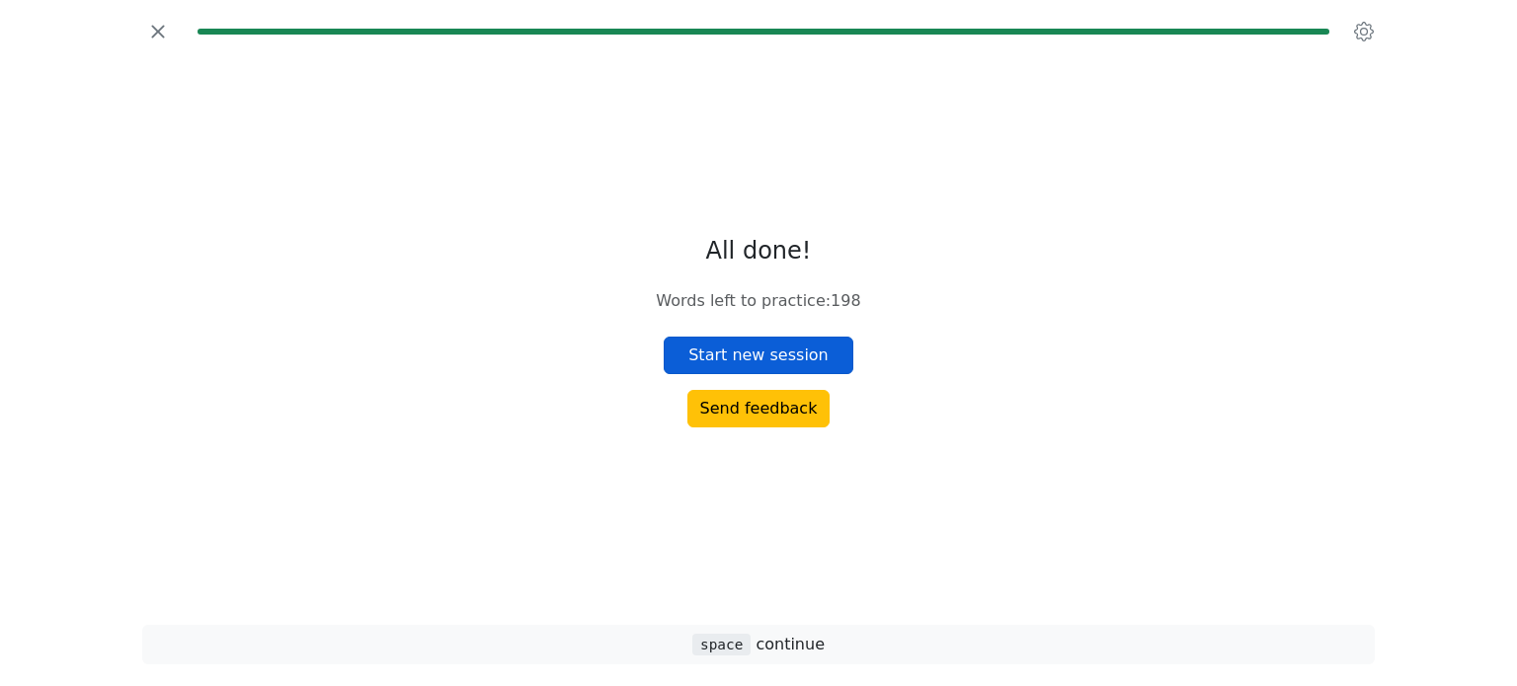
click at [804, 359] on button "Start new session" at bounding box center [759, 356] width 190 height 38
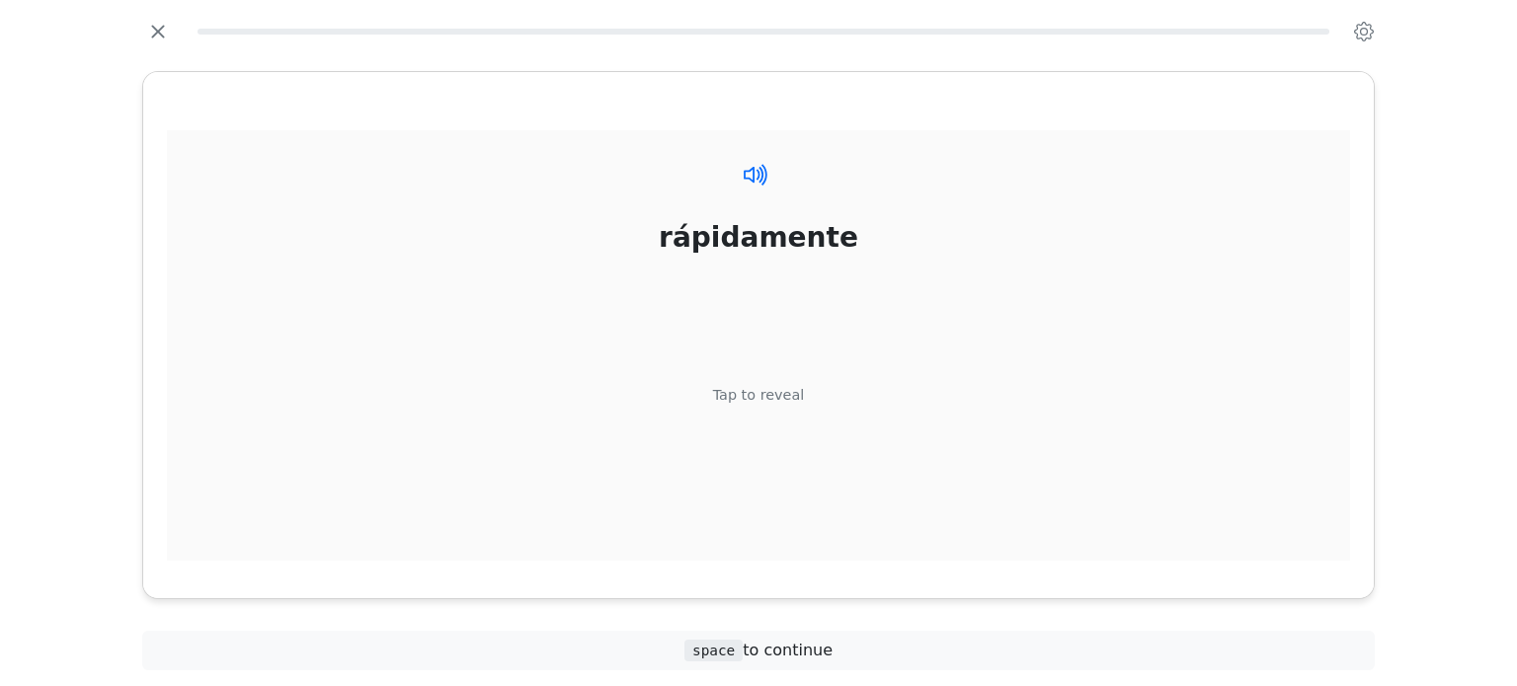
click at [759, 181] on icon at bounding box center [756, 174] width 29 height 29
click at [758, 395] on div "Tap to reveal" at bounding box center [759, 395] width 92 height 22
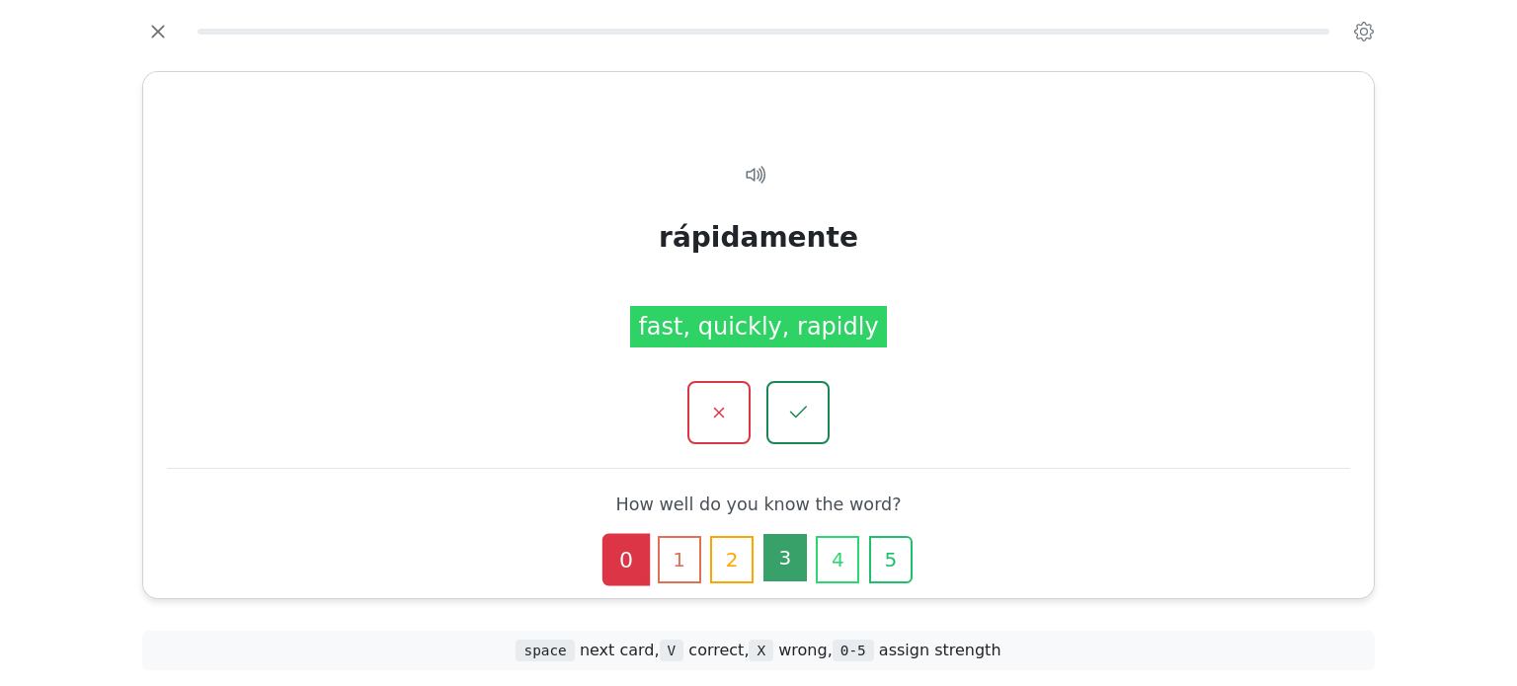
click at [773, 556] on button "3" at bounding box center [784, 557] width 43 height 47
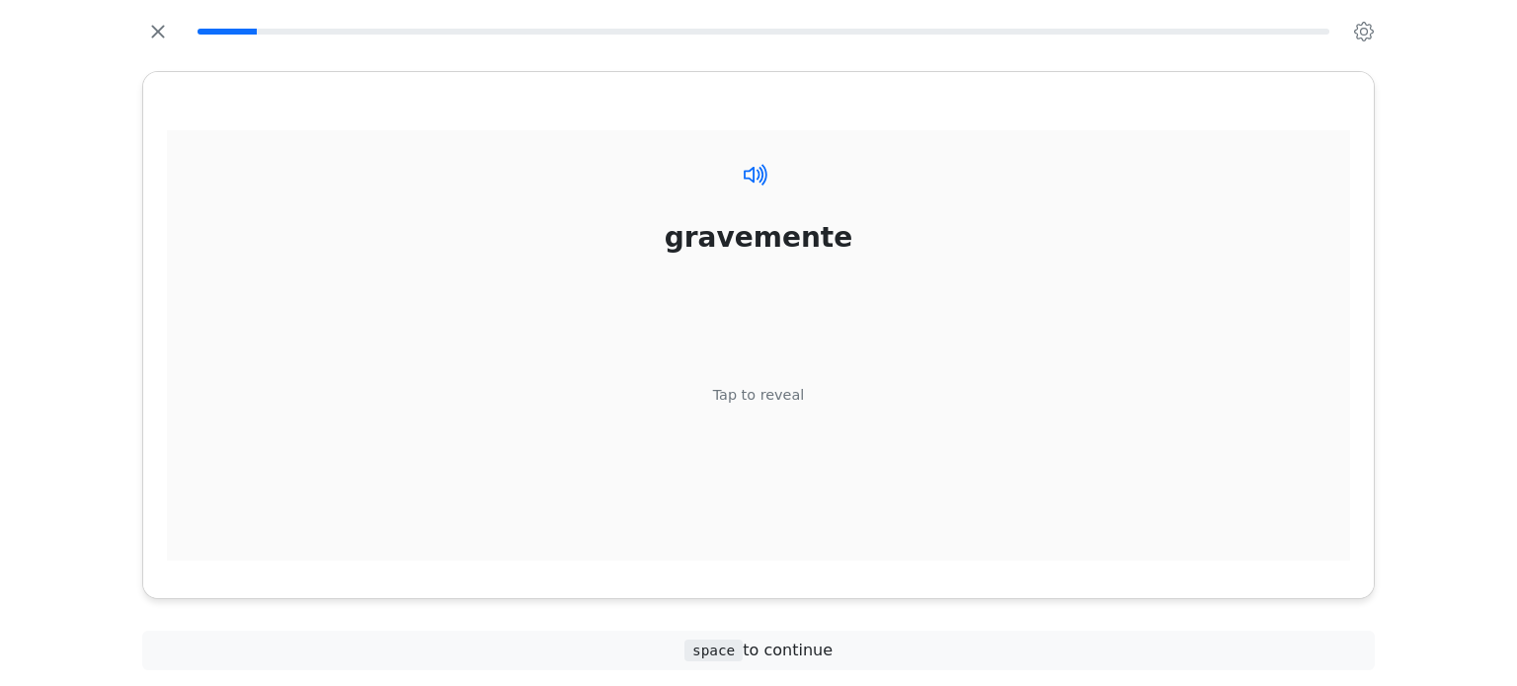
click at [758, 173] on icon at bounding box center [752, 174] width 16 height 16
click at [761, 391] on div "Tap to reveal" at bounding box center [759, 395] width 92 height 22
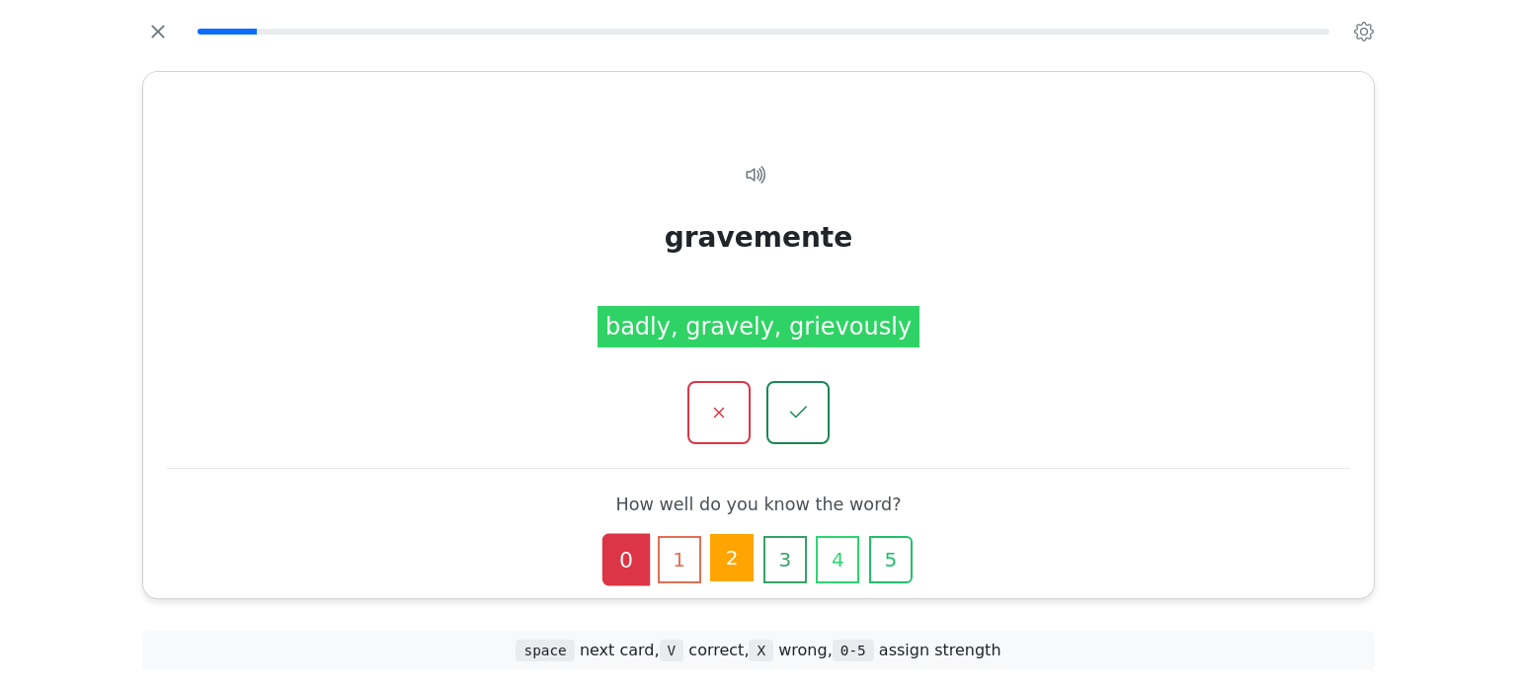
click at [718, 560] on button "2" at bounding box center [731, 557] width 43 height 47
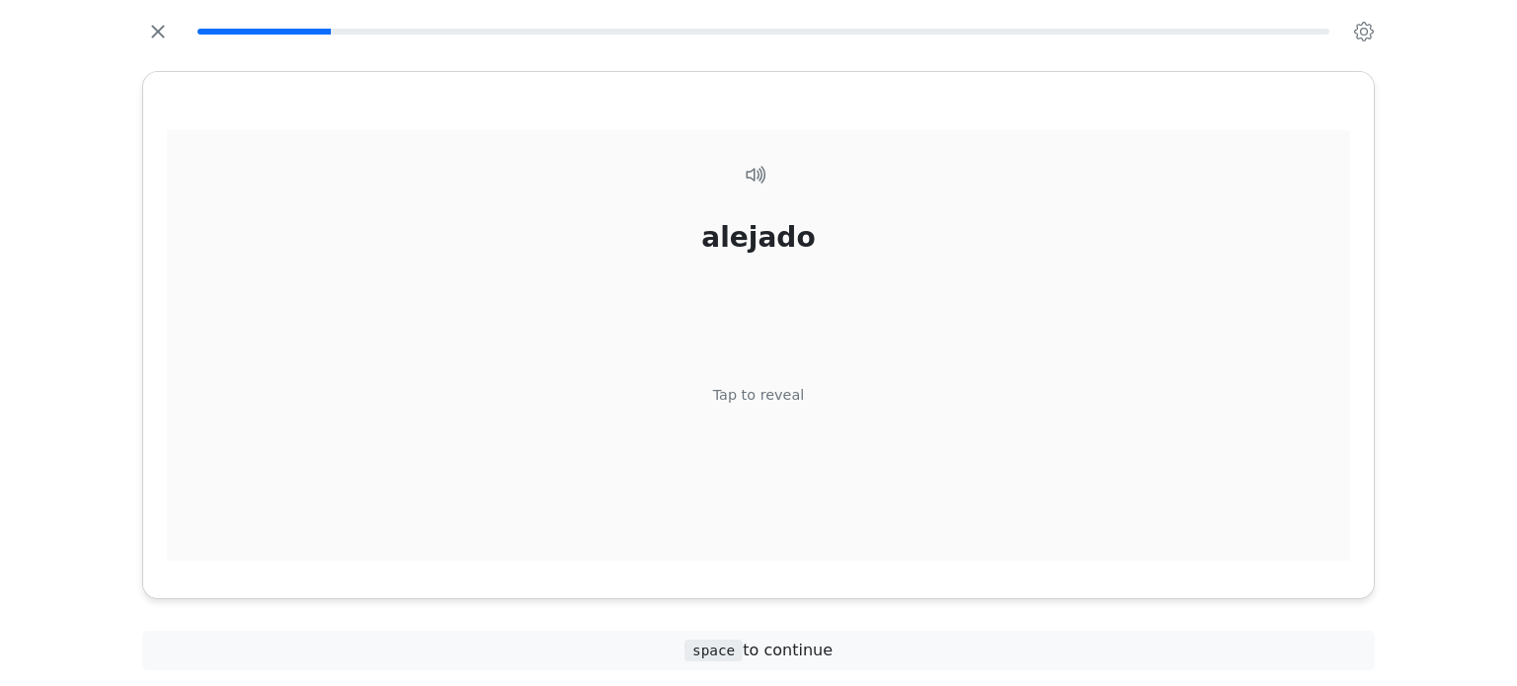
click at [760, 389] on div "Tap to reveal" at bounding box center [759, 395] width 92 height 22
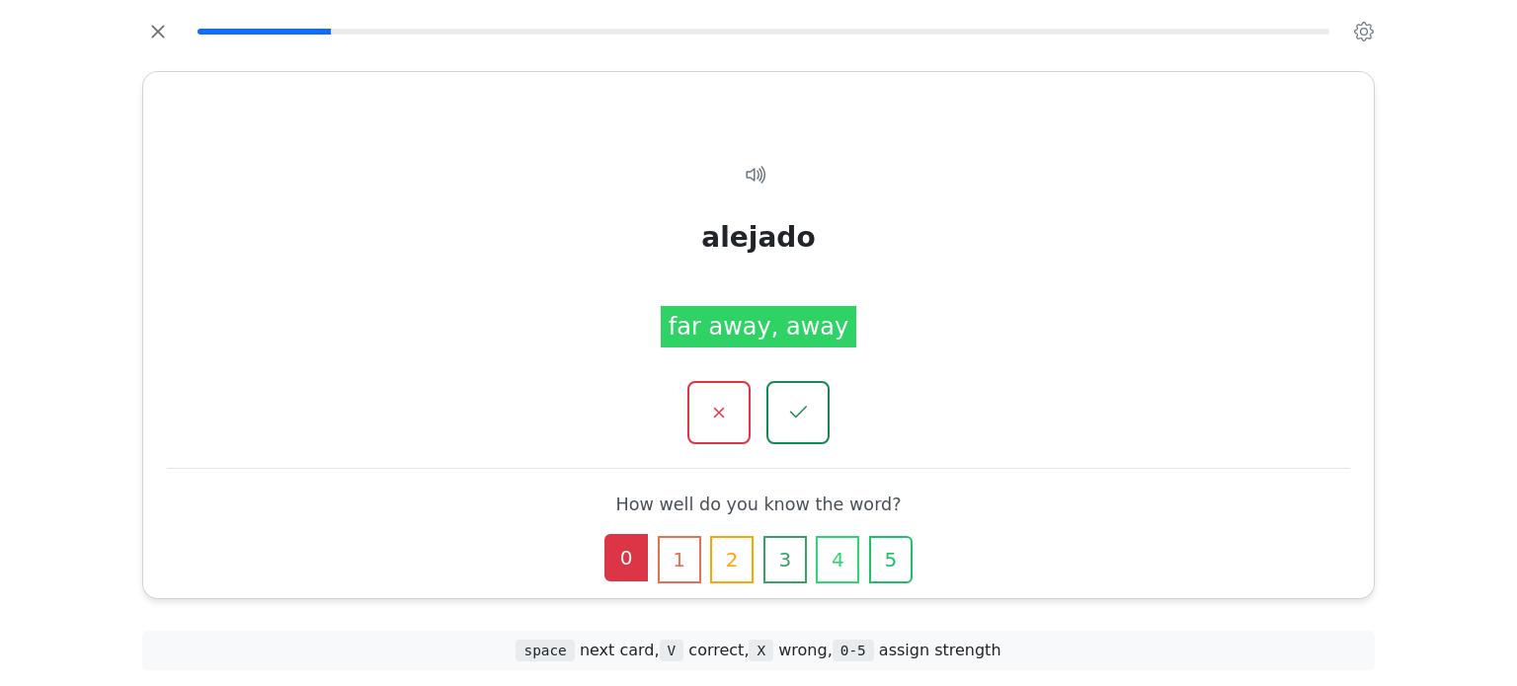
click at [623, 561] on button "0" at bounding box center [625, 557] width 43 height 47
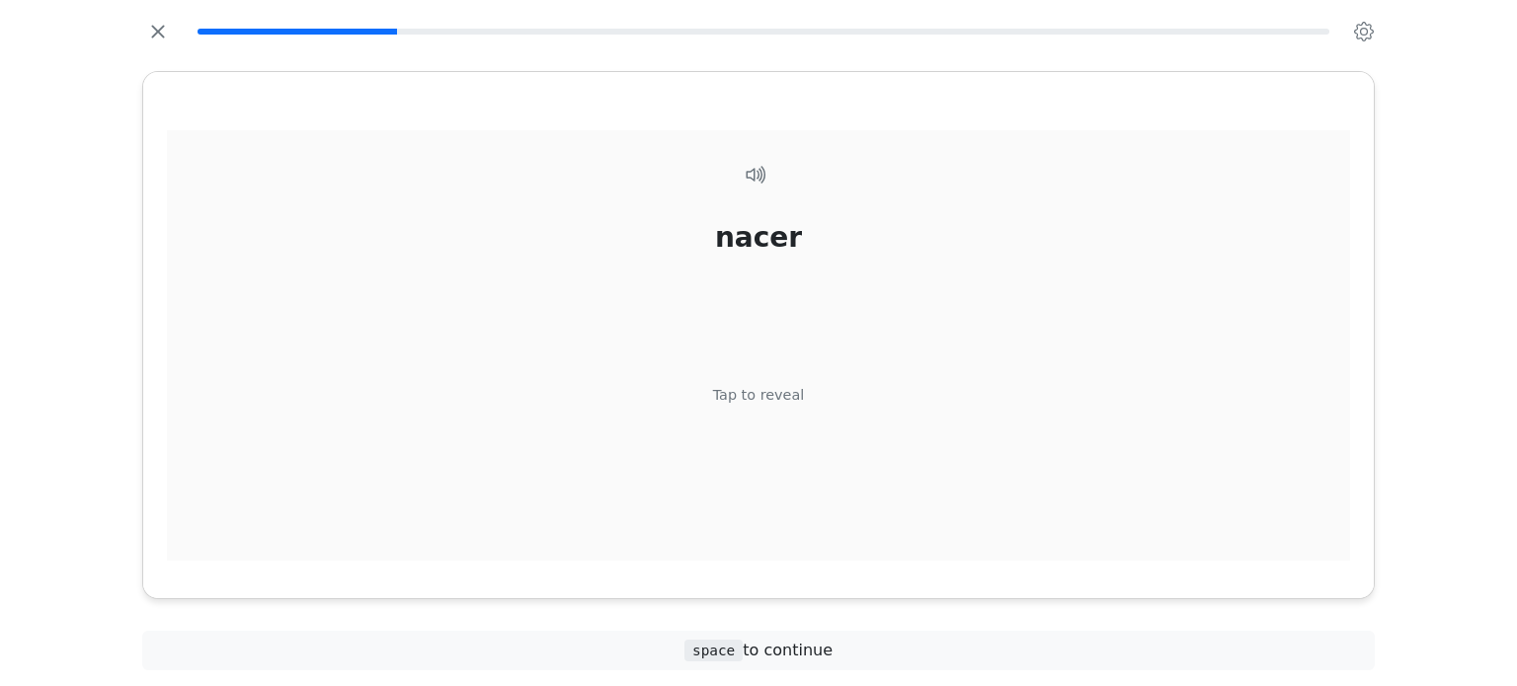
click at [734, 399] on div "Tap to reveal" at bounding box center [759, 395] width 92 height 22
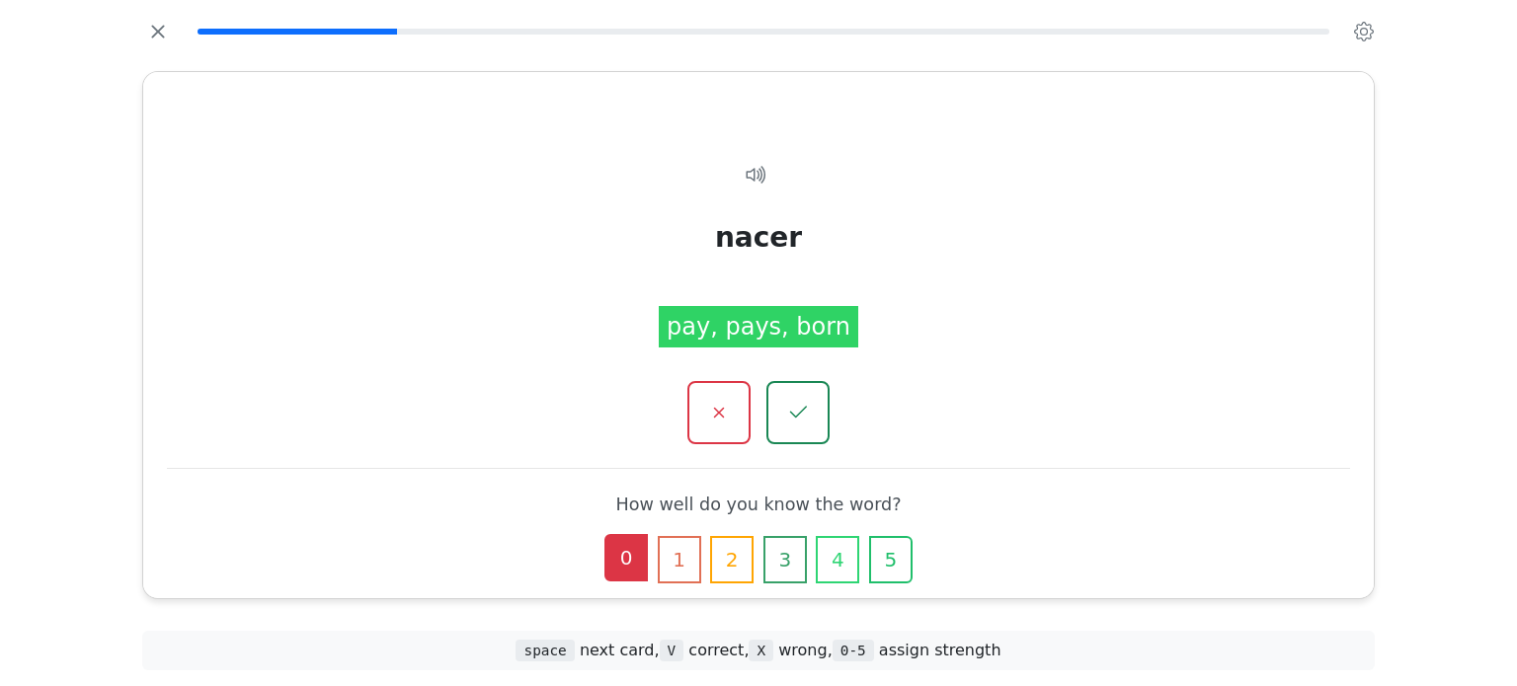
click at [616, 542] on button "0" at bounding box center [625, 557] width 43 height 47
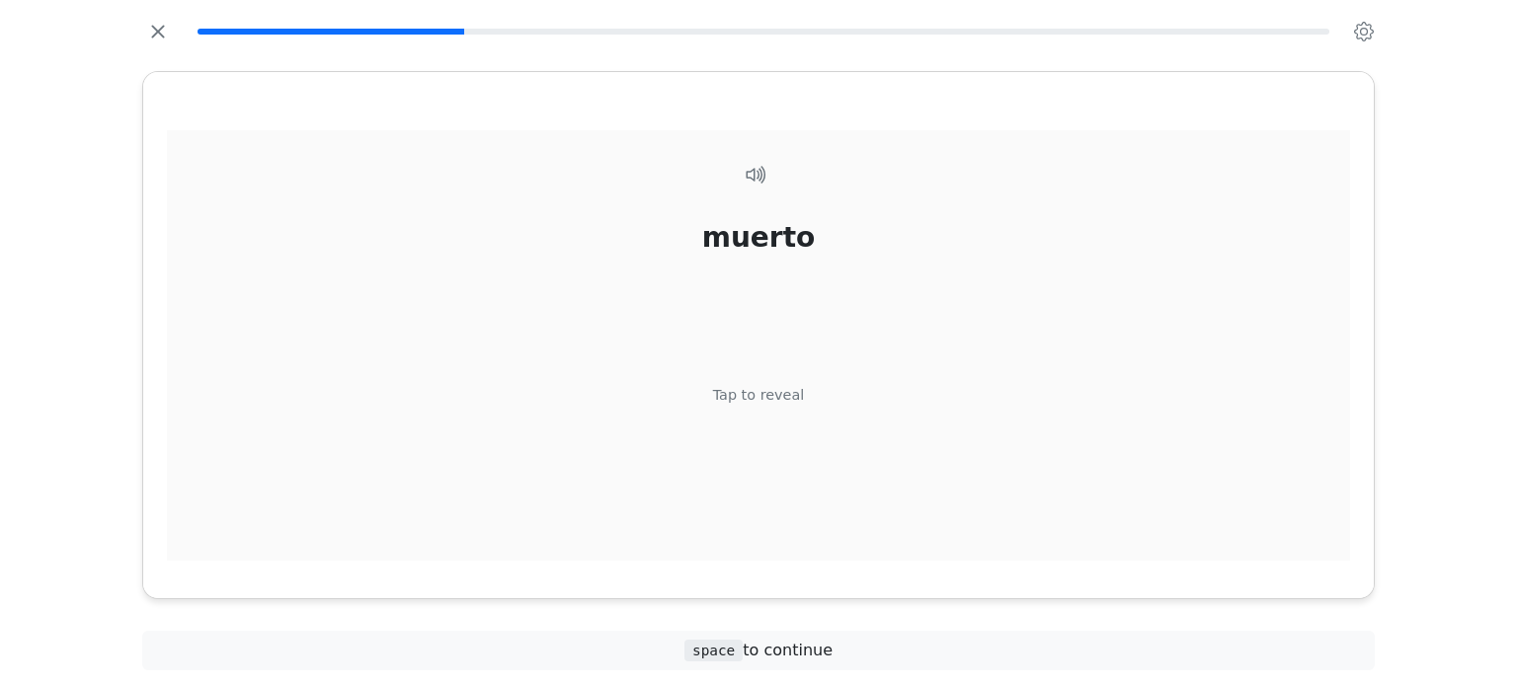
click at [774, 394] on div "Tap to reveal" at bounding box center [759, 395] width 92 height 22
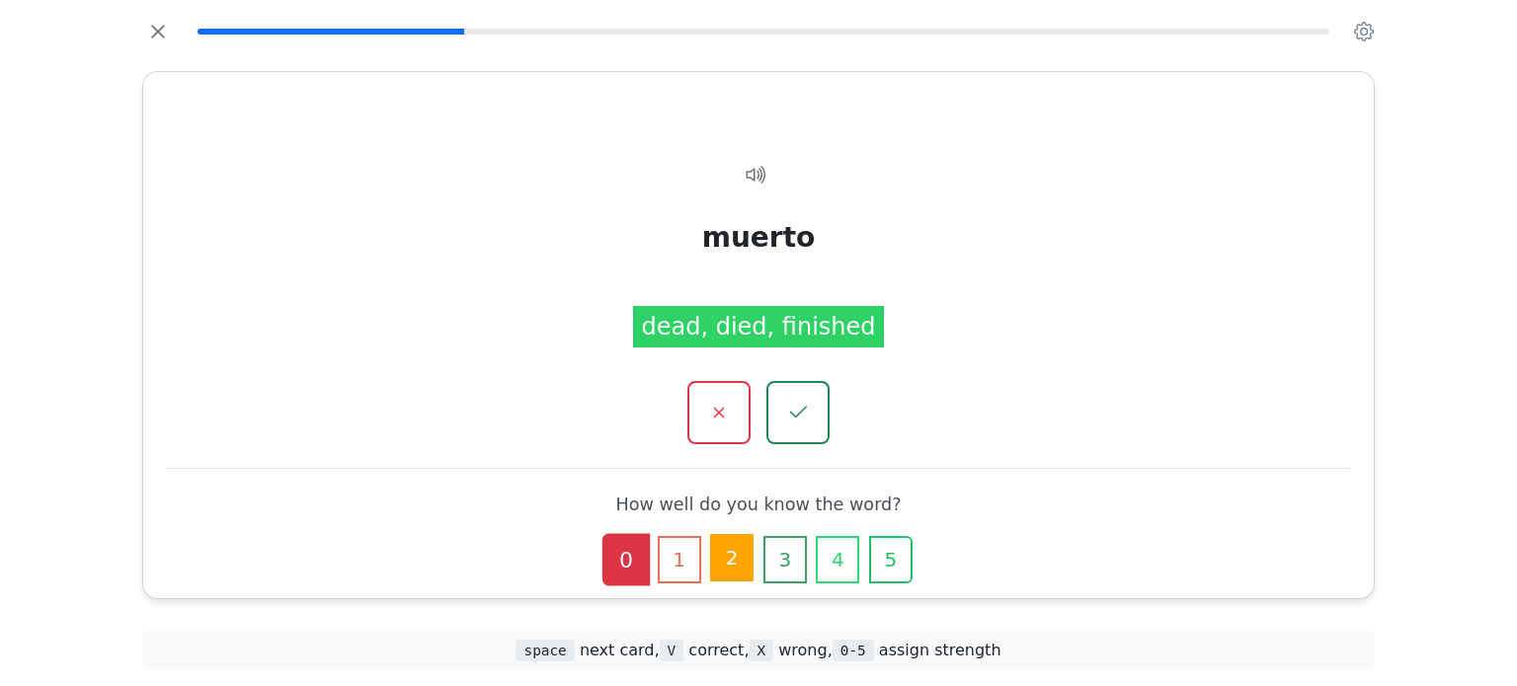
click at [716, 555] on button "2" at bounding box center [731, 557] width 43 height 47
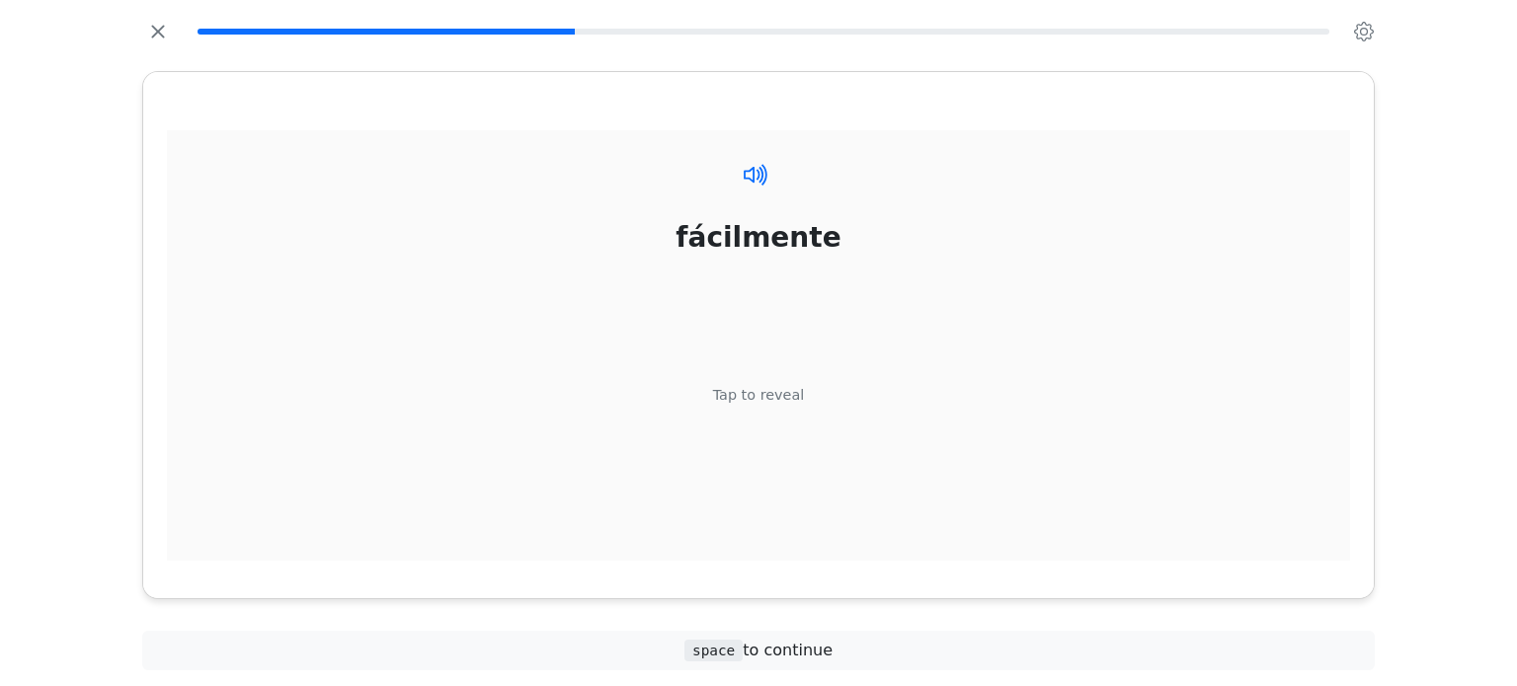
click at [763, 177] on icon at bounding box center [756, 174] width 29 height 29
click at [749, 396] on div "Tap to reveal" at bounding box center [759, 395] width 92 height 22
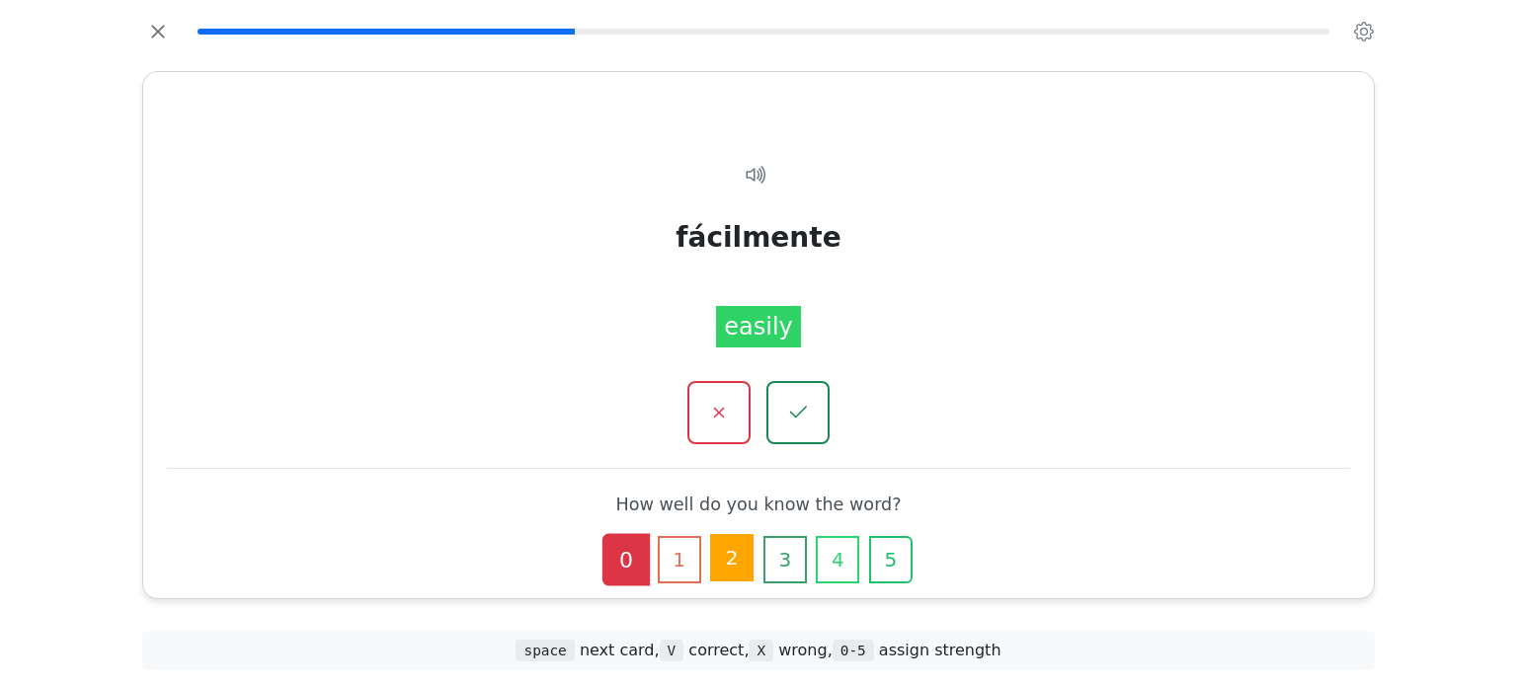
click at [735, 552] on button "2" at bounding box center [731, 557] width 43 height 47
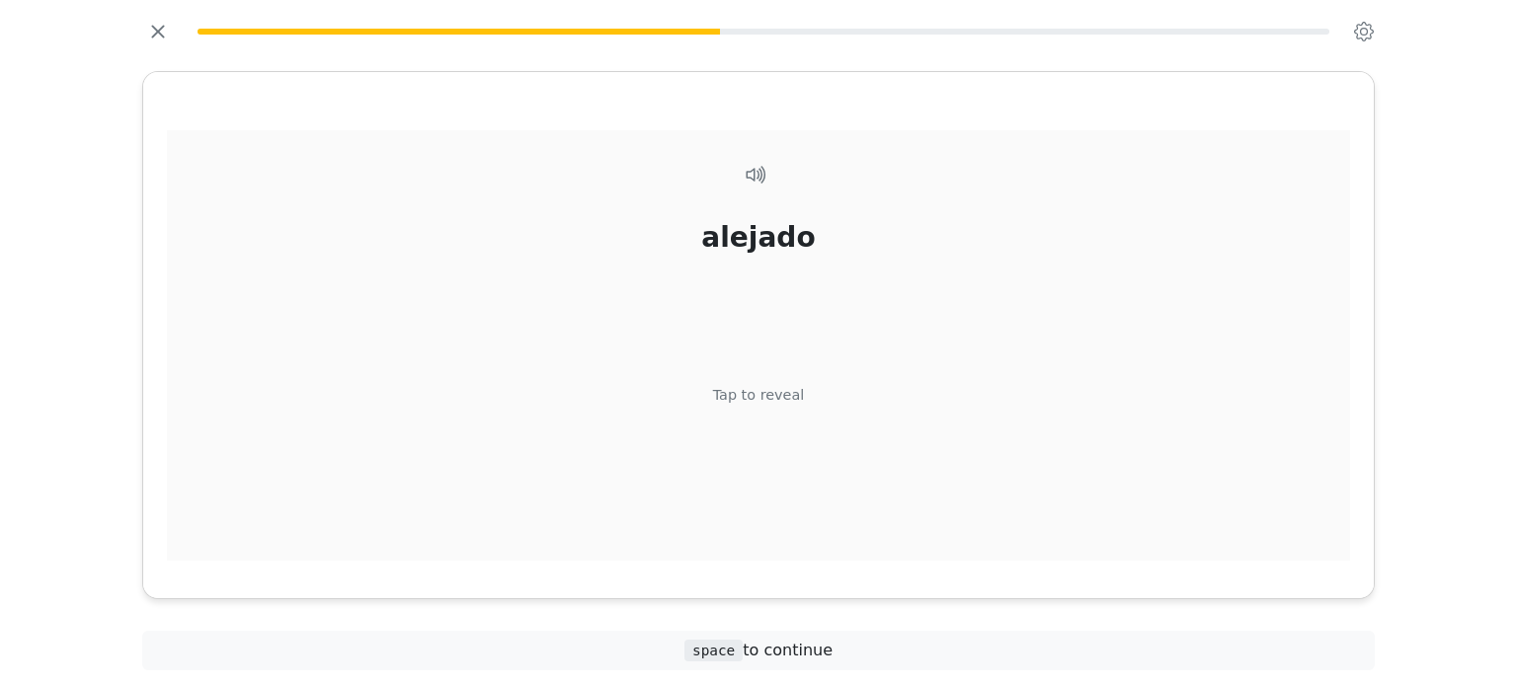
click at [773, 240] on div "alejado" at bounding box center [758, 236] width 114 height 41
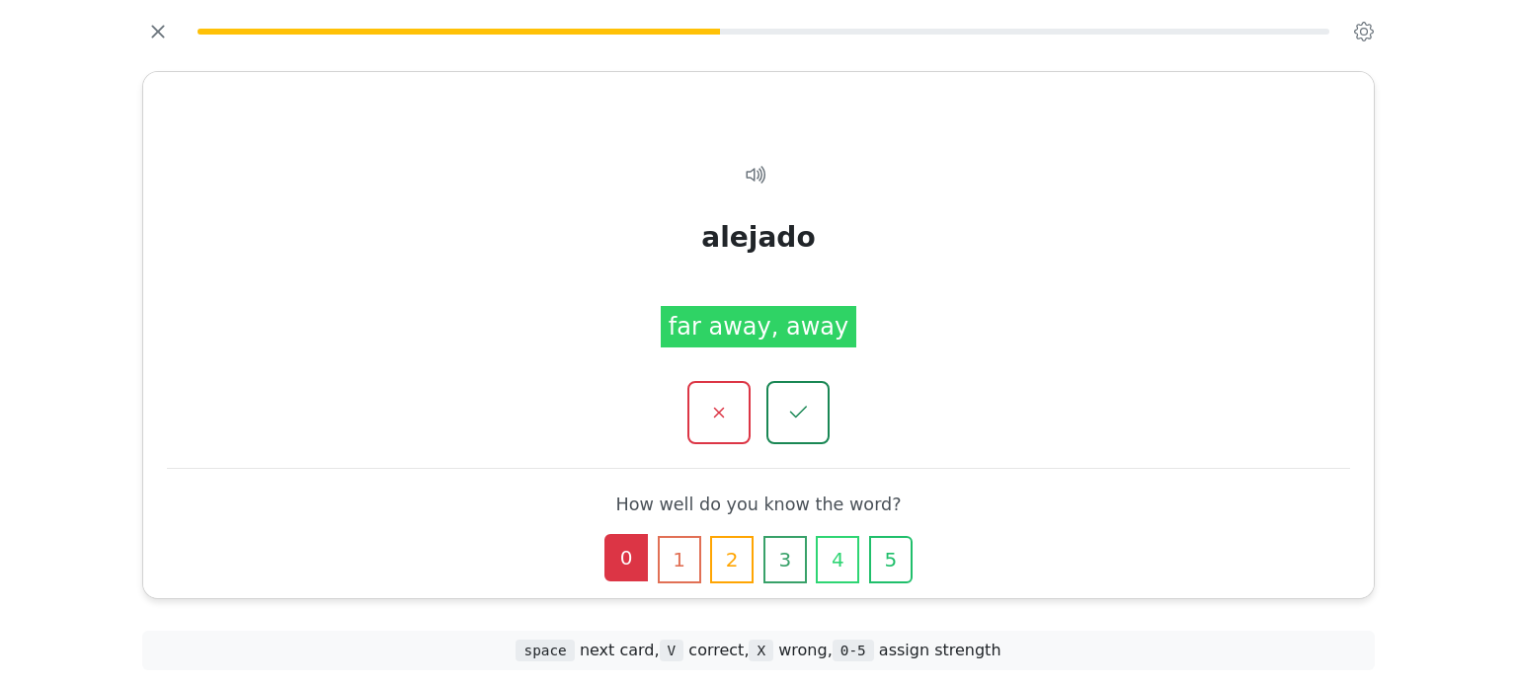
click at [610, 559] on button "0" at bounding box center [625, 557] width 43 height 47
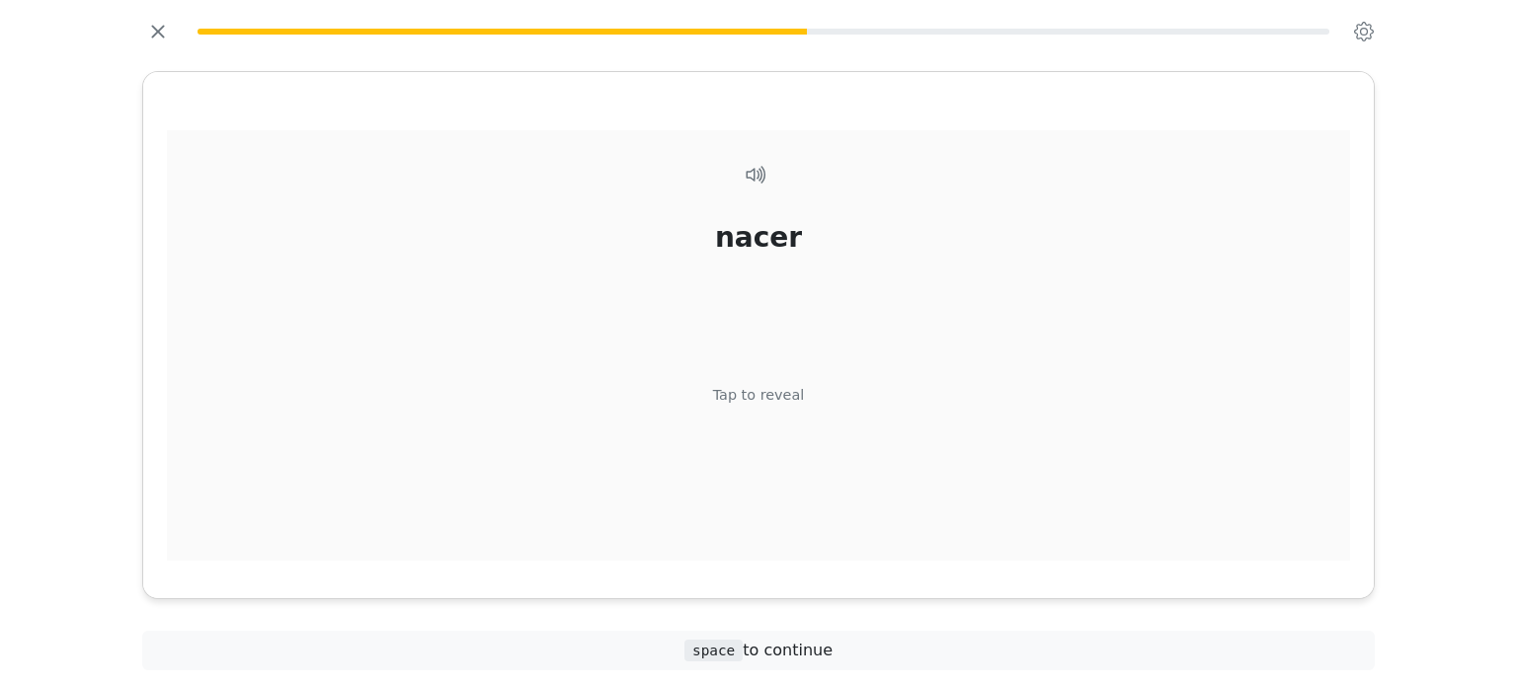
click at [766, 236] on div "nacer" at bounding box center [758, 236] width 87 height 41
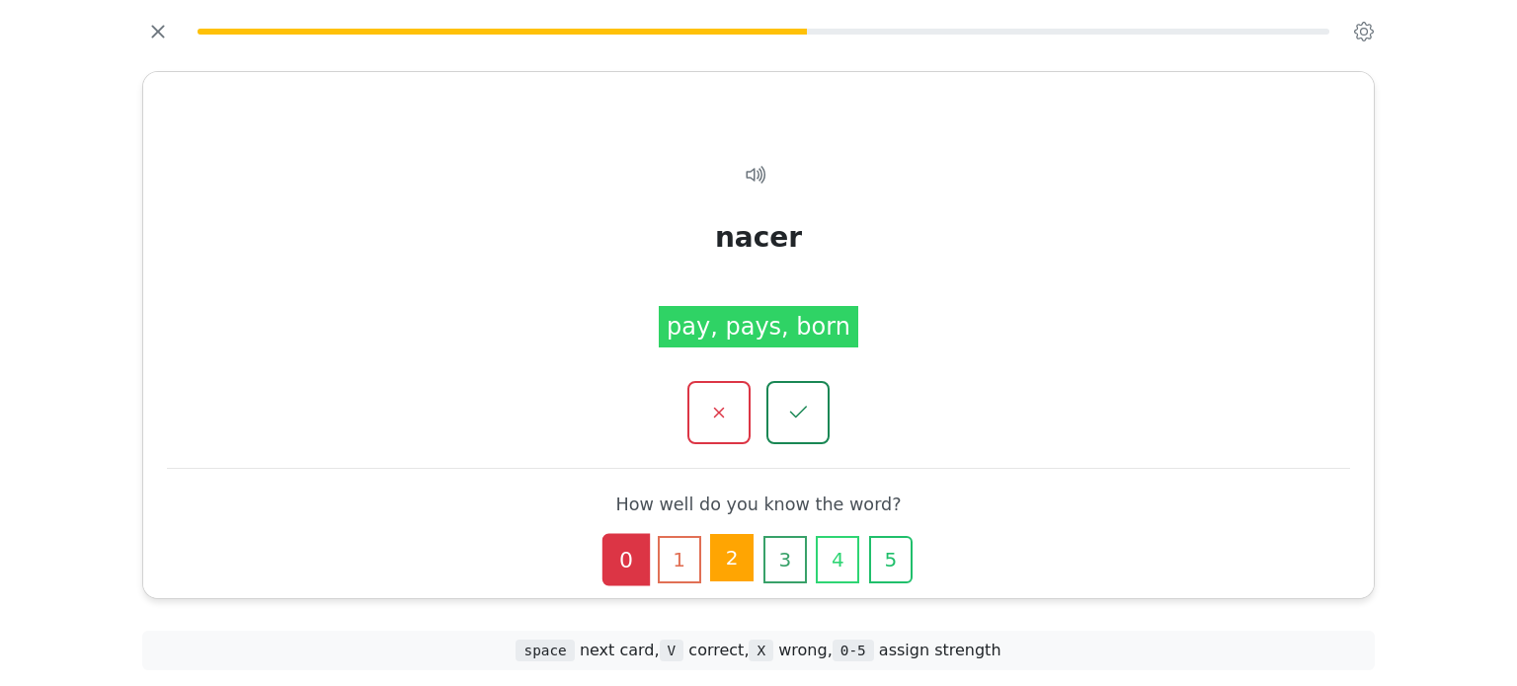
click at [739, 545] on button "2" at bounding box center [731, 557] width 43 height 47
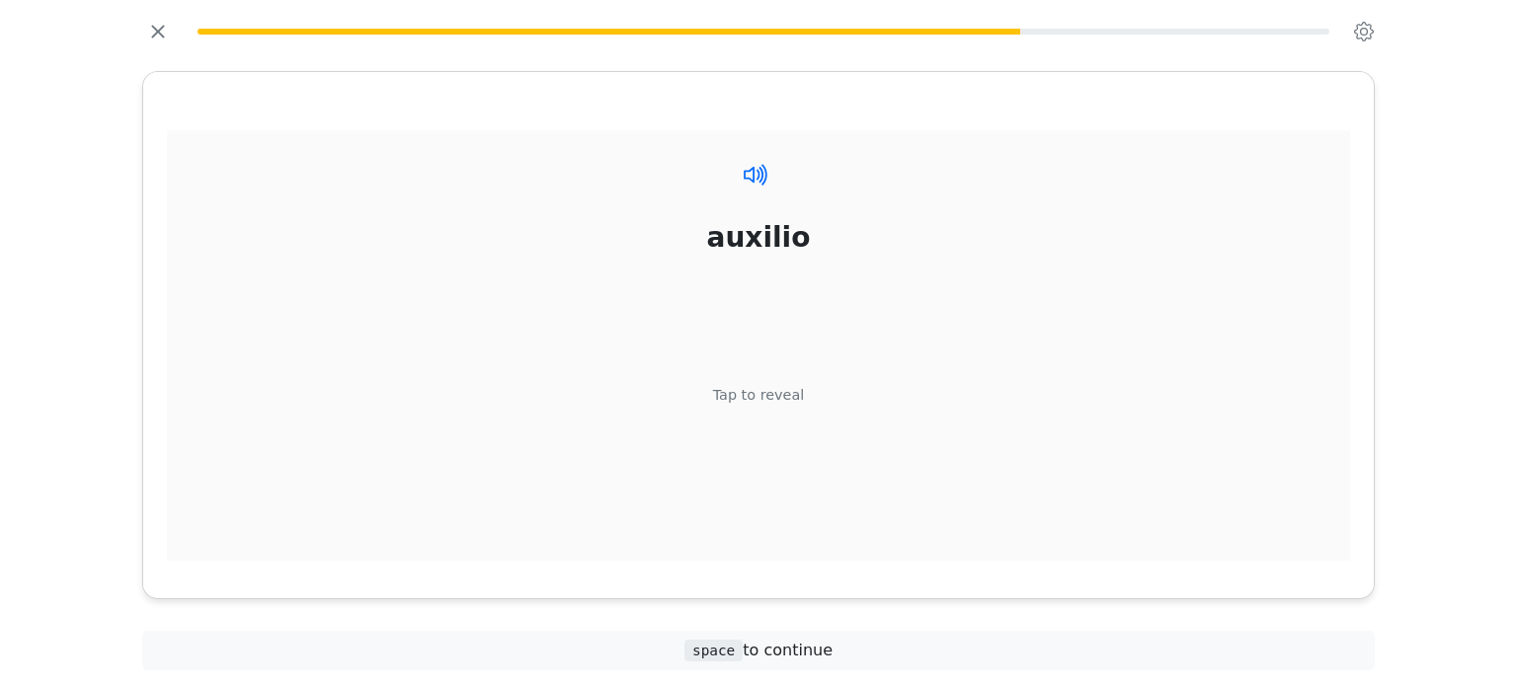
click at [749, 175] on icon at bounding box center [756, 174] width 29 height 29
click at [755, 172] on icon at bounding box center [756, 174] width 29 height 29
click at [737, 395] on div "Tap to reveal" at bounding box center [759, 395] width 92 height 22
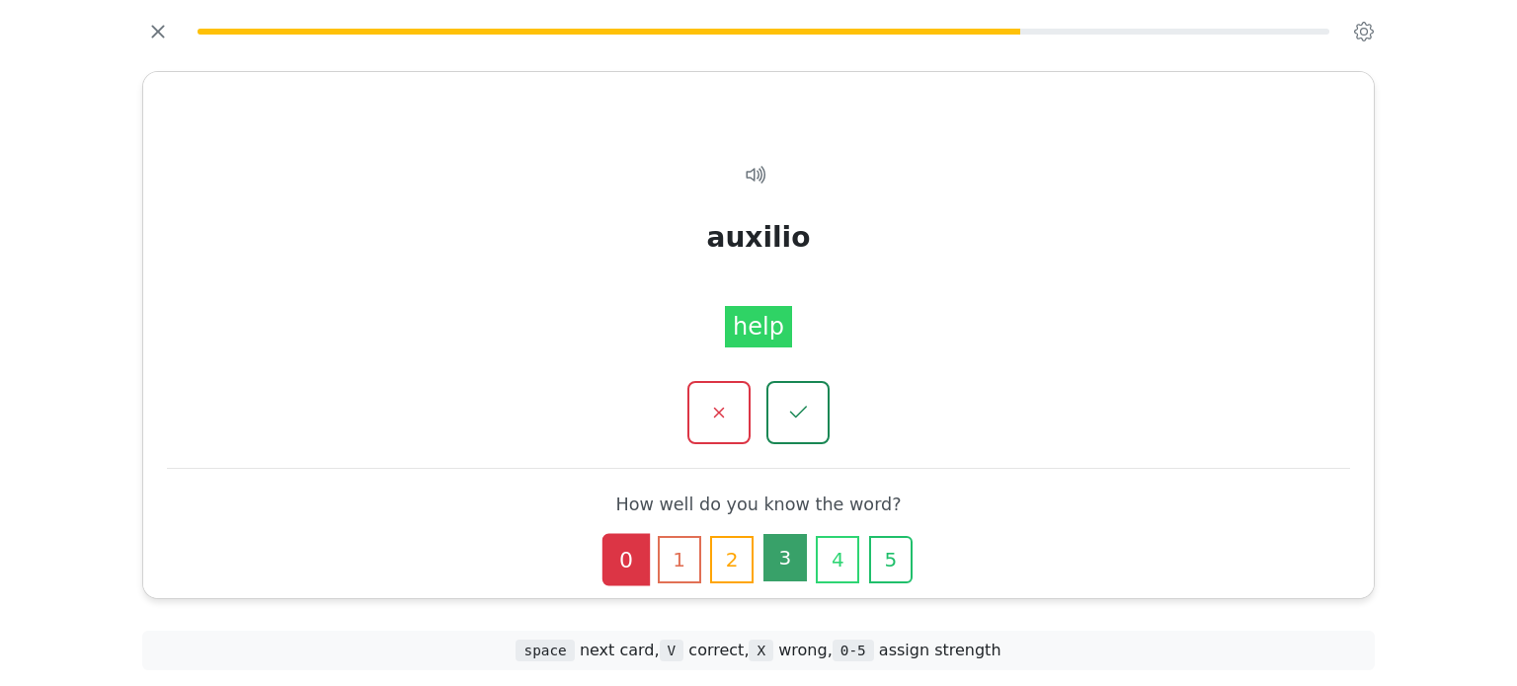
click at [763, 557] on button "3" at bounding box center [784, 557] width 43 height 47
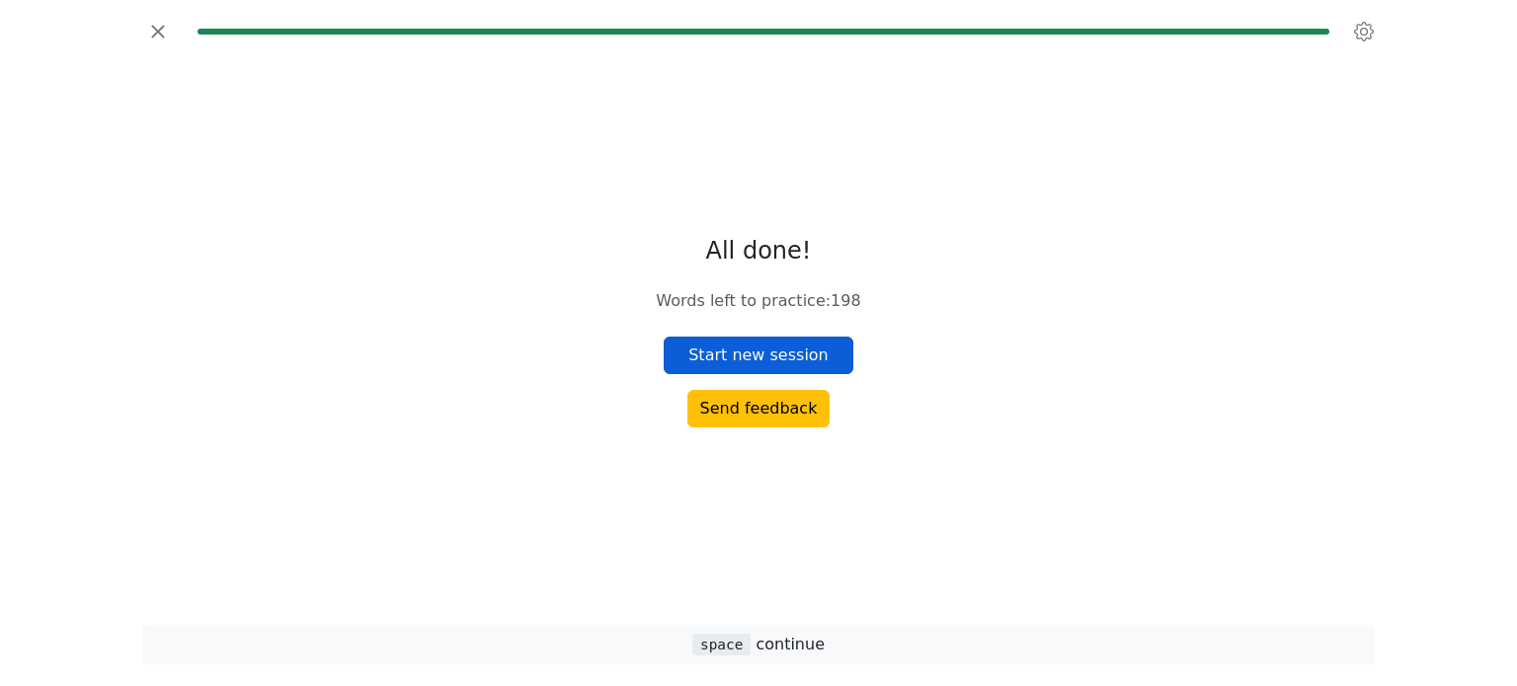
click at [754, 346] on button "Start new session" at bounding box center [759, 356] width 190 height 38
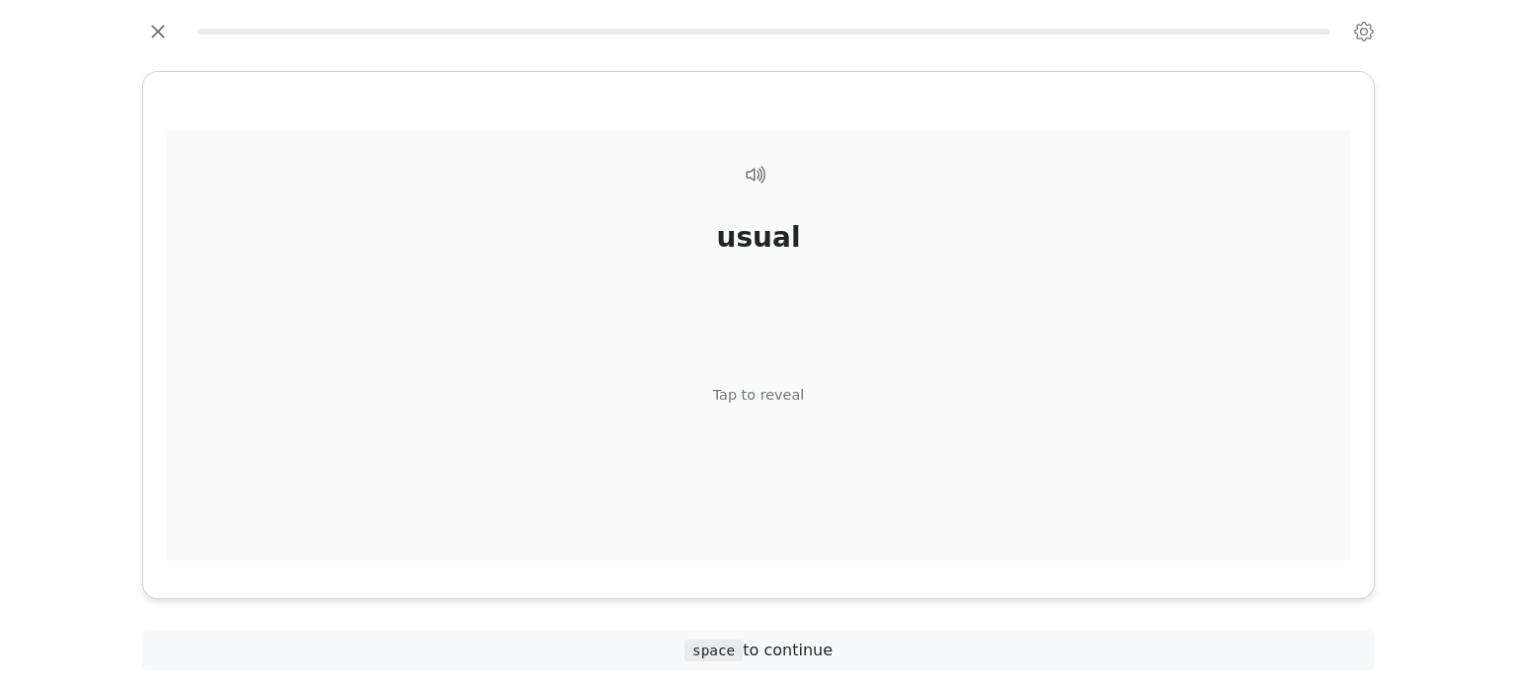
click at [774, 246] on div "usual" at bounding box center [758, 236] width 84 height 41
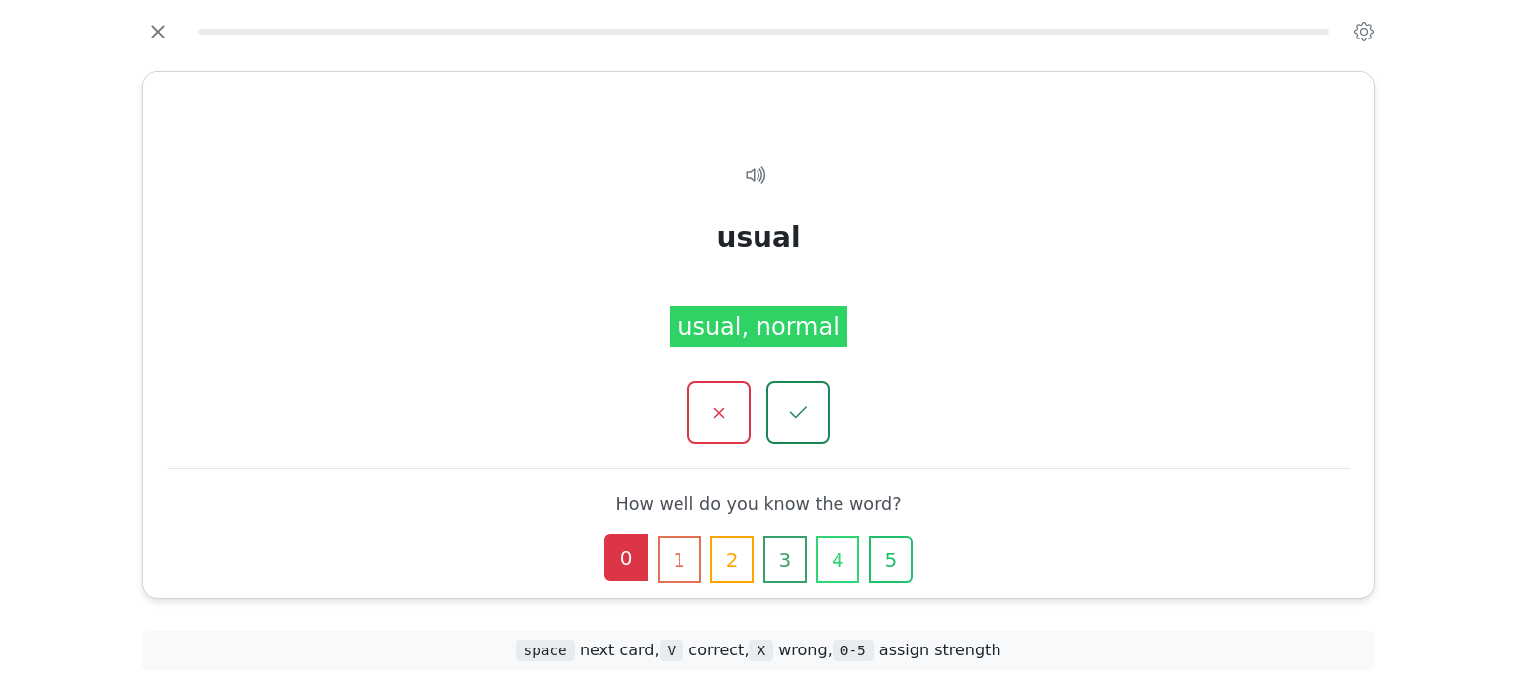
click at [630, 564] on button "0" at bounding box center [625, 557] width 43 height 47
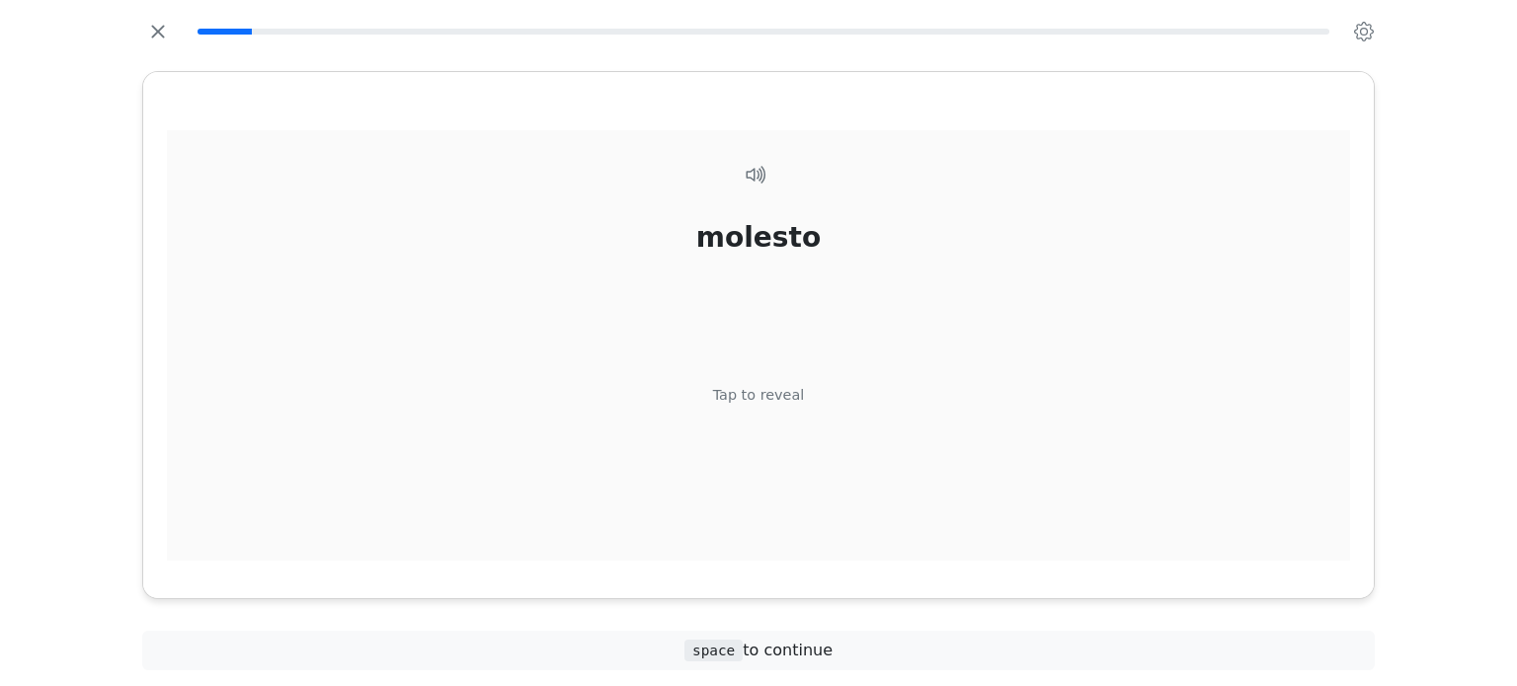
click at [759, 399] on div "Tap to reveal" at bounding box center [759, 395] width 92 height 22
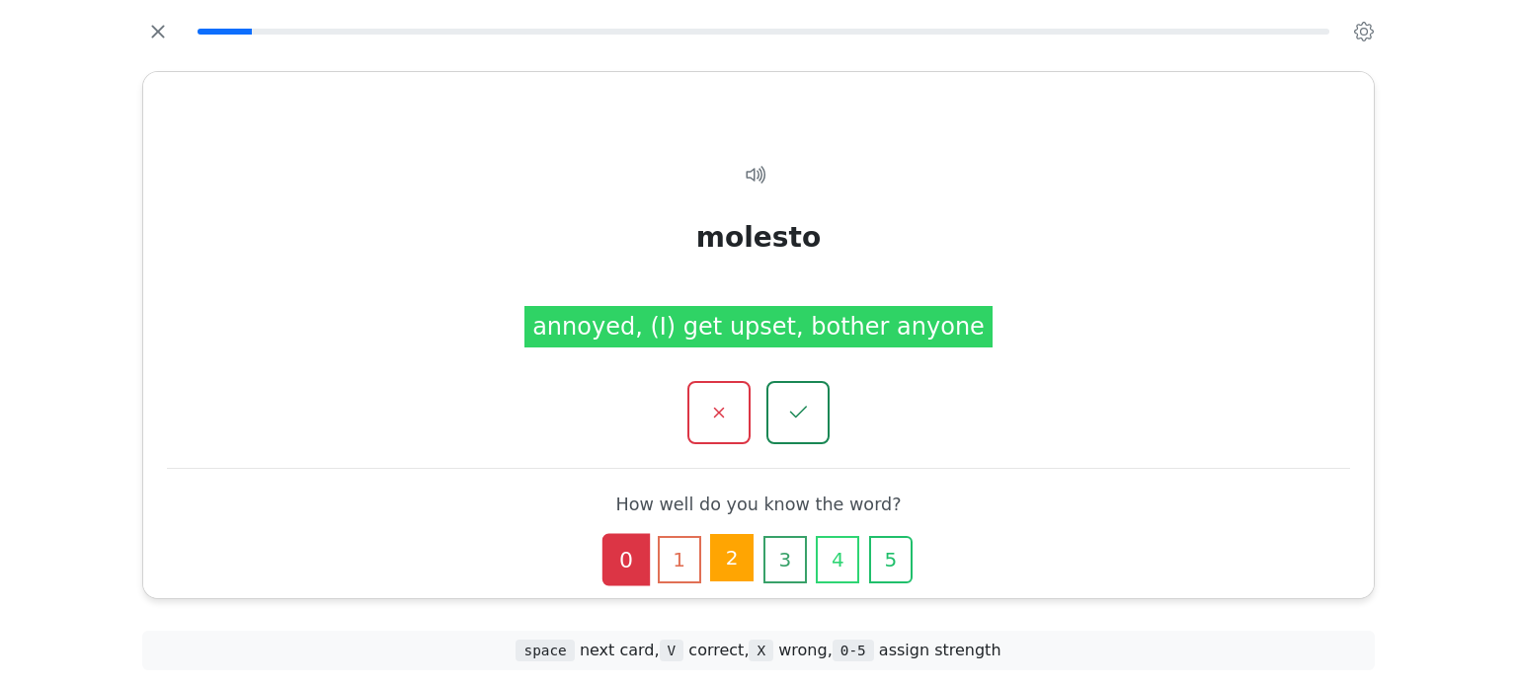
click at [741, 561] on button "2" at bounding box center [731, 557] width 43 height 47
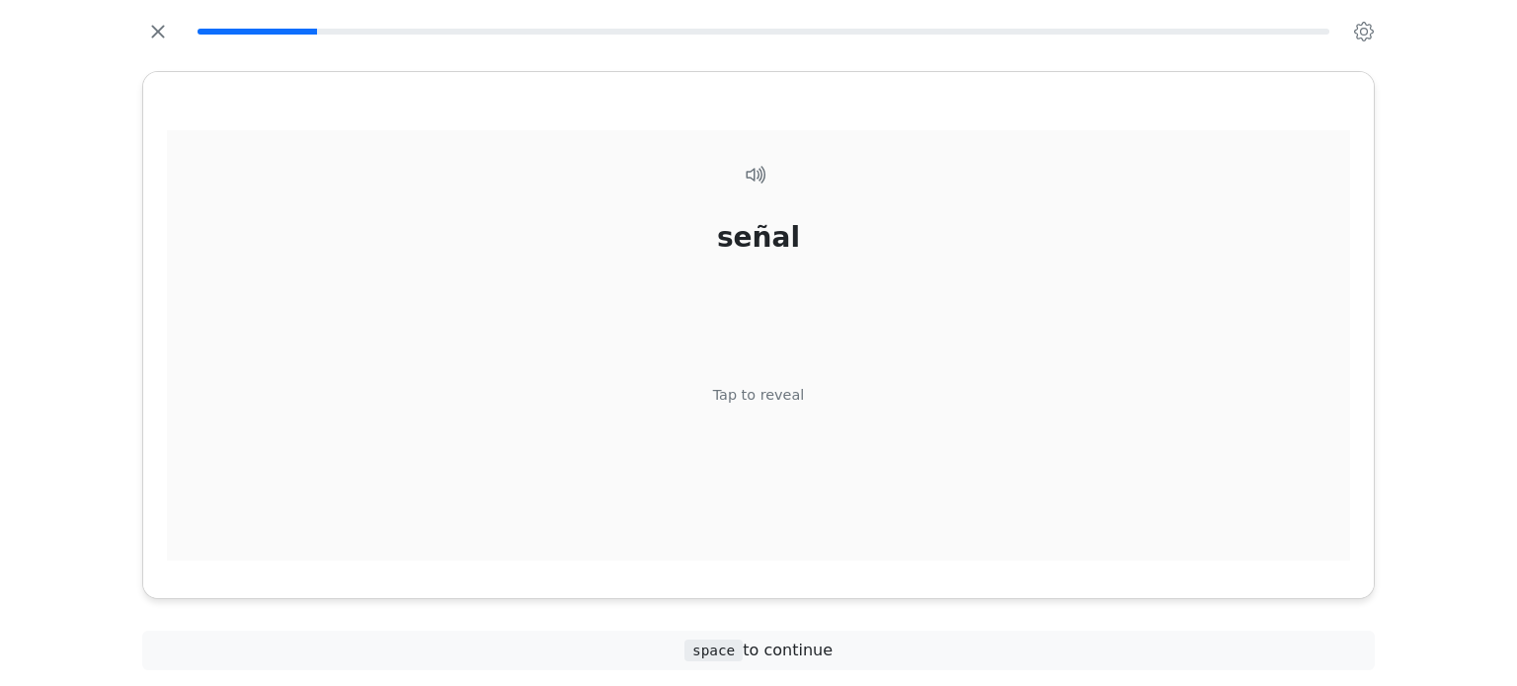
click at [763, 234] on div "señal" at bounding box center [758, 236] width 83 height 41
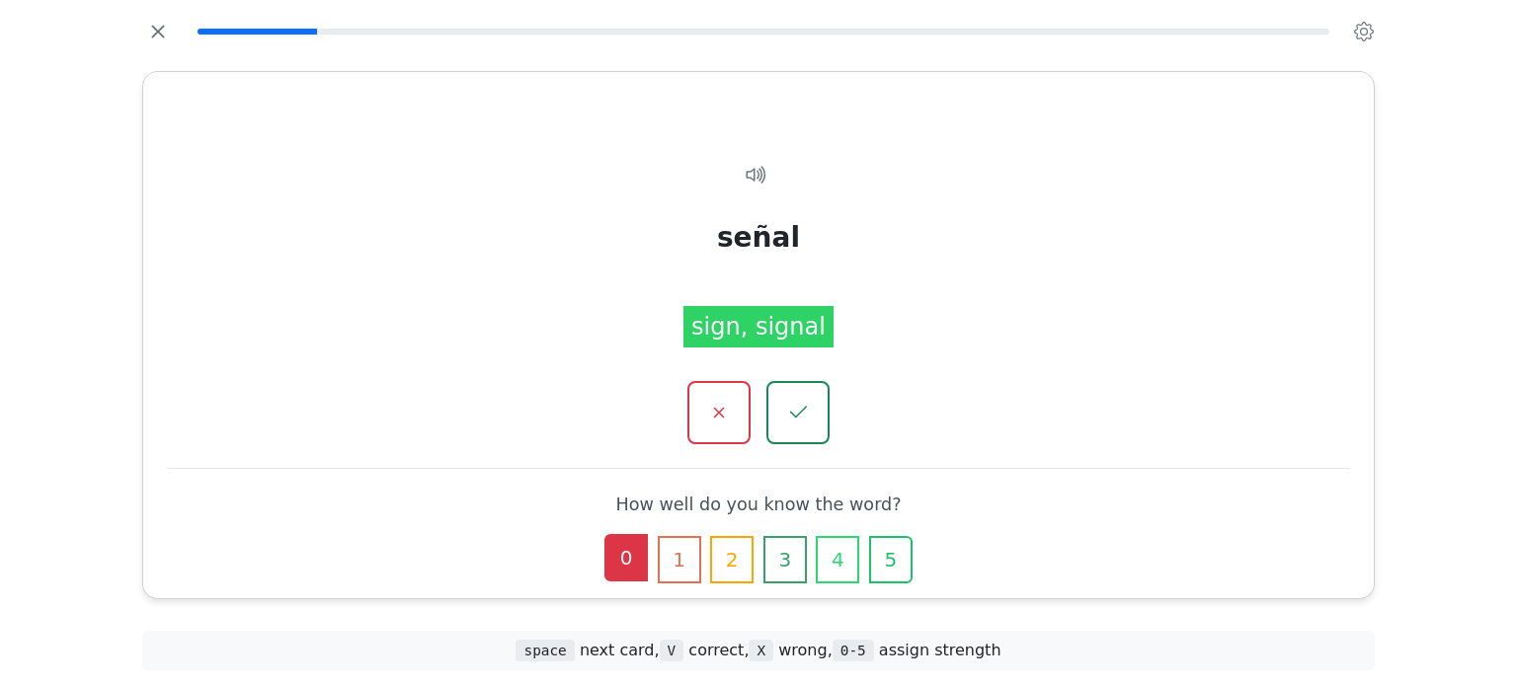
click at [613, 572] on button "0" at bounding box center [625, 557] width 43 height 47
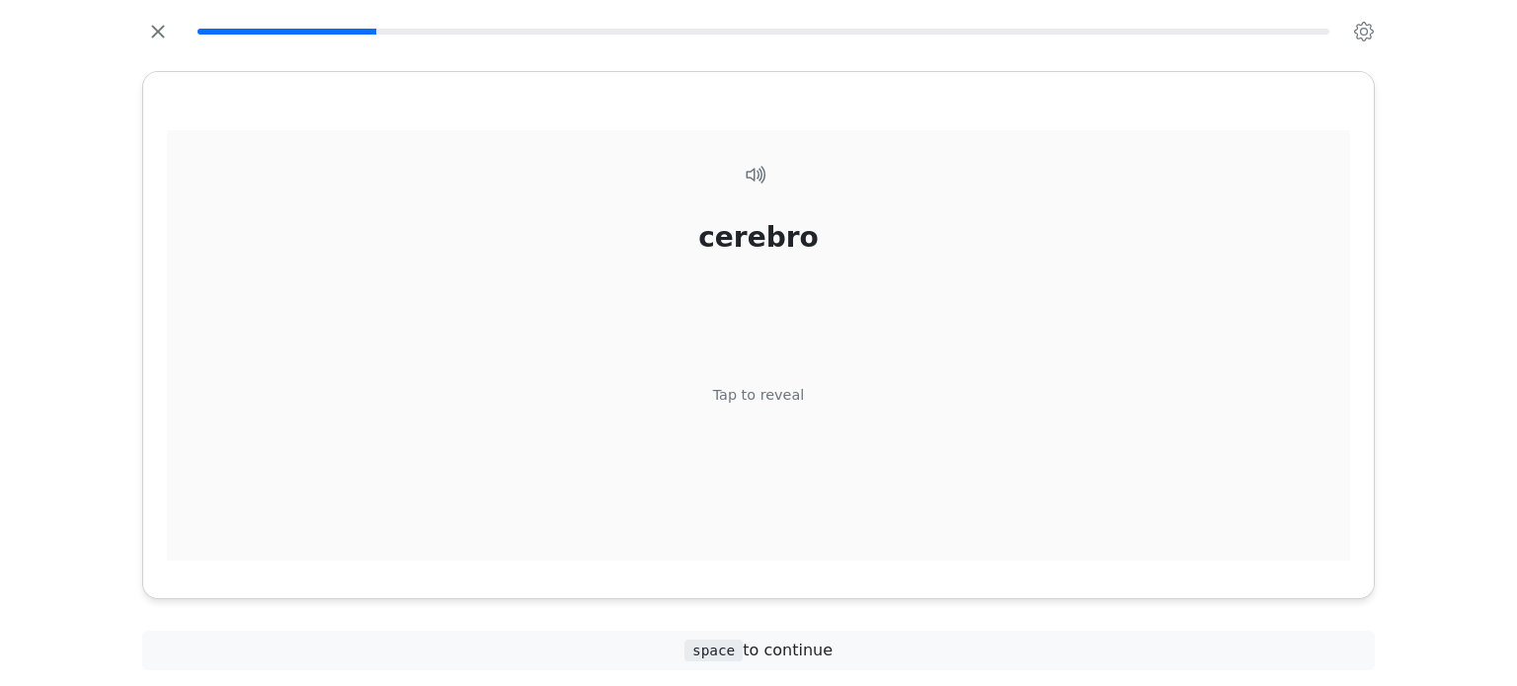
click at [766, 384] on div "Tap to reveal" at bounding box center [759, 395] width 92 height 22
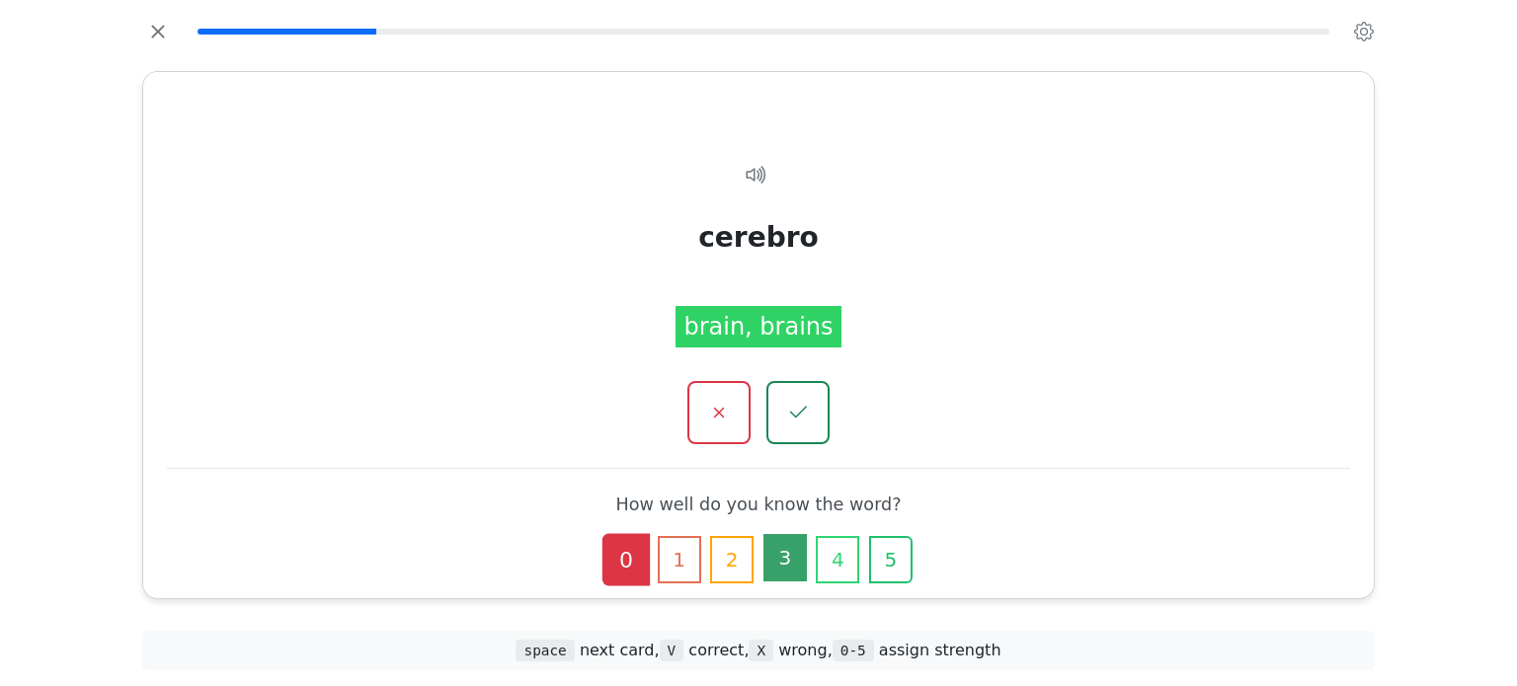
click at [785, 552] on button "3" at bounding box center [784, 557] width 43 height 47
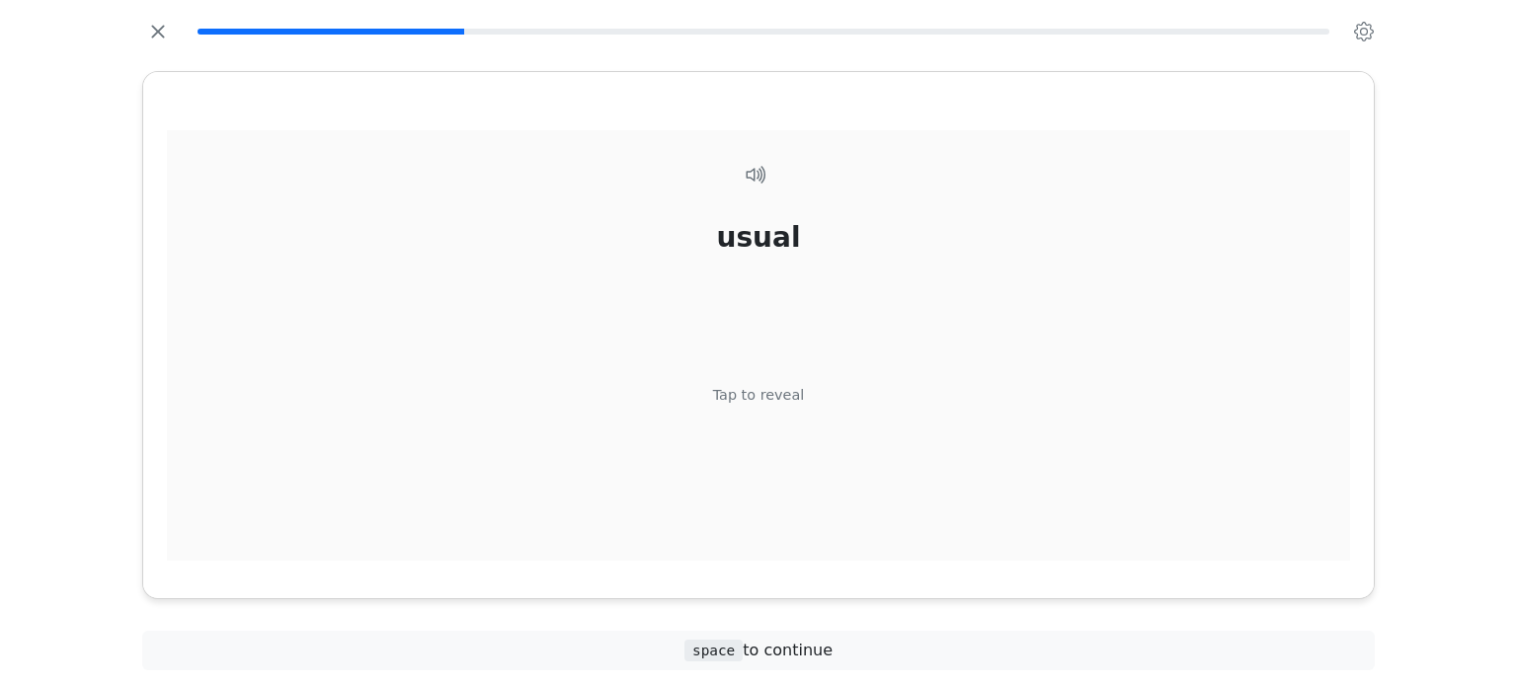
click at [735, 394] on div "Tap to reveal" at bounding box center [759, 395] width 92 height 22
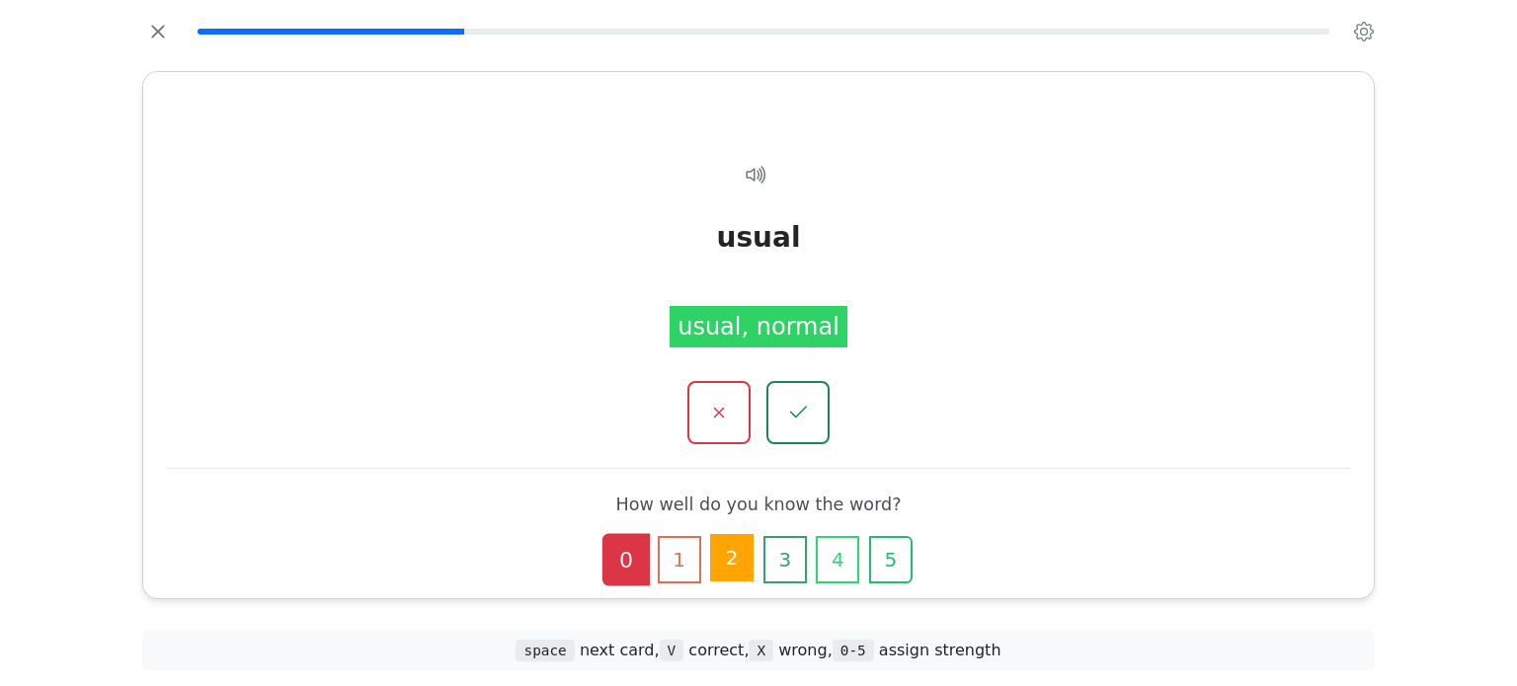
click at [744, 561] on button "2" at bounding box center [731, 557] width 43 height 47
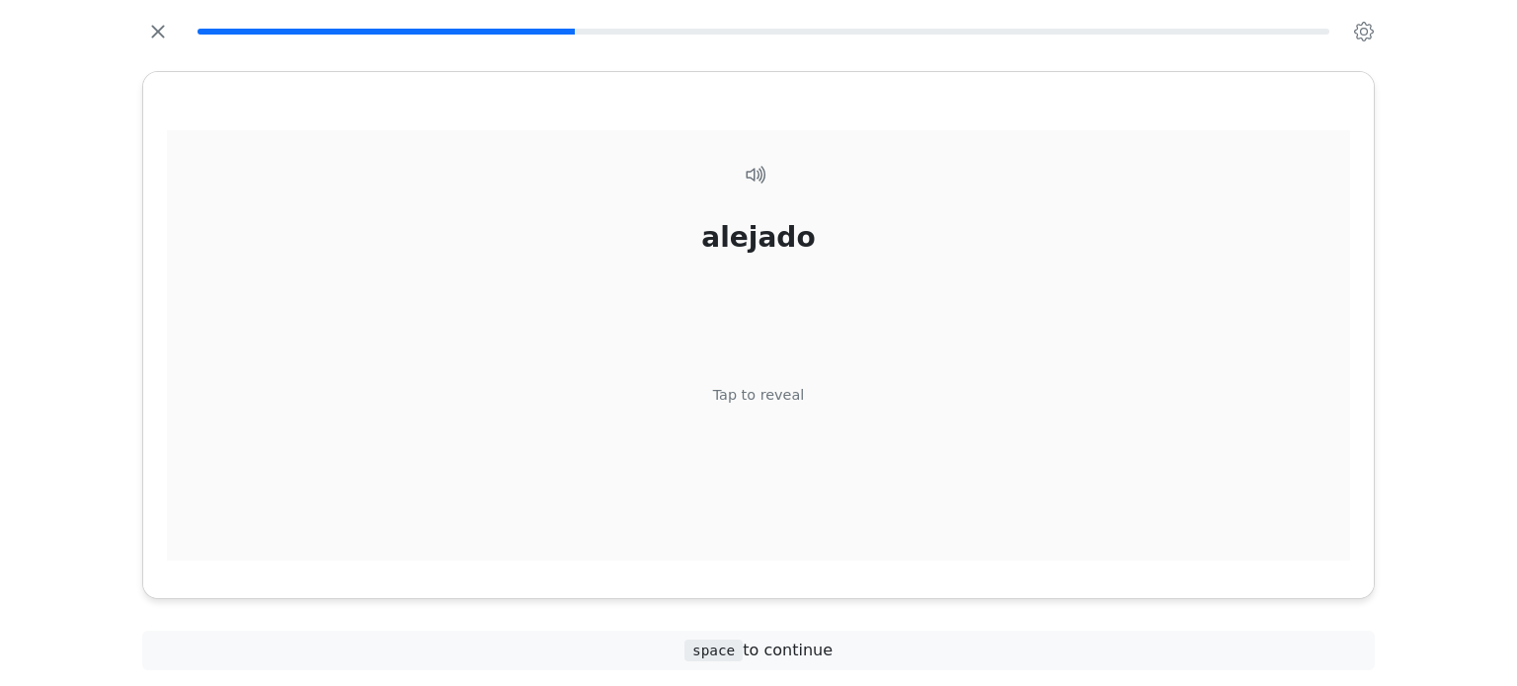
click at [750, 394] on div "Tap to reveal" at bounding box center [759, 395] width 92 height 22
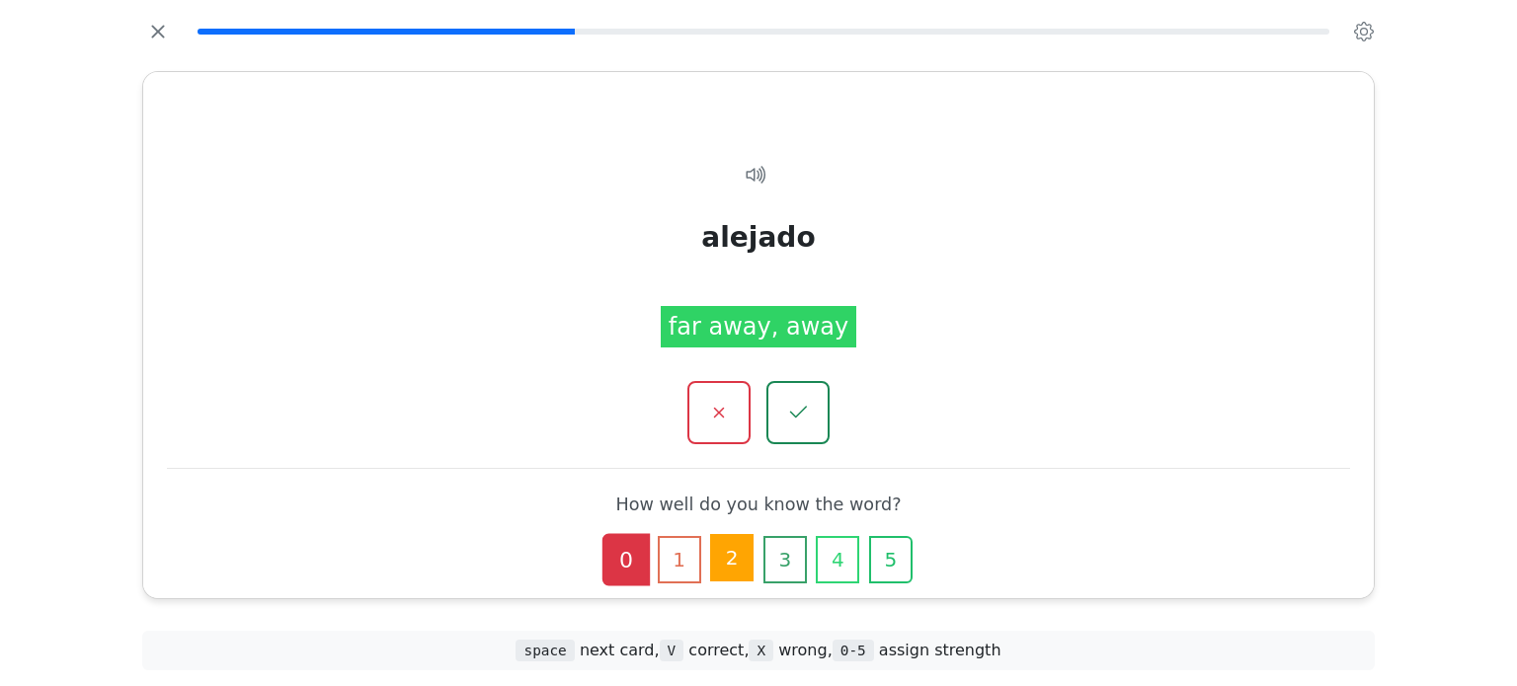
click at [744, 556] on button "2" at bounding box center [731, 557] width 43 height 47
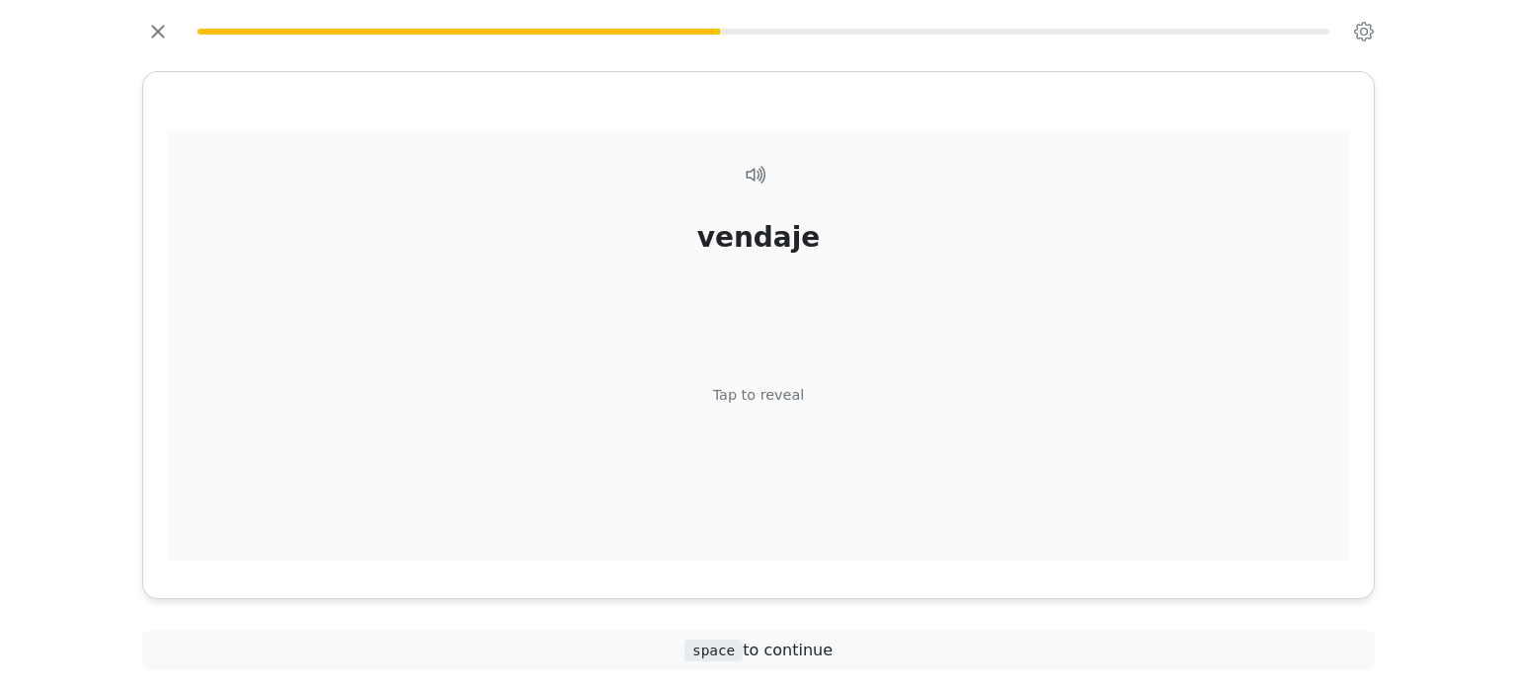
click at [753, 393] on div "Tap to reveal" at bounding box center [759, 395] width 92 height 22
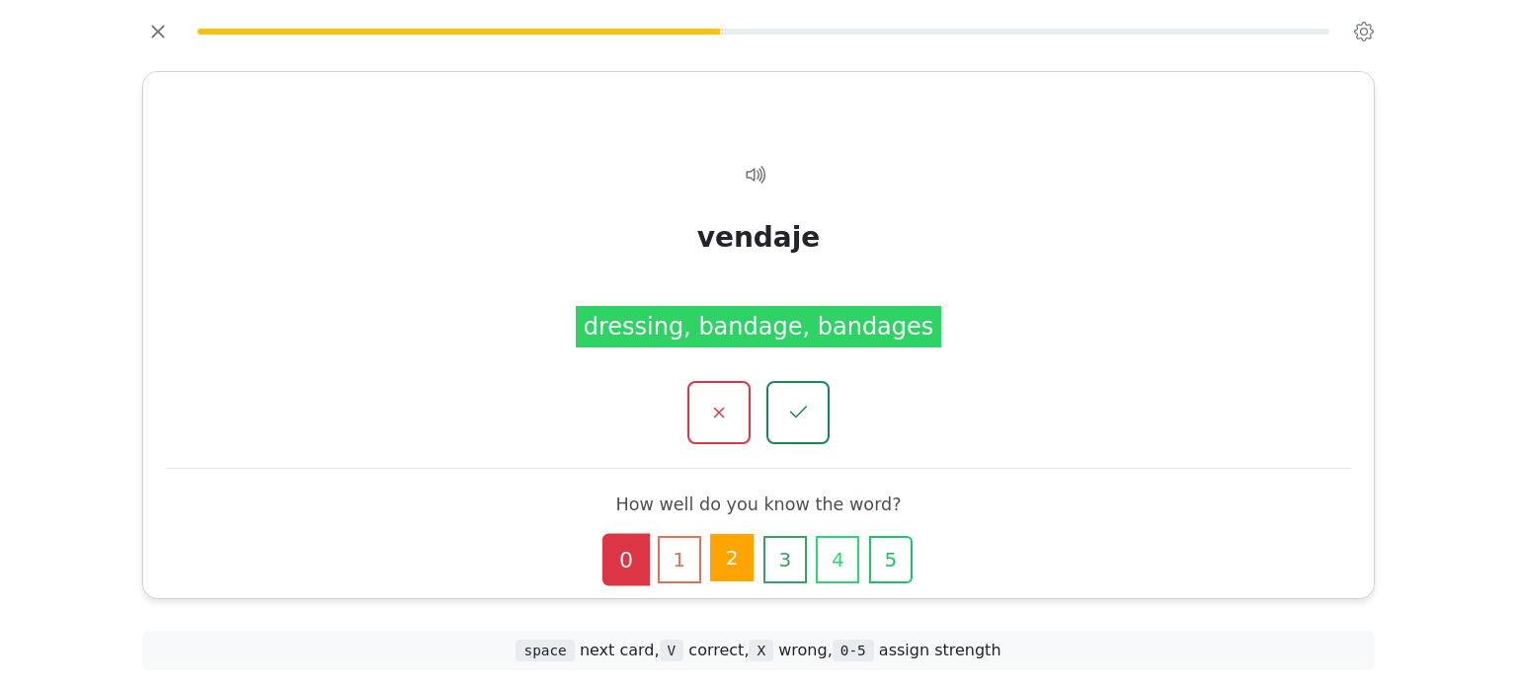
click at [726, 572] on button "2" at bounding box center [731, 557] width 43 height 47
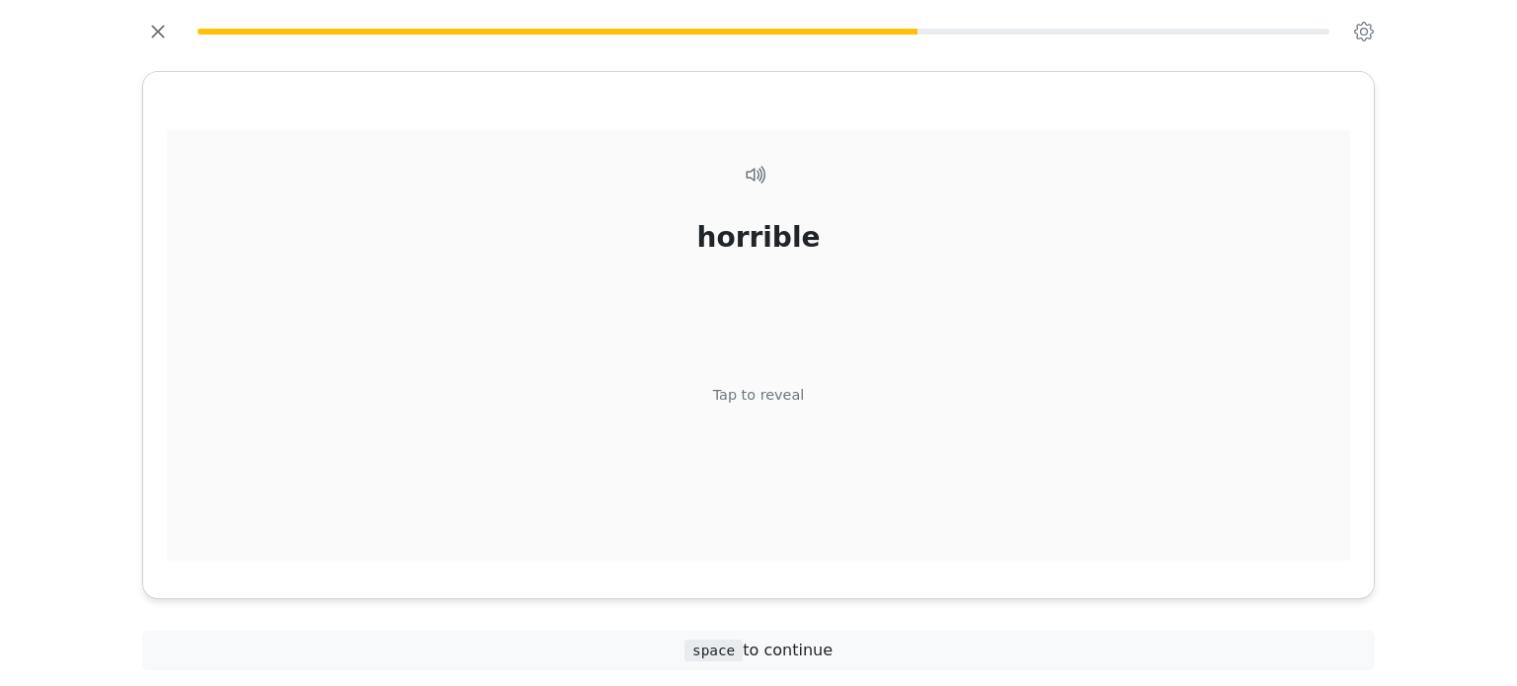
click at [749, 386] on div "Tap to reveal" at bounding box center [759, 395] width 92 height 22
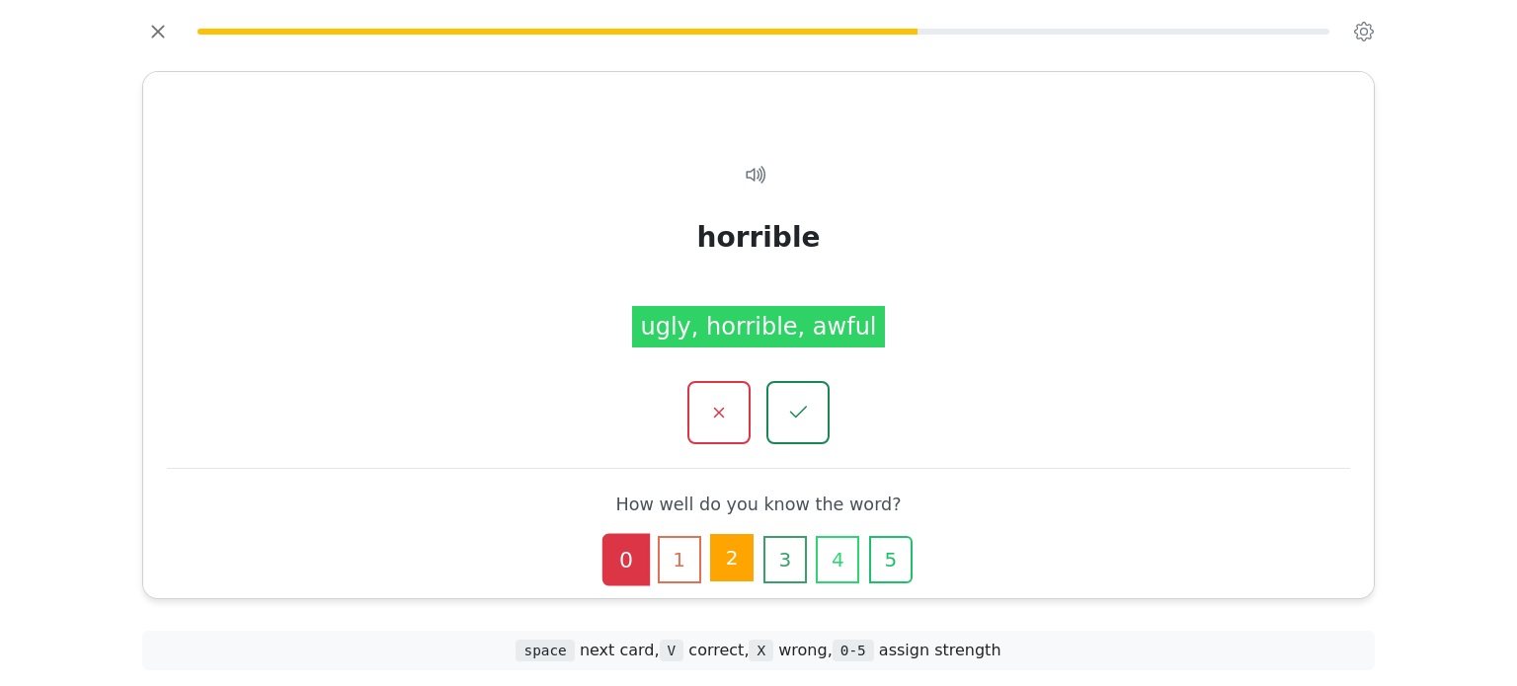
click at [728, 542] on button "2" at bounding box center [731, 557] width 43 height 47
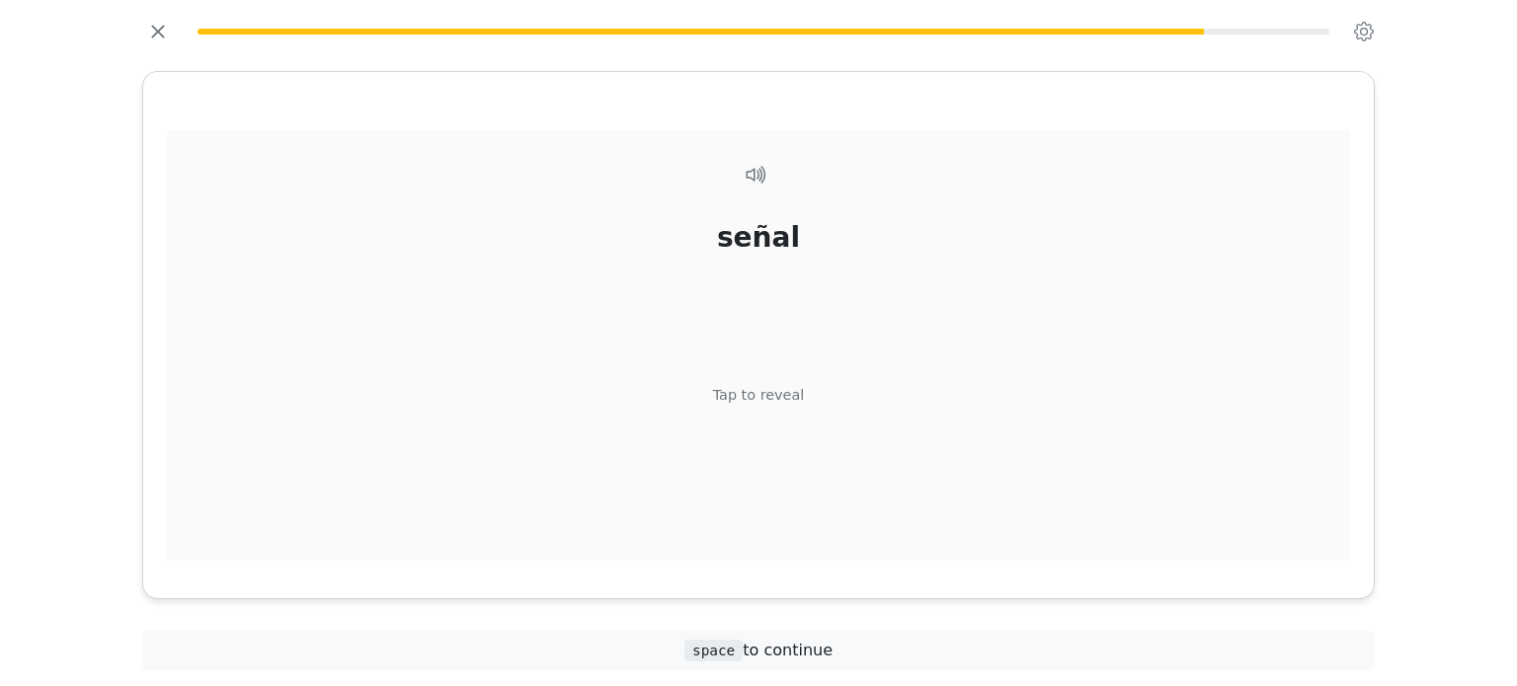
click at [750, 402] on div "Tap to reveal" at bounding box center [759, 395] width 92 height 22
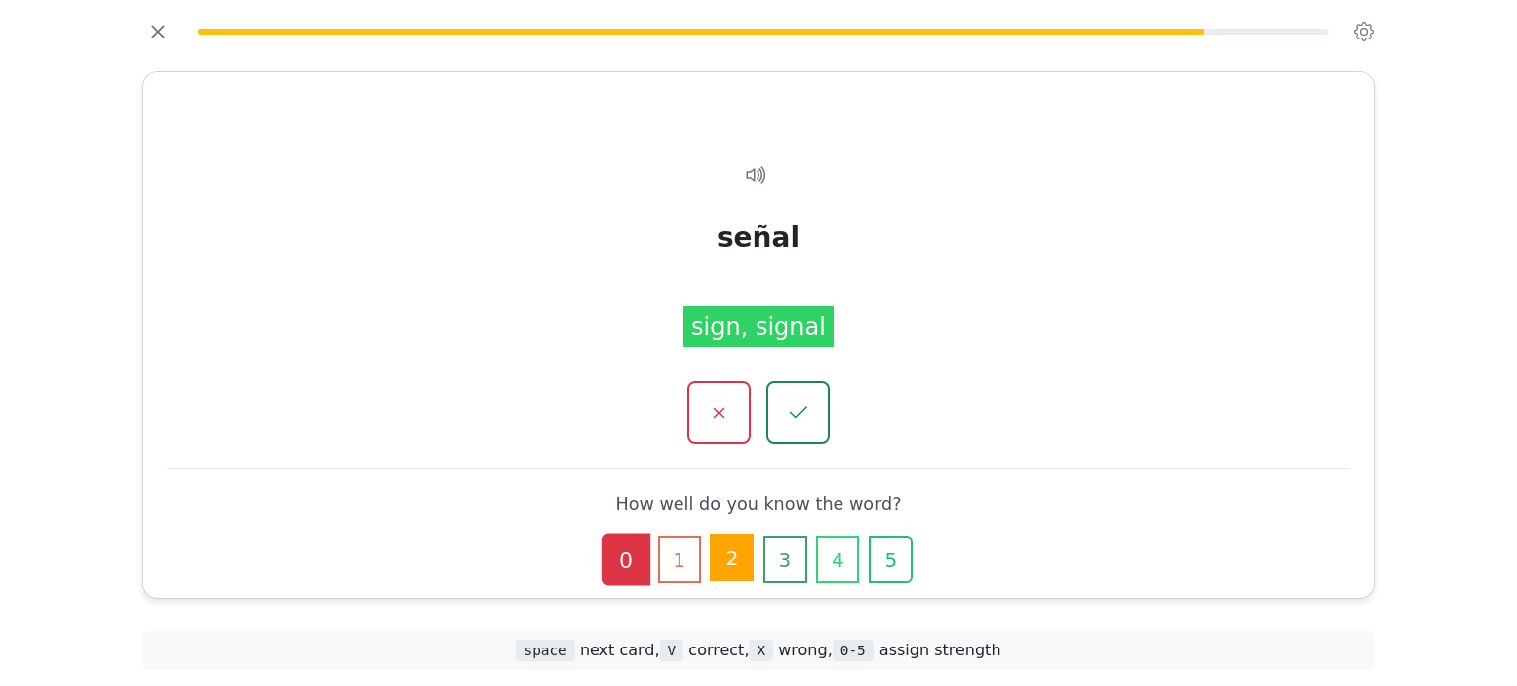
click at [738, 568] on button "2" at bounding box center [731, 557] width 43 height 47
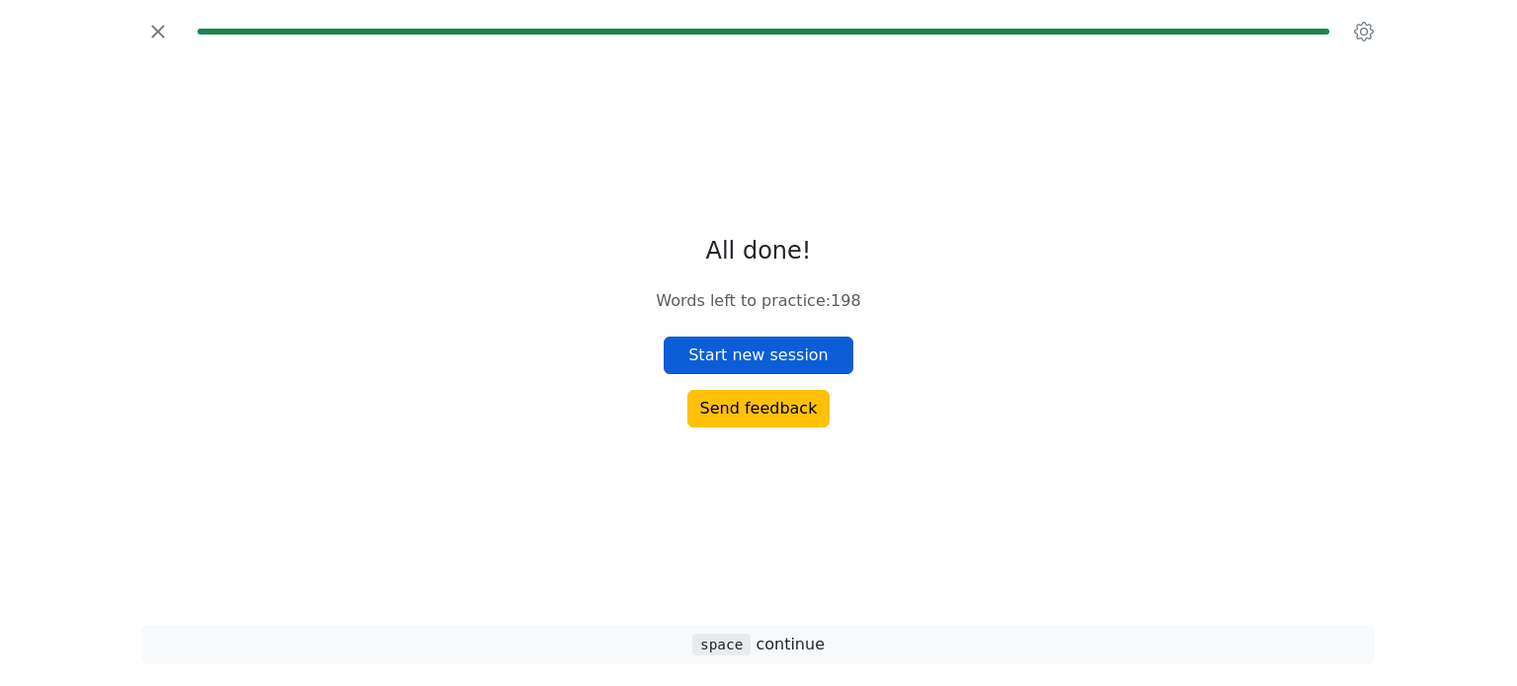
click at [742, 357] on button "Start new session" at bounding box center [759, 356] width 190 height 38
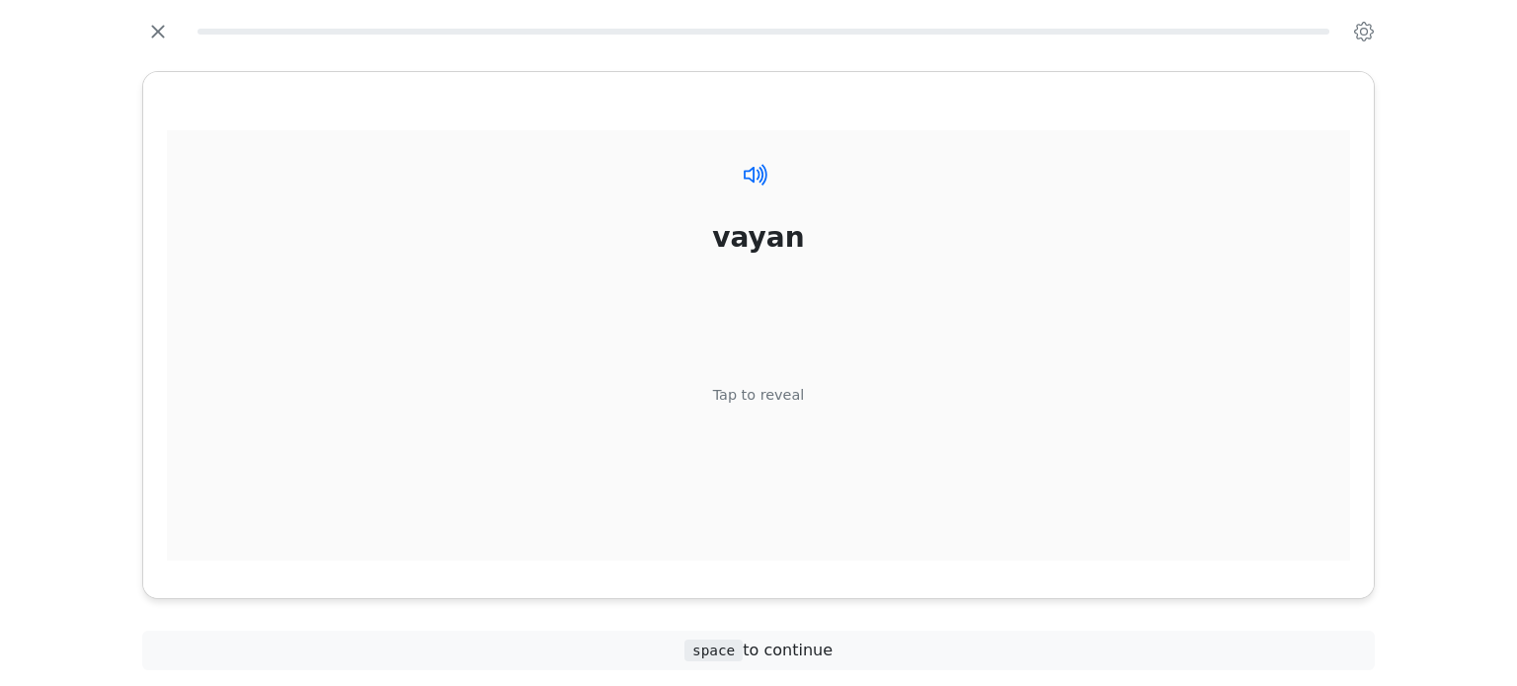
click at [758, 171] on icon at bounding box center [752, 174] width 16 height 16
click at [766, 386] on div "Tap to reveal" at bounding box center [759, 395] width 92 height 22
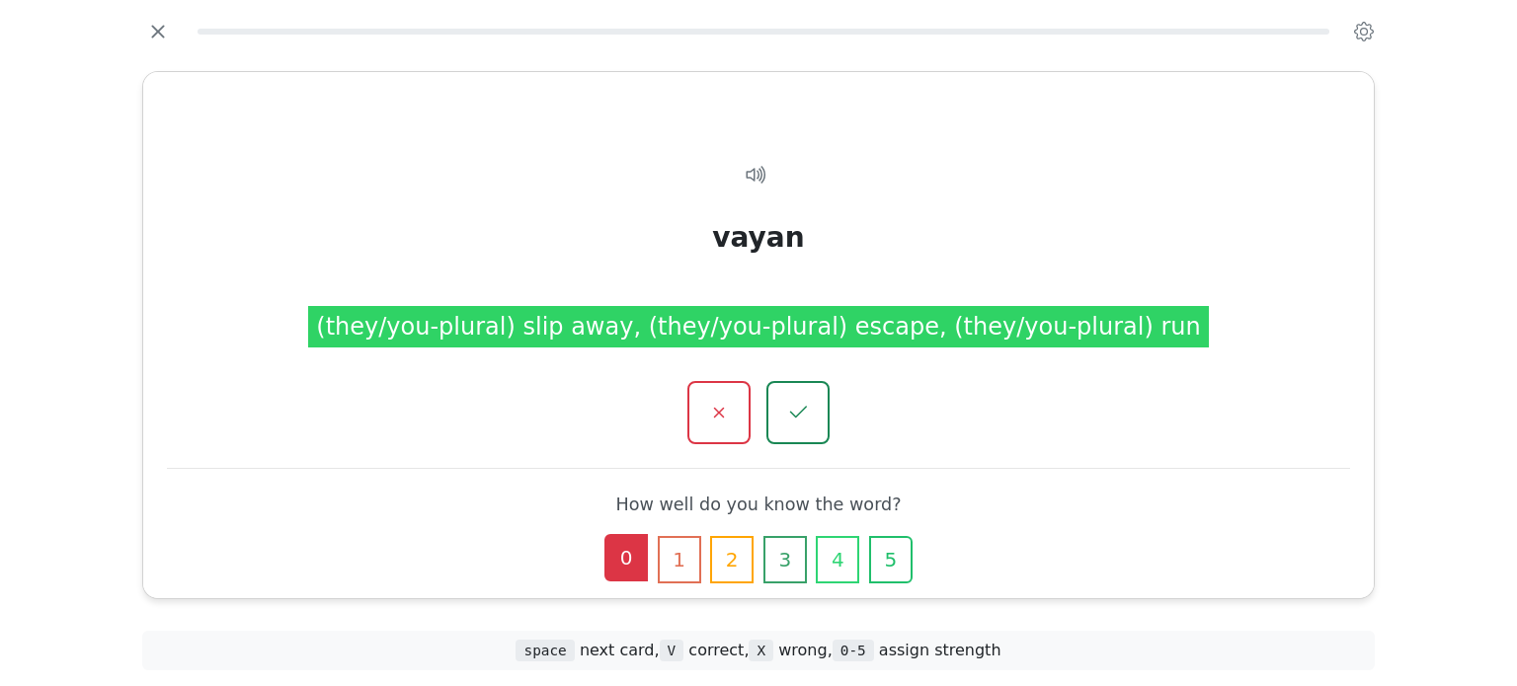
click at [616, 563] on button "0" at bounding box center [625, 557] width 43 height 47
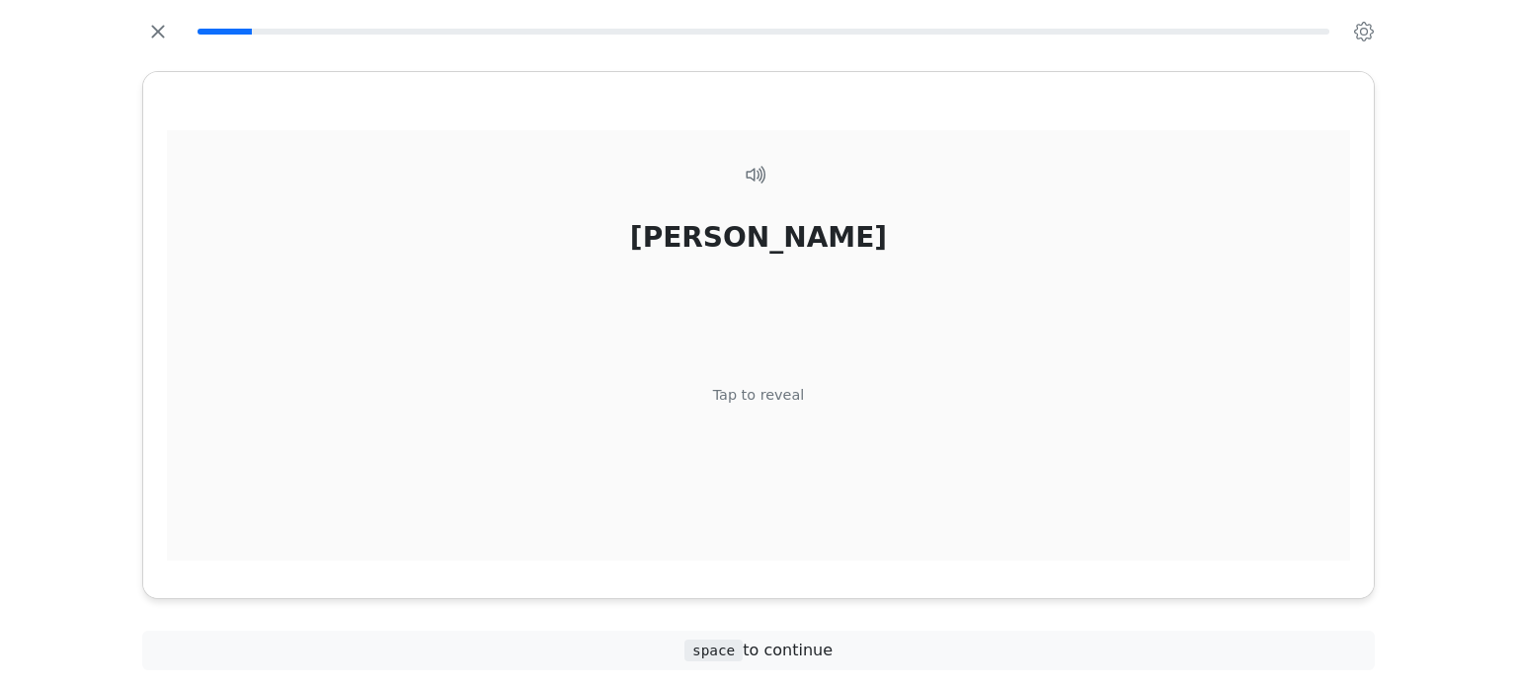
click at [751, 240] on div "abran" at bounding box center [758, 236] width 257 height 41
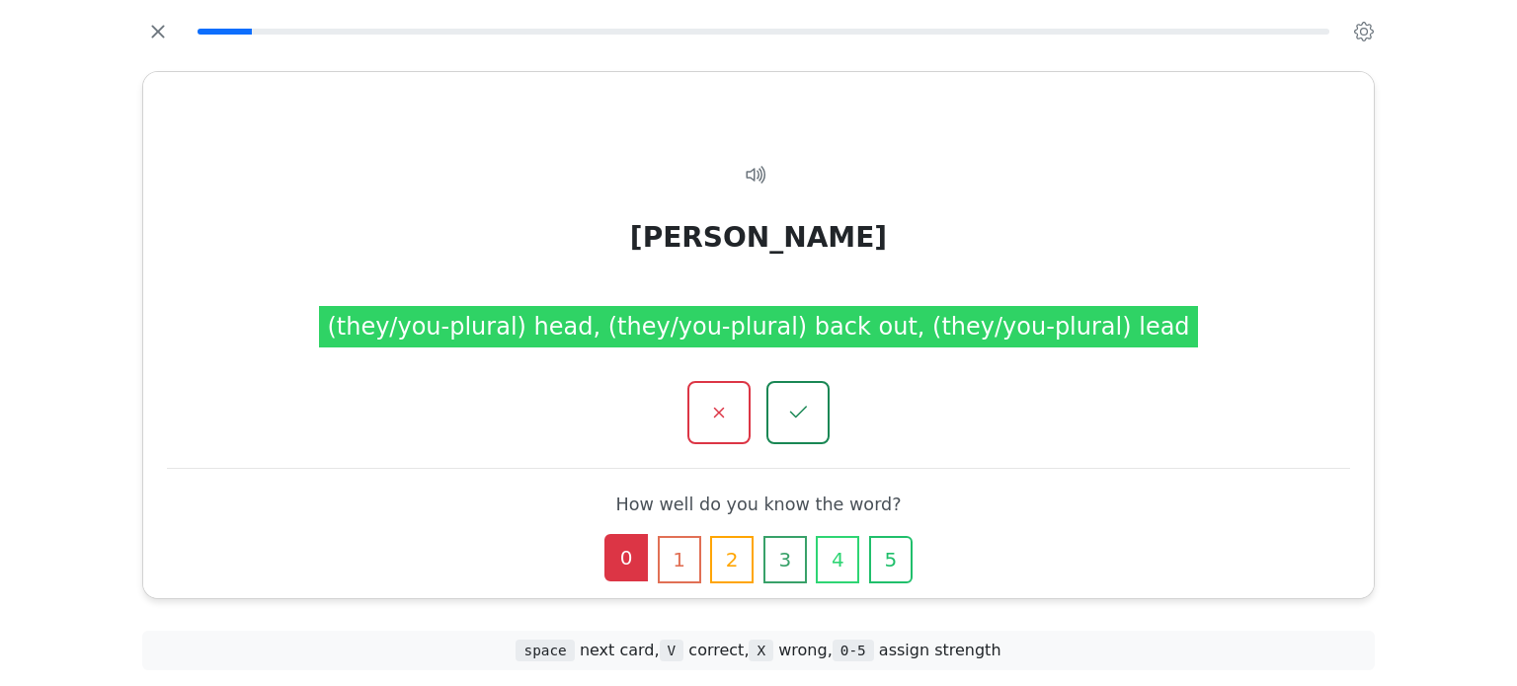
click at [640, 559] on button "0" at bounding box center [625, 557] width 43 height 47
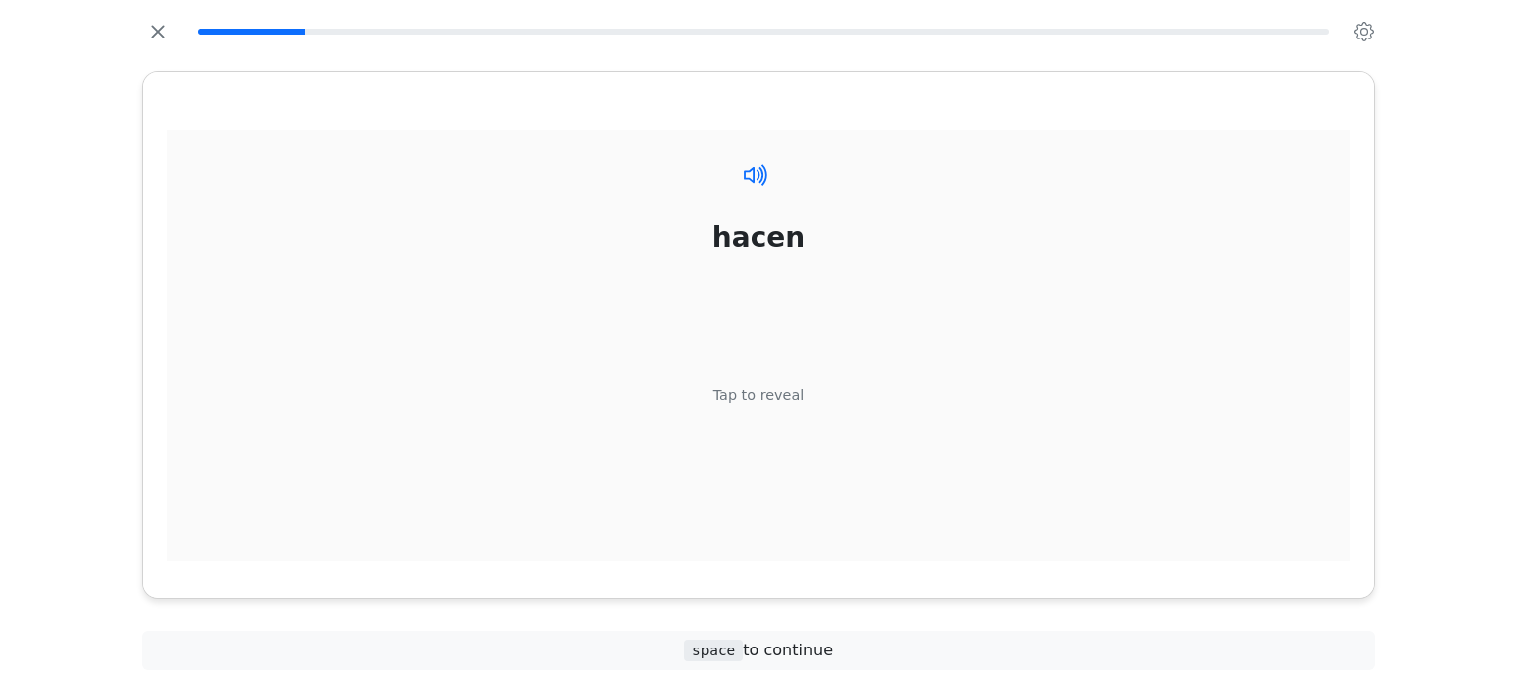
click at [749, 185] on icon at bounding box center [756, 174] width 29 height 29
click at [786, 405] on div "Tap to reveal" at bounding box center [759, 395] width 92 height 22
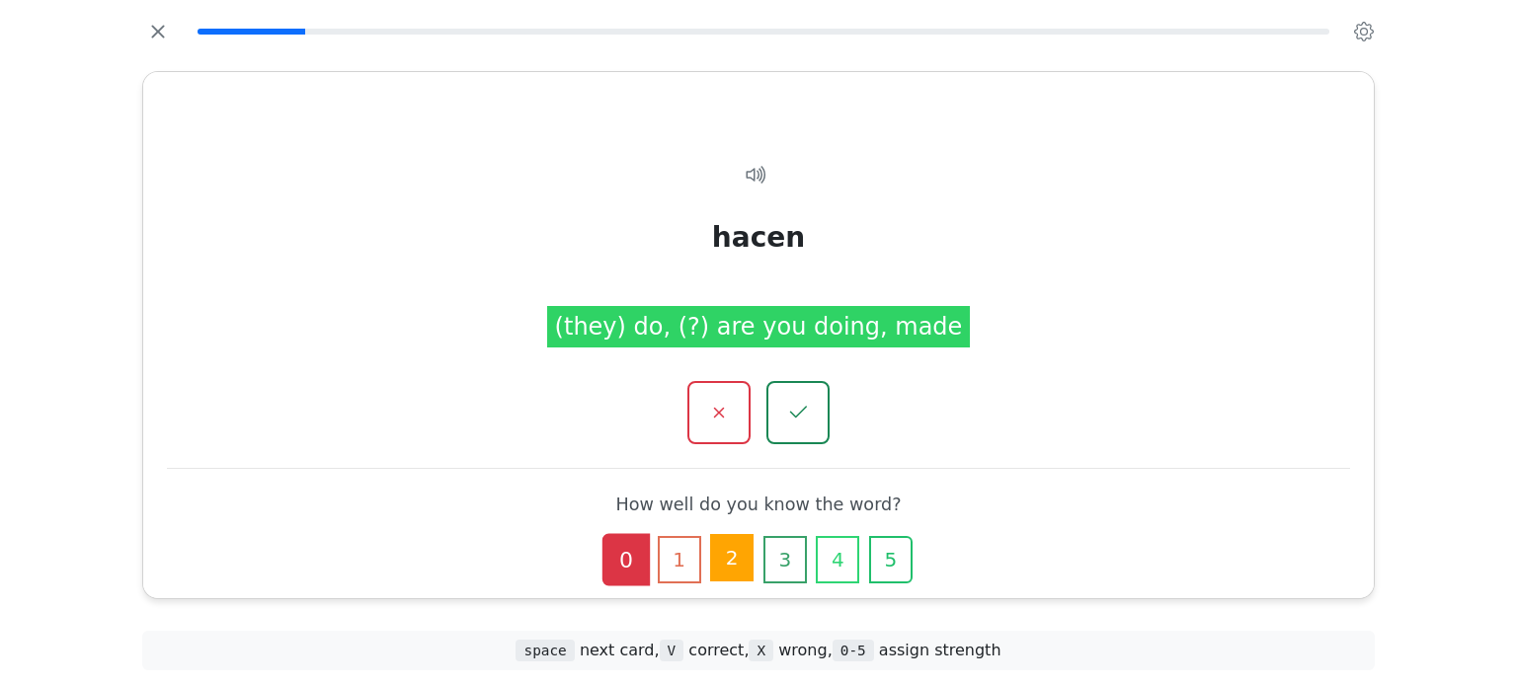
click at [716, 564] on button "2" at bounding box center [731, 557] width 43 height 47
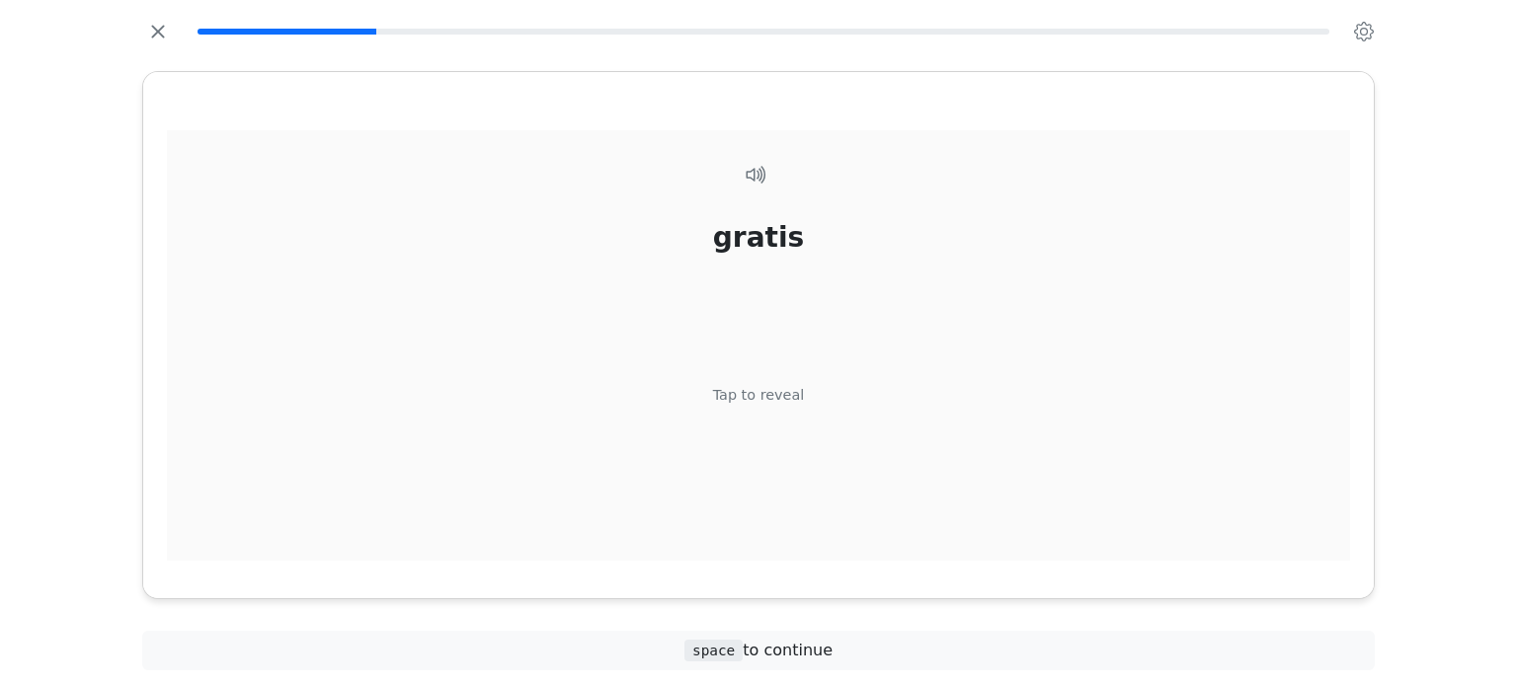
click at [774, 402] on div "Tap to reveal" at bounding box center [759, 395] width 92 height 22
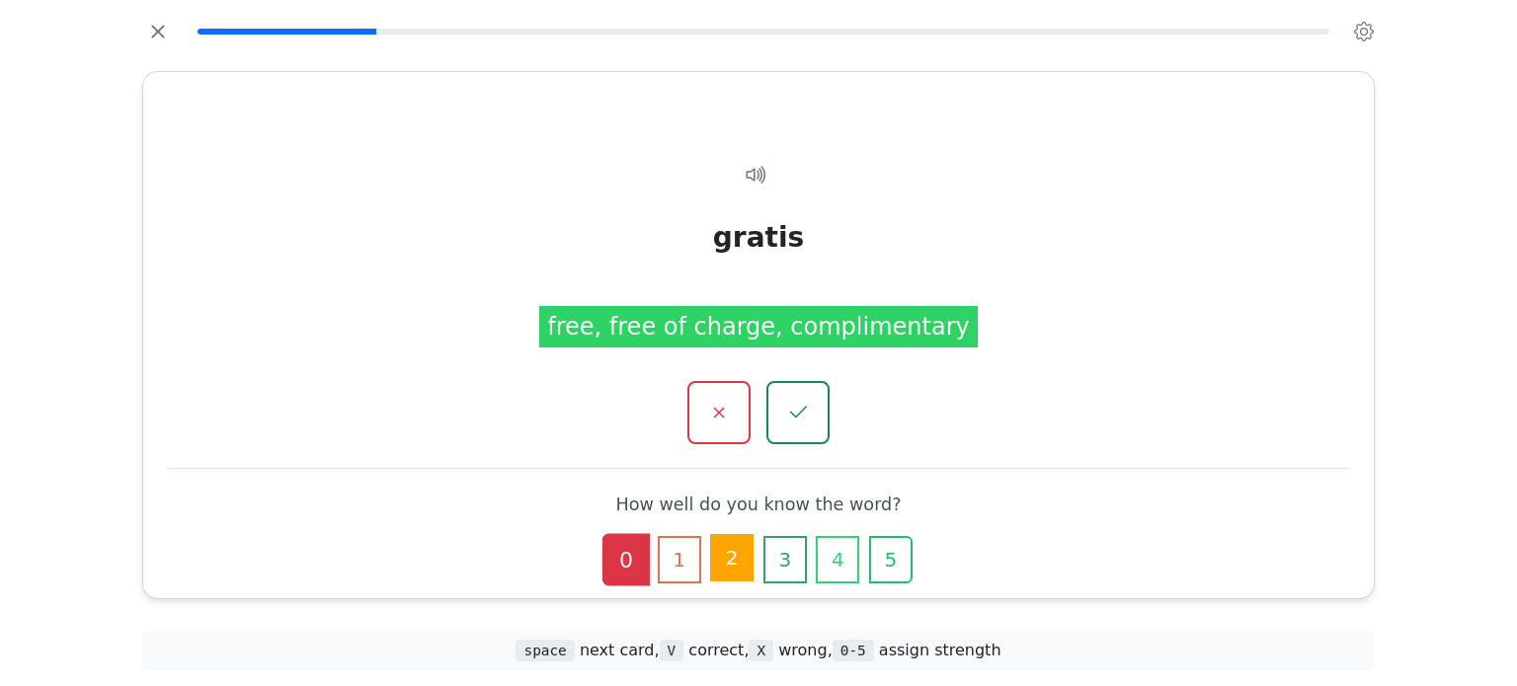
click at [745, 554] on button "2" at bounding box center [731, 557] width 43 height 47
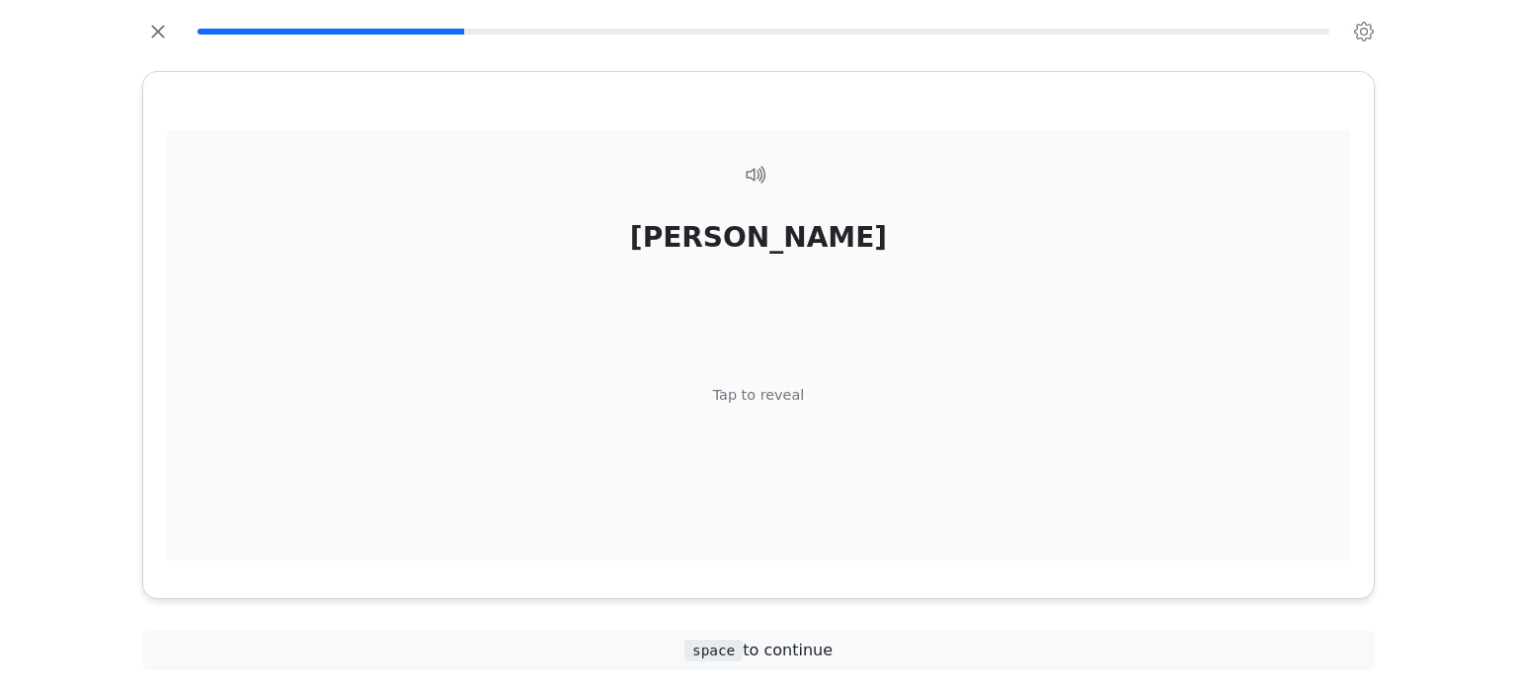
click at [766, 244] on div "abran" at bounding box center [758, 236] width 257 height 41
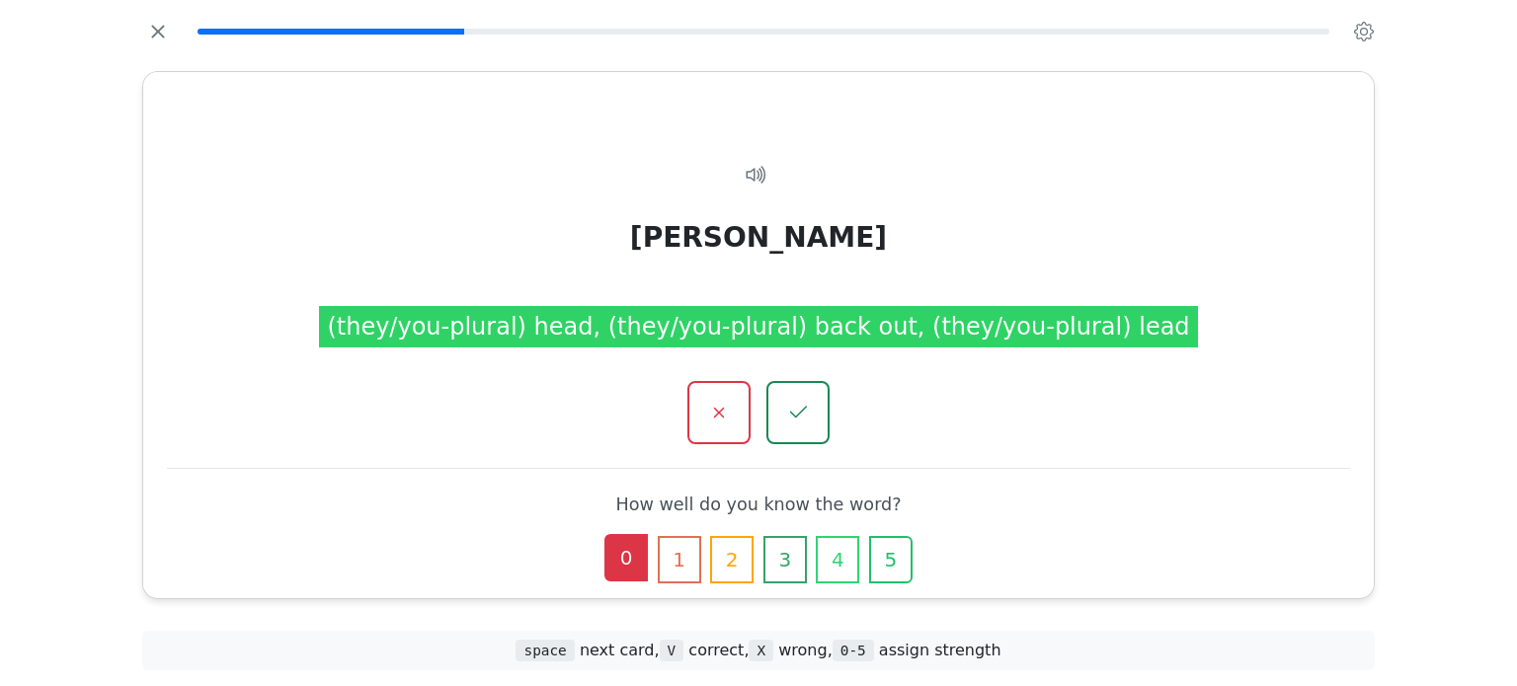
click at [621, 568] on button "0" at bounding box center [625, 557] width 43 height 47
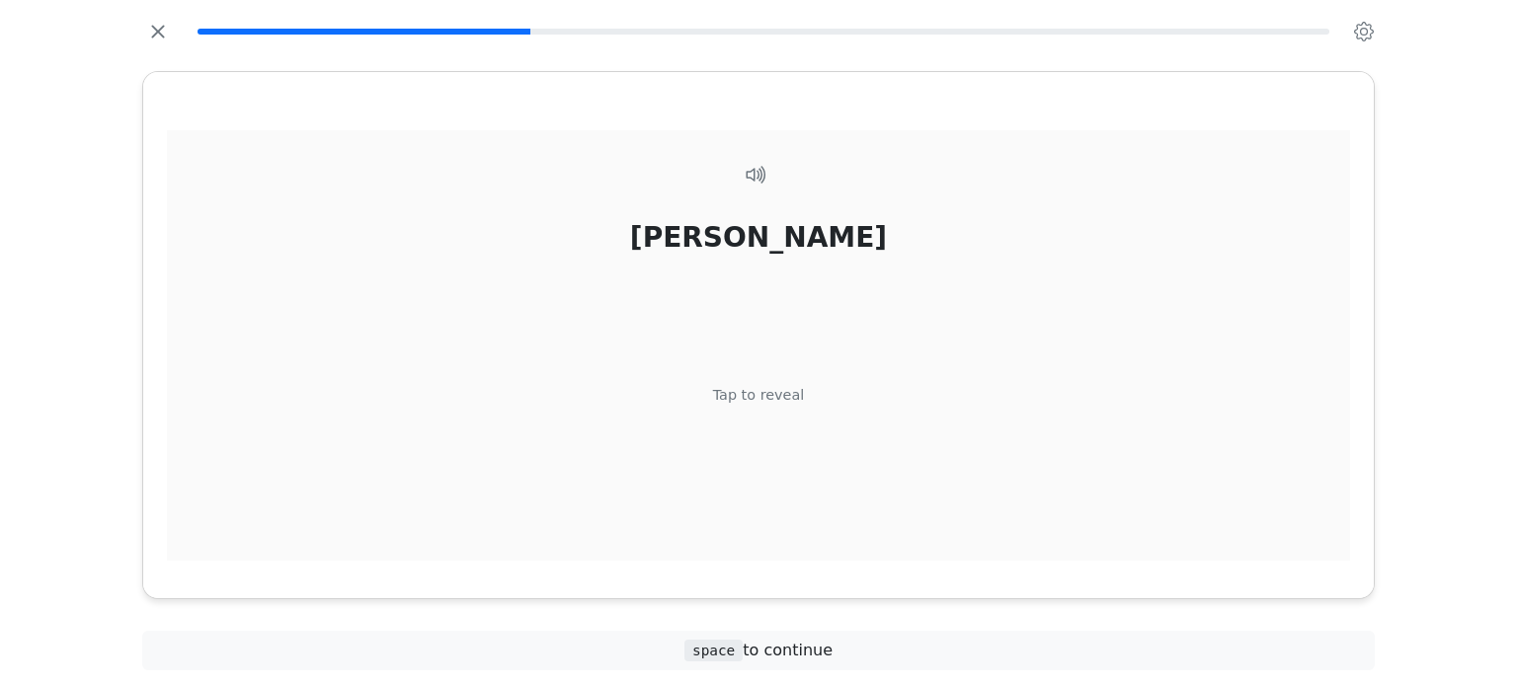
click at [762, 394] on div "Tap to reveal" at bounding box center [759, 395] width 92 height 22
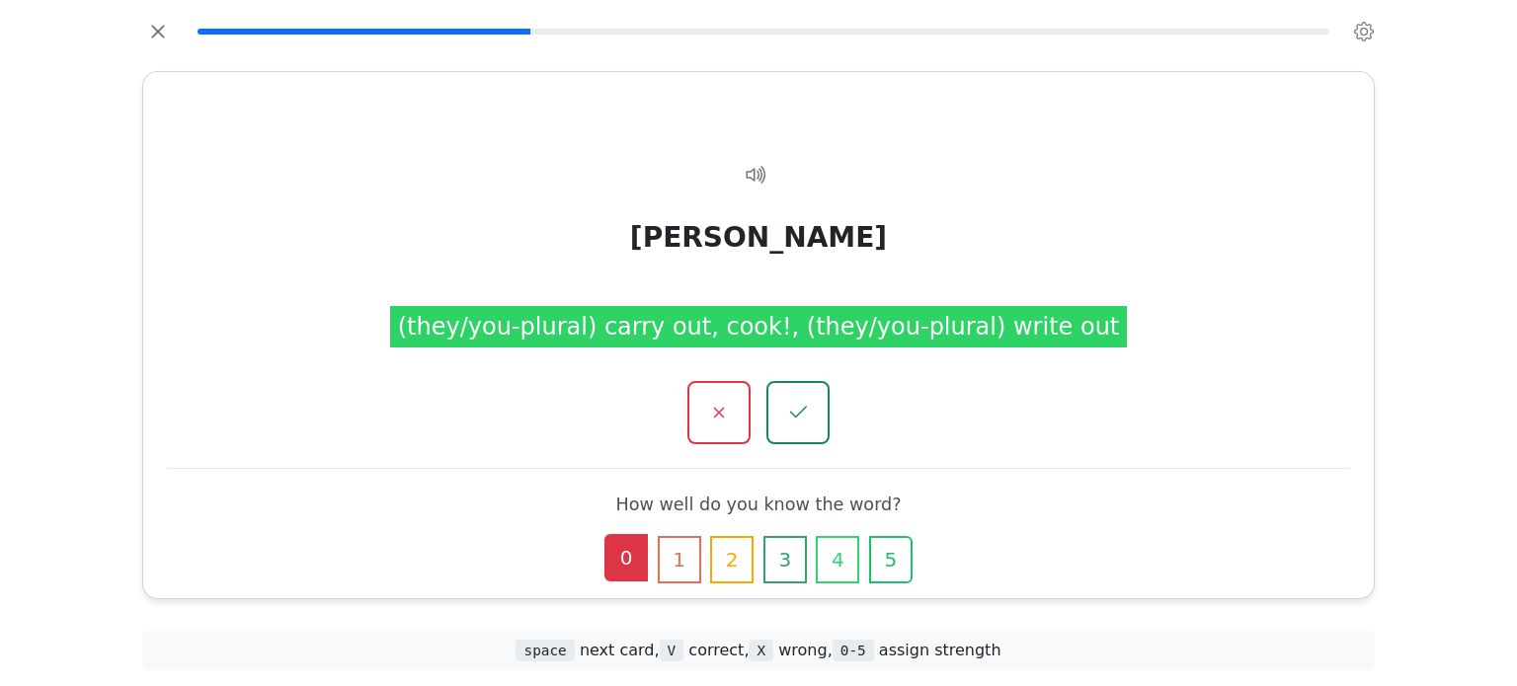
click at [616, 552] on button "0" at bounding box center [625, 557] width 43 height 47
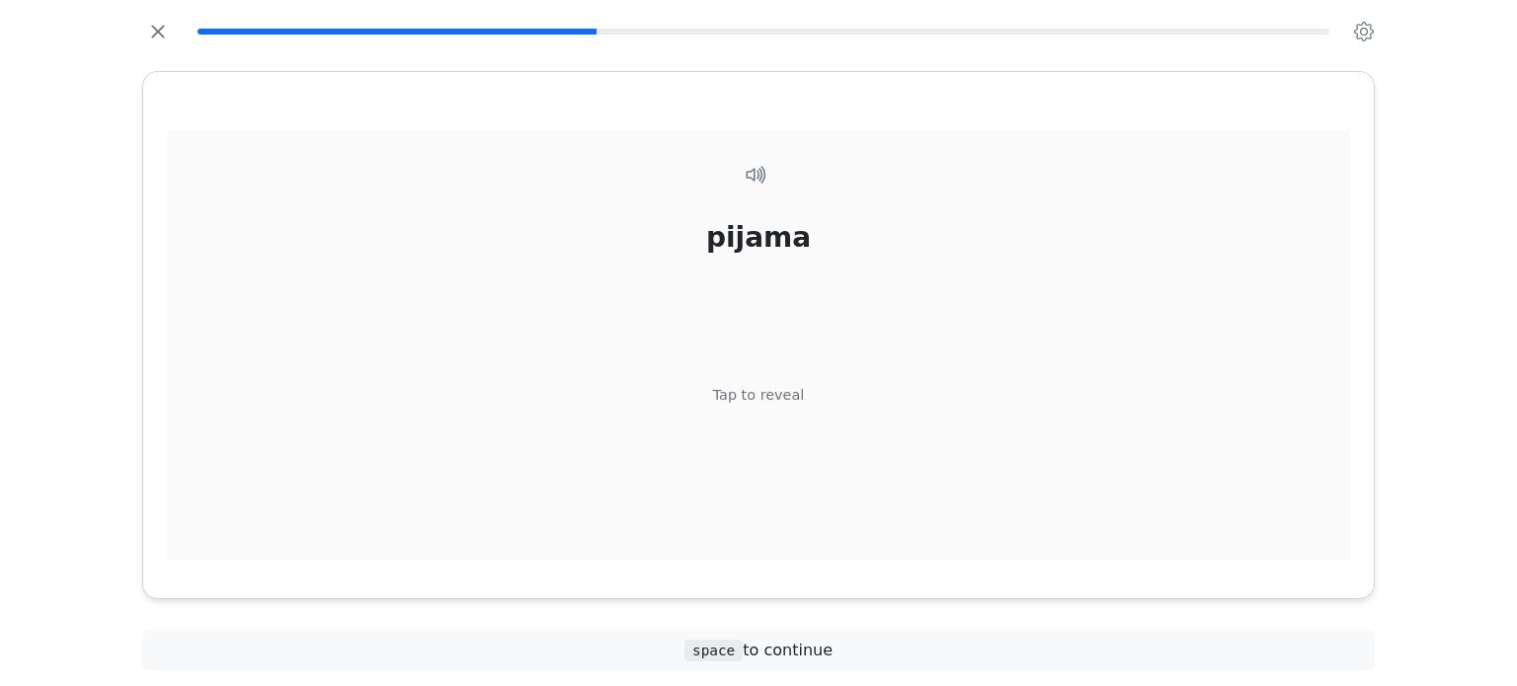
click at [747, 401] on div "Tap to reveal" at bounding box center [759, 395] width 92 height 22
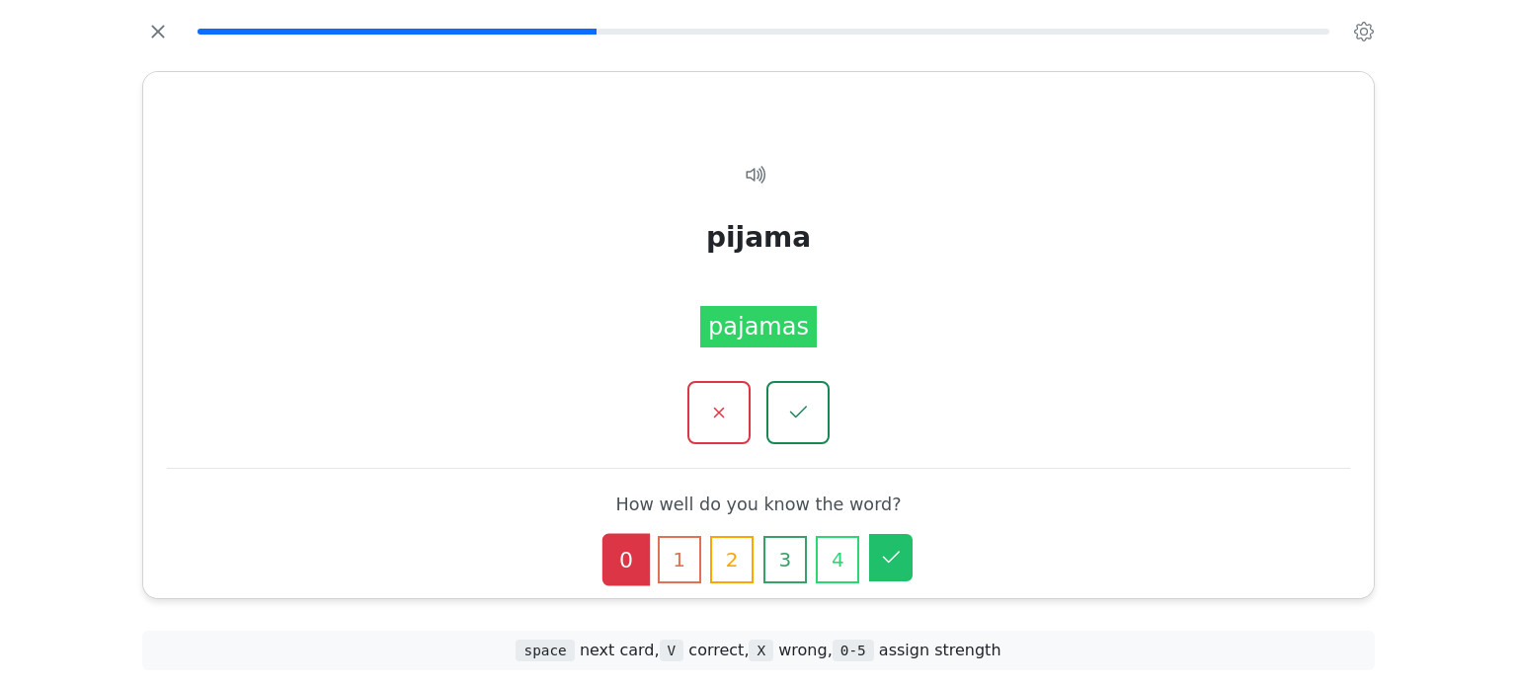
click at [891, 556] on icon "button" at bounding box center [891, 558] width 24 height 24
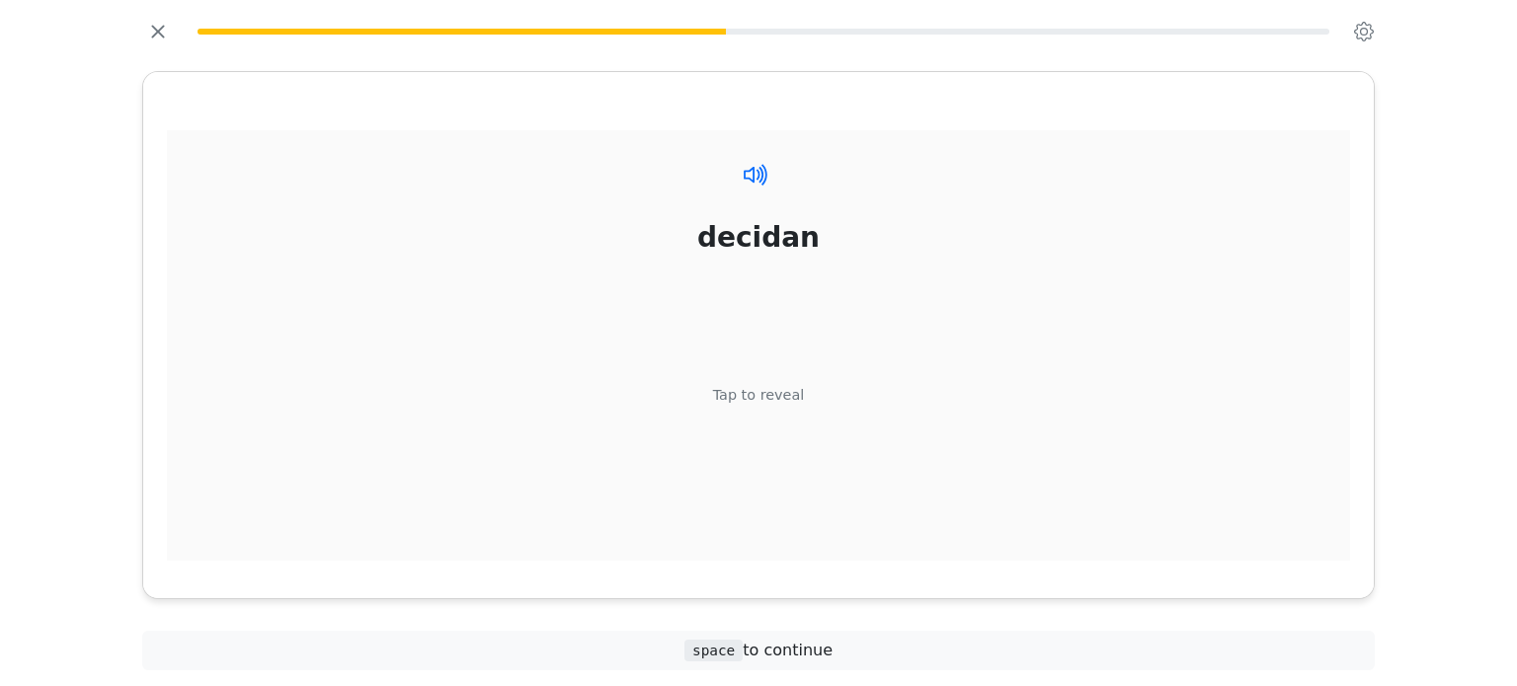
click at [758, 173] on icon at bounding box center [752, 174] width 16 height 16
click at [762, 403] on div "Tap to reveal" at bounding box center [759, 395] width 92 height 22
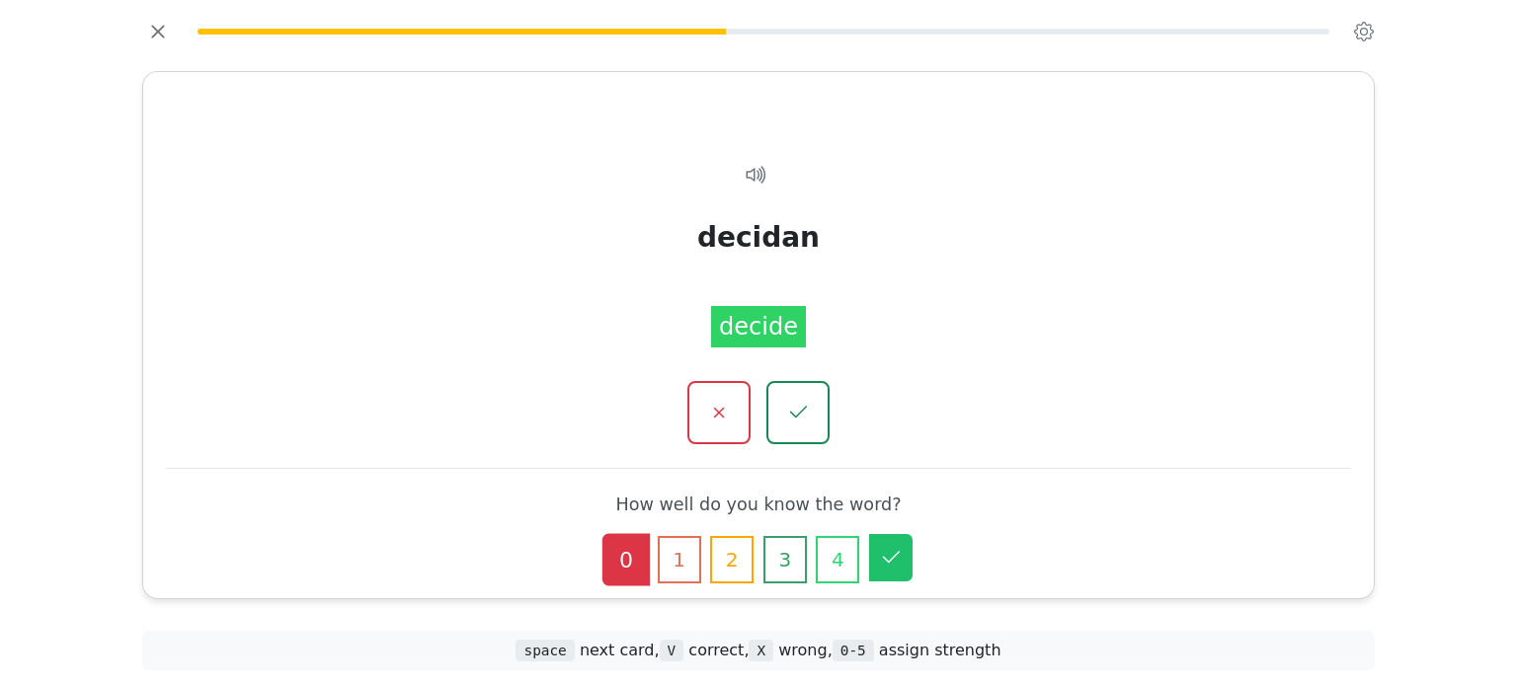
click at [893, 548] on icon "button" at bounding box center [891, 558] width 24 height 24
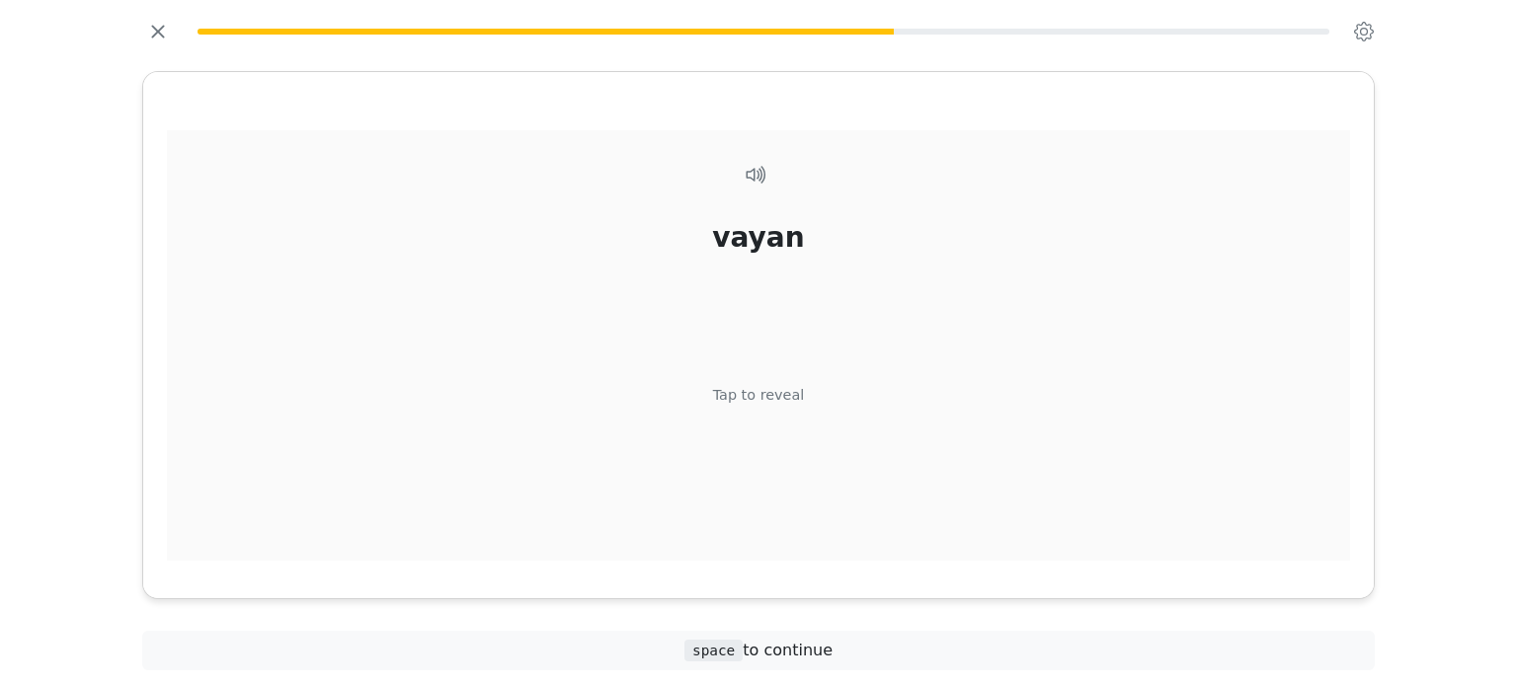
click at [748, 240] on div "vayan" at bounding box center [758, 236] width 92 height 41
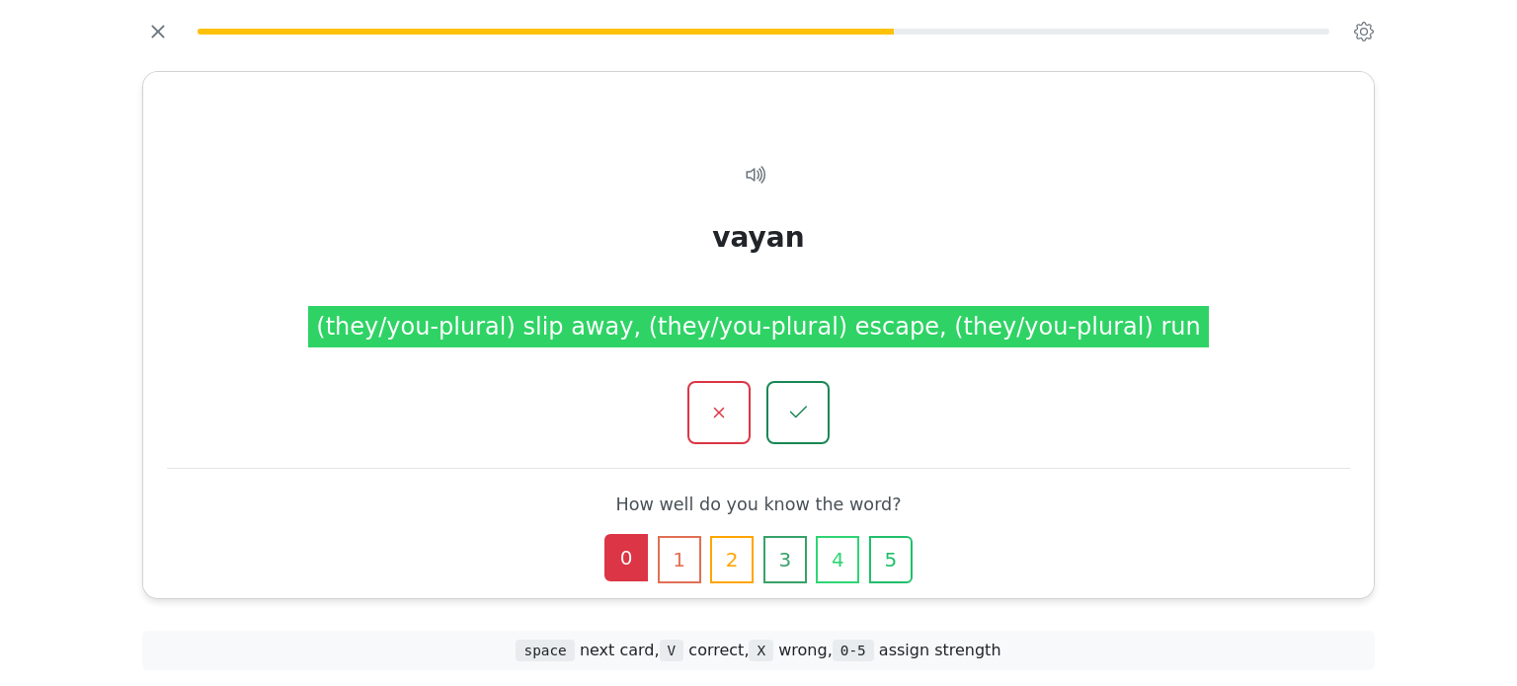
click at [631, 552] on button "0" at bounding box center [625, 557] width 43 height 47
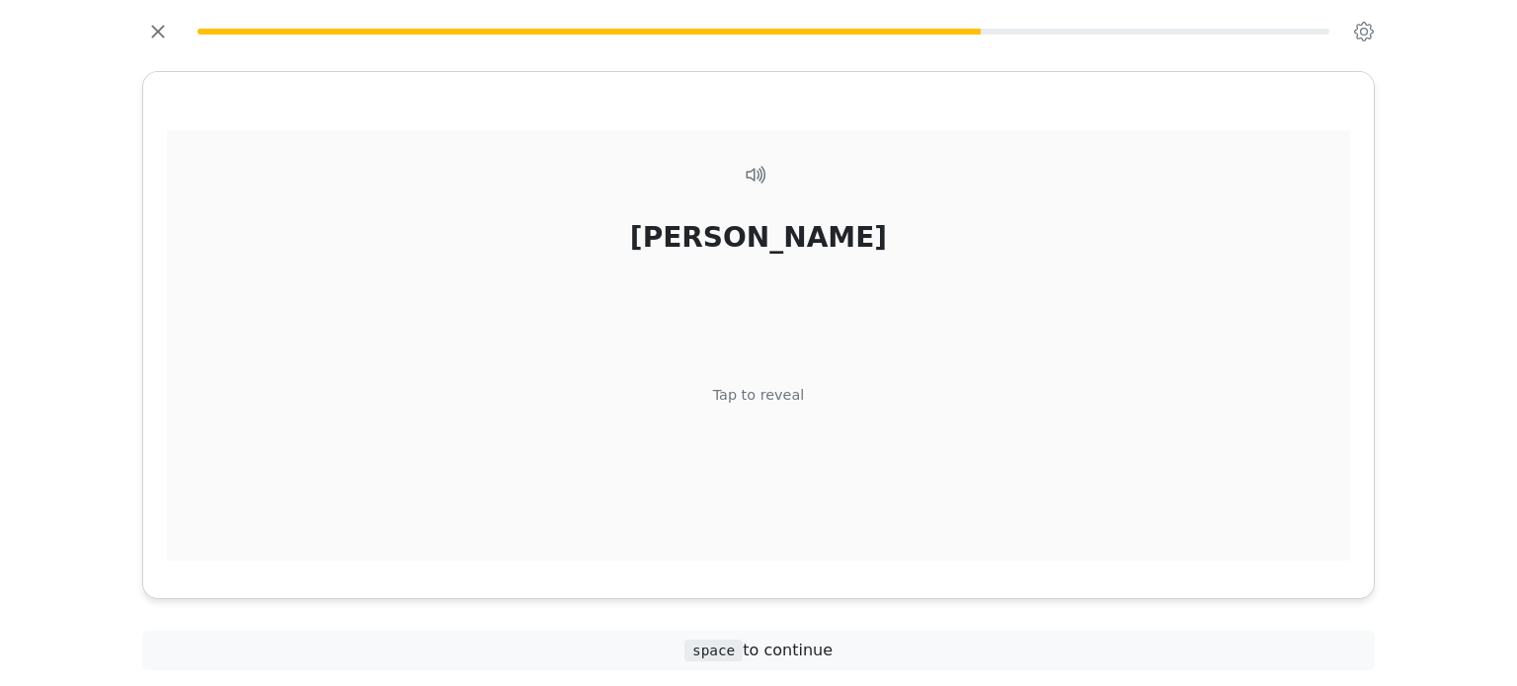
click at [781, 240] on div "abran" at bounding box center [758, 236] width 257 height 41
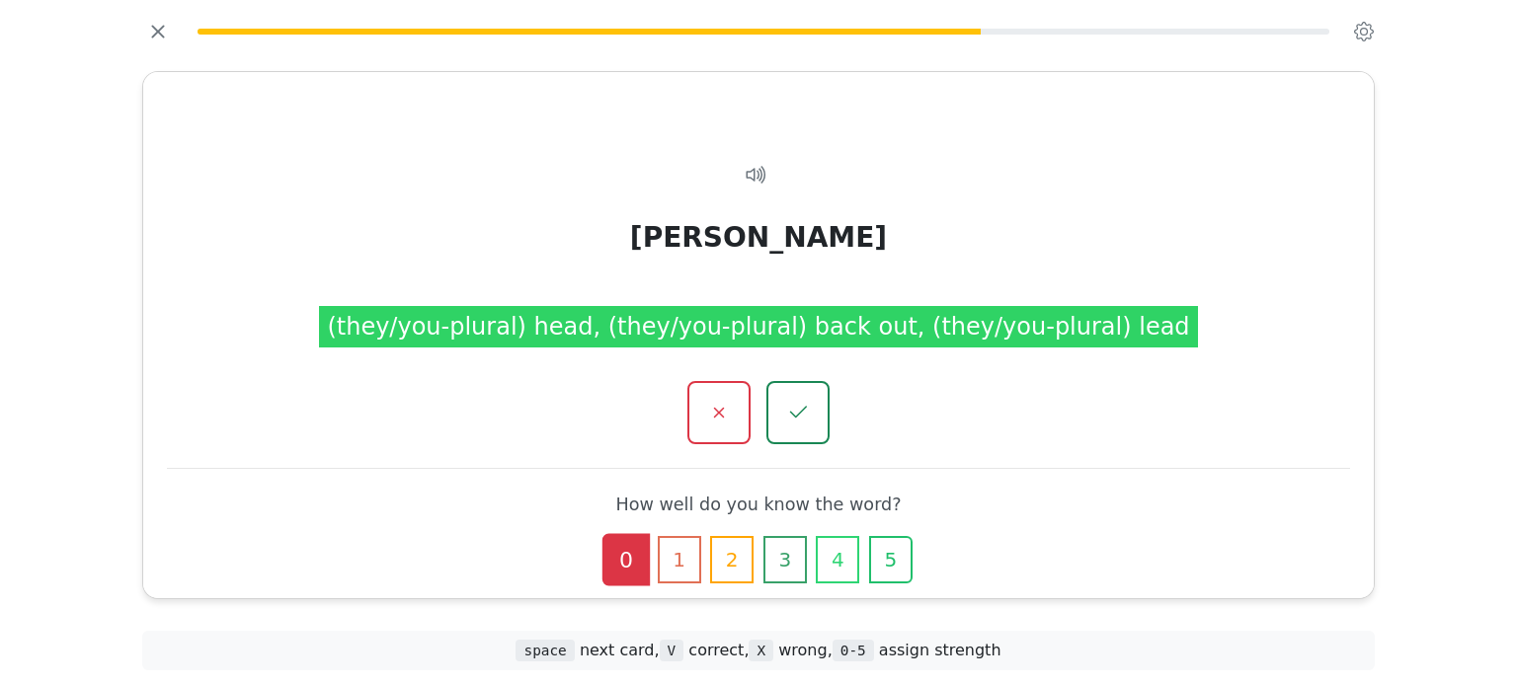
click at [654, 562] on div "0 1 2 3 4 5" at bounding box center [758, 559] width 363 height 47
click at [656, 560] on div "0 1 2 3 4 5" at bounding box center [758, 559] width 363 height 47
click at [674, 549] on button "1" at bounding box center [679, 557] width 43 height 47
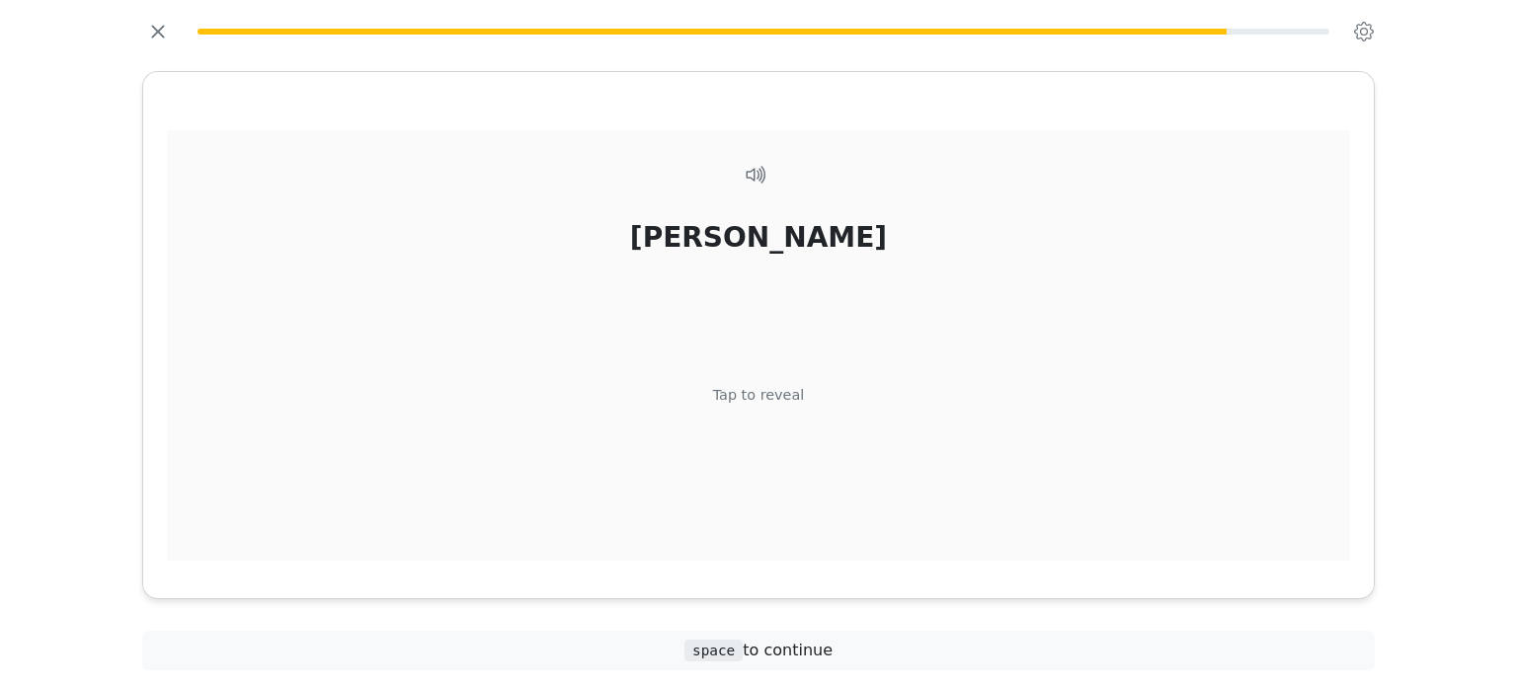
click at [758, 390] on div "Tap to reveal" at bounding box center [759, 395] width 92 height 22
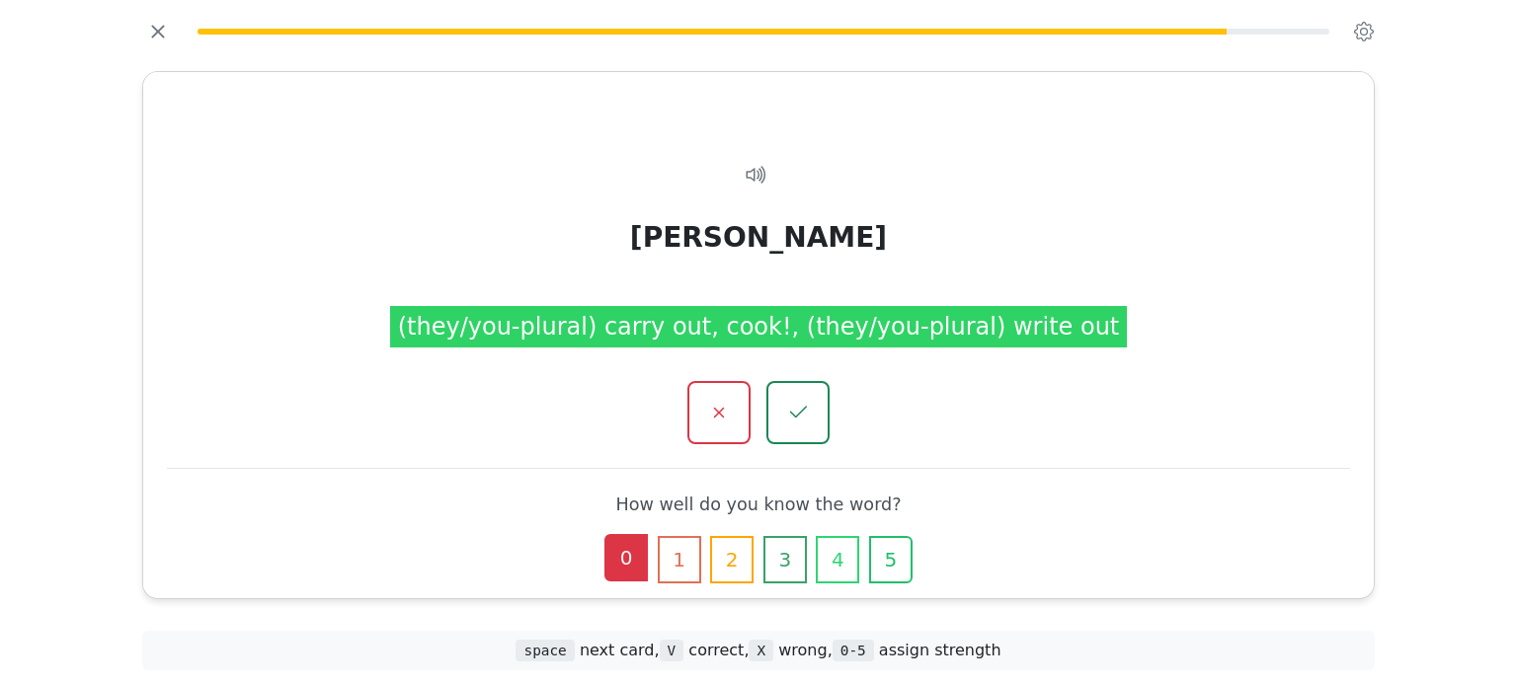
click at [616, 556] on button "0" at bounding box center [625, 557] width 43 height 47
